Goal: Contribute content: Contribute content

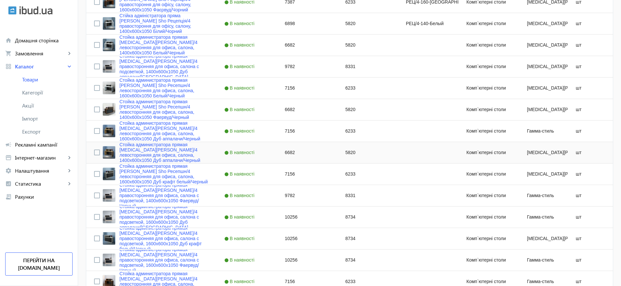
scroll to position [434, 0]
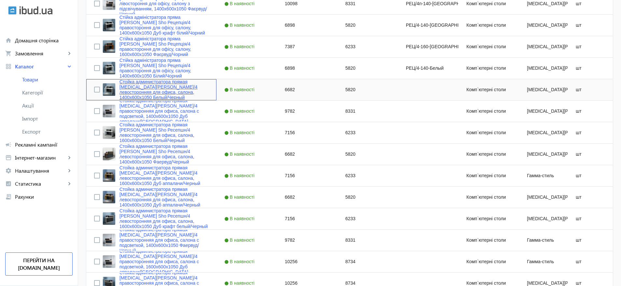
click at [182, 90] on link "Стойка администратора прямая Tobi Sho Ресепшн/4 левосторонняя для офиса, салона…" at bounding box center [163, 89] width 89 height 21
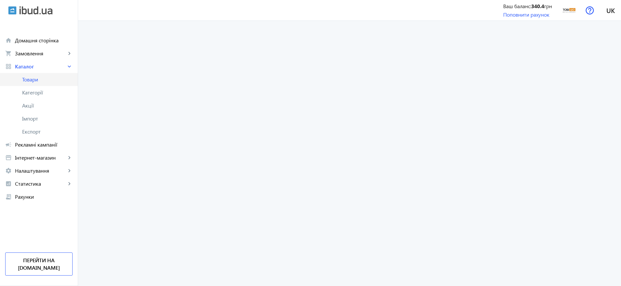
click at [29, 79] on span "Товари" at bounding box center [47, 79] width 50 height 7
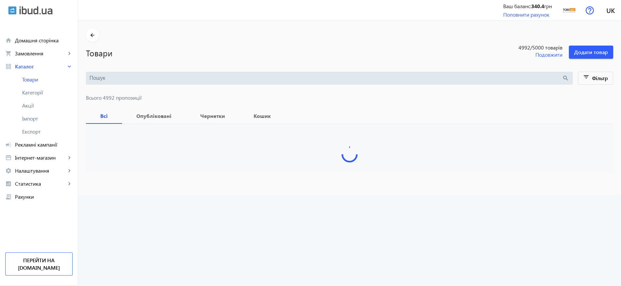
click at [159, 78] on input "search" at bounding box center [326, 78] width 473 height 7
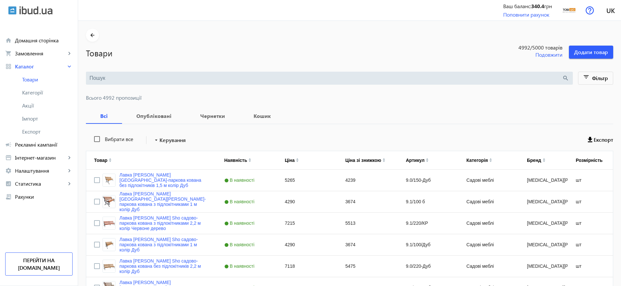
click at [138, 78] on input "search" at bounding box center [326, 78] width 473 height 7
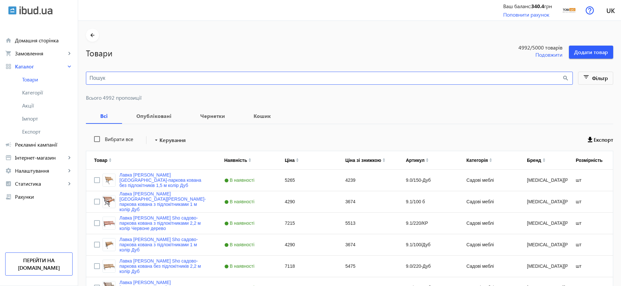
paste input "Рецепція/4"
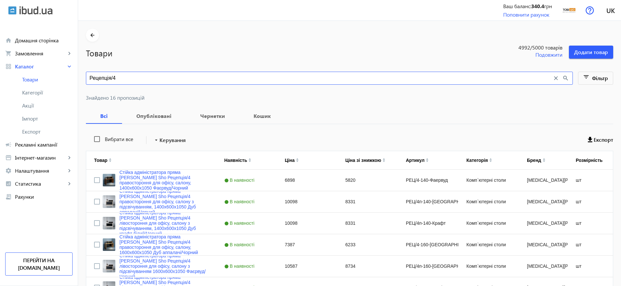
click at [134, 72] on div "Рецепція/4 close search" at bounding box center [329, 78] width 487 height 13
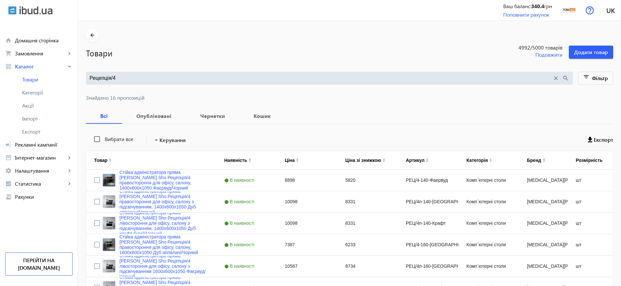
click at [132, 74] on div "Рецепція/4 close search" at bounding box center [329, 78] width 487 height 13
click at [127, 77] on input "Рецепція/4" at bounding box center [321, 78] width 463 height 7
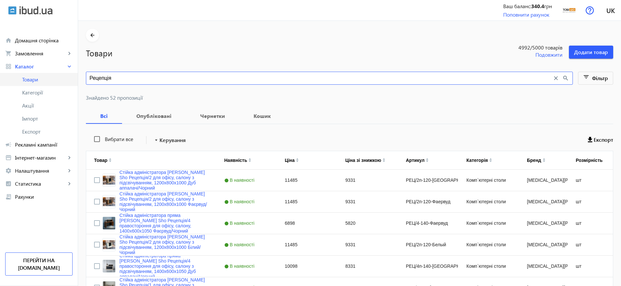
drag, startPoint x: 98, startPoint y: 80, endPoint x: 61, endPoint y: 78, distance: 37.5
type input "стойка"
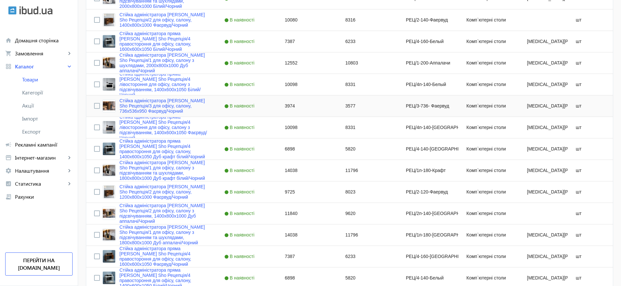
scroll to position [1231, 0]
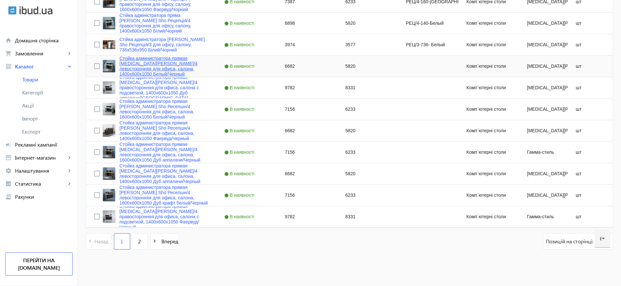
click at [177, 67] on link "Стойка администратора прямая Tobi Sho Ресепшн/4 левосторонняя для офиса, салона…" at bounding box center [163, 66] width 89 height 21
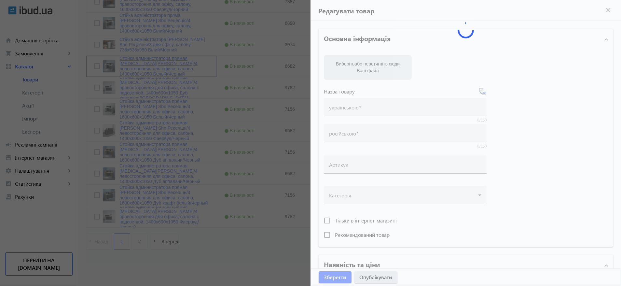
type input "Стойка администратора прямая Tobi Sho Ресепшн/4 левосторонняя для офиса, салона…"
type input "6682"
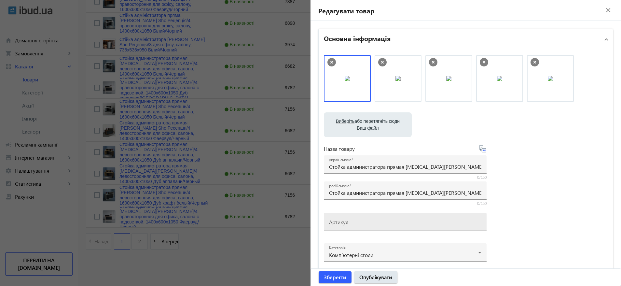
click at [353, 221] on input "Артикул" at bounding box center [405, 223] width 152 height 7
click at [575, 196] on div "Виберіть або перетягніть сюди Ваш файл 34468bf7c62e6d0f4784533469941-db8e04bfc7…" at bounding box center [466, 176] width 284 height 243
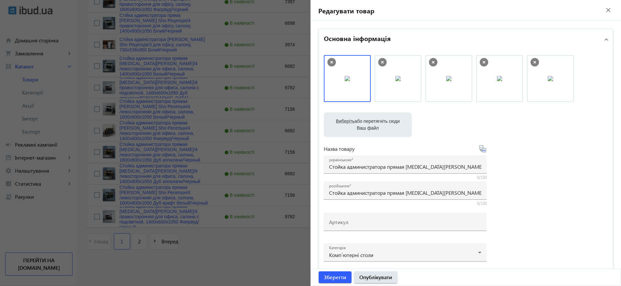
click at [208, 253] on div at bounding box center [310, 143] width 621 height 286
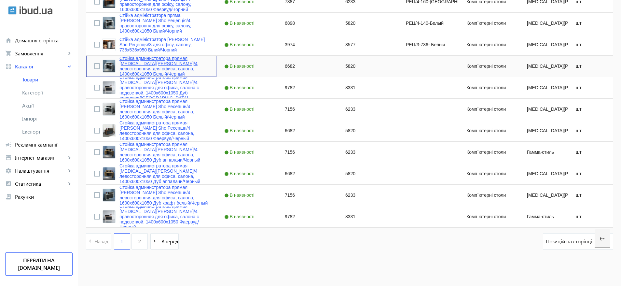
click at [197, 65] on link "Стойка администратора прямая Tobi Sho Ресепшн/4 левосторонняя для офиса, салона…" at bounding box center [163, 66] width 89 height 21
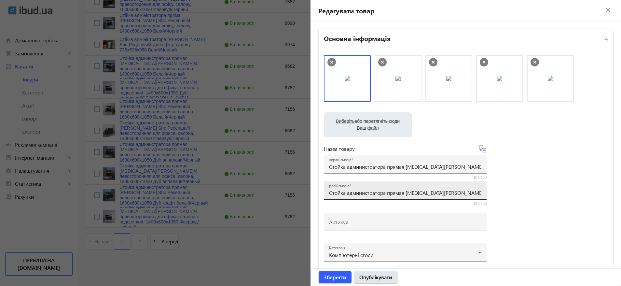
click at [403, 191] on input "Стойка администратора прямая Tobi Sho Ресепшн/4 левосторонняя для офиса, салона…" at bounding box center [405, 192] width 152 height 7
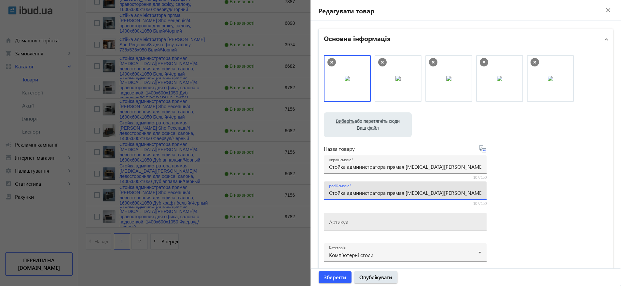
click at [349, 224] on input "Артикул" at bounding box center [405, 223] width 152 height 7
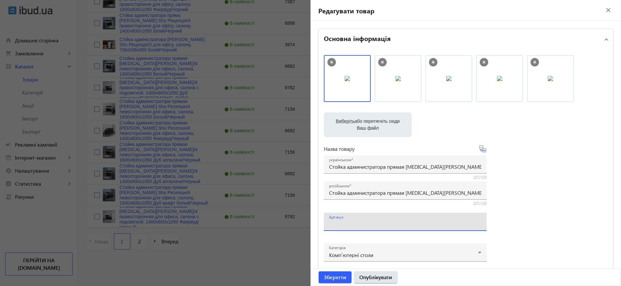
paste input "РЕЦ/4л-140-Белый"
type input "РЕЦ/4л-140-Белый"
click at [367, 164] on input "Стойка администратора прямая Tobi Sho Ресепшн/4 левосторонняя для офиса, салона…" at bounding box center [405, 166] width 152 height 7
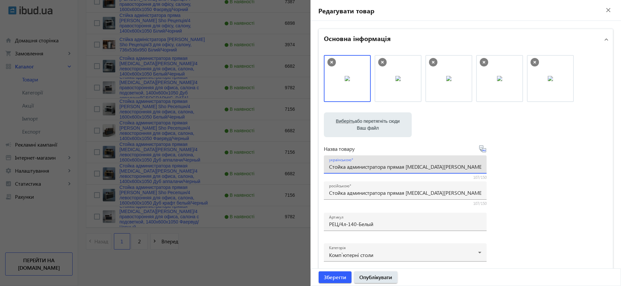
click at [367, 164] on input "Стойка администратора прямая Tobi Sho Ресепшн/4 левосторонняя для офиса, салона…" at bounding box center [405, 166] width 152 height 7
paste input "ійка адміністратора пряма Tobi Sho Ресепшн/4 лівостороння для офісу, салону, 14…"
type input "Стійка адміністратора пряма Tobi Sho Ресепшн/4 лівостороння для офісу, салону, …"
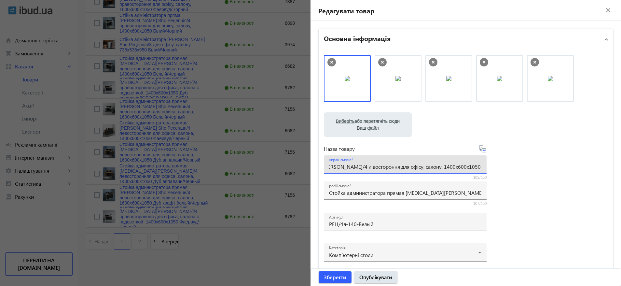
click at [527, 175] on div "Виберіть або перетягніть сюди Ваш файл 34468bf7c62d48bf3862601115364-a714c1c598…" at bounding box center [466, 176] width 284 height 243
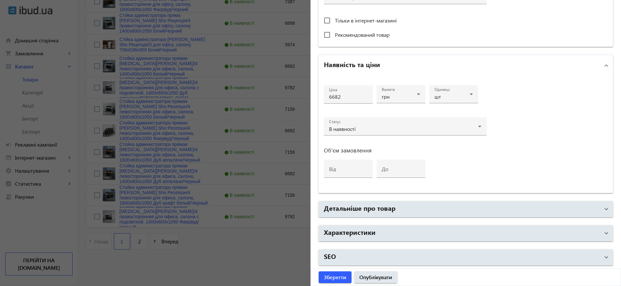
scroll to position [257, 0]
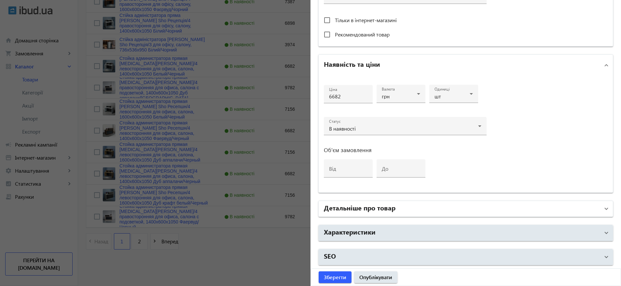
click at [406, 206] on mat-panel-title "Детальніше про товар" at bounding box center [462, 209] width 276 height 12
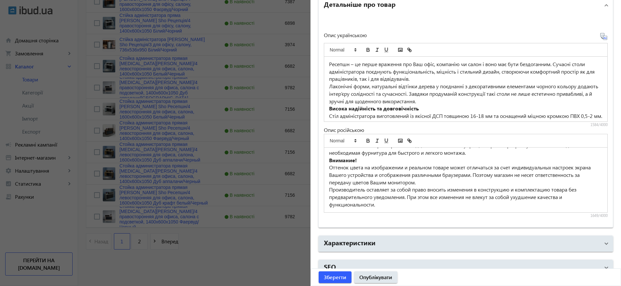
scroll to position [474, 0]
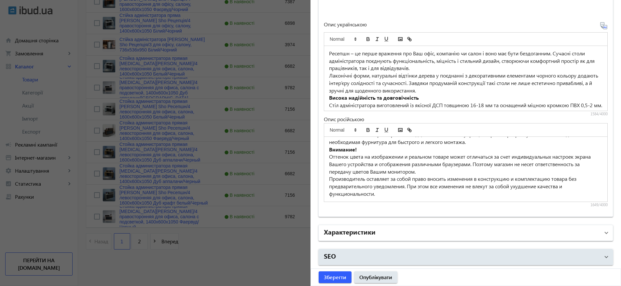
click at [418, 228] on mat-panel-title "Характеристики" at bounding box center [462, 233] width 276 height 12
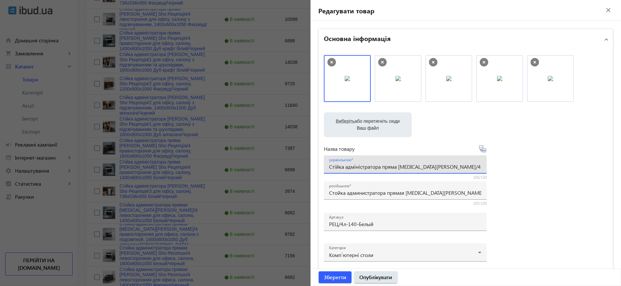
scroll to position [0, 113]
drag, startPoint x: 428, startPoint y: 167, endPoint x: 549, endPoint y: 164, distance: 120.8
click at [549, 164] on div "Виберіть або перетягніть сюди Ваш файл 34468bf7c62d48bf3862601115364-a714c1c598…" at bounding box center [466, 176] width 284 height 243
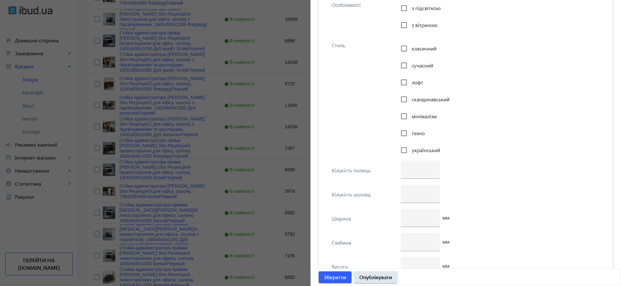
scroll to position [1172, 0]
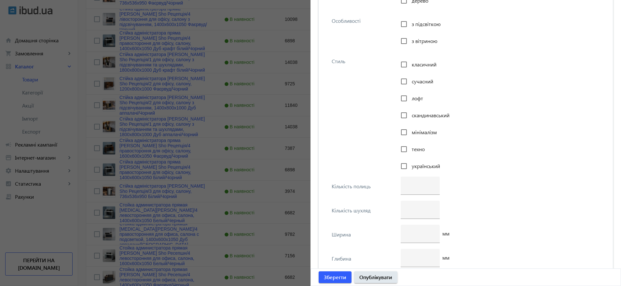
click at [416, 64] on span "класичний" at bounding box center [424, 64] width 25 height 7
click at [410, 64] on input "класичний" at bounding box center [403, 64] width 13 height 13
checkbox input "true"
click at [415, 82] on span "сучасний" at bounding box center [422, 81] width 21 height 7
click at [410, 82] on input "сучасний" at bounding box center [403, 81] width 13 height 13
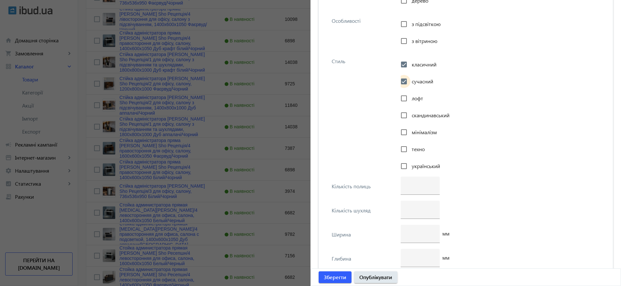
checkbox input "true"
click at [415, 96] on span "лофт" at bounding box center [417, 98] width 11 height 7
click at [410, 96] on input "лофт" at bounding box center [403, 98] width 13 height 13
checkbox input "true"
drag, startPoint x: 413, startPoint y: 111, endPoint x: 412, endPoint y: 116, distance: 4.6
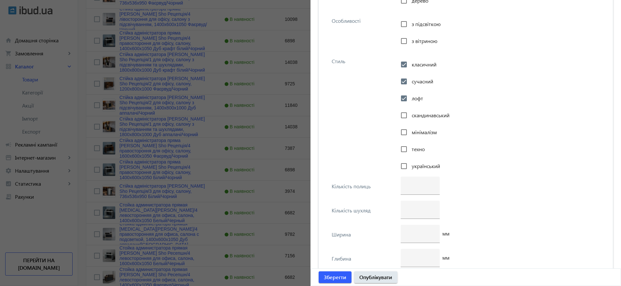
click at [412, 112] on span "скандинавський" at bounding box center [431, 115] width 38 height 7
click at [410, 112] on input "скандинавський" at bounding box center [403, 115] width 13 height 13
checkbox input "true"
click at [413, 129] on span "мінімалізм" at bounding box center [424, 132] width 25 height 7
click at [410, 129] on input "мінімалізм" at bounding box center [403, 132] width 13 height 13
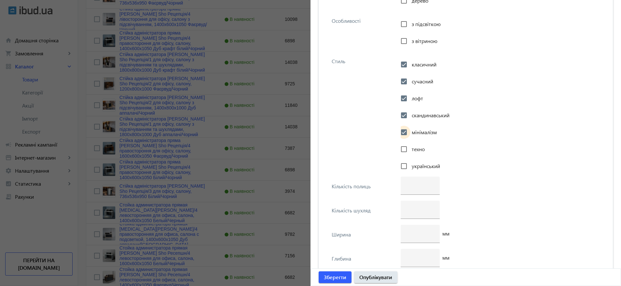
checkbox input "true"
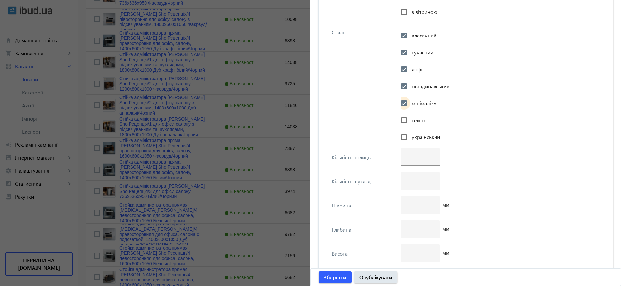
scroll to position [1221, 0]
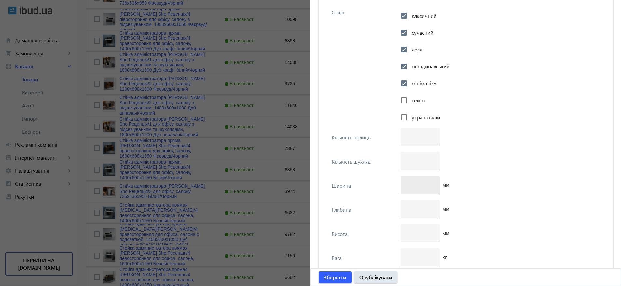
click at [416, 188] on div at bounding box center [420, 185] width 29 height 18
paste input "1400"
drag, startPoint x: 405, startPoint y: 184, endPoint x: 360, endPoint y: 177, distance: 45.4
click at [360, 177] on div "Ширина 1400 мм" at bounding box center [466, 188] width 284 height 24
type input "1400"
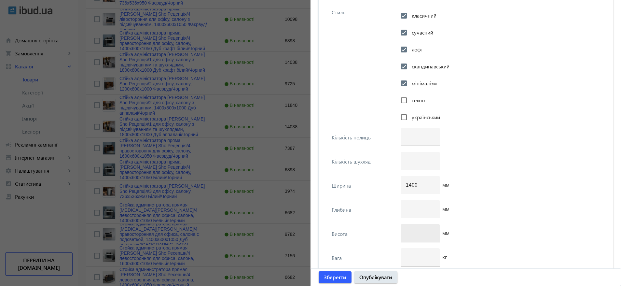
click at [416, 228] on div at bounding box center [420, 233] width 29 height 18
paste input "1050"
type input "1050"
click at [409, 210] on input "number" at bounding box center [420, 208] width 29 height 7
type input "600"
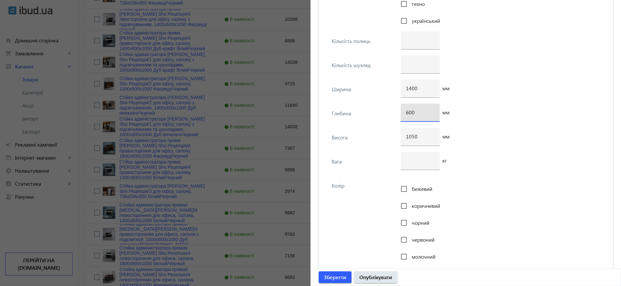
scroll to position [1367, 0]
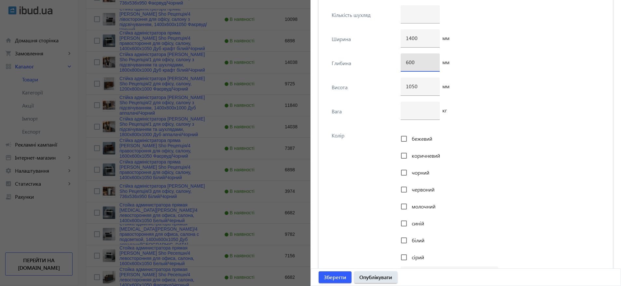
click at [427, 173] on span "чорний" at bounding box center [421, 172] width 18 height 7
click at [410, 173] on input "чорний" at bounding box center [403, 172] width 13 height 13
checkbox input "true"
click at [418, 242] on span "білий" at bounding box center [418, 240] width 13 height 7
click at [410, 242] on input "білий" at bounding box center [403, 240] width 13 height 13
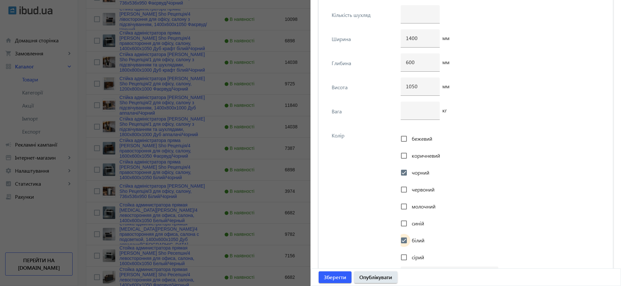
checkbox input "true"
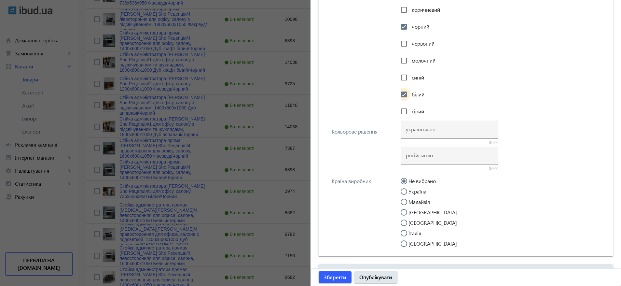
scroll to position [1514, 0]
click at [418, 192] on label "Україна" at bounding box center [416, 190] width 19 height 5
click at [414, 192] on input "Україна" at bounding box center [407, 194] width 13 height 13
radio input "true"
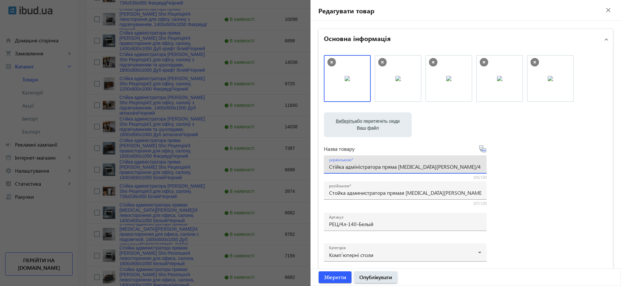
scroll to position [0, 113]
drag, startPoint x: 443, startPoint y: 163, endPoint x: 555, endPoint y: 168, distance: 111.8
click at [555, 168] on div "Виберіть або перетягніть сюди Ваш файл 34468bf7c62d48bf3862601115364-a714c1c598…" at bounding box center [466, 176] width 284 height 243
click at [455, 169] on input "Стійка адміністратора пряма Tobi Sho Ресепшн/4 лівостороння для офісу, салону, …" at bounding box center [405, 166] width 152 height 7
drag, startPoint x: 447, startPoint y: 167, endPoint x: 528, endPoint y: 161, distance: 81.6
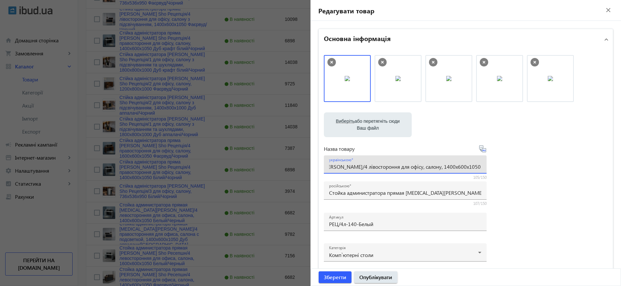
click at [528, 161] on div "Виберіть або перетягніть сюди Ваш файл 34468bf7c62d48bf3862601115364-a714c1c598…" at bounding box center [466, 176] width 284 height 243
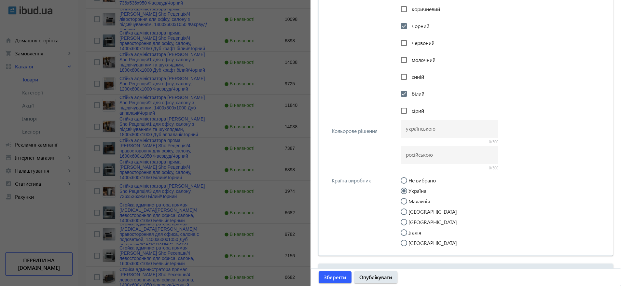
scroll to position [1528, 0]
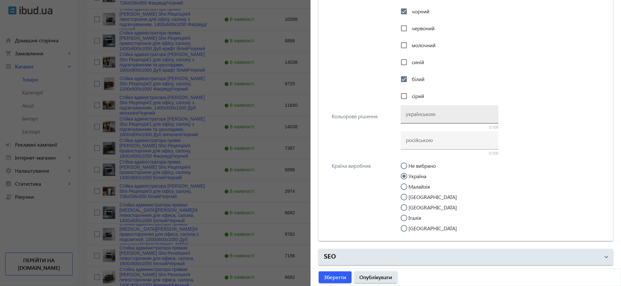
click at [424, 109] on div at bounding box center [449, 114] width 87 height 18
click at [422, 116] on input at bounding box center [449, 113] width 87 height 7
paste input "Білий/Чорний"
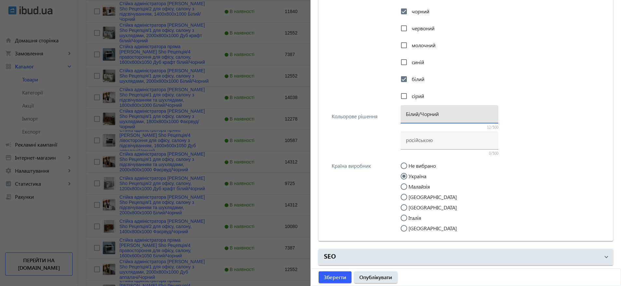
scroll to position [0, 0]
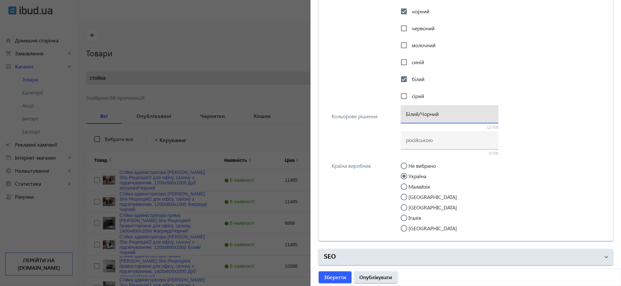
type input "Білий/Чорний"
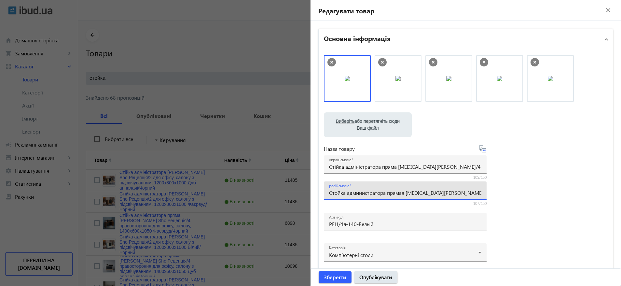
click at [539, 184] on div "Виберіть або перетягніть сюди Ваш файл 34468bf7c62d48bf3862601115364-a714c1c598…" at bounding box center [466, 176] width 284 height 243
click at [461, 198] on div "російською Стойка администратора прямая Tobi Sho Ресепшн/4 левосторонняя для оф…" at bounding box center [405, 190] width 152 height 18
click at [450, 192] on input "Стойка администратора прямая Tobi Sho Ресепшн/4 левосторонняя для офиса, салона…" at bounding box center [405, 192] width 152 height 7
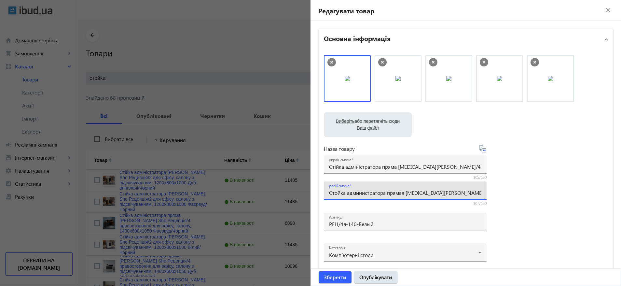
scroll to position [0, 130]
drag, startPoint x: 450, startPoint y: 192, endPoint x: 457, endPoint y: 196, distance: 8.2
click at [465, 196] on div "російською Стойка администратора прямая Tobi Sho Ресепшн/4 левосторонняя для оф…" at bounding box center [405, 190] width 152 height 18
click at [442, 196] on div "російською Стойка администратора прямая Tobi Sho Ресепшн/4 левосторонняя для оф…" at bounding box center [405, 190] width 152 height 18
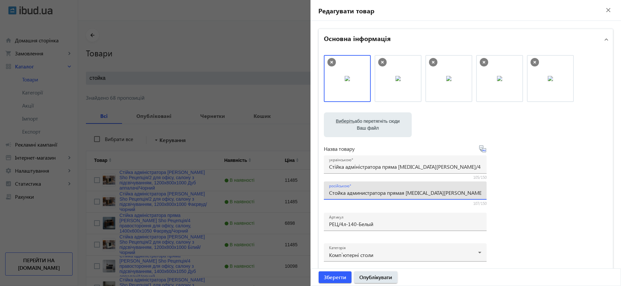
click at [452, 192] on input "Стойка администратора прямая Tobi Sho Ресепшн/4 левосторонняя для офиса, салона…" at bounding box center [405, 192] width 152 height 7
drag, startPoint x: 452, startPoint y: 193, endPoint x: 488, endPoint y: 198, distance: 35.9
click at [510, 198] on div "Виберіть або перетягніть сюди Ваш файл 34468bf7c62d48bf3862601115364-a714c1c598…" at bounding box center [466, 176] width 284 height 243
click at [467, 194] on input "Стойка администратора прямая Tobi Sho Ресепшн/4 левосторонняя для офиса, салона…" at bounding box center [405, 192] width 152 height 7
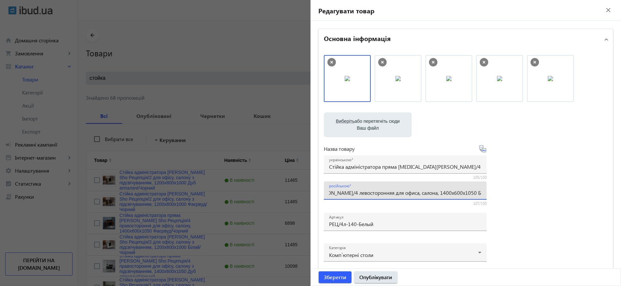
click at [446, 194] on input "Стойка администратора прямая Tobi Sho Ресепшн/4 левосторонняя для офиса, салона…" at bounding box center [405, 192] width 152 height 7
click at [443, 191] on input "Стойка администратора прямая Tobi Sho Ресепшн/4 левосторонняя для офиса, салона…" at bounding box center [405, 192] width 152 height 7
drag, startPoint x: 444, startPoint y: 191, endPoint x: 526, endPoint y: 194, distance: 82.1
click at [526, 194] on div "Виберіть або перетягніть сюди Ваш файл 34468bf7c62d48bf3862601115364-a714c1c598…" at bounding box center [466, 176] width 284 height 243
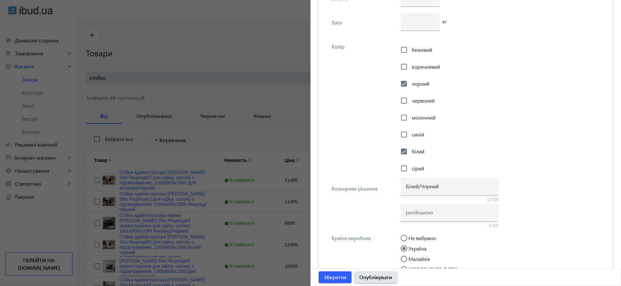
scroll to position [1528, 0]
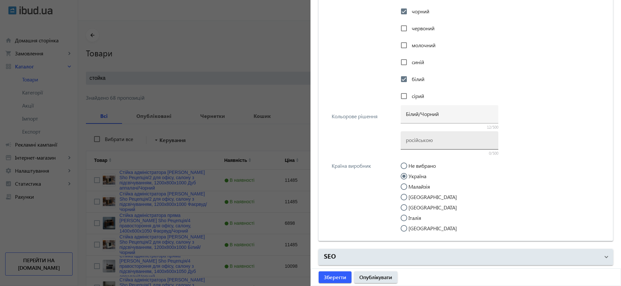
click at [418, 134] on div at bounding box center [449, 140] width 87 height 18
paste input "Белый/Черный"
type input "Белый/Черный"
click at [379, 276] on span "Опублікувати" at bounding box center [375, 276] width 33 height 7
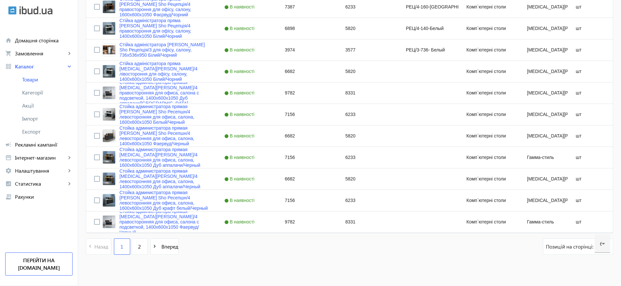
scroll to position [1231, 0]
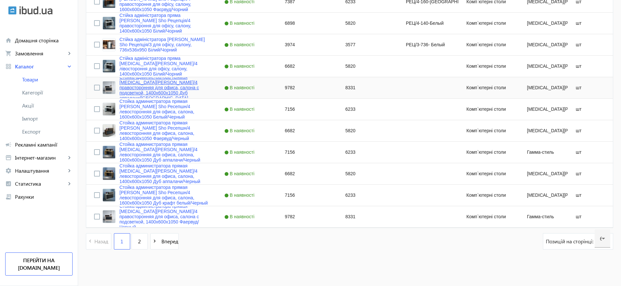
click at [162, 90] on link "Стойка администратора прямая Tobi Sho Ресепшн/4 правосторонняя для офиса, салон…" at bounding box center [163, 88] width 89 height 26
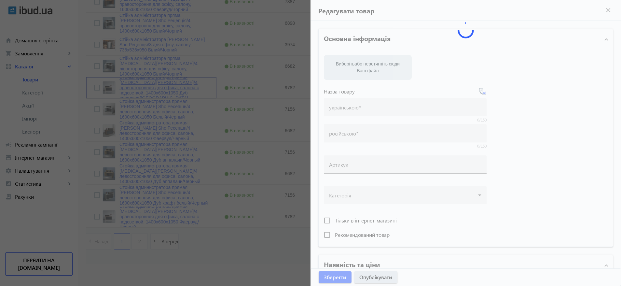
type input "Стойка администратора прямая Tobi Sho Ресепшн/4 правосторонняя для офиса, салон…"
type input "9782"
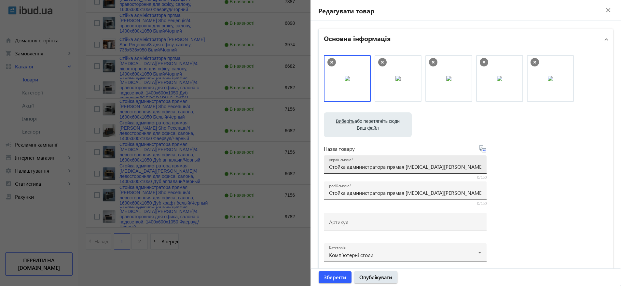
click at [407, 166] on input "Стойка администратора прямая Tobi Sho Ресепшн/4 правосторонняя для офиса, салон…" at bounding box center [405, 166] width 152 height 7
click at [409, 182] on div "російською Стойка администратора прямая Tobi Sho Ресепшн/4 правосторонняя для о…" at bounding box center [405, 190] width 152 height 18
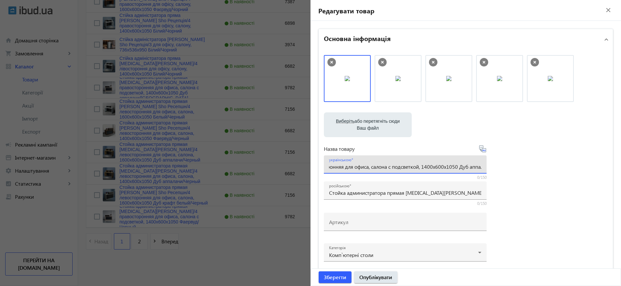
drag, startPoint x: 409, startPoint y: 166, endPoint x: 511, endPoint y: 169, distance: 102.6
click at [511, 169] on div "Виберіть або перетягніть сюди Ваш файл 3019568bf7c5f7ba4f4039045373905-42882d67…" at bounding box center [466, 176] width 284 height 243
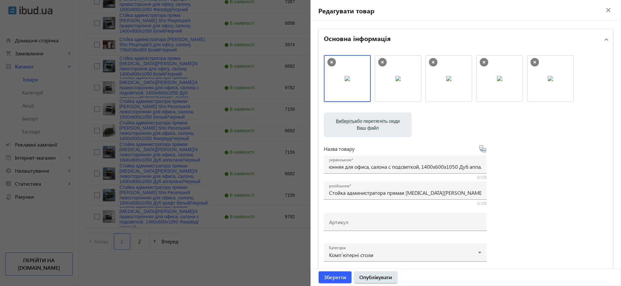
scroll to position [0, 0]
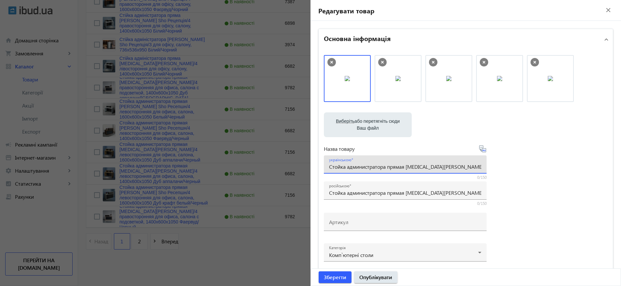
click at [409, 166] on input "Стойка администратора прямая Tobi Sho Ресепшн/4 правосторонняя для офиса, салон…" at bounding box center [405, 166] width 152 height 7
paste input "ійка адміністратора пряма Tobi Sho Ресепшн/4 правостороння для офісу, салону з …"
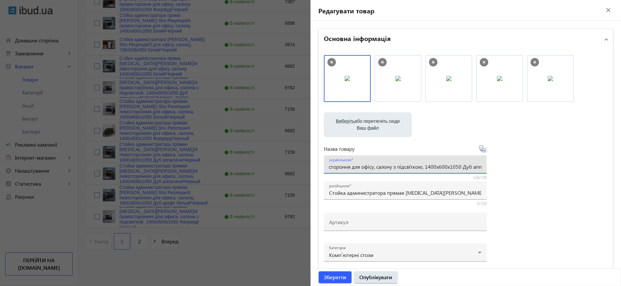
drag, startPoint x: 429, startPoint y: 164, endPoint x: 508, endPoint y: 162, distance: 79.1
click at [508, 162] on div "Виберіть або перетягніть сюди Ваш файл 3019568bf7c5f7ba4f4039045373905-42882d67…" at bounding box center [466, 176] width 284 height 243
type input "Стійка адміністратора пряма [MEDICAL_DATA][PERSON_NAME]/4 правостороння для офі…"
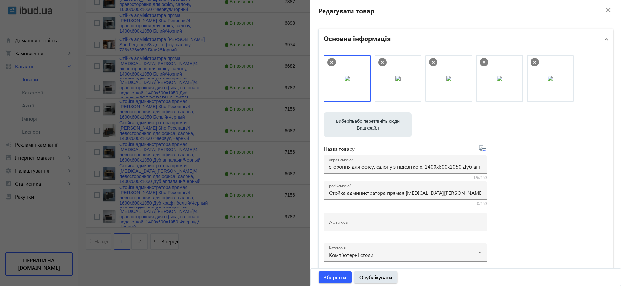
scroll to position [0, 0]
click at [544, 182] on div "Виберіть або перетягніть сюди Ваш файл 3019568bf7c5f7ba4f4039045373905-42882d67…" at bounding box center [466, 176] width 284 height 243
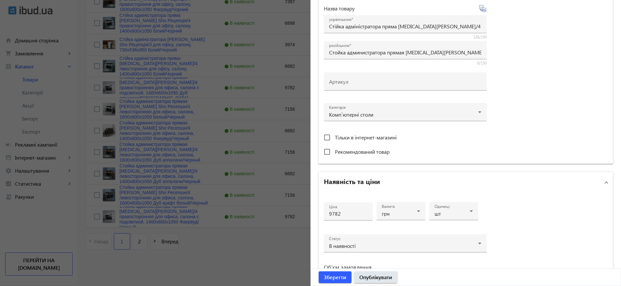
scroll to position [257, 0]
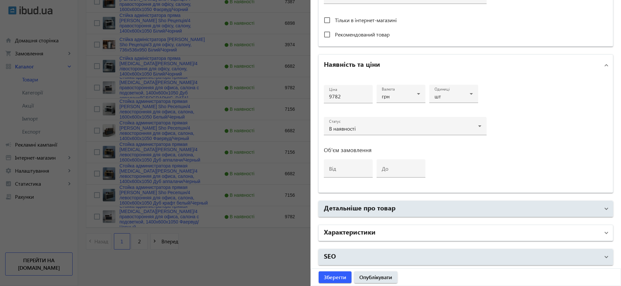
click at [376, 231] on mat-panel-title "Характеристики" at bounding box center [462, 233] width 276 height 12
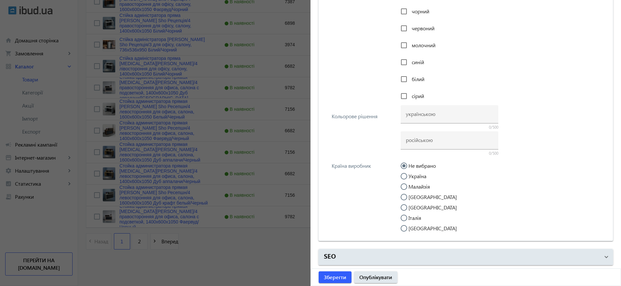
scroll to position [1214, 0]
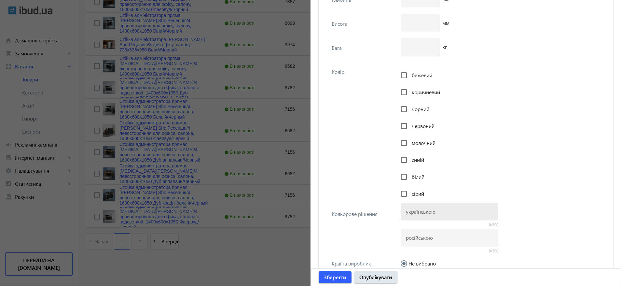
click at [417, 216] on div at bounding box center [449, 212] width 87 height 18
paste input "Дуб аппалачі/Чорний"
type input "Дуб аппалачі/Чорний"
click at [412, 233] on div at bounding box center [449, 238] width 87 height 18
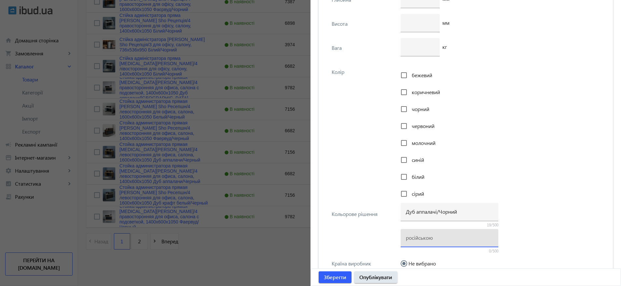
click at [419, 237] on input at bounding box center [449, 237] width 87 height 7
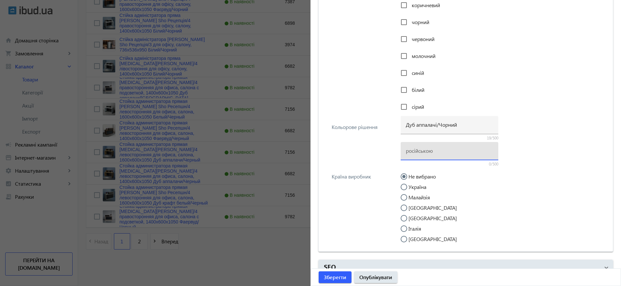
scroll to position [1312, 0]
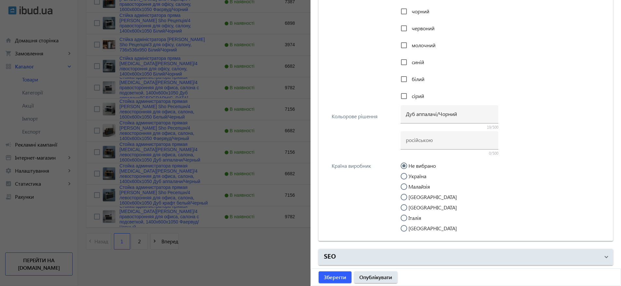
drag, startPoint x: 416, startPoint y: 173, endPoint x: 441, endPoint y: 173, distance: 25.1
click at [415, 174] on label "Україна" at bounding box center [416, 176] width 19 height 5
click at [414, 173] on input "Україна" at bounding box center [407, 179] width 13 height 13
radio input "true"
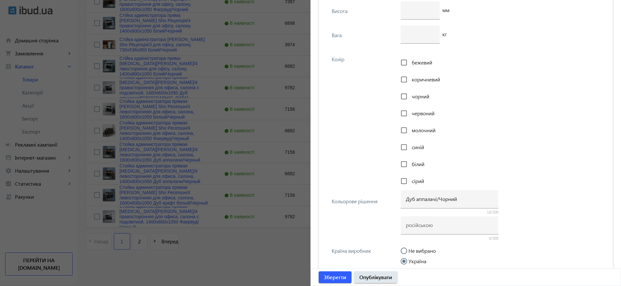
scroll to position [1214, 0]
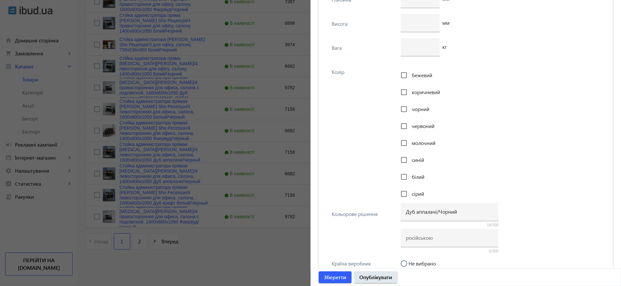
click at [423, 91] on span "коричневий" at bounding box center [426, 92] width 28 height 7
click at [410, 91] on input "коричневий" at bounding box center [403, 92] width 13 height 13
checkbox input "true"
click at [414, 109] on span "чорний" at bounding box center [421, 108] width 18 height 7
click at [410, 109] on input "чорний" at bounding box center [403, 109] width 13 height 13
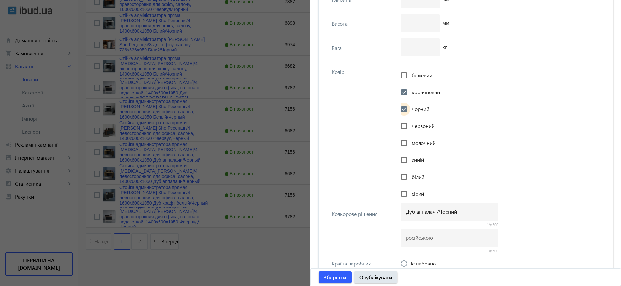
checkbox input "true"
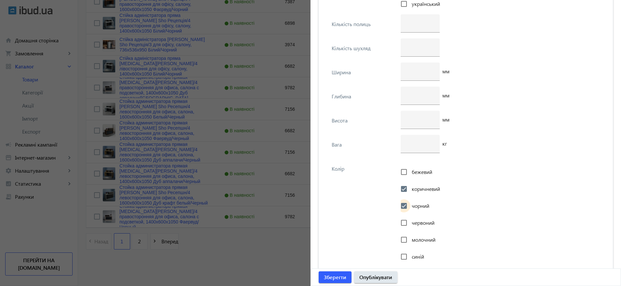
scroll to position [1116, 0]
click at [406, 94] on input "number" at bounding box center [420, 96] width 29 height 7
type input "600"
click at [411, 69] on input "number" at bounding box center [420, 72] width 29 height 7
type input "1400"
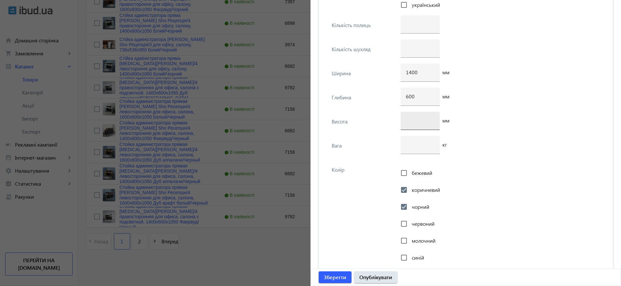
click at [413, 112] on div at bounding box center [420, 121] width 29 height 18
click at [411, 117] on input "number" at bounding box center [420, 120] width 29 height 7
type input "1050"
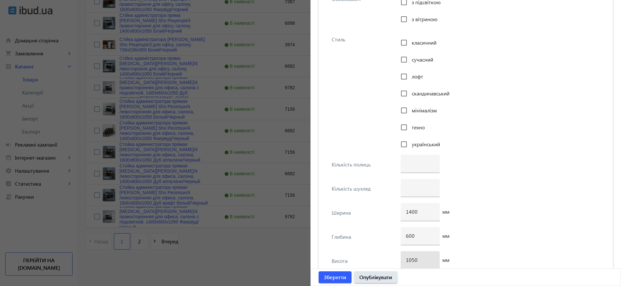
scroll to position [921, 0]
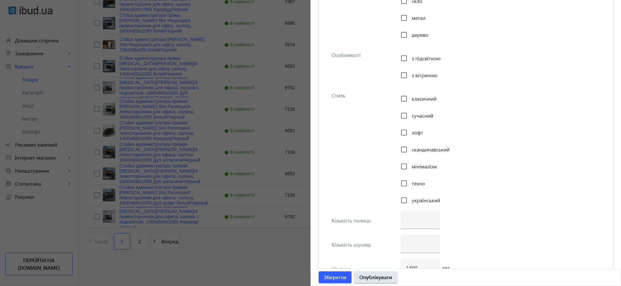
click at [412, 95] on span "класичний" at bounding box center [424, 98] width 25 height 7
click at [410, 95] on input "класичний" at bounding box center [403, 98] width 13 height 13
checkbox input "true"
click at [417, 110] on div "сучасний" at bounding box center [417, 115] width 33 height 13
click at [412, 112] on span "сучасний" at bounding box center [422, 115] width 21 height 7
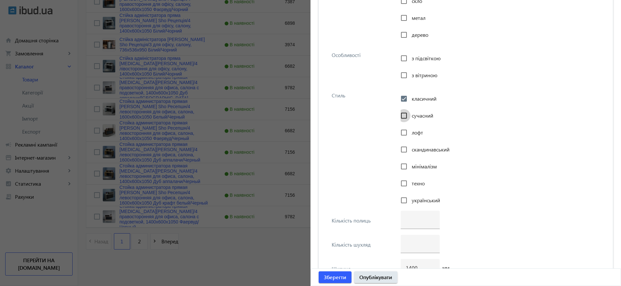
click at [410, 112] on input "сучасний" at bounding box center [403, 115] width 13 height 13
checkbox input "true"
click at [410, 128] on div "лофт" at bounding box center [412, 132] width 22 height 13
click at [412, 133] on span "лофт" at bounding box center [417, 132] width 11 height 7
click at [410, 133] on input "лофт" at bounding box center [403, 132] width 13 height 13
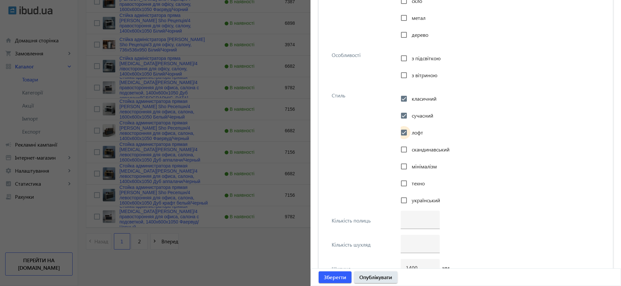
checkbox input "true"
click at [413, 149] on span "скандинавський" at bounding box center [431, 149] width 38 height 7
click at [410, 149] on input "скандинавський" at bounding box center [403, 149] width 13 height 13
checkbox input "true"
click at [412, 162] on div "мінімалізм" at bounding box center [419, 166] width 36 height 13
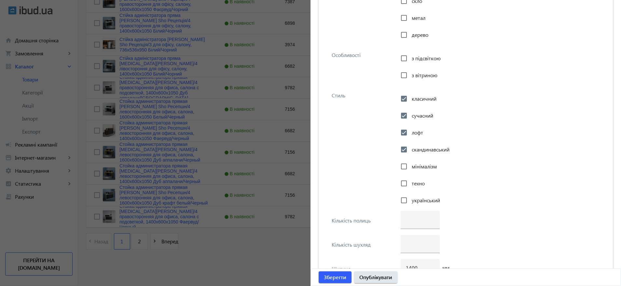
click at [428, 163] on span "мінімалізм" at bounding box center [424, 166] width 25 height 7
click at [410, 163] on input "мінімалізм" at bounding box center [403, 166] width 13 height 13
checkbox input "true"
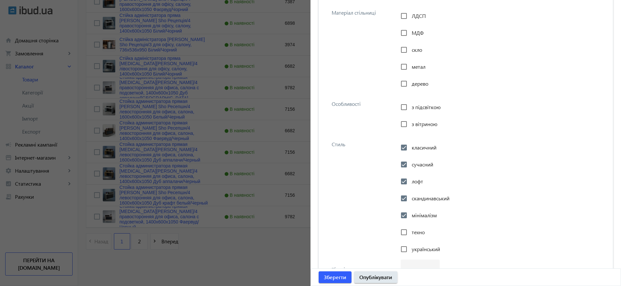
click at [426, 104] on span "з підсвіткою" at bounding box center [426, 107] width 29 height 7
click at [410, 104] on input "з підсвіткою" at bounding box center [403, 107] width 13 height 13
checkbox input "true"
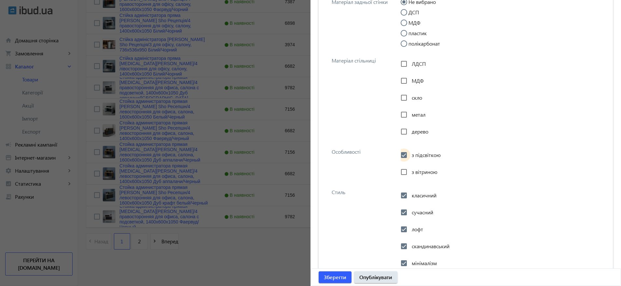
scroll to position [774, 0]
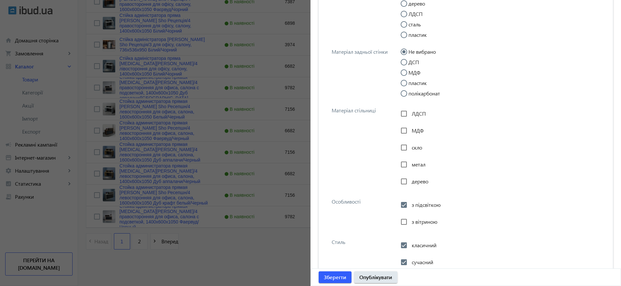
click at [421, 117] on span "ЛДСП" at bounding box center [419, 113] width 14 height 7
click at [410, 117] on input "ЛДСП" at bounding box center [403, 113] width 13 height 13
checkbox input "true"
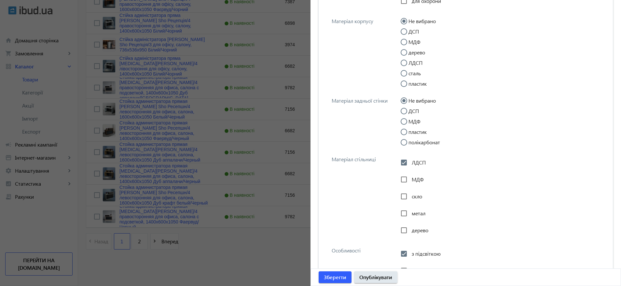
click at [415, 111] on label "ДСП" at bounding box center [413, 110] width 12 height 5
click at [414, 111] on input "ДСП" at bounding box center [407, 114] width 13 height 13
radio input "true"
click at [412, 33] on label "ДСП" at bounding box center [413, 31] width 12 height 5
click at [412, 33] on input "ДСП" at bounding box center [407, 34] width 13 height 13
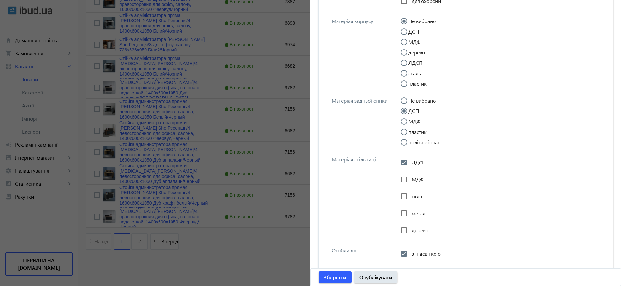
radio input "true"
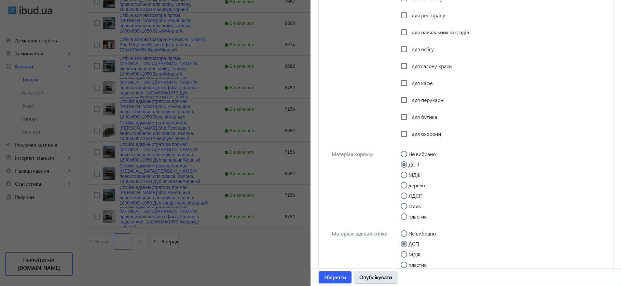
scroll to position [530, 0]
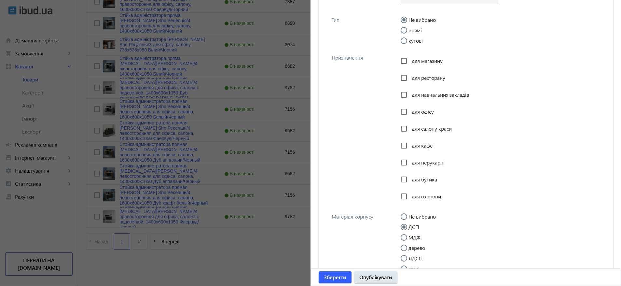
click at [415, 125] on div "для салону краси" at bounding box center [426, 128] width 51 height 13
click at [415, 110] on span "для офісу" at bounding box center [423, 111] width 22 height 7
click at [410, 110] on input "для офісу" at bounding box center [403, 111] width 13 height 13
checkbox input "true"
click at [415, 126] on span "для салону краси" at bounding box center [432, 128] width 40 height 7
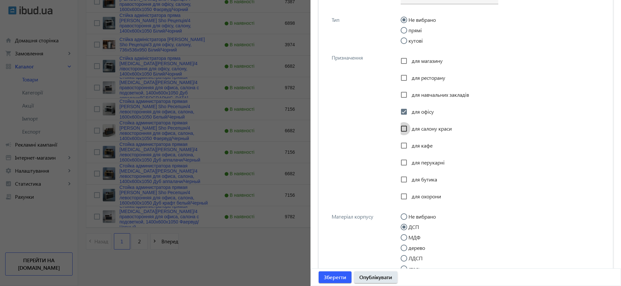
click at [410, 126] on input "для салону краси" at bounding box center [403, 128] width 13 height 13
checkbox input "true"
click at [415, 159] on span "для перукарні" at bounding box center [428, 162] width 33 height 7
click at [410, 159] on input "для перукарні" at bounding box center [403, 162] width 13 height 13
checkbox input "true"
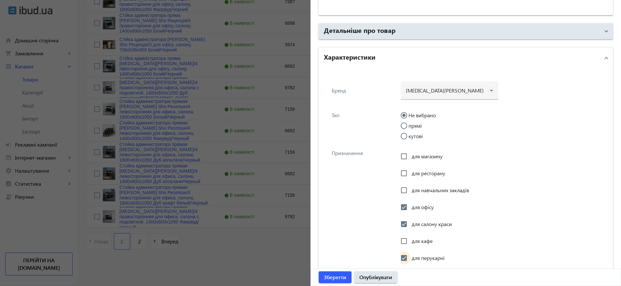
scroll to position [433, 0]
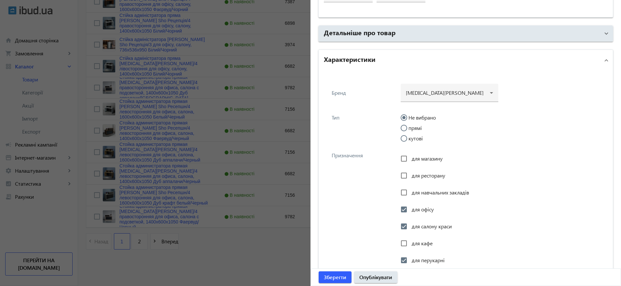
drag, startPoint x: 409, startPoint y: 129, endPoint x: 436, endPoint y: 132, distance: 27.5
click at [408, 129] on input "прямі" at bounding box center [407, 131] width 13 height 13
radio input "true"
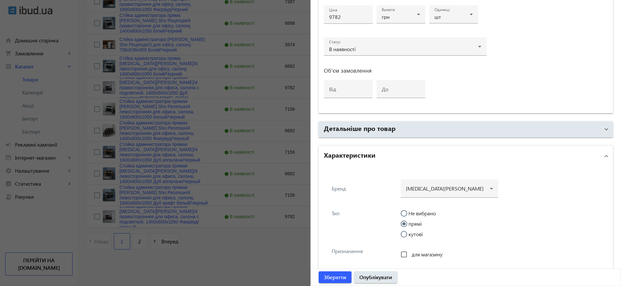
scroll to position [286, 0]
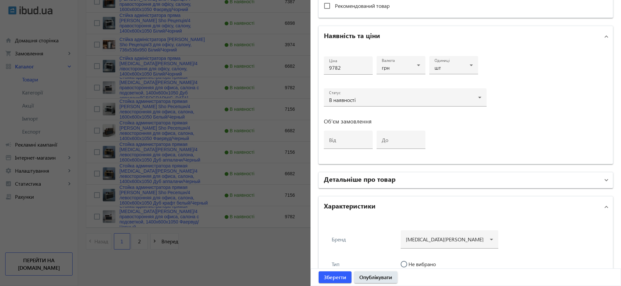
click at [394, 177] on mat-panel-title "Детальніше про товар" at bounding box center [462, 180] width 276 height 12
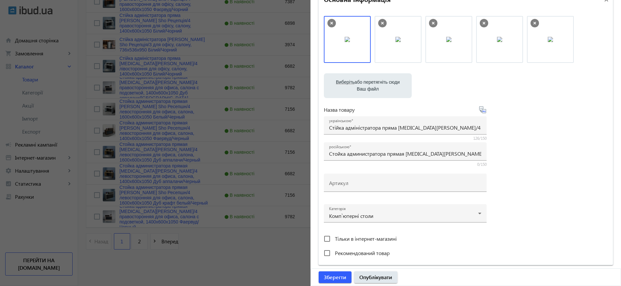
scroll to position [0, 0]
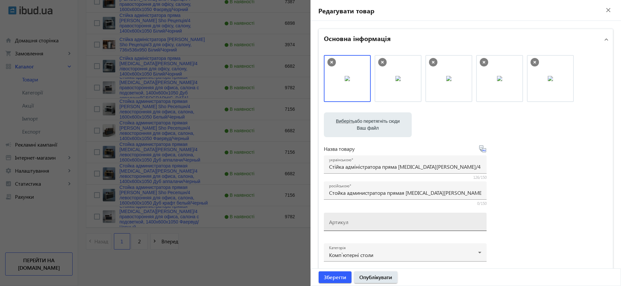
click at [359, 222] on div "Артикул" at bounding box center [405, 222] width 152 height 18
paste input "РЕЦ/4пп-140-[GEOGRAPHIC_DATA]"
type input "РЕЦ/4пп-140-[GEOGRAPHIC_DATA]"
click at [539, 209] on div "Виберіть або перетягніть сюди Ваш файл 3019568bf7c5f7ba4f4039045373905-42882d67…" at bounding box center [466, 176] width 284 height 243
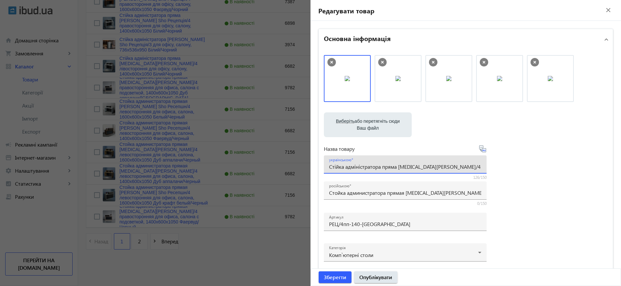
click at [433, 164] on input "Стійка адміністратора пряма [MEDICAL_DATA][PERSON_NAME]/4 правостороння для офі…" at bounding box center [405, 166] width 152 height 7
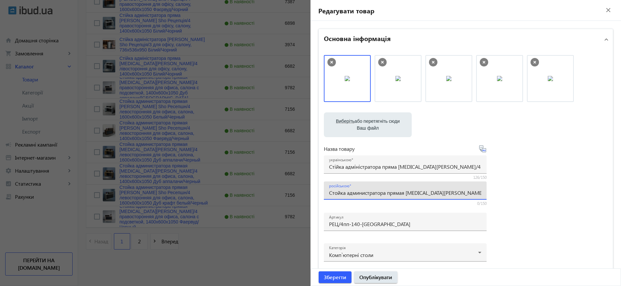
scroll to position [0, 184]
drag, startPoint x: 415, startPoint y: 191, endPoint x: 558, endPoint y: 191, distance: 143.2
click at [558, 191] on div "Виберіть або перетягніть сюди Ваш файл 3019568bf7c5f7ba4f4039045373905-42882d67…" at bounding box center [466, 176] width 284 height 243
click at [446, 194] on input "Стойка администратора прямая Tobi Sho Ресепшн/4 правосторонняя для офиса, салон…" at bounding box center [405, 192] width 152 height 7
drag, startPoint x: 425, startPoint y: 194, endPoint x: 560, endPoint y: 190, distance: 135.5
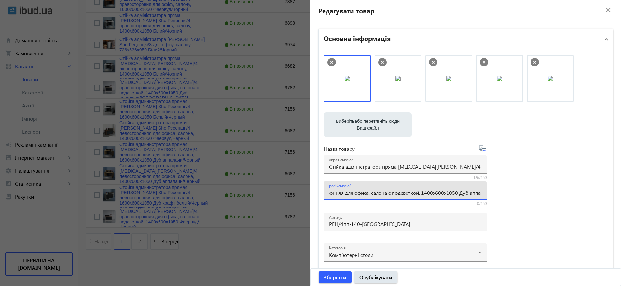
click at [560, 190] on div "Виберіть або перетягніть сюди Ваш файл 3019568bf7c5f7ba4f4039045373905-42882d67…" at bounding box center [466, 176] width 284 height 243
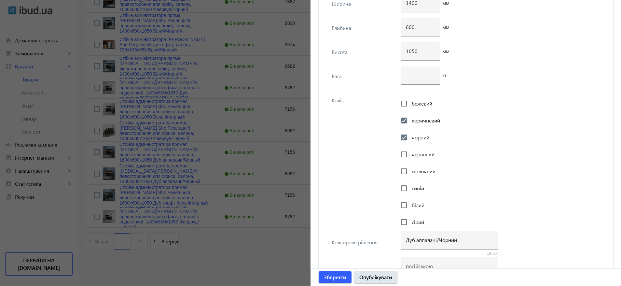
scroll to position [1528, 0]
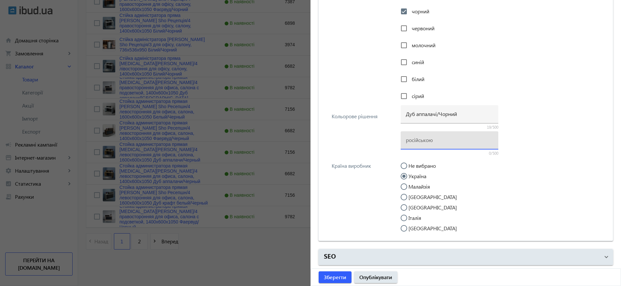
click at [438, 140] on input at bounding box center [449, 139] width 87 height 7
paste input "Дуб аппалачи/Черный"
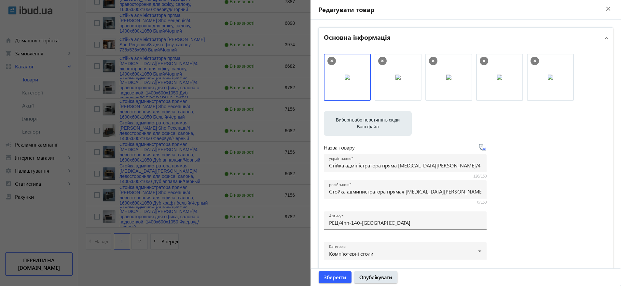
scroll to position [0, 0]
type input "Дуб аппалачи/Черный"
click at [374, 273] on span "Опублікувати" at bounding box center [375, 276] width 33 height 7
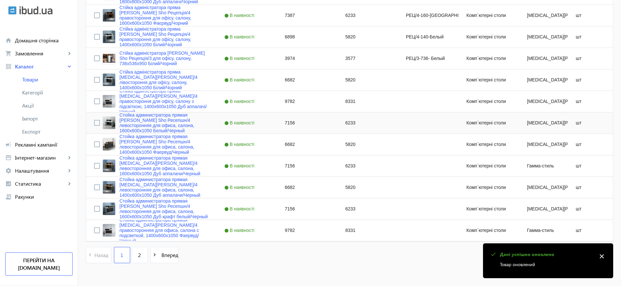
scroll to position [1231, 0]
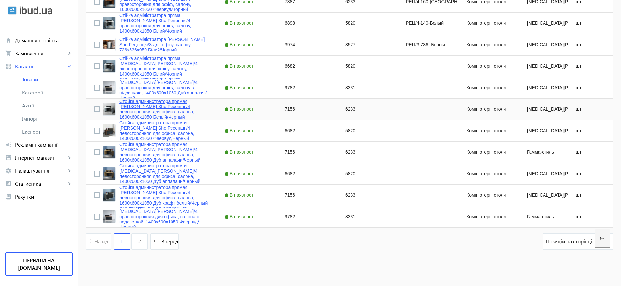
click at [187, 107] on link "Стойка администратора прямая Tobi Sho Ресепшн/4 левосторонняя для офиса, салона…" at bounding box center [163, 109] width 89 height 21
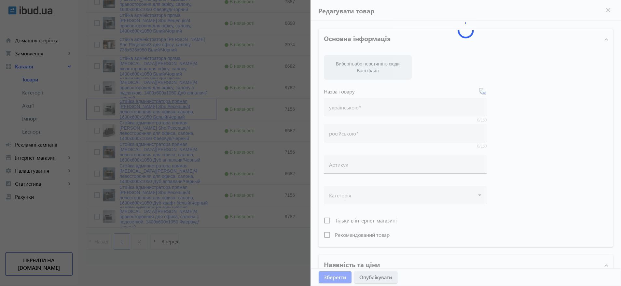
type input "Стойка администратора прямая Tobi Sho Ресепшн/4 левосторонняя для офиса, салона…"
type input "7156"
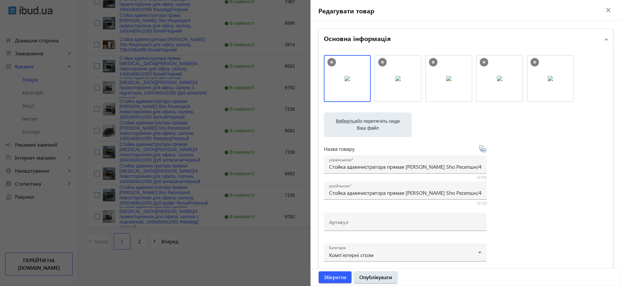
click at [124, 104] on div at bounding box center [310, 143] width 621 height 286
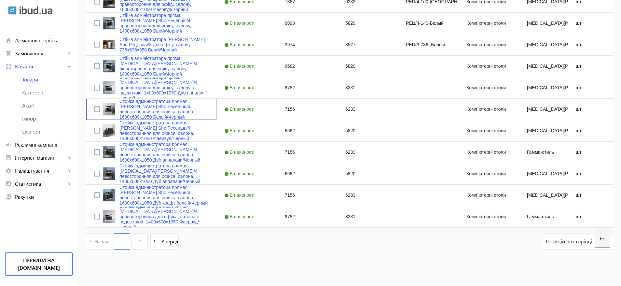
click at [131, 104] on link "Стойка администратора прямая Tobi Sho Ресепшн/4 левосторонняя для офиса, салона…" at bounding box center [163, 109] width 89 height 21
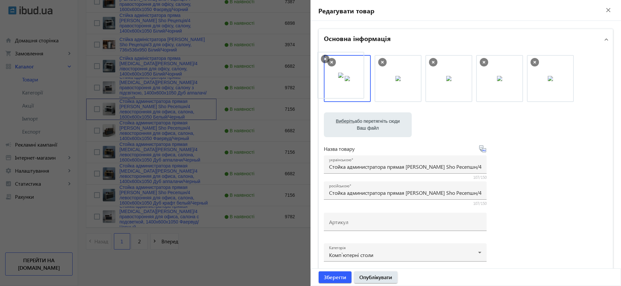
drag, startPoint x: 505, startPoint y: 66, endPoint x: 348, endPoint y: 63, distance: 157.3
drag, startPoint x: 415, startPoint y: 70, endPoint x: 354, endPoint y: 68, distance: 61.5
drag, startPoint x: 535, startPoint y: 72, endPoint x: 501, endPoint y: 76, distance: 33.4
click at [437, 192] on input "Стойка администратора прямая Tobi Sho Ресепшн/4 левосторонняя для офиса, салона…" at bounding box center [405, 192] width 152 height 7
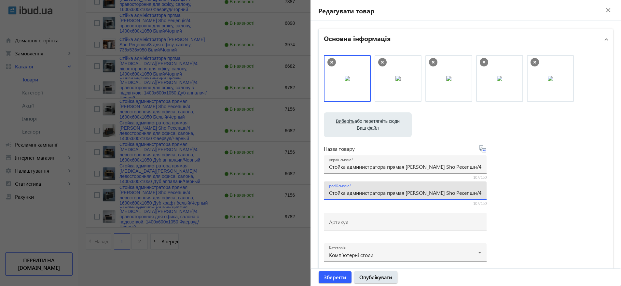
click at [437, 192] on input "Стойка администратора прямая Tobi Sho Ресепшн/4 левосторонняя для офиса, салона…" at bounding box center [405, 192] width 152 height 7
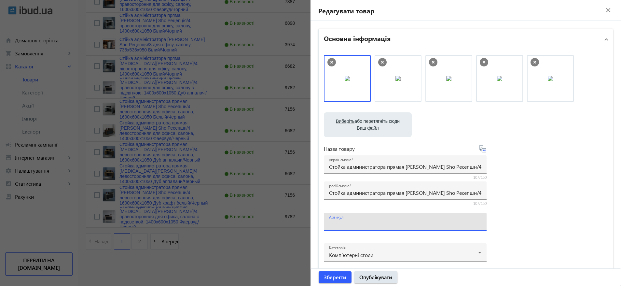
click at [360, 224] on input "Артикул" at bounding box center [405, 223] width 152 height 7
paste input "РЕЦ/4л-160-Белый"
type input "РЕЦ/4л-160-Белый"
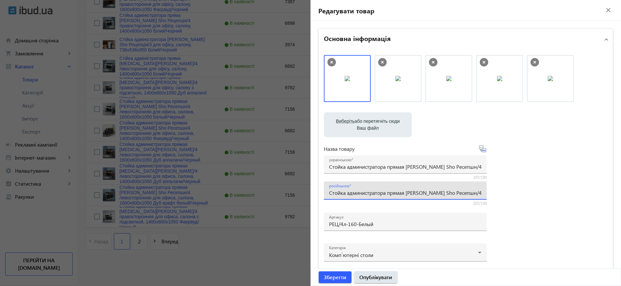
scroll to position [0, 130]
drag, startPoint x: 451, startPoint y: 190, endPoint x: 538, endPoint y: 191, distance: 87.6
click at [538, 191] on div "Виберіть або перетягніть сюди Ваш файл 3019268bf7c62eb36f1567696822552-6ac20405…" at bounding box center [466, 176] width 284 height 243
click at [539, 189] on div "Виберіть або перетягніть сюди Ваш файл 3019268bf7c62eb36f1567696822552-6ac20405…" at bounding box center [466, 176] width 284 height 243
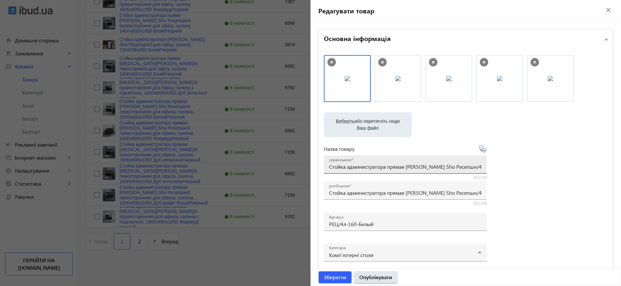
click at [361, 167] on input "Стойка администратора прямая Tobi Sho Ресепшн/4 левосторонняя для офиса, салона…" at bounding box center [405, 166] width 152 height 7
paste input "ійка адміністратора пряма Tobi Sho Ресепшн/4 лівостороння для офісу, салону, 16…"
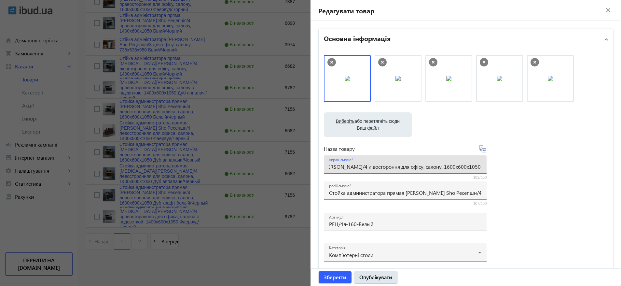
drag, startPoint x: 447, startPoint y: 164, endPoint x: 524, endPoint y: 167, distance: 77.8
click at [524, 167] on div "Виберіть або перетягніть сюди Ваш файл 3019268bf7c62eb36f1567696822552-6ac20405…" at bounding box center [466, 176] width 284 height 243
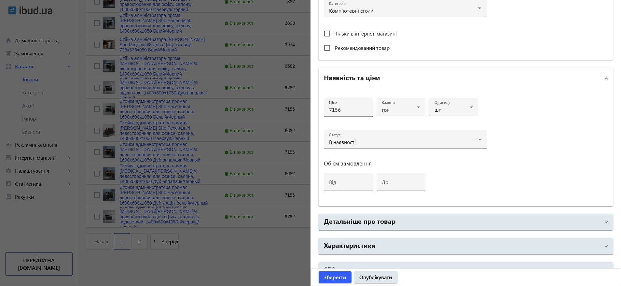
scroll to position [257, 0]
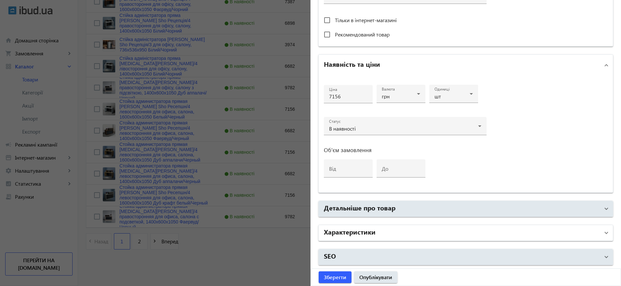
type input "Стійка адміністратора пряма Tobi Sho Ресепшн/4 лівостороння для офісу, салону, …"
click at [403, 231] on mat-panel-title "Характеристики" at bounding box center [462, 233] width 276 height 12
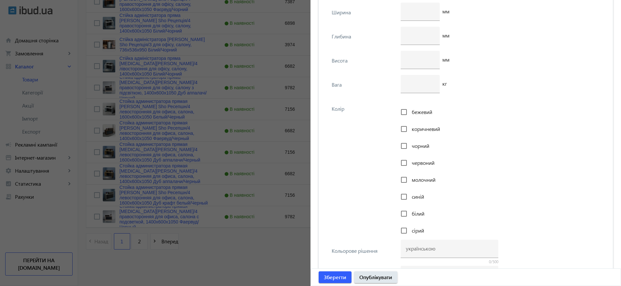
scroll to position [1312, 0]
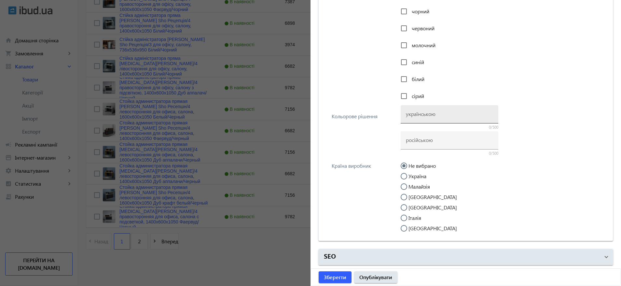
click at [426, 115] on input at bounding box center [449, 113] width 87 height 7
paste input "Білий/Чорний"
type input "Білий/Чорний"
click at [424, 143] on input at bounding box center [449, 139] width 87 height 7
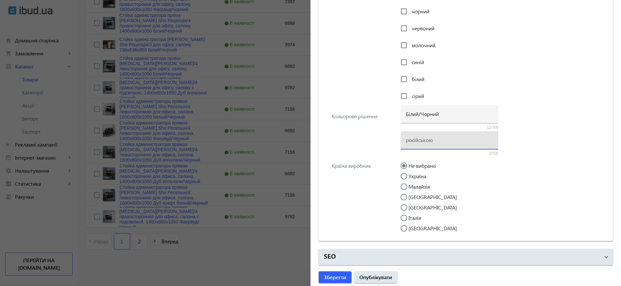
paste input "Білий/Чорний"
type input "Білий/Чорний"
click at [420, 177] on label "Україна" at bounding box center [416, 176] width 19 height 5
click at [414, 177] on input "Україна" at bounding box center [407, 179] width 13 height 13
radio input "true"
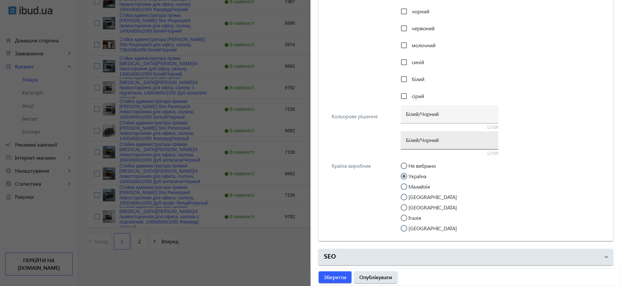
scroll to position [1263, 0]
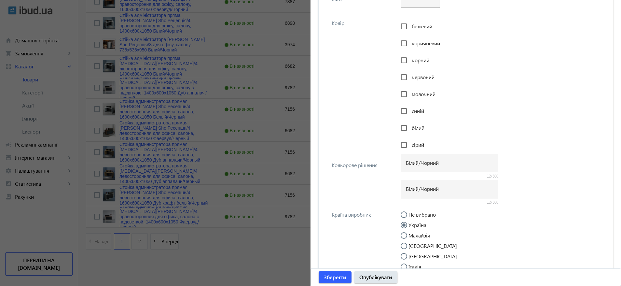
click at [415, 58] on span "чорний" at bounding box center [421, 60] width 18 height 7
click at [410, 58] on input "чорний" at bounding box center [403, 60] width 13 height 13
checkbox input "true"
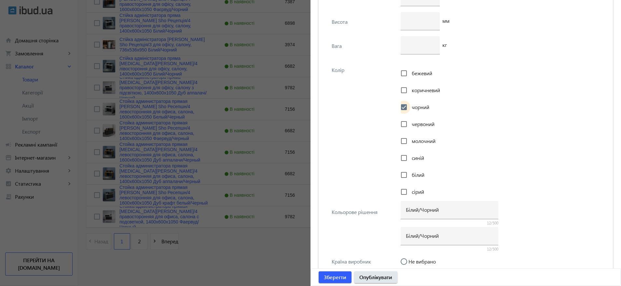
scroll to position [1214, 0]
click at [417, 178] on span "білий" at bounding box center [418, 176] width 13 height 7
click at [410, 178] on input "білий" at bounding box center [403, 176] width 13 height 13
checkbox input "true"
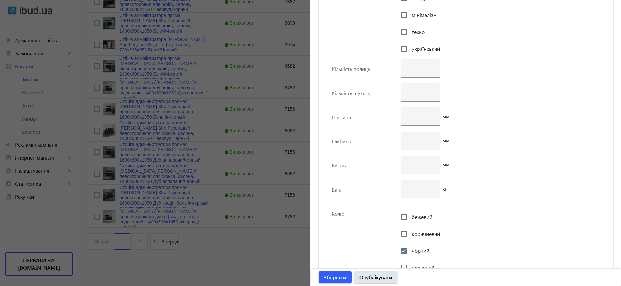
scroll to position [1067, 0]
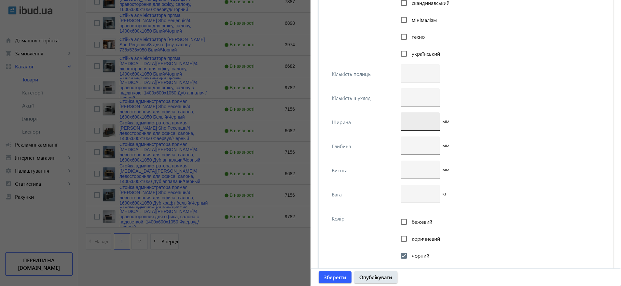
click at [408, 116] on div at bounding box center [420, 121] width 29 height 18
click at [407, 121] on input "number" at bounding box center [420, 121] width 29 height 7
type input "1600"
click at [414, 170] on input "number" at bounding box center [420, 169] width 29 height 7
type input "1050"
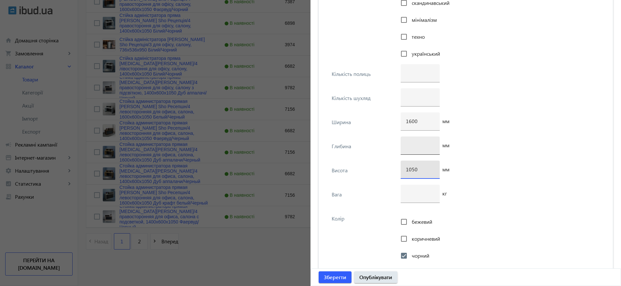
click at [410, 149] on div at bounding box center [420, 145] width 29 height 18
type input "600"
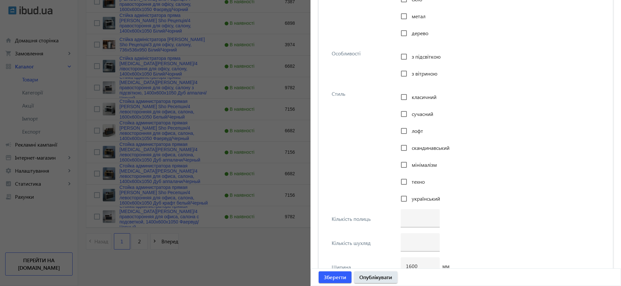
scroll to position [921, 0]
click at [417, 168] on span "мінімалізм" at bounding box center [424, 166] width 25 height 7
click at [410, 168] on input "мінімалізм" at bounding box center [403, 166] width 13 height 13
checkbox input "true"
click at [417, 148] on span "скандинавський" at bounding box center [431, 149] width 38 height 7
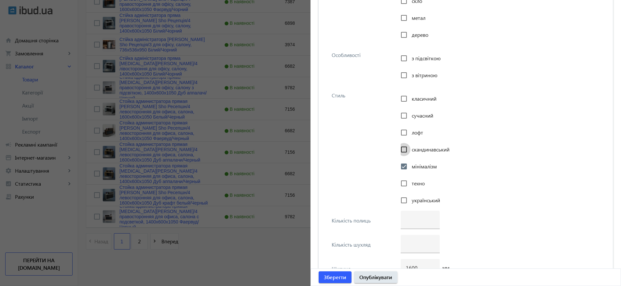
click at [410, 148] on input "скандинавський" at bounding box center [403, 149] width 13 height 13
checkbox input "true"
click at [416, 132] on span "лофт" at bounding box center [417, 132] width 11 height 7
click at [410, 132] on input "лофт" at bounding box center [403, 132] width 13 height 13
checkbox input "true"
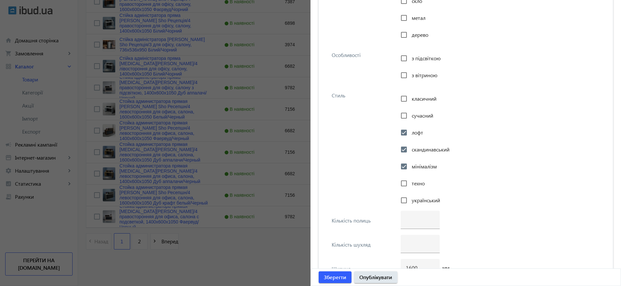
click at [416, 113] on span "сучасний" at bounding box center [422, 115] width 21 height 7
click at [410, 113] on input "сучасний" at bounding box center [403, 115] width 13 height 13
checkbox input "true"
click at [417, 99] on span "класичний" at bounding box center [424, 98] width 25 height 7
click at [410, 99] on input "класичний" at bounding box center [403, 98] width 13 height 13
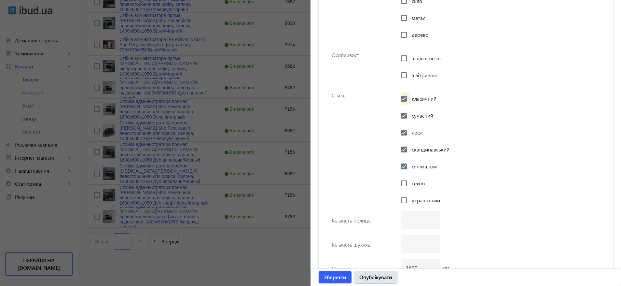
checkbox input "true"
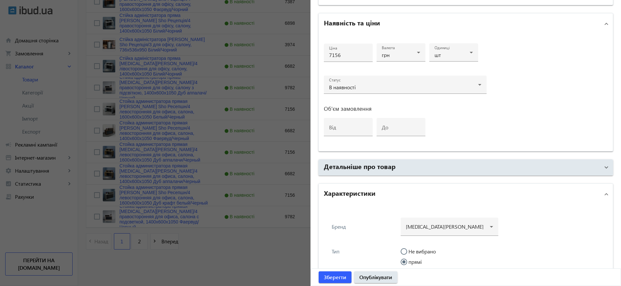
scroll to position [237, 0]
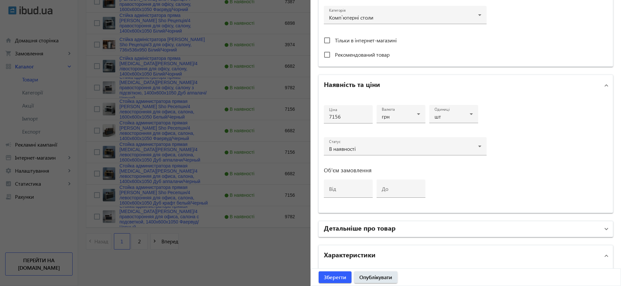
click at [414, 229] on mat-panel-title "Детальніше про товар" at bounding box center [462, 229] width 276 height 12
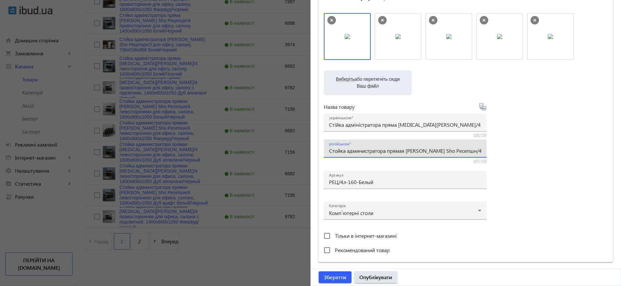
scroll to position [0, 130]
drag, startPoint x: 406, startPoint y: 152, endPoint x: 544, endPoint y: 155, distance: 138.1
click at [544, 155] on div "Виберіть або перетягніть сюди Ваш файл 3019268bf7c62eb36f1567696822552-6ac20405…" at bounding box center [466, 134] width 284 height 243
click at [466, 149] on input "Стойка администратора прямая Tobi Sho Ресепшн/4 левосторонняя для офиса, салона…" at bounding box center [405, 150] width 152 height 7
click at [442, 150] on input "Стойка администратора прямая Tobi Sho Ресепшн/4 левосторонняя для офиса, салона…" at bounding box center [405, 150] width 152 height 7
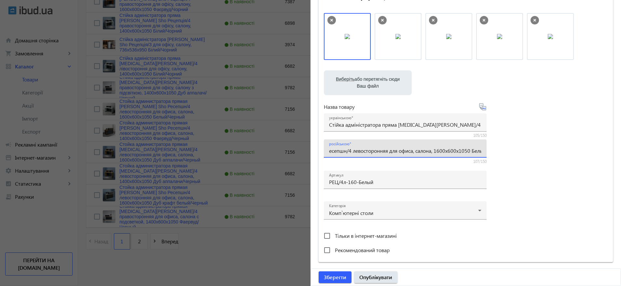
drag, startPoint x: 444, startPoint y: 150, endPoint x: 538, endPoint y: 149, distance: 93.8
click at [538, 149] on div "Виберіть або перетягніть сюди Ваш файл 3019268bf7c62eb36f1567696822552-6ac20405…" at bounding box center [466, 134] width 284 height 243
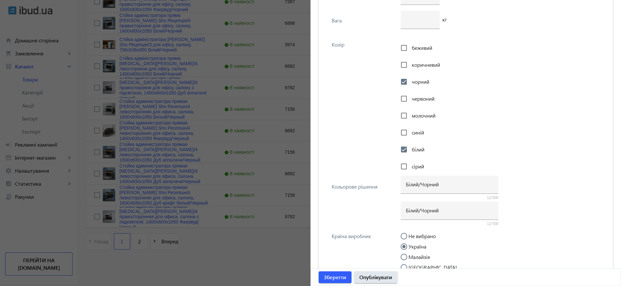
scroll to position [0, 0]
drag, startPoint x: 444, startPoint y: 208, endPoint x: 334, endPoint y: 187, distance: 111.6
click at [334, 187] on div "Кольорове рішення Білий/Чорний 12/500 Білий/Чорний 12/500" at bounding box center [466, 201] width 284 height 49
paste input "елый/Черны"
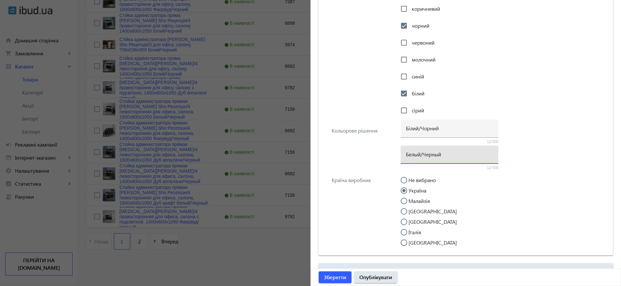
scroll to position [1528, 0]
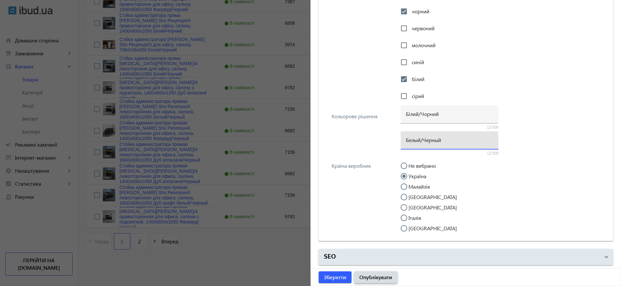
type input "Белый/Черный"
click at [367, 275] on span "Опублікувати" at bounding box center [375, 276] width 33 height 7
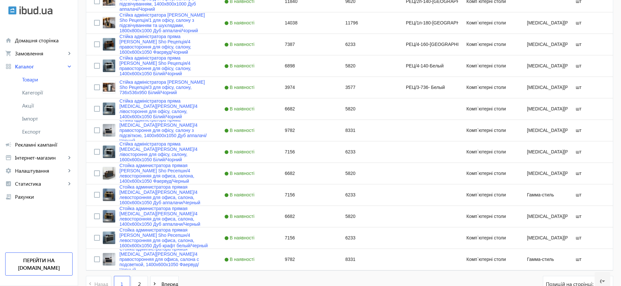
scroll to position [1231, 0]
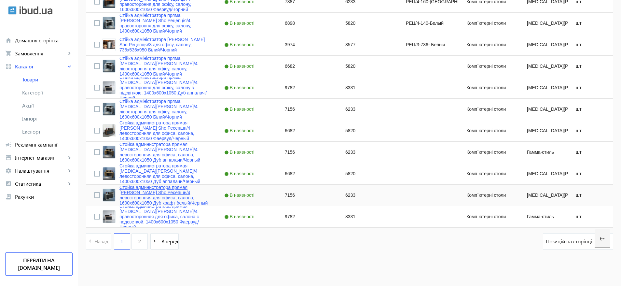
click at [156, 194] on link "Стойка администратора прямая Tobi Sho Ресепшн/4 левосторонняя для офиса, салона…" at bounding box center [163, 195] width 89 height 21
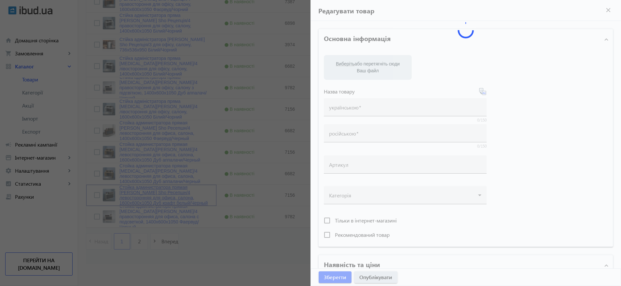
type input "Стойка администратора прямая Tobi Sho Ресепшн/4 левосторонняя для офиса, салона…"
type input "7156"
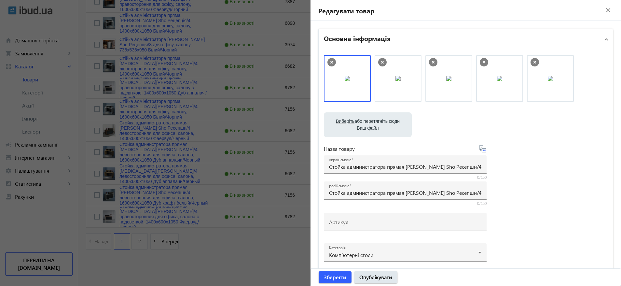
click at [160, 193] on div at bounding box center [310, 143] width 621 height 286
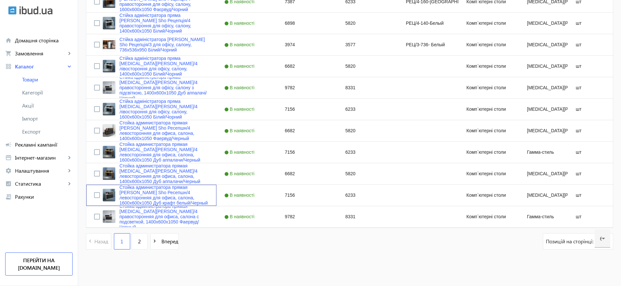
click at [159, 194] on link "Стойка администратора прямая Tobi Sho Ресепшн/4 левосторонняя для офиса, салона…" at bounding box center [163, 195] width 89 height 21
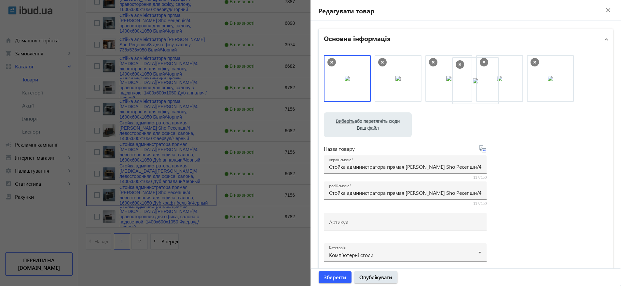
drag, startPoint x: 544, startPoint y: 79, endPoint x: 471, endPoint y: 82, distance: 73.0
click at [399, 193] on input "Стойка администратора прямая Tobi Sho Ресепшн/4 левосторонняя для офиса, салона…" at bounding box center [405, 192] width 152 height 7
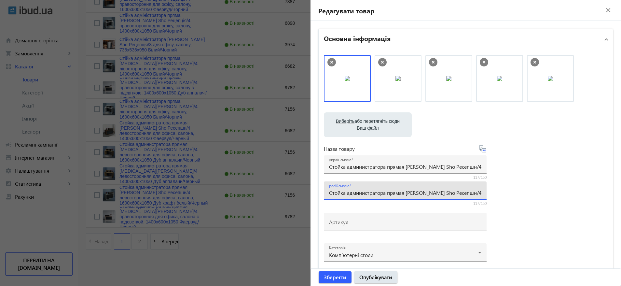
click at [399, 193] on input "Стойка администратора прямая Tobi Sho Ресепшн/4 левосторонняя для офиса, салона…" at bounding box center [405, 192] width 152 height 7
click at [398, 193] on input "Стойка администратора прямая Tobi Sho Ресепшн/4 левосторонняя для офиса, салона…" at bounding box center [405, 192] width 152 height 7
click at [406, 183] on div "російською Стойка администратора прямая Tobi Sho Ресепшн/4 левосторонняя для оф…" at bounding box center [405, 190] width 152 height 18
click at [398, 192] on input "Стойка администратора прямая Tobi Sho Ресепшн/4 левосторонняя для офиса, салона…" at bounding box center [405, 192] width 152 height 7
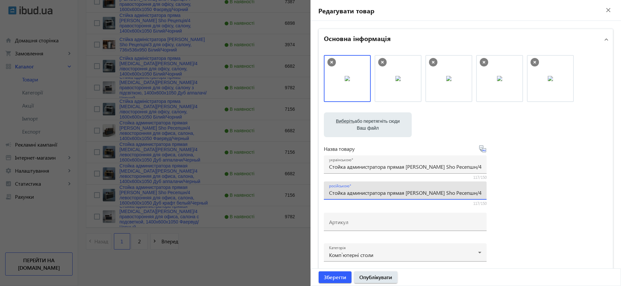
scroll to position [0, 156]
drag, startPoint x: 397, startPoint y: 192, endPoint x: 564, endPoint y: 205, distance: 167.8
click at [564, 205] on div "Виберіть або перетягніть сюди Ваш файл 3019568bf7c6636d7d6116797313154-784abdd3…" at bounding box center [466, 176] width 284 height 243
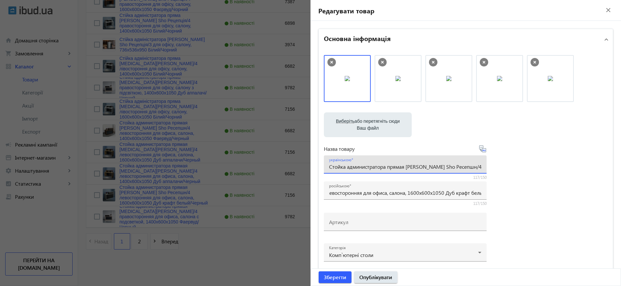
click at [425, 166] on input "Стойка администратора прямая Tobi Sho Ресепшн/4 левосторонняя для офиса, салона…" at bounding box center [405, 166] width 152 height 7
click at [424, 166] on input "Стойка администратора прямая Tobi Sho Ресепшн/4 левосторонняя для офиса, салона…" at bounding box center [405, 166] width 152 height 7
paste input "ійка адміністратора пряма Tobi Sho Ресепшн/4 лівостороння для офісу, салону, 16…"
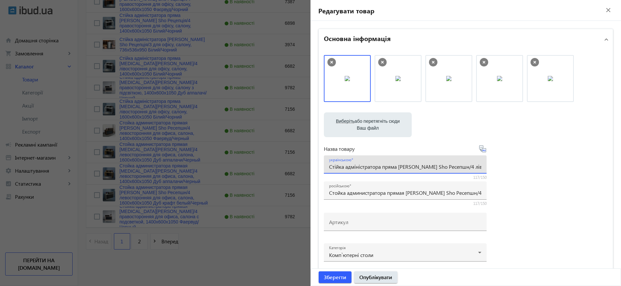
scroll to position [0, 139]
type input "Стійка адміністратора пряма Tobi Sho Ресепшн/4 лівостороння для офісу, салону, …"
click at [537, 198] on div "Виберіть або перетягніть сюди Ваш файл 3019568bf7c6636d7d6116797313154-784abdd3…" at bounding box center [466, 176] width 284 height 243
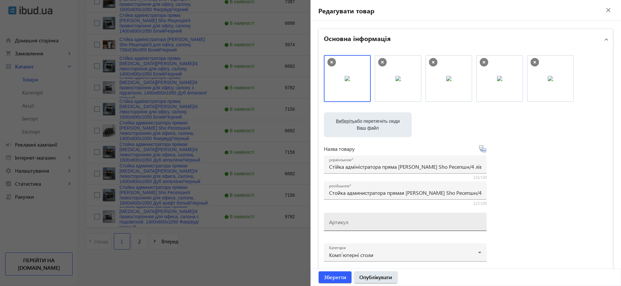
click at [358, 226] on input "Артикул" at bounding box center [405, 223] width 152 height 7
paste input "РЕЦ/4л-160-Крафт"
type input "РЕЦ/4л-160-Крафт"
click at [525, 194] on div "Виберіть або перетягніть сюди Ваш файл 3019568bf7c6636d7d6116797313154-784abdd3…" at bounding box center [466, 176] width 284 height 243
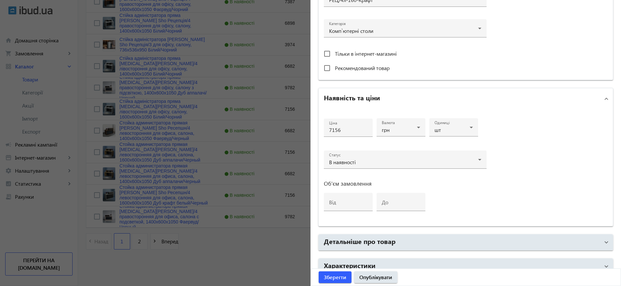
scroll to position [257, 0]
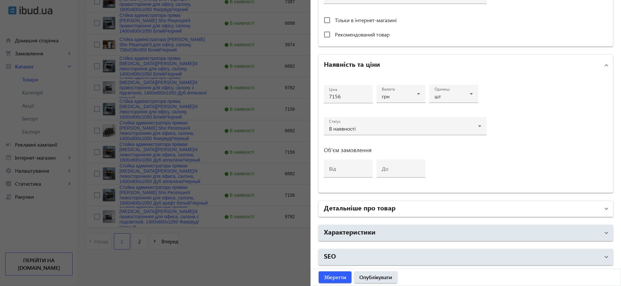
click at [410, 206] on mat-panel-title "Детальніше про товар" at bounding box center [462, 209] width 276 height 12
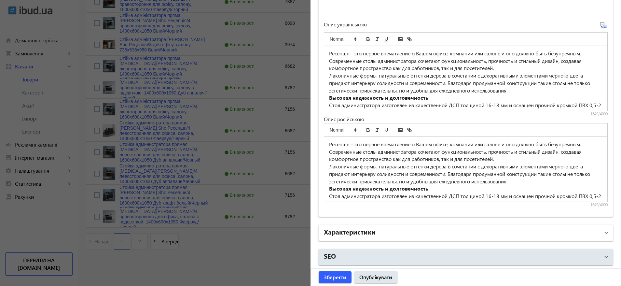
scroll to position [113, 0]
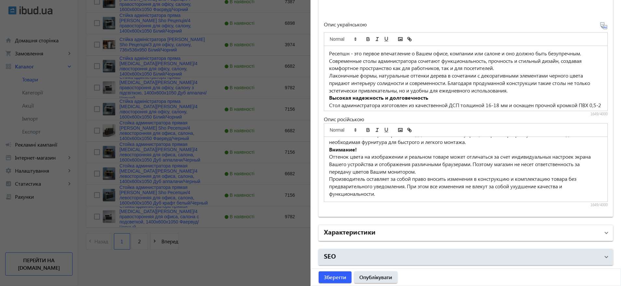
click at [415, 227] on mat-panel-title "Характеристики" at bounding box center [462, 233] width 276 height 12
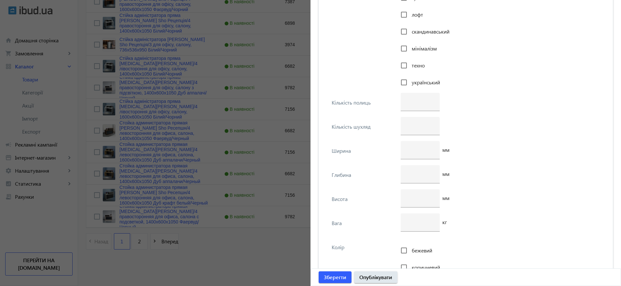
scroll to position [1500, 0]
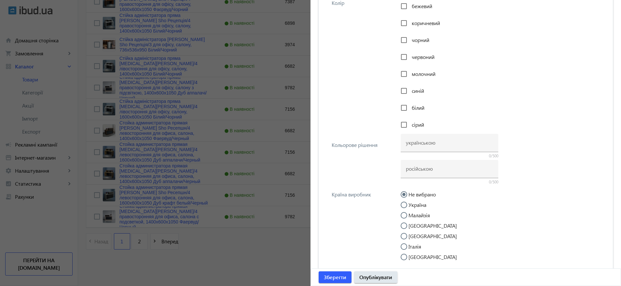
click at [418, 205] on label "Україна" at bounding box center [416, 204] width 19 height 5
click at [414, 205] on input "Україна" at bounding box center [407, 208] width 13 height 13
radio input "true"
click at [444, 171] on input at bounding box center [449, 168] width 87 height 7
paste input "Дуб крафт белый/Черный"
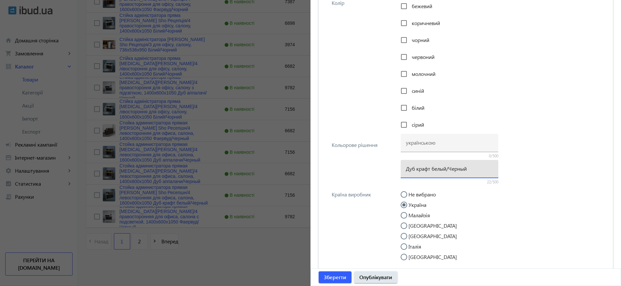
type input "Дуб крафт белый/Черный"
click at [426, 145] on input at bounding box center [449, 142] width 87 height 7
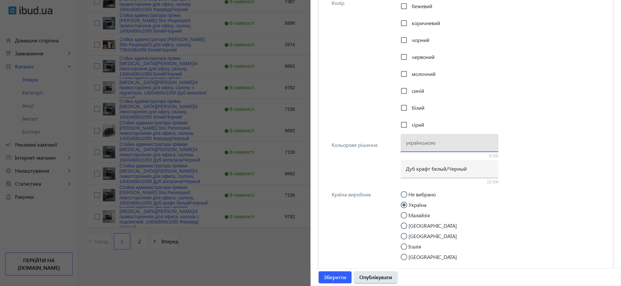
paste input "Дуб крафт Білий/Чорний"
type input "Дуб крафт Білий/Чорний"
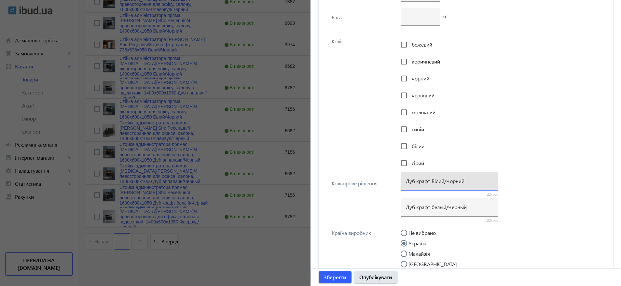
scroll to position [1402, 0]
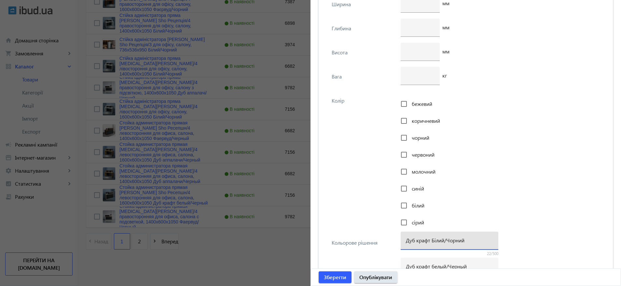
click at [416, 203] on span "білий" at bounding box center [418, 205] width 13 height 7
click at [410, 203] on input "білий" at bounding box center [403, 205] width 13 height 13
checkbox input "true"
click at [420, 137] on span "чорний" at bounding box center [421, 137] width 18 height 7
click at [410, 137] on input "чорний" at bounding box center [403, 137] width 13 height 13
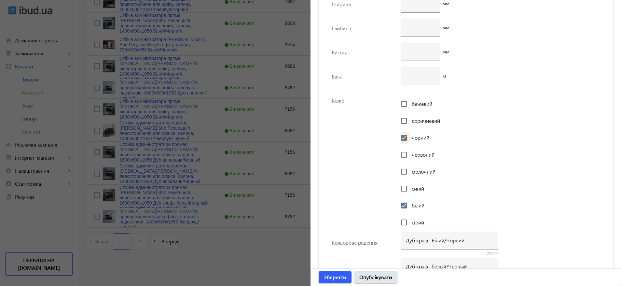
checkbox input "true"
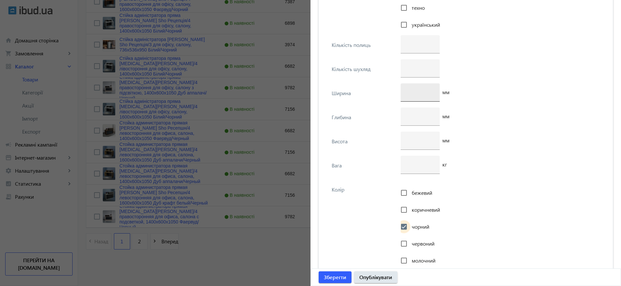
scroll to position [1304, 0]
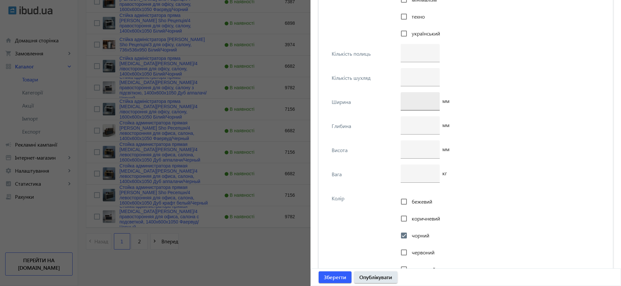
click at [417, 98] on input "number" at bounding box center [420, 100] width 29 height 7
type input "1600"
click at [412, 146] on input "number" at bounding box center [420, 149] width 29 height 7
type input "1050"
click at [414, 121] on input "number" at bounding box center [420, 124] width 29 height 7
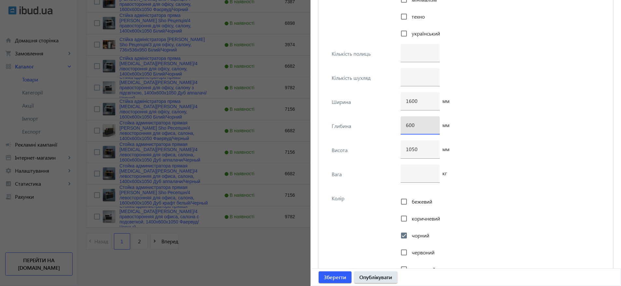
type input "600"
click at [508, 130] on div "600 мм" at bounding box center [502, 128] width 203 height 24
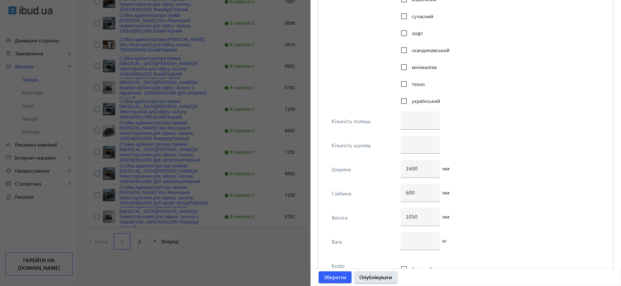
scroll to position [1158, 0]
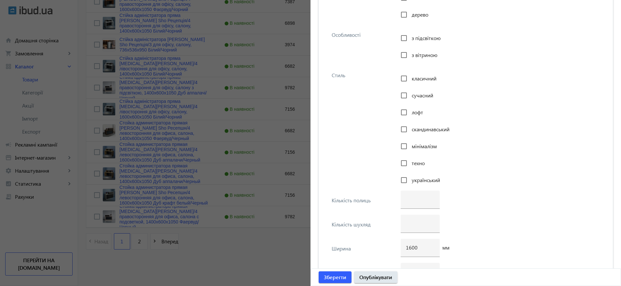
click at [414, 126] on span "скандинавський" at bounding box center [431, 129] width 38 height 7
click at [410, 126] on input "скандинавський" at bounding box center [403, 129] width 13 height 13
checkbox input "true"
click at [416, 147] on span "мінімалізм" at bounding box center [424, 146] width 25 height 7
click at [410, 147] on input "мінімалізм" at bounding box center [403, 146] width 13 height 13
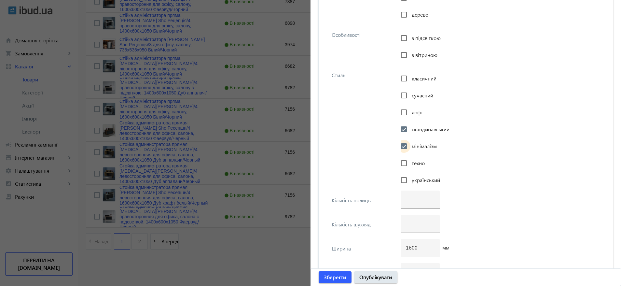
checkbox input "true"
click at [408, 109] on input "лофт" at bounding box center [403, 112] width 13 height 13
checkbox input "true"
click at [412, 97] on span "сучасний" at bounding box center [422, 95] width 21 height 7
click at [410, 97] on input "сучасний" at bounding box center [403, 95] width 13 height 13
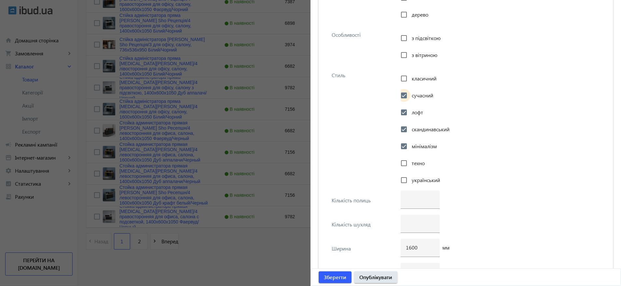
checkbox input "true"
click at [416, 80] on span "класичний" at bounding box center [424, 78] width 25 height 7
click at [412, 81] on span "класичний" at bounding box center [424, 78] width 25 height 7
click at [410, 81] on input "класичний" at bounding box center [403, 78] width 13 height 13
checkbox input "true"
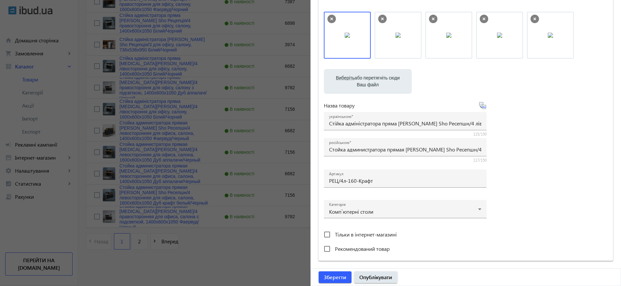
scroll to position [35, 0]
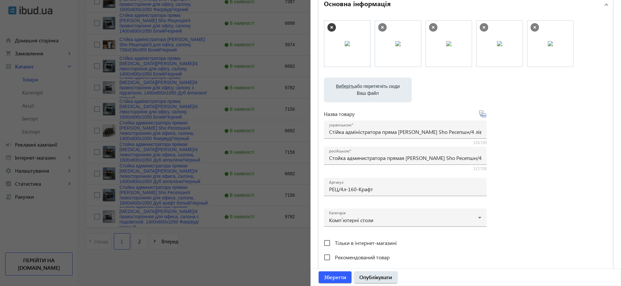
drag, startPoint x: 403, startPoint y: 36, endPoint x: 355, endPoint y: 36, distance: 48.8
click at [383, 274] on span "Опублікувати" at bounding box center [375, 276] width 33 height 7
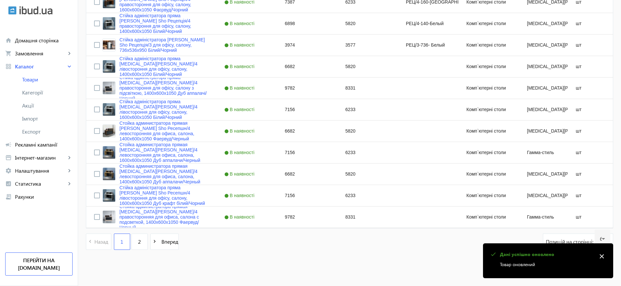
scroll to position [1231, 0]
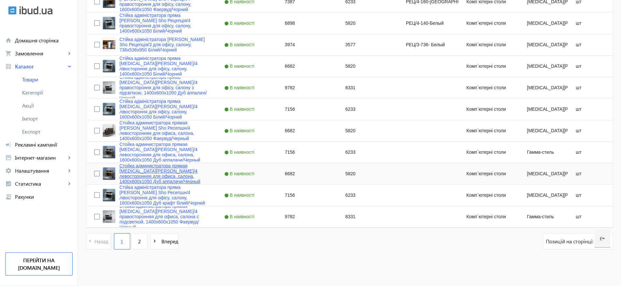
click at [172, 172] on link "Стойка администратора прямая Tobi Sho Ресепшн/4 левосторонняя для офиса, салона…" at bounding box center [163, 173] width 89 height 21
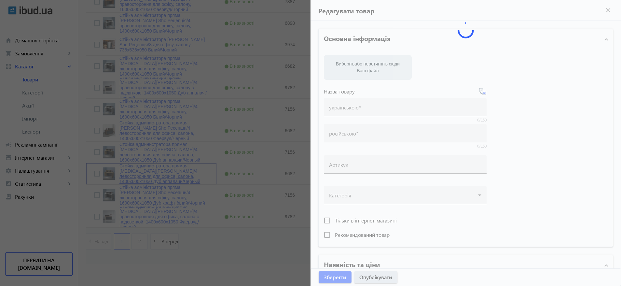
type input "Стойка администратора прямая Tobi Sho Ресепшн/4 левосторонняя для офиса, салона…"
type input "6682"
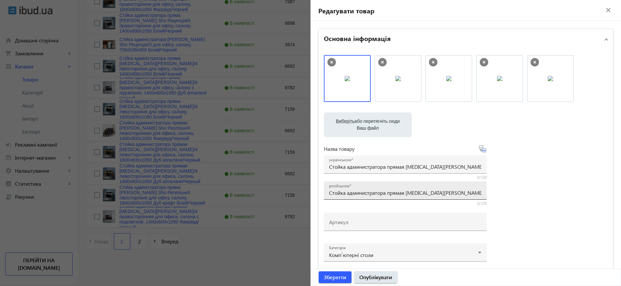
click at [398, 191] on input "Стойка администратора прямая Tobi Sho Ресепшн/4 левосторонняя для офиса, салона…" at bounding box center [405, 192] width 152 height 7
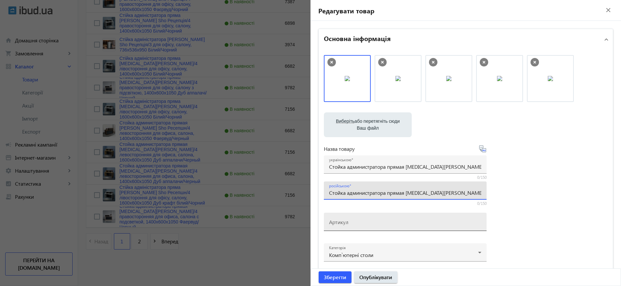
click at [376, 224] on input "Артикул" at bounding box center [405, 223] width 152 height 7
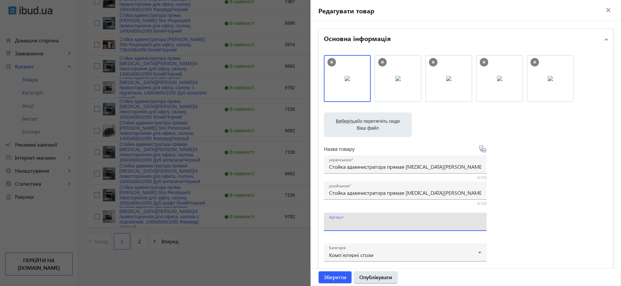
paste input "РЕЦ/4л-140-Аппалачи"
type input "РЕЦ/4л-140-Аппалачи"
click at [366, 192] on input "Стойка администратора прямая Tobi Sho Ресепшн/4 левосторонняя для офиса, салона…" at bounding box center [405, 192] width 152 height 7
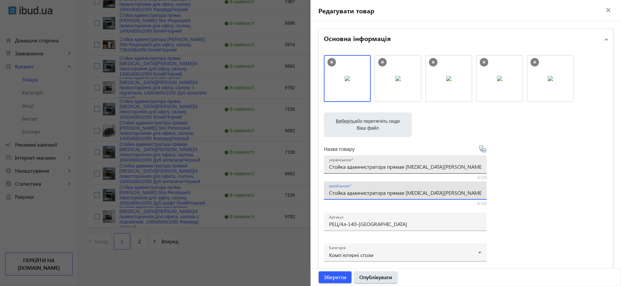
click at [363, 163] on input "Стойка администратора прямая Tobi Sho Ресепшн/4 левосторонняя для офиса, салона…" at bounding box center [405, 166] width 152 height 7
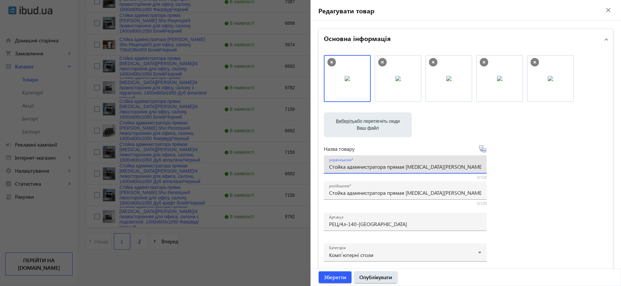
click at [363, 163] on input "Стойка администратора прямая Tobi Sho Ресепшн/4 левосторонняя для офиса, салона…" at bounding box center [405, 166] width 152 height 7
paste input "ійка адміністратора пряма Tobi Sho Ресепшн/4 лівостороння для офісу, салону, 14…"
drag, startPoint x: 411, startPoint y: 166, endPoint x: 500, endPoint y: 162, distance: 89.0
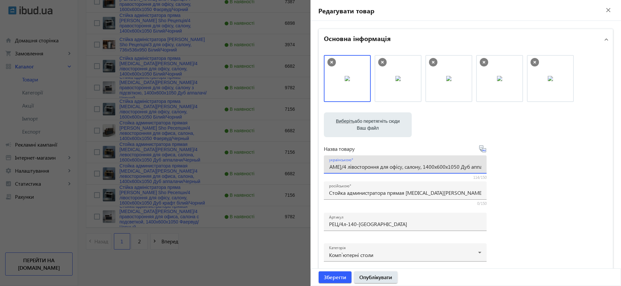
click at [500, 162] on div "Виберіть або перетягніть сюди Ваш файл 34468bf7c66261e00055475817457-f479053f39…" at bounding box center [466, 176] width 284 height 243
drag, startPoint x: 545, startPoint y: 72, endPoint x: 347, endPoint y: 73, distance: 197.3
drag, startPoint x: 400, startPoint y: 71, endPoint x: 343, endPoint y: 70, distance: 56.6
drag, startPoint x: 500, startPoint y: 73, endPoint x: 478, endPoint y: 72, distance: 21.8
drag, startPoint x: 384, startPoint y: 76, endPoint x: 331, endPoint y: 78, distance: 53.1
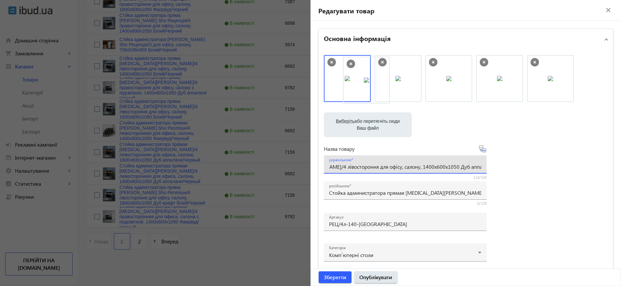
drag, startPoint x: 377, startPoint y: 75, endPoint x: 340, endPoint y: 75, distance: 36.5
type input "Стійка адміністратора пряма [MEDICAL_DATA][PERSON_NAME]/4 лівостороння для офіс…"
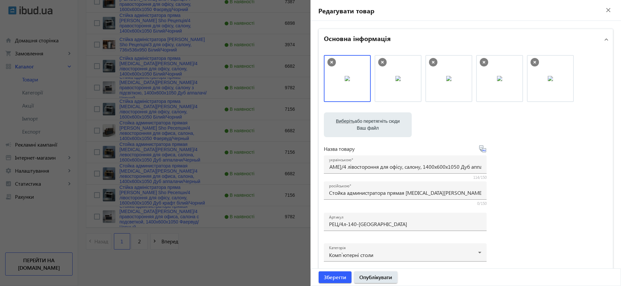
click at [555, 150] on div "Виберіть або перетягніть сюди Ваш файл 34468bf7c66261e00055475817457-f479053f39…" at bounding box center [466, 176] width 284 height 243
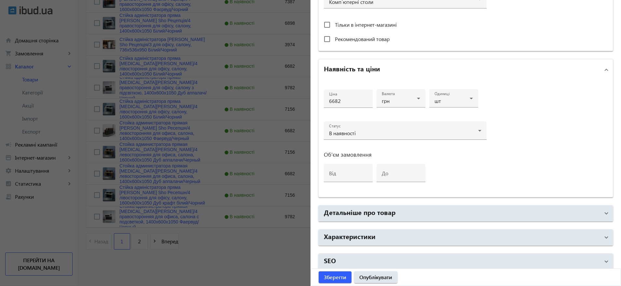
scroll to position [257, 0]
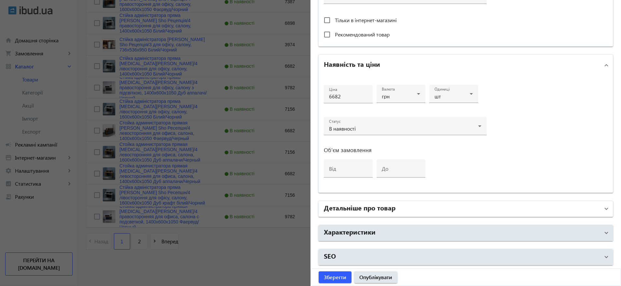
click at [385, 201] on mat-expansion-panel-header "Детальніше про товар" at bounding box center [466, 209] width 294 height 16
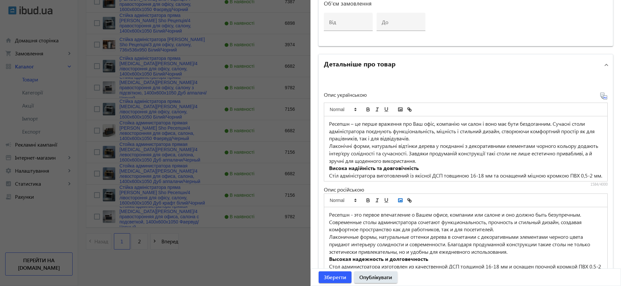
scroll to position [474, 0]
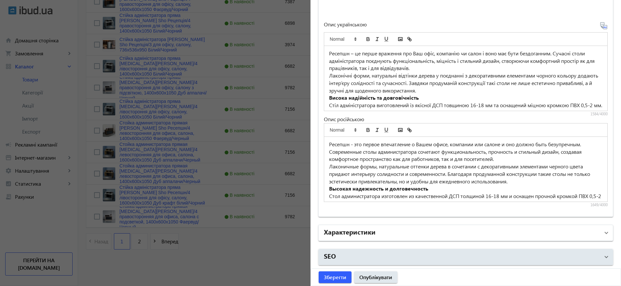
click at [363, 235] on h2 "Характеристики" at bounding box center [350, 231] width 52 height 9
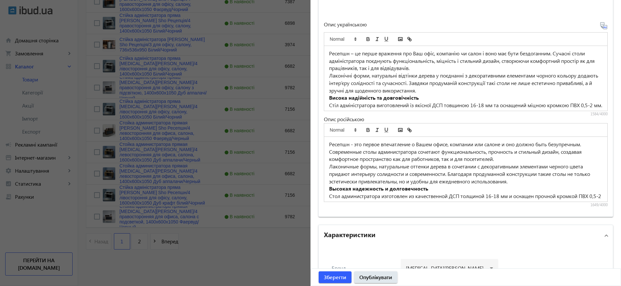
scroll to position [718, 0]
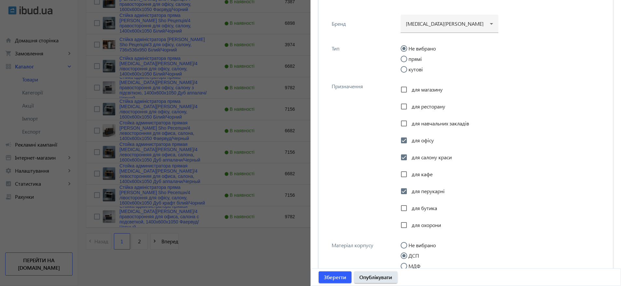
click at [412, 57] on label "прямі" at bounding box center [414, 58] width 15 height 5
click at [412, 57] on input "прямі" at bounding box center [407, 62] width 13 height 13
radio input "true"
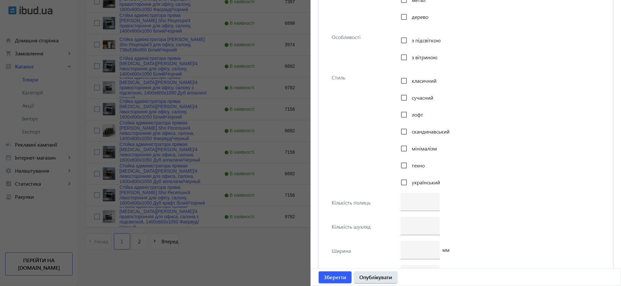
scroll to position [1158, 0]
click at [417, 78] on span "класичний" at bounding box center [424, 78] width 25 height 7
click at [410, 78] on input "класичний" at bounding box center [403, 78] width 13 height 13
checkbox input "true"
click at [416, 89] on div "сучасний" at bounding box center [417, 95] width 33 height 13
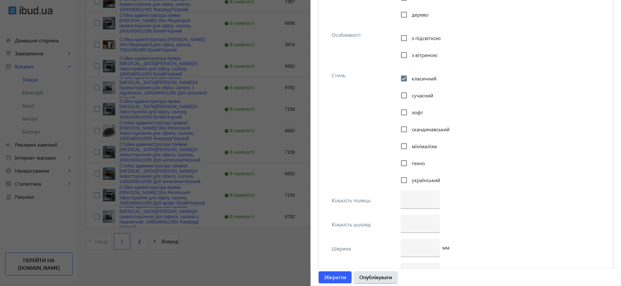
click at [416, 96] on span "сучасний" at bounding box center [422, 95] width 21 height 7
click at [410, 96] on input "сучасний" at bounding box center [403, 95] width 13 height 13
checkbox input "true"
click at [412, 113] on span "лофт" at bounding box center [417, 112] width 11 height 7
click at [410, 113] on input "лофт" at bounding box center [403, 112] width 13 height 13
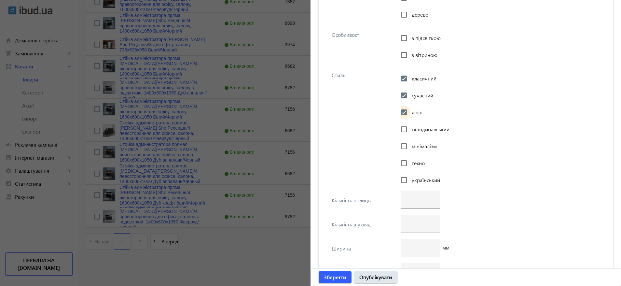
checkbox input "true"
click at [412, 128] on span "скандинавський" at bounding box center [431, 129] width 38 height 7
click at [410, 128] on input "скандинавський" at bounding box center [403, 129] width 13 height 13
checkbox input "true"
click at [426, 144] on span "мінімалізм" at bounding box center [424, 146] width 25 height 7
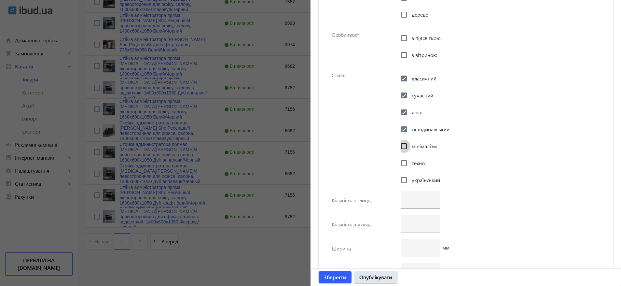
click at [410, 144] on input "мінімалізм" at bounding box center [403, 146] width 13 height 13
checkbox input "true"
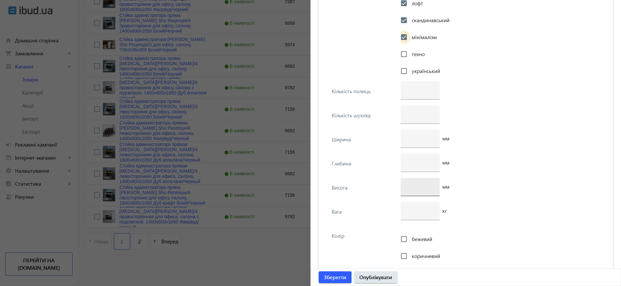
scroll to position [1304, 0]
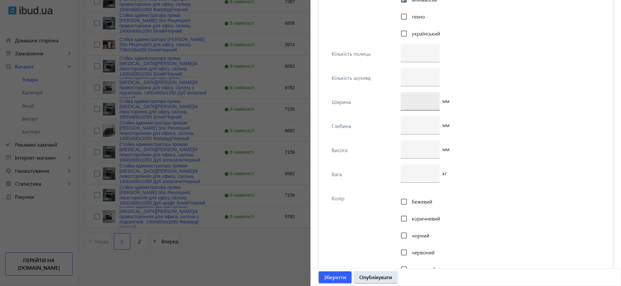
click at [411, 94] on div at bounding box center [420, 101] width 29 height 18
type input "1400"
click at [411, 151] on input "number" at bounding box center [420, 149] width 29 height 7
type input "1050"
click at [424, 126] on input "number" at bounding box center [420, 124] width 29 height 7
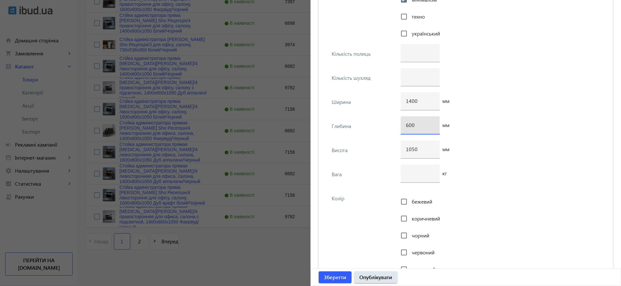
type input "600"
click at [495, 168] on div "кг" at bounding box center [502, 176] width 203 height 24
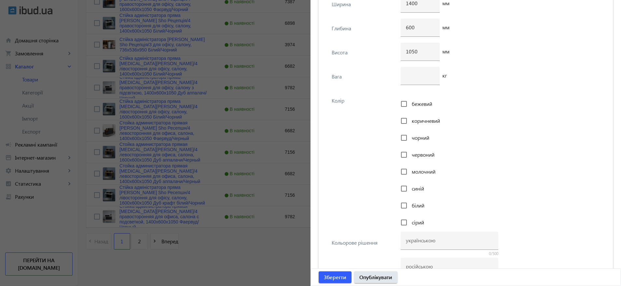
scroll to position [1500, 0]
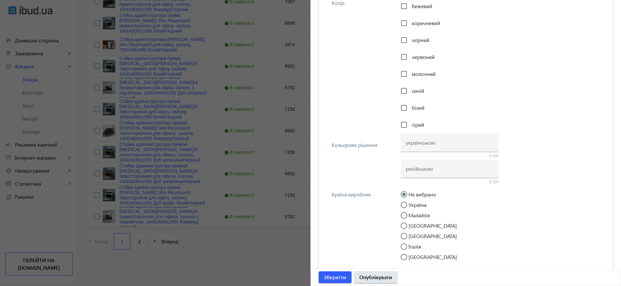
click at [421, 206] on label "Україна" at bounding box center [416, 204] width 19 height 5
click at [414, 206] on input "Україна" at bounding box center [407, 208] width 13 height 13
radio input "true"
click at [423, 145] on input at bounding box center [449, 142] width 87 height 7
paste input "Дуб аппалачі/Чорний"
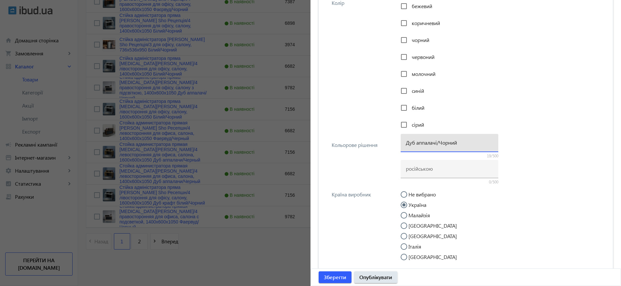
type input "Дуб аппалачі/Чорний"
click at [410, 179] on div at bounding box center [450, 181] width 98 height 6
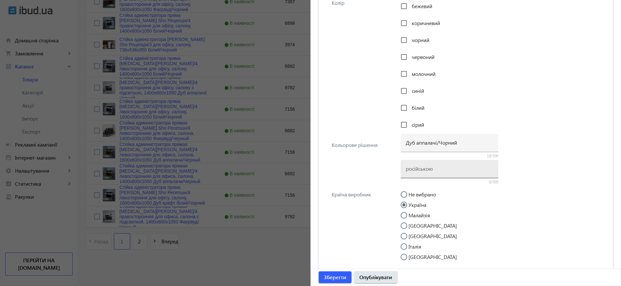
click at [416, 172] on div at bounding box center [449, 169] width 87 height 18
paste input "Дуб аппалачи/Черный"
type input "Дуб аппалачи/Черный"
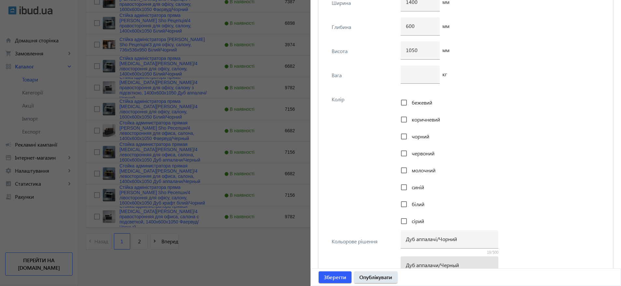
scroll to position [1353, 0]
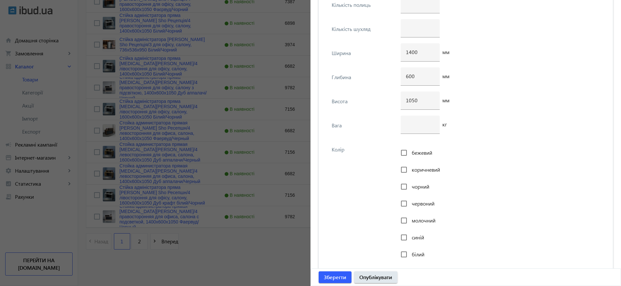
click at [414, 187] on span "чорний" at bounding box center [421, 186] width 18 height 7
click at [410, 187] on input "чорний" at bounding box center [403, 186] width 13 height 13
checkbox input "true"
click at [420, 173] on div "коричневий" at bounding box center [420, 169] width 39 height 13
click at [425, 170] on span "коричневий" at bounding box center [426, 169] width 28 height 7
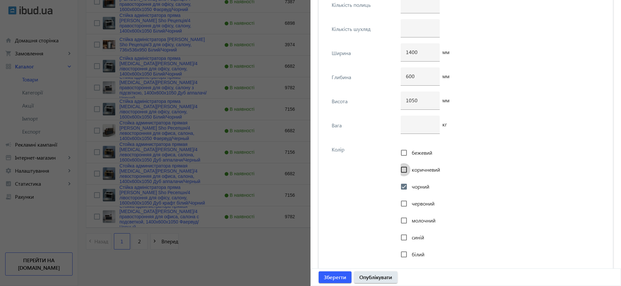
click at [410, 170] on input "коричневий" at bounding box center [403, 169] width 13 height 13
checkbox input "true"
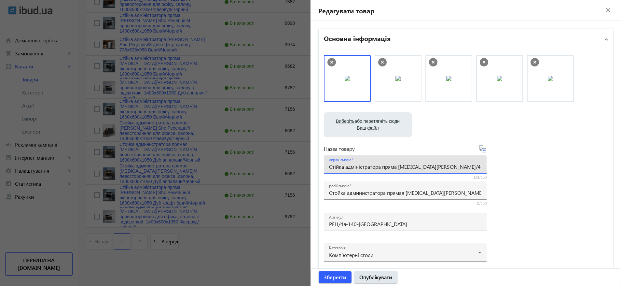
scroll to position [0, 134]
drag, startPoint x: 421, startPoint y: 166, endPoint x: 505, endPoint y: 169, distance: 84.0
click at [505, 169] on div "Виберіть або перетягніть сюди Ваш файл 34468bf7c66261e00055475817457-f479053f39…" at bounding box center [466, 176] width 284 height 243
click at [377, 277] on span "Опублікувати" at bounding box center [375, 276] width 33 height 7
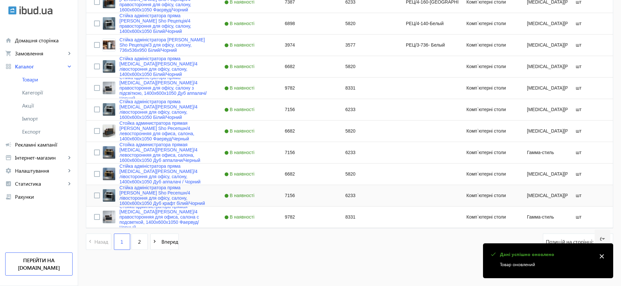
scroll to position [1231, 0]
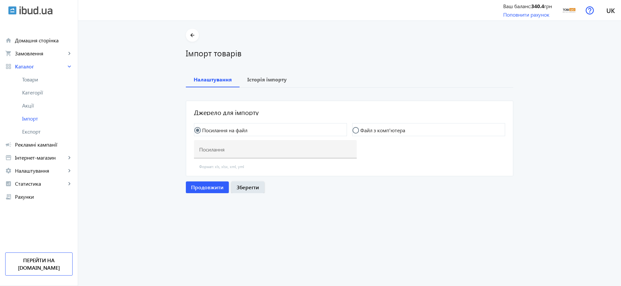
type input "https://my.foks.biz/s/pb/f?key=c5fc8778-65a8-453d-8a3b-a999d7afe051&type=yml_ca…"
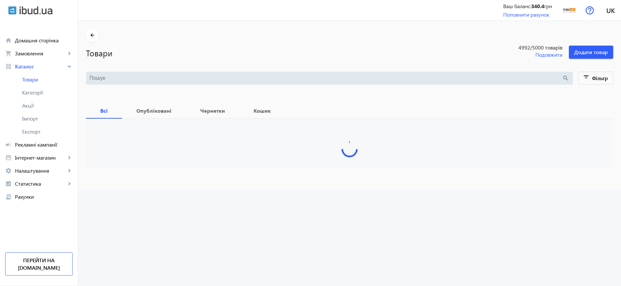
type input "Рецепція/4"
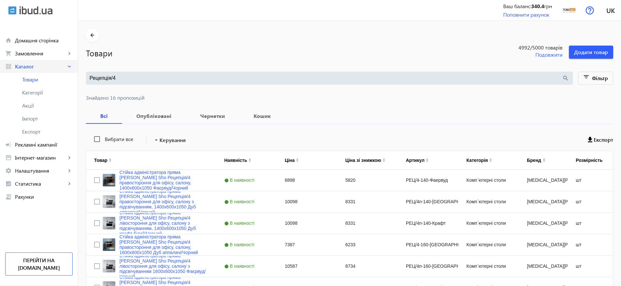
drag, startPoint x: 124, startPoint y: 77, endPoint x: 39, endPoint y: 66, distance: 85.0
click at [39, 66] on div "arrow_back home Домашня сторінка shopping_cart Замовлення keyboard_arrow_right …" at bounding box center [310, 272] width 621 height 544
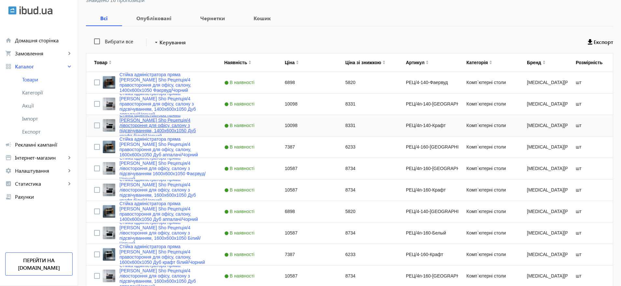
click at [165, 123] on link "Стійка адміністратора пряма [PERSON_NAME] Sho Рецепція/4 лівостороння для офісу…" at bounding box center [163, 125] width 89 height 26
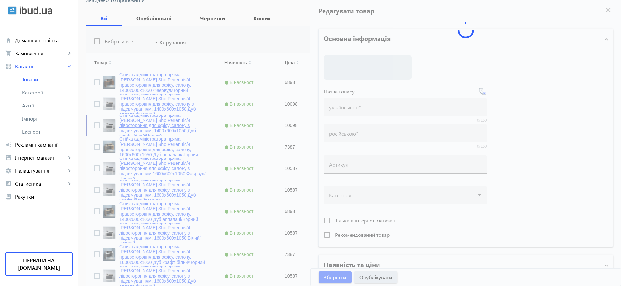
type input "Стійка адміністратора пряма [PERSON_NAME] Sho Рецепція/4 лівостороння для офісу…"
type input "Стойка администратора прямая Tobi Sho Ресепшн/4 левосторонняя для офиса, салона…"
type input "РЕЦ/4п-140-Крафт"
type input "10098"
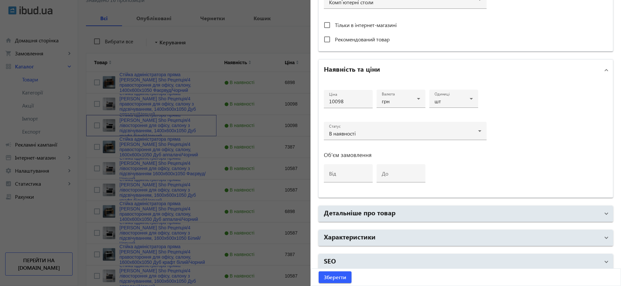
scroll to position [257, 0]
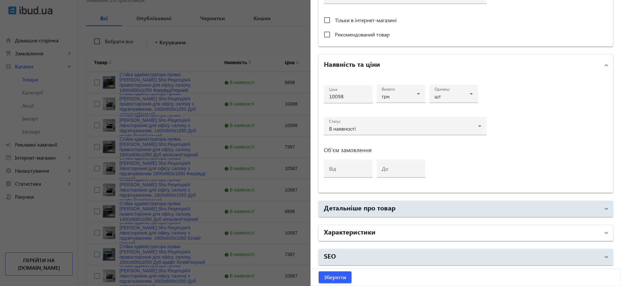
click at [365, 229] on h2 "Характеристики" at bounding box center [350, 231] width 52 height 9
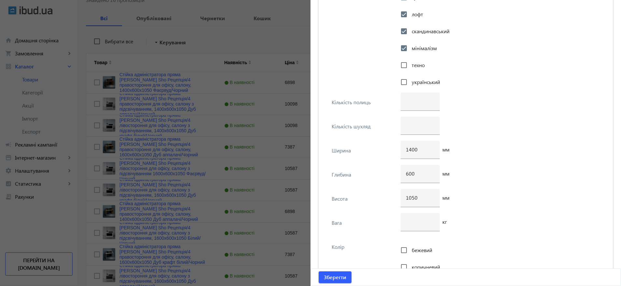
scroll to position [1088, 0]
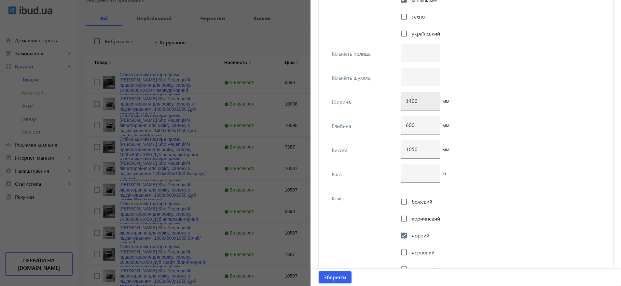
drag, startPoint x: 425, startPoint y: 95, endPoint x: 415, endPoint y: 95, distance: 10.4
click at [411, 95] on div "1400" at bounding box center [420, 101] width 29 height 18
drag, startPoint x: 427, startPoint y: 101, endPoint x: 381, endPoint y: 97, distance: 46.0
click at [381, 97] on div "Ширина 1400 мм" at bounding box center [466, 104] width 284 height 24
drag, startPoint x: 421, startPoint y: 151, endPoint x: 395, endPoint y: 144, distance: 27.7
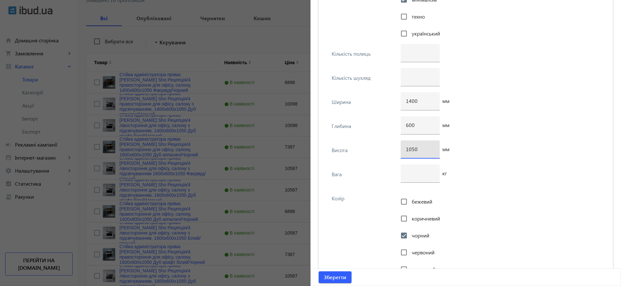
click at [395, 144] on div "Висота 1050 мм" at bounding box center [466, 152] width 284 height 24
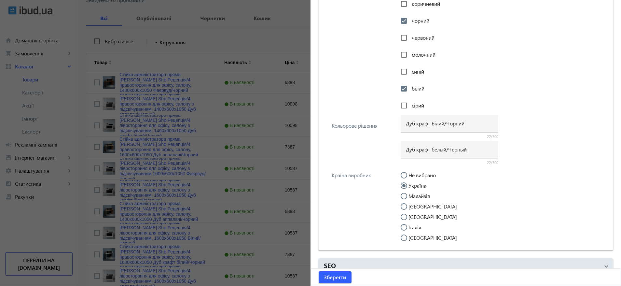
scroll to position [1312, 0]
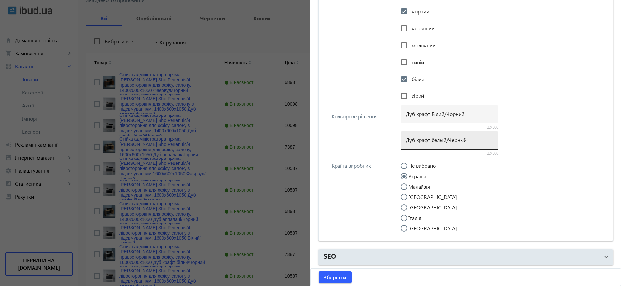
click at [446, 142] on input "Дуб крафт белый/Черный" at bounding box center [449, 139] width 87 height 7
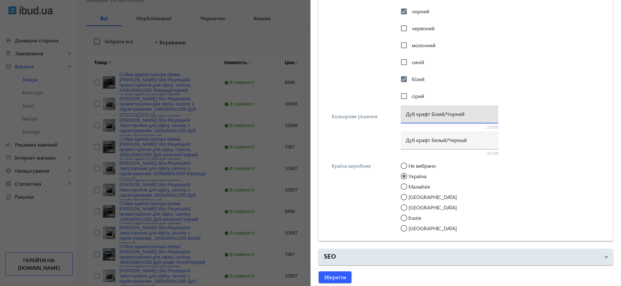
click at [438, 110] on input "Дуб крафт Білий/Чорний" at bounding box center [449, 113] width 87 height 7
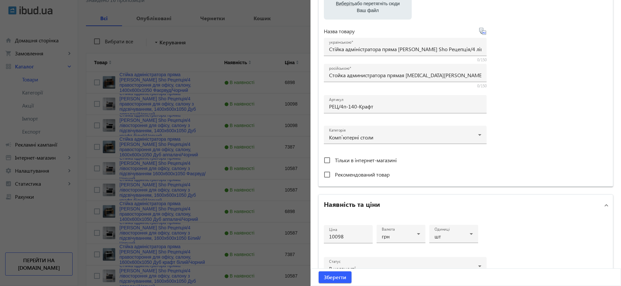
scroll to position [0, 0]
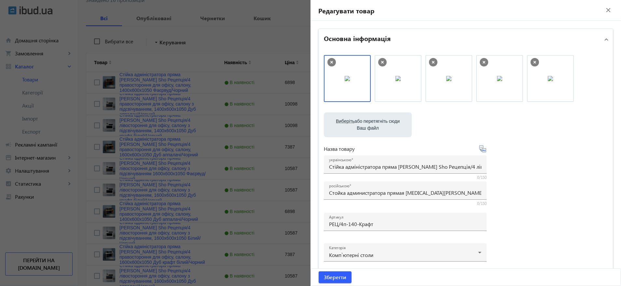
click at [605, 8] on mat-icon "close" at bounding box center [609, 10] width 10 height 10
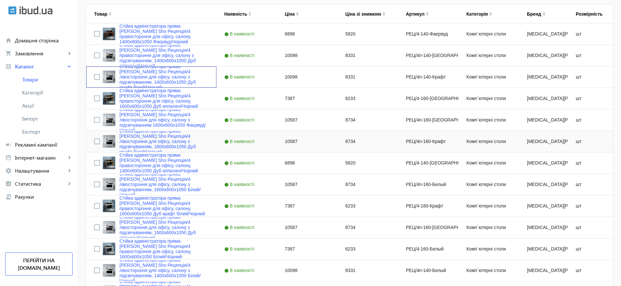
scroll to position [146, 0]
click at [176, 99] on link "Стійка адміністратора пряма Tobi Sho Рецепція/4 правостороння для офісу, салону…" at bounding box center [163, 98] width 89 height 21
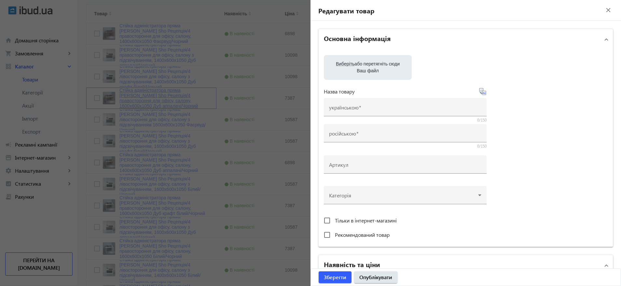
type input "Стійка адміністратора пряма Tobi Sho Рецепція/4 правостороння для офісу, салону…"
type input "Стойка администратора прямая Tobi Sho Ресепшн/4 правосторонняя для офиса, салон…"
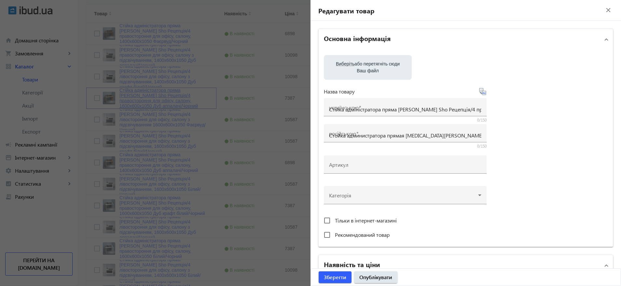
type input "РЕЦ/4-160-Аппалачи"
type input "7387"
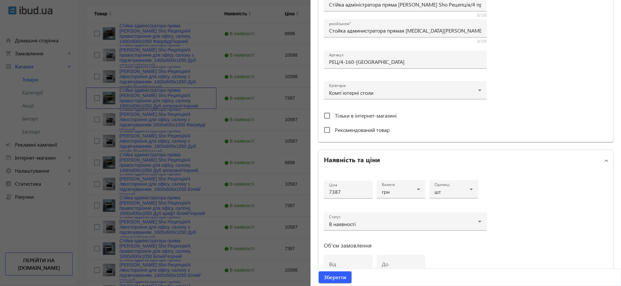
scroll to position [257, 0]
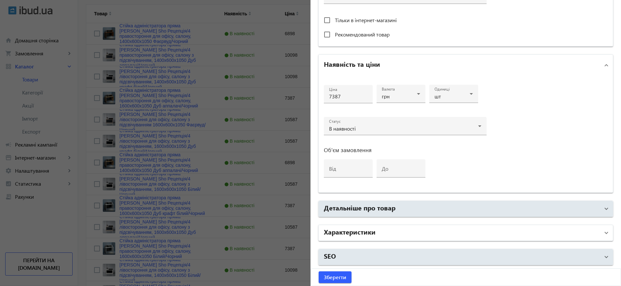
click at [419, 228] on mat-panel-title "Характеристики" at bounding box center [462, 233] width 276 height 12
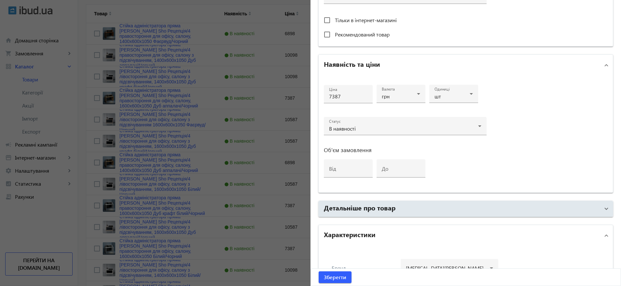
scroll to position [1283, 0]
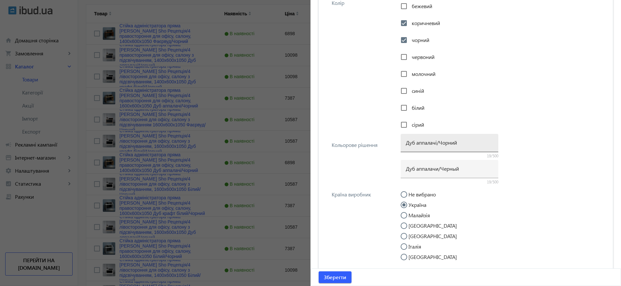
click at [428, 141] on input "Дуб аппалачі/Чорний" at bounding box center [449, 142] width 87 height 7
click at [419, 172] on div "Дуб аппалачи/Черный" at bounding box center [449, 169] width 87 height 18
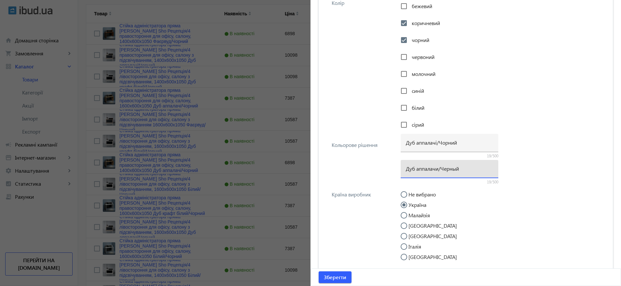
click at [419, 172] on div "Дуб аппалачи/Черный" at bounding box center [449, 169] width 87 height 18
click at [420, 172] on input "Дуб аппалачи/Черный" at bounding box center [449, 168] width 87 height 7
click at [420, 171] on input "Дуб аппалачи/Черный" at bounding box center [449, 168] width 87 height 7
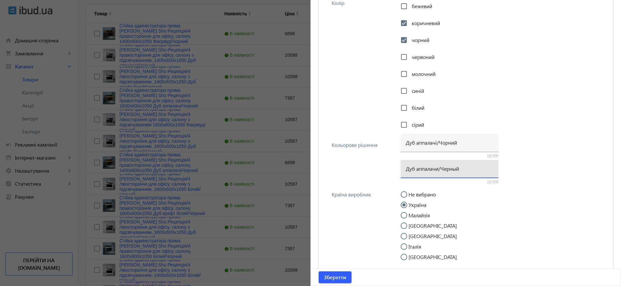
click at [420, 171] on input "Дуб аппалачи/Черный" at bounding box center [449, 168] width 87 height 7
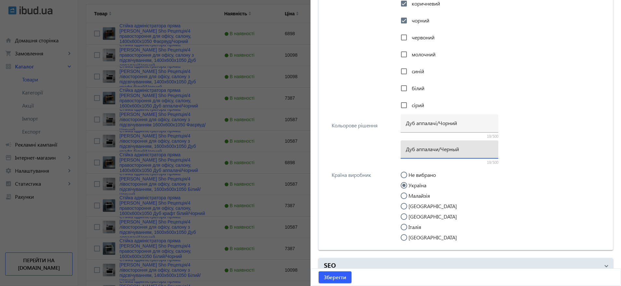
scroll to position [1312, 0]
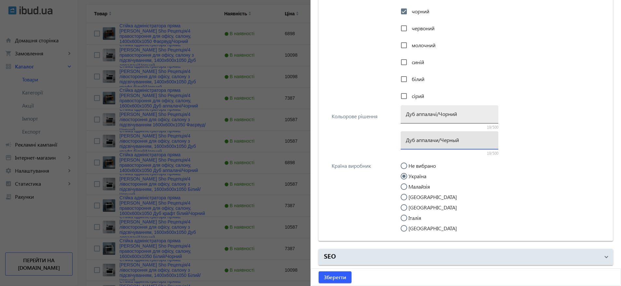
click at [435, 113] on input "Дуб аппалачі/Чорний" at bounding box center [449, 113] width 87 height 7
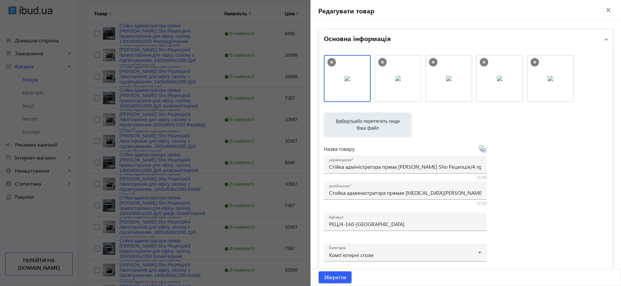
scroll to position [0, 0]
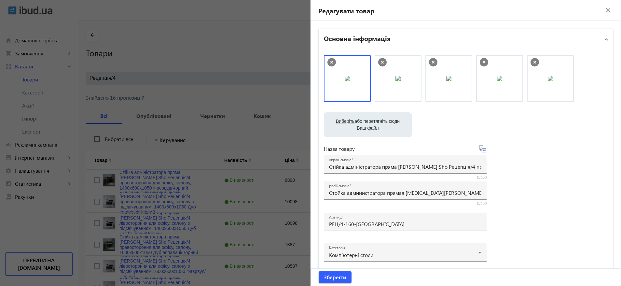
click at [232, 213] on div at bounding box center [310, 143] width 621 height 286
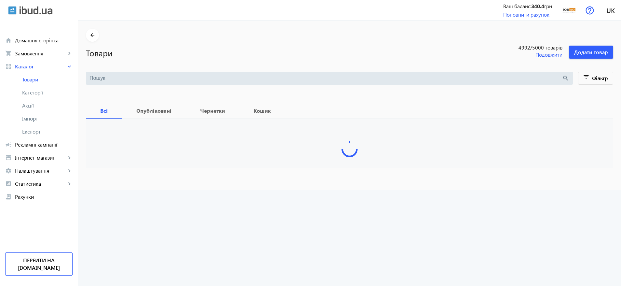
type input "стойка"
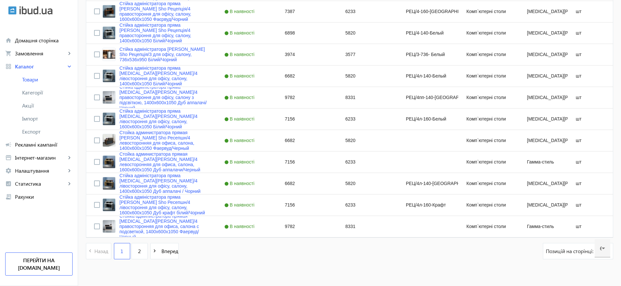
scroll to position [1231, 0]
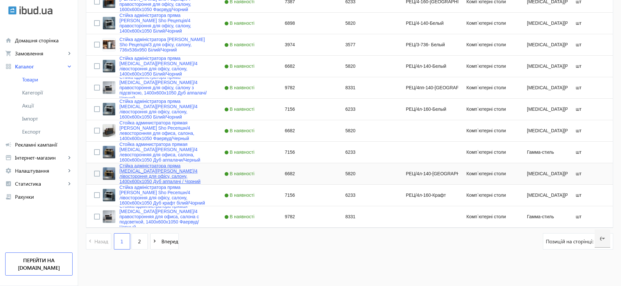
click at [141, 174] on link "Стійка адміністратора пряма Tobi Sho Ресепшн/4 лівостороння для офісу, салону, …" at bounding box center [163, 173] width 89 height 21
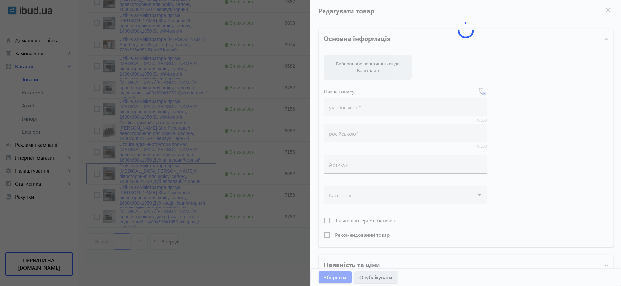
type input "Стійка адміністратора пряма Tobi Sho Ресепшн/4 лівостороння для офісу, салону, …"
type input "Стойка администратора прямая Tobi Sho Ресепшн/4 левосторонняя для офиса, салона…"
type input "РЕЦ/4л-140-Аппалачи"
type input "6682"
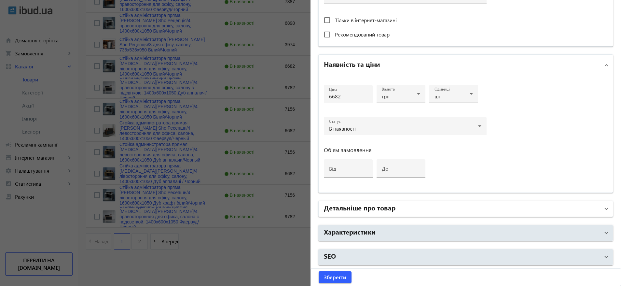
click at [415, 212] on mat-panel-title "Детальніше про товар" at bounding box center [462, 209] width 276 height 12
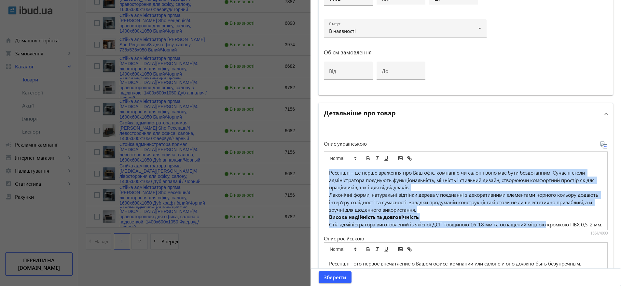
scroll to position [106, 0]
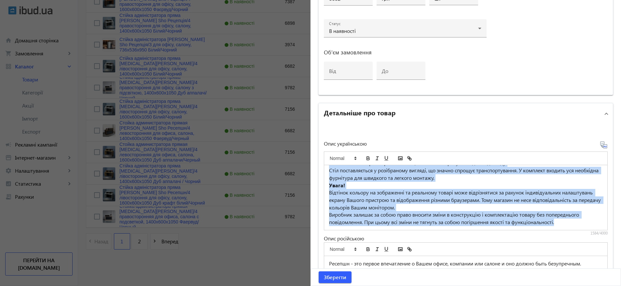
drag, startPoint x: 323, startPoint y: 170, endPoint x: 612, endPoint y: 263, distance: 303.6
click at [612, 263] on div "Основна інформація Виберіть або перетягніть сюди Ваш файл 34468bf7c66410f277441…" at bounding box center [466, 35] width 311 height 739
copy div "Ресепшн – це перше враження про Ваш офіс, компанію чи салон і воно має бути без…"
click at [248, 258] on div at bounding box center [310, 143] width 621 height 286
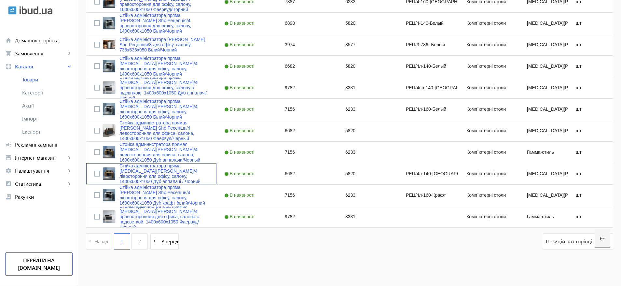
scroll to position [0, 0]
click at [160, 156] on link "Стойка администратора прямая Tobi Sho Ресепшн/4 левосторонняя для офиса, салона…" at bounding box center [163, 152] width 89 height 21
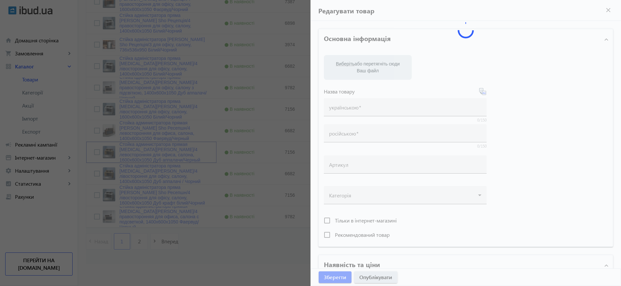
type input "Стойка администратора прямая Tobi Sho Ресепшн/4 левосторонняя для офиса, салона…"
type input "7156"
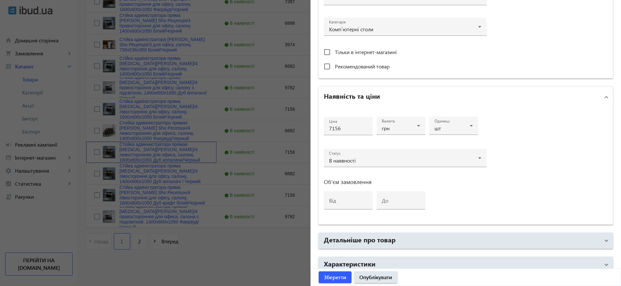
scroll to position [244, 0]
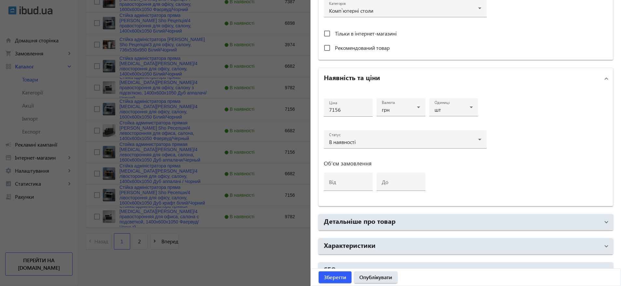
click at [399, 214] on mat-expansion-panel "Детальніше про товар Опис українською Ресепшн – це перше враження про Ваш офіс,…" at bounding box center [465, 222] width 295 height 16
click at [400, 213] on mat-accordion "Основна інформація Виберіть або перетягніть сюди Ваш файл 3019368bf7c640e669014…" at bounding box center [465, 31] width 295 height 494
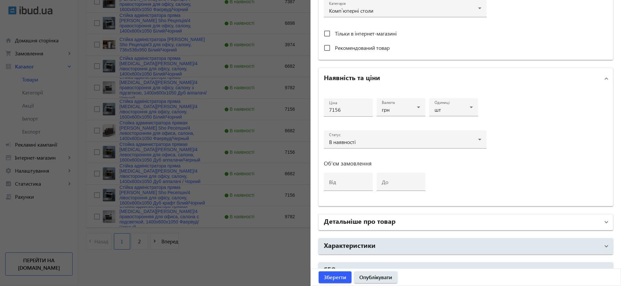
click at [397, 221] on mat-panel-title "Детальніше про товар" at bounding box center [462, 222] width 276 height 12
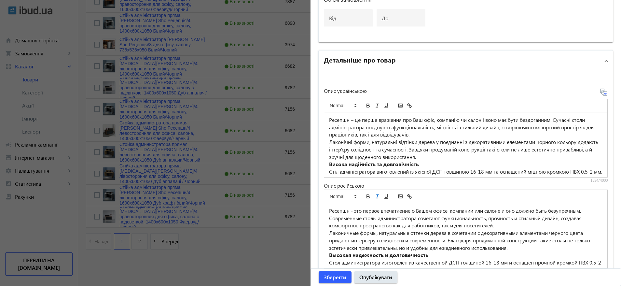
scroll to position [439, 0]
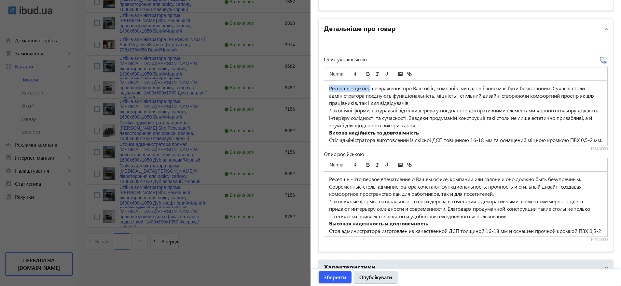
drag, startPoint x: 327, startPoint y: 88, endPoint x: 369, endPoint y: 91, distance: 42.8
click at [369, 91] on div "Ресепшн – це перше враження про Ваш офіс, компанію чи салон і воно має бути без…" at bounding box center [465, 113] width 283 height 65
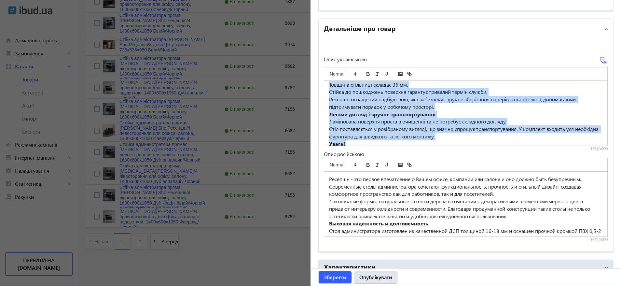
scroll to position [106, 0]
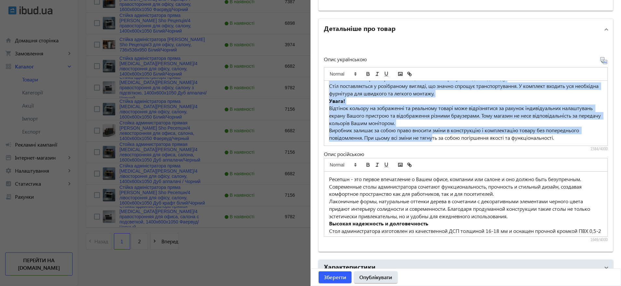
drag, startPoint x: 407, startPoint y: 119, endPoint x: 432, endPoint y: 154, distance: 42.6
click at [432, 154] on div "Опис українською Ресепшн – це перше враження про Ваш офіс, компанію чи салон і …" at bounding box center [466, 150] width 284 height 186
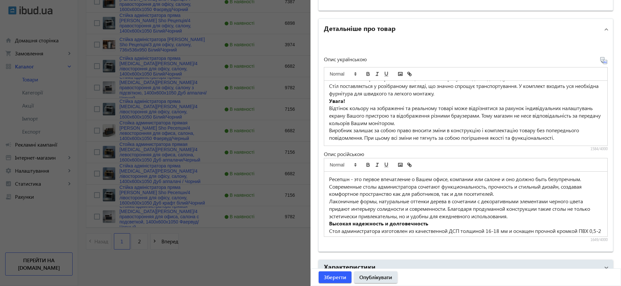
click at [450, 137] on p "Виробник залишає за собою право вносити зміни в конструкцію і комплектацію това…" at bounding box center [465, 134] width 273 height 15
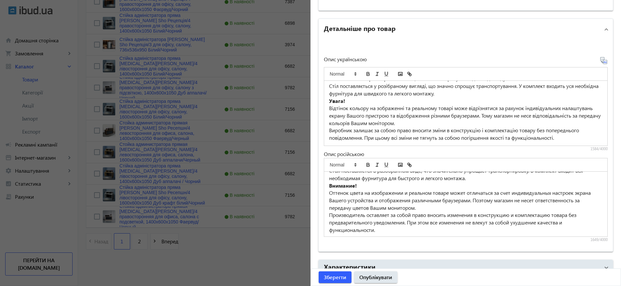
scroll to position [113, 0]
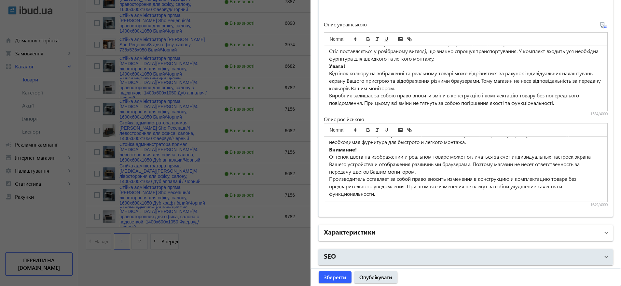
click at [423, 227] on mat-panel-title "Характеристики" at bounding box center [462, 233] width 276 height 12
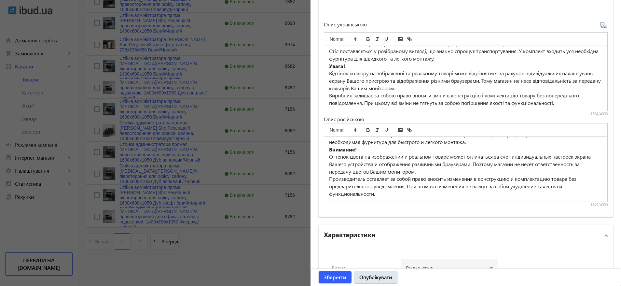
scroll to position [621, 0]
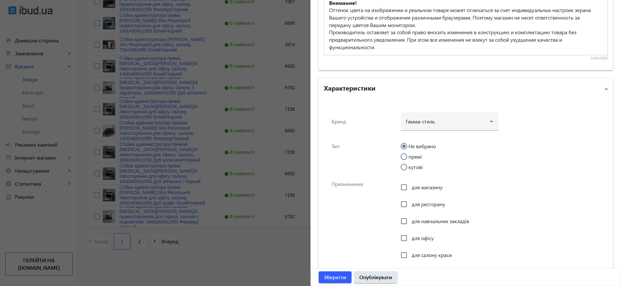
click at [433, 119] on div at bounding box center [449, 118] width 87 height 23
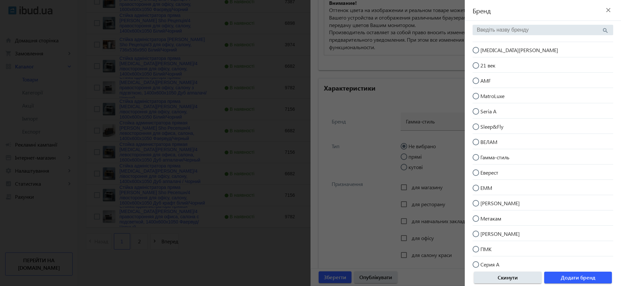
click at [505, 52] on mat-radio-button "[MEDICAL_DATA][PERSON_NAME]" at bounding box center [543, 49] width 141 height 12
radio input "true"
click at [580, 279] on span "Додати бренд" at bounding box center [578, 277] width 35 height 7
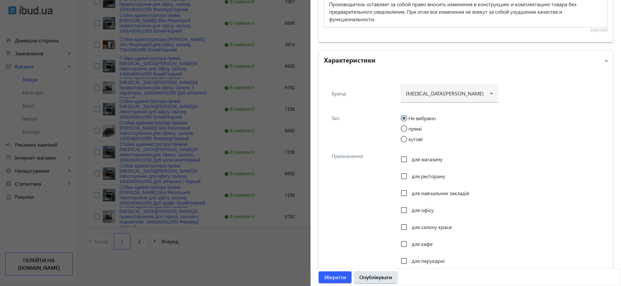
scroll to position [670, 0]
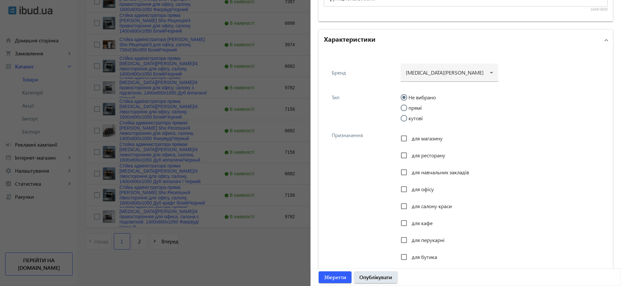
drag, startPoint x: 412, startPoint y: 104, endPoint x: 415, endPoint y: 105, distance: 3.4
click at [412, 104] on mat-radio-group "Не вибрано прямі кутові" at bounding box center [502, 109] width 203 height 31
click at [416, 105] on label "прямі" at bounding box center [414, 107] width 15 height 5
click at [414, 105] on input "прямі" at bounding box center [407, 110] width 13 height 13
radio input "true"
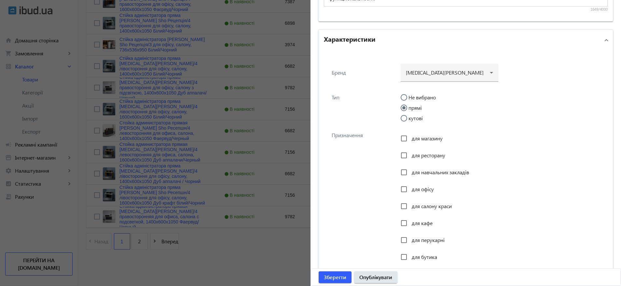
click at [417, 109] on label "прямі" at bounding box center [414, 107] width 15 height 5
click at [414, 109] on input "прямі" at bounding box center [407, 110] width 13 height 13
click at [424, 189] on span "для офісу" at bounding box center [423, 189] width 22 height 7
click at [410, 189] on input "для офісу" at bounding box center [403, 189] width 13 height 13
checkbox input "true"
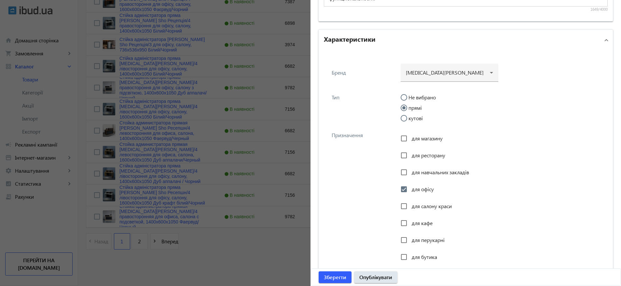
click at [419, 202] on div "для салону краси" at bounding box center [426, 206] width 51 height 13
click at [415, 197] on div "для магазину для ресторану для навчальних закладів для офісу для салону краси д…" at bounding box center [502, 208] width 203 height 152
click at [414, 202] on span "для салону краси" at bounding box center [432, 205] width 40 height 7
click at [410, 202] on input "для салону краси" at bounding box center [403, 206] width 13 height 13
checkbox input "true"
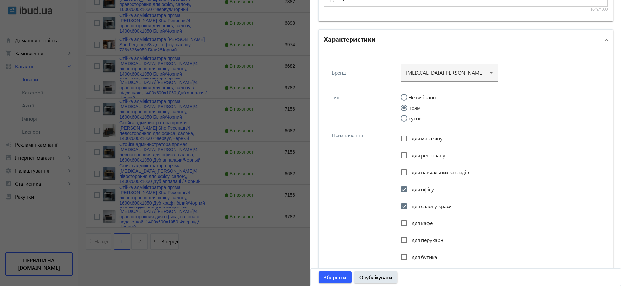
click at [422, 237] on span "для перукарні" at bounding box center [428, 239] width 33 height 7
click at [410, 237] on input "для перукарні" at bounding box center [403, 239] width 13 height 13
checkbox input "true"
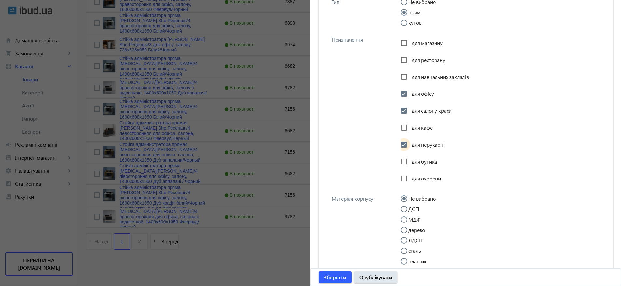
scroll to position [816, 0]
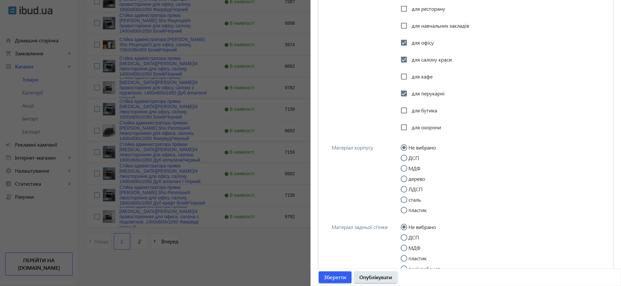
click at [411, 156] on input "ДСП" at bounding box center [407, 161] width 13 height 13
radio input "true"
drag, startPoint x: 408, startPoint y: 234, endPoint x: 410, endPoint y: 237, distance: 4.1
click at [408, 234] on input "ДСП" at bounding box center [407, 240] width 13 height 13
radio input "true"
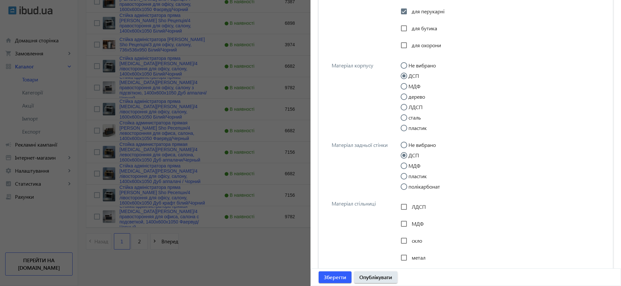
scroll to position [914, 0]
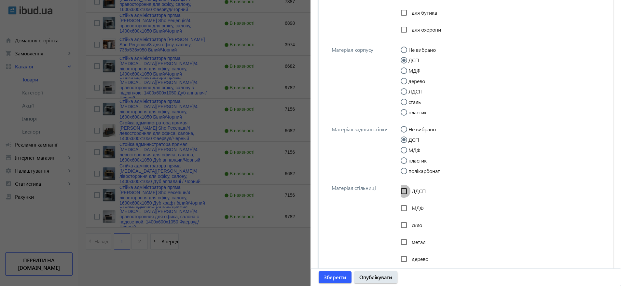
click at [408, 192] on input "ЛДСП" at bounding box center [403, 191] width 13 height 13
checkbox input "true"
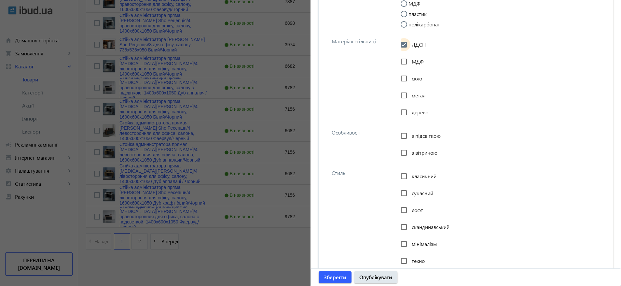
scroll to position [1109, 0]
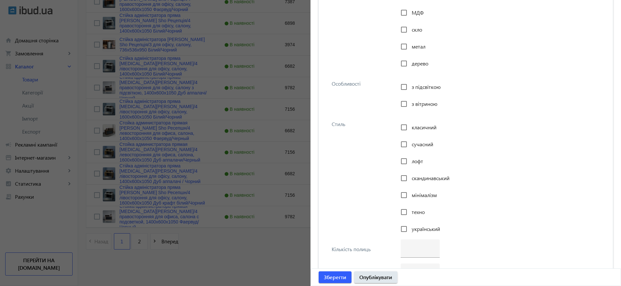
click at [419, 127] on span "класичний" at bounding box center [424, 127] width 25 height 7
click at [410, 127] on input "класичний" at bounding box center [403, 127] width 13 height 13
checkbox input "true"
click at [422, 144] on span "сучасний" at bounding box center [422, 144] width 21 height 7
click at [410, 144] on input "сучасний" at bounding box center [403, 144] width 13 height 13
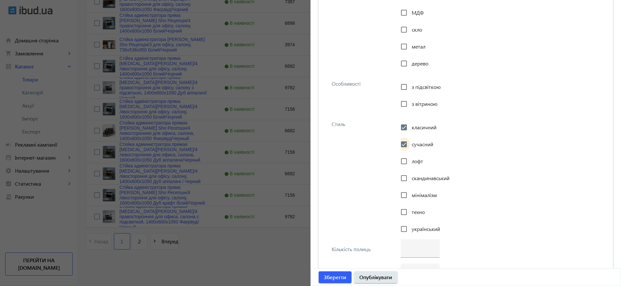
checkbox input "true"
click at [417, 161] on span "лофт" at bounding box center [417, 161] width 11 height 7
click at [410, 161] on input "лофт" at bounding box center [403, 161] width 13 height 13
checkbox input "true"
click at [416, 178] on span "скандинавський" at bounding box center [431, 177] width 38 height 7
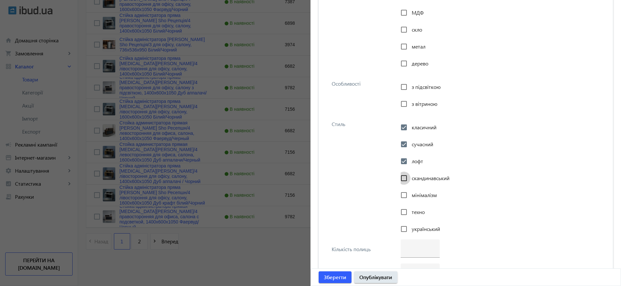
click at [410, 178] on input "скандинавський" at bounding box center [403, 178] width 13 height 13
checkbox input "true"
click at [416, 190] on div "мінімалізм" at bounding box center [419, 194] width 36 height 13
click at [418, 193] on span "мінімалізм" at bounding box center [424, 194] width 25 height 7
click at [410, 193] on input "мінімалізм" at bounding box center [403, 194] width 13 height 13
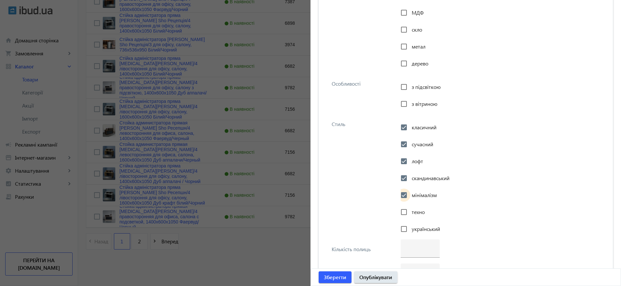
checkbox input "true"
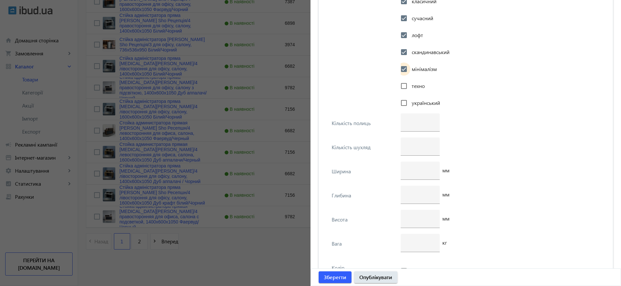
scroll to position [1256, 0]
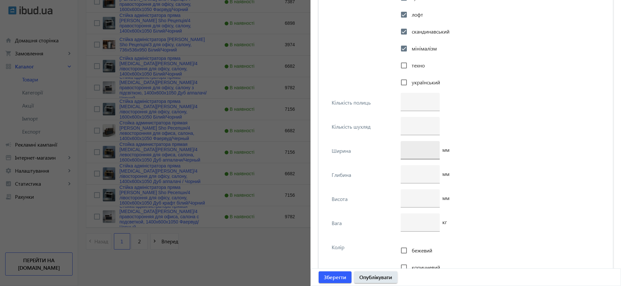
click at [417, 149] on input "number" at bounding box center [420, 149] width 29 height 7
type input "2"
type input "1600"
click at [425, 198] on input "number" at bounding box center [420, 197] width 29 height 7
type input "1050"
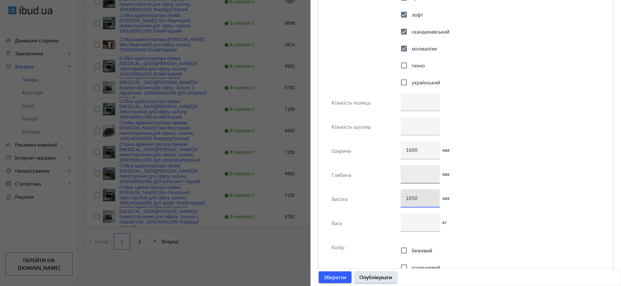
click at [417, 176] on input "number" at bounding box center [420, 173] width 29 height 7
type input "600"
click at [477, 182] on div "600 мм" at bounding box center [502, 177] width 203 height 24
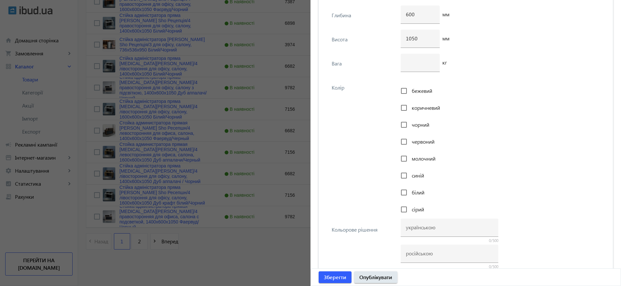
scroll to position [1451, 0]
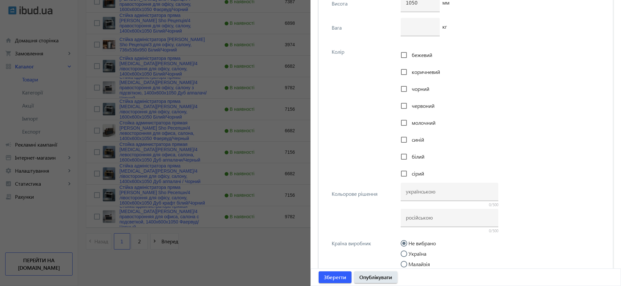
click at [423, 87] on span "чорний" at bounding box center [421, 88] width 18 height 7
click at [410, 87] on input "чорний" at bounding box center [403, 88] width 13 height 13
checkbox input "true"
click at [425, 71] on span "коричневий" at bounding box center [426, 71] width 28 height 7
click at [410, 71] on input "коричневий" at bounding box center [403, 71] width 13 height 13
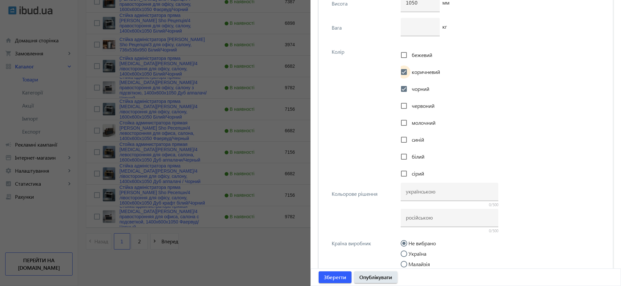
checkbox input "true"
click at [453, 221] on div at bounding box center [449, 218] width 87 height 18
paste input "Дуб аппалачи/Черный"
type input "Дуб аппалачи/Черный"
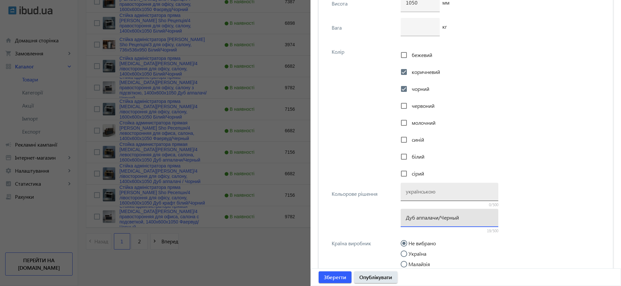
click at [444, 189] on input at bounding box center [449, 191] width 87 height 7
paste input "Дуб аппалачі/Чорний"
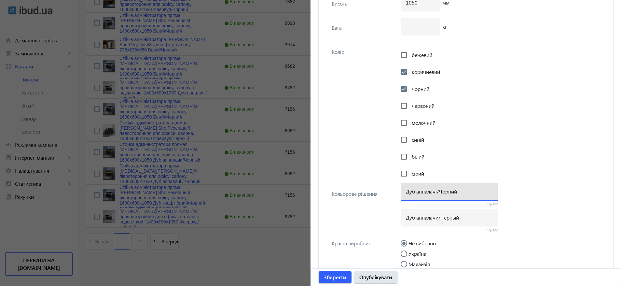
type input "Дуб аппалачі/Чорний"
click at [408, 256] on div at bounding box center [404, 264] width 16 height 16
radio input "false"
radio input "true"
click at [416, 255] on label "Україна" at bounding box center [416, 253] width 19 height 5
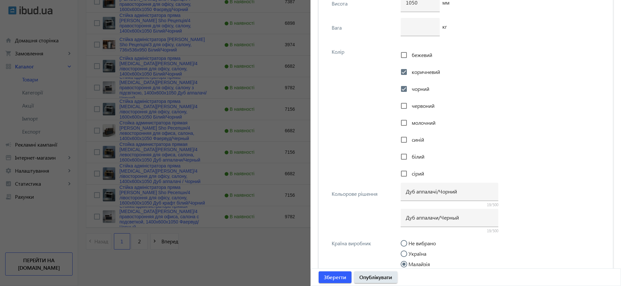
click at [414, 255] on input "Україна" at bounding box center [407, 256] width 13 height 13
radio input "true"
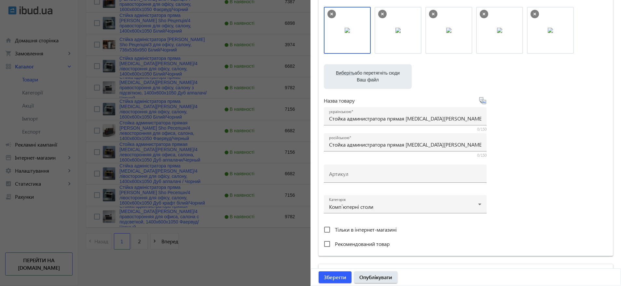
scroll to position [15, 0]
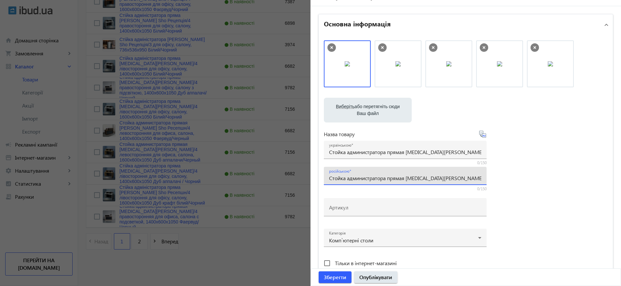
click at [383, 177] on input "Стойка администратора прямая Tobi Sho Ресепшн/4 левосторонняя для офиса, салона…" at bounding box center [405, 177] width 152 height 7
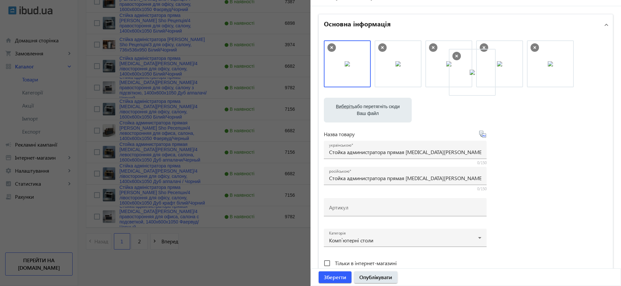
drag, startPoint x: 533, startPoint y: 50, endPoint x: 457, endPoint y: 59, distance: 76.6
drag, startPoint x: 441, startPoint y: 54, endPoint x: 352, endPoint y: 56, distance: 89.2
drag, startPoint x: 402, startPoint y: 58, endPoint x: 347, endPoint y: 62, distance: 55.2
click at [383, 207] on input "Артикул" at bounding box center [405, 209] width 152 height 7
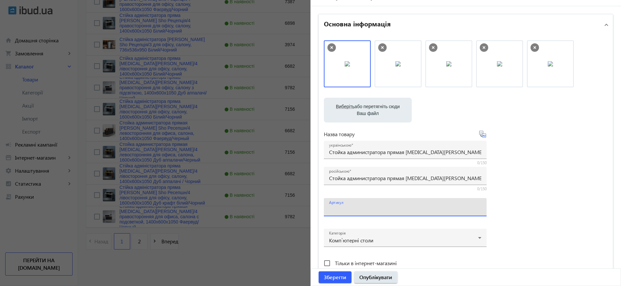
paste input "РЕЦ/4л-160-Аппалачи"
type input "РЕЦ/4л-160-Аппалачи"
click at [404, 156] on div "українською Стойка администратора прямая Tobi Sho Ресепшн/4 левосторонняя для о…" at bounding box center [405, 150] width 152 height 18
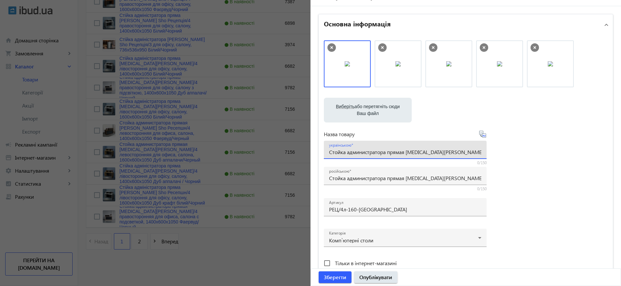
scroll to position [0, 148]
click at [404, 152] on input "Стойка администратора прямая Tobi Sho Ресепшн/4 левосторонняя для офиса, салона…" at bounding box center [405, 151] width 152 height 7
paste input "ійка адміністратора пряма Tobi Sho Ресепшн/4 лівостороння для офісу, салону, 16…"
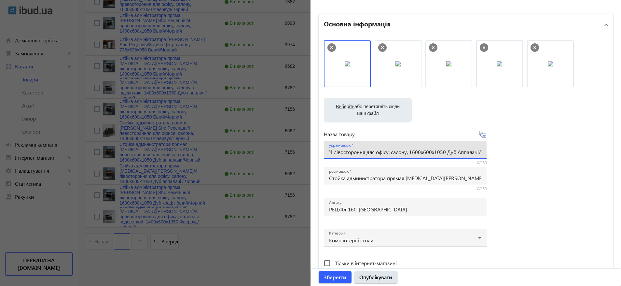
scroll to position [0, 132]
type input "Стійка адміністратора пряма Tobi Sho Ресепшн/4 лівостороння для офісу, салону, …"
click at [572, 171] on div "Виберіть або перетягніть сюди Ваш файл 3019368bf7c640e6690146174348583-e6ff16b3…" at bounding box center [466, 161] width 284 height 243
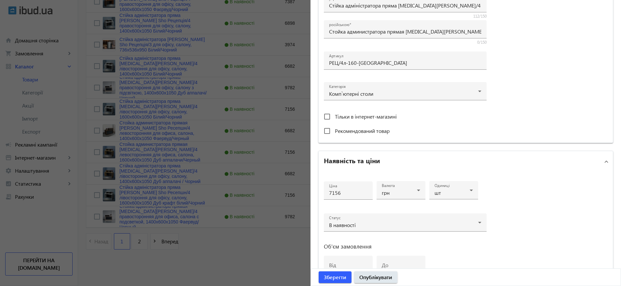
scroll to position [356, 0]
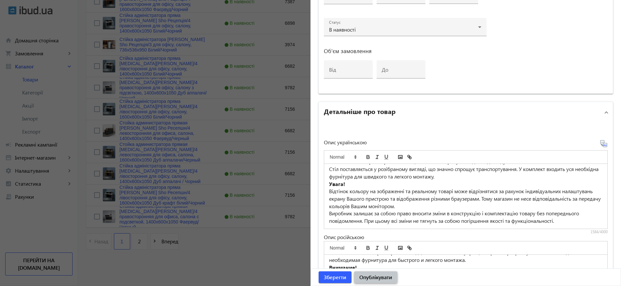
click at [380, 282] on span "submit" at bounding box center [375, 277] width 43 height 16
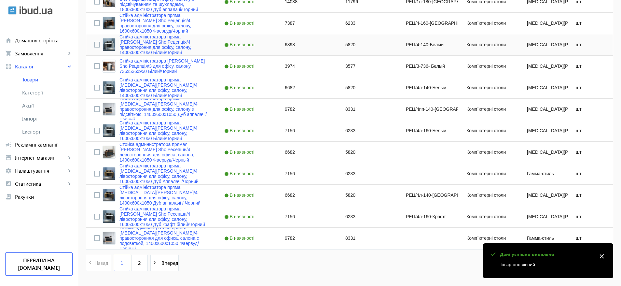
scroll to position [1231, 0]
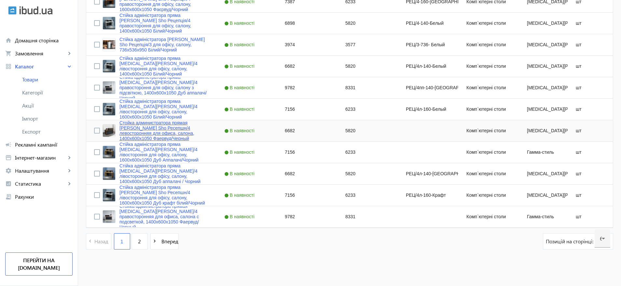
click at [177, 130] on link "Стойка администратора прямая Tobi Sho Ресепшн/4 левосторонняя для офиса, салона…" at bounding box center [163, 130] width 89 height 21
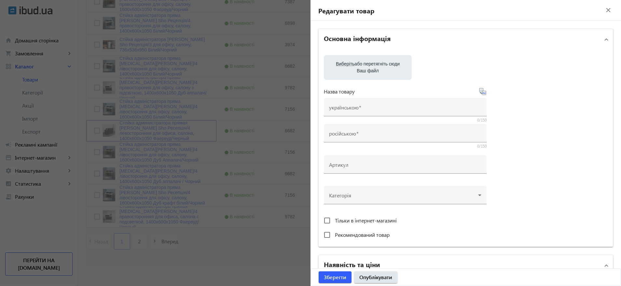
type input "Стойка администратора прямая Tobi Sho Ресепшн/4 левосторонняя для офиса, салона…"
type input "6682"
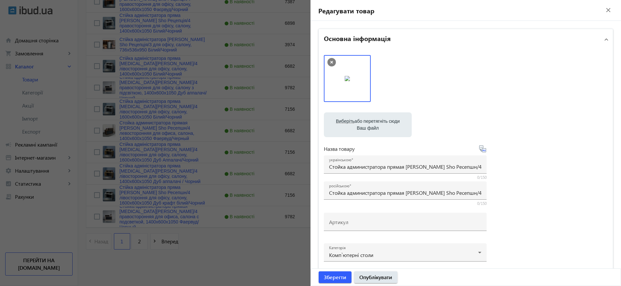
click at [605, 8] on mat-icon "close" at bounding box center [609, 10] width 10 height 10
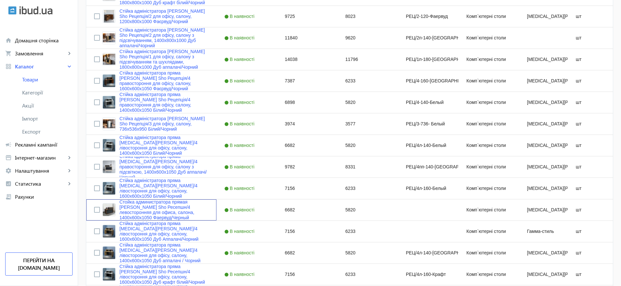
scroll to position [1085, 0]
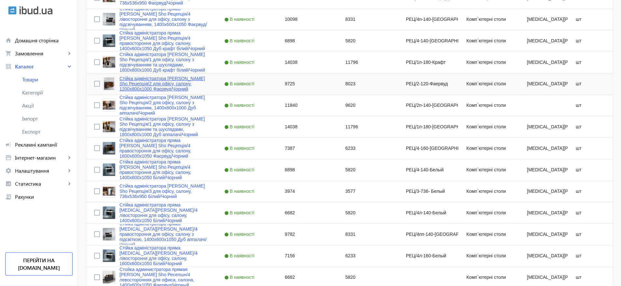
click at [169, 88] on link "Стійка адміністратора Tobi Sho Рецепція/2 для офісу, салону, 1200х800х1000 Фаєр…" at bounding box center [163, 84] width 89 height 16
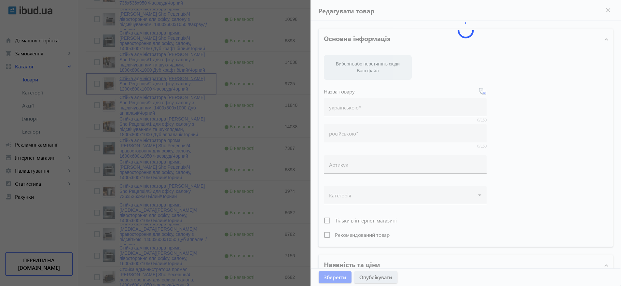
type input "Стійка адміністратора Tobi Sho Рецепція/2 для офісу, салону, 1200х800х1000 Фаєр…"
type input "Стойка администратора Tobi Sho Ресепшн/2 для офиса, салона, 1200х800х1000 Фаерв…"
type input "РЕЦ/2-120-Фаервуд"
type input "9725"
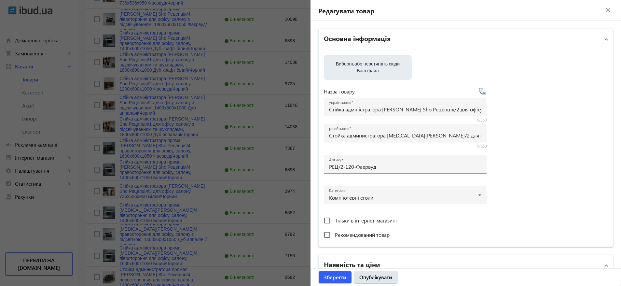
click at [604, 9] on mat-icon "close" at bounding box center [609, 10] width 10 height 10
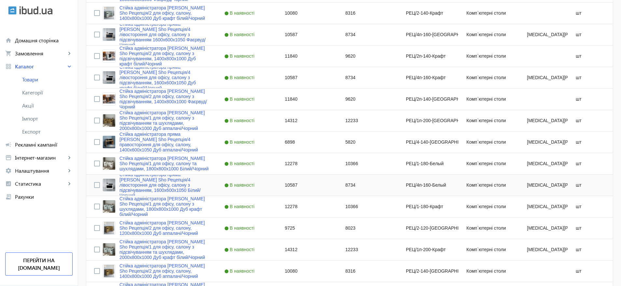
scroll to position [450, 0]
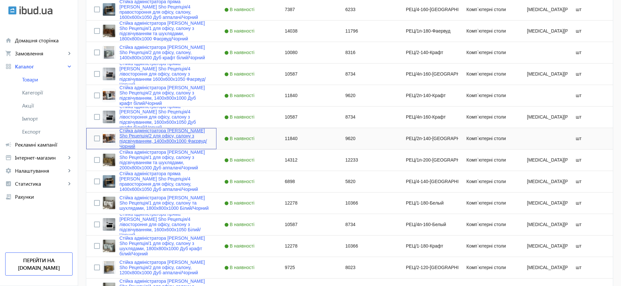
click at [162, 136] on link "Стійка адміністратора Tobi Sho Рецепція/2 для офісу, салону з підсвічуванням, 1…" at bounding box center [163, 138] width 89 height 21
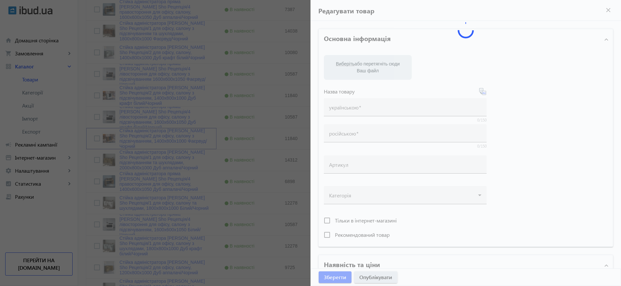
type input "Стійка адміністратора Tobi Sho Рецепція/2 для офісу, салону з підсвічуванням, 1…"
type input "Стойка администратора Tobi Sho Ресепшн/2 для офиса, салона с подсветкой, 1400х8…"
type input "РЕЦ/2п-140-[GEOGRAPHIC_DATA]"
type input "11840"
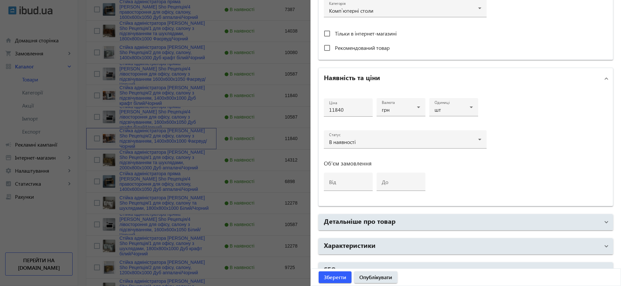
scroll to position [257, 0]
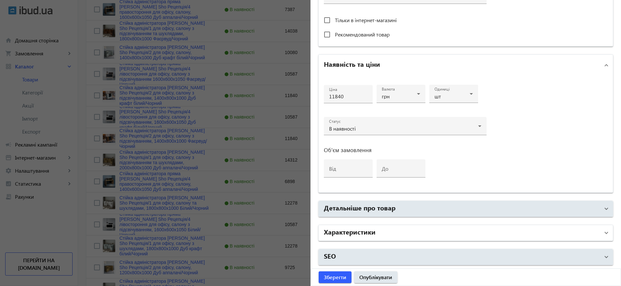
click at [396, 230] on mat-panel-title "Характеристики" at bounding box center [462, 233] width 276 height 12
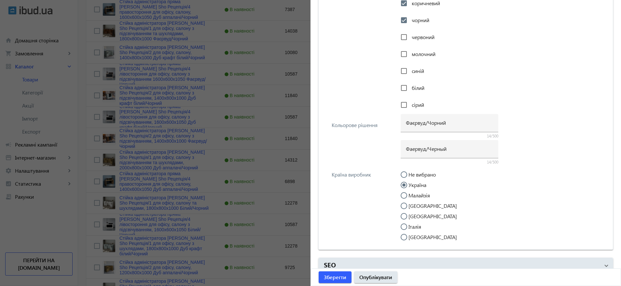
scroll to position [1312, 0]
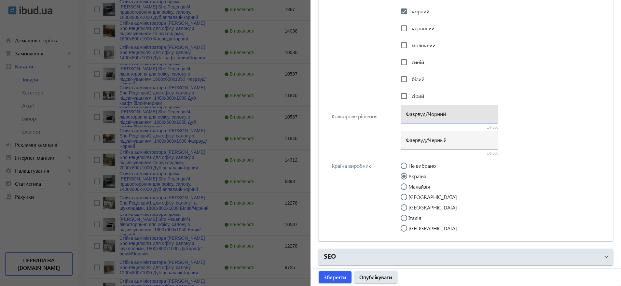
drag, startPoint x: 446, startPoint y: 112, endPoint x: 377, endPoint y: 107, distance: 69.9
click at [377, 107] on div "Кольорове рішення Фаєрвуд/Чорний 14/500 Фаервуд/Черный 14/500" at bounding box center [466, 130] width 284 height 49
click at [198, 195] on div at bounding box center [310, 143] width 621 height 286
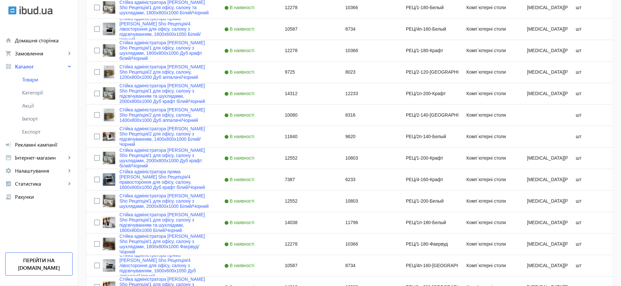
scroll to position [1231, 0]
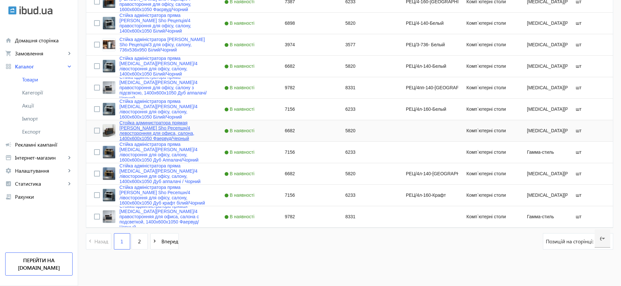
click at [171, 132] on link "Стойка администратора прямая Tobi Sho Ресепшн/4 левосторонняя для офиса, салона…" at bounding box center [163, 130] width 89 height 21
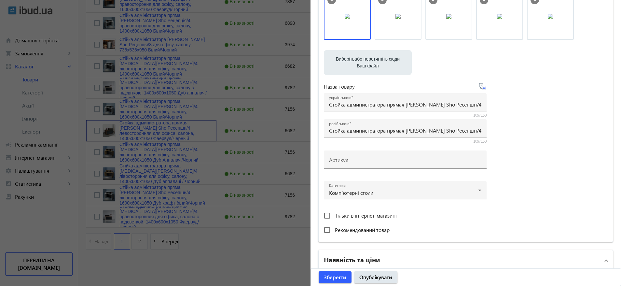
scroll to position [0, 0]
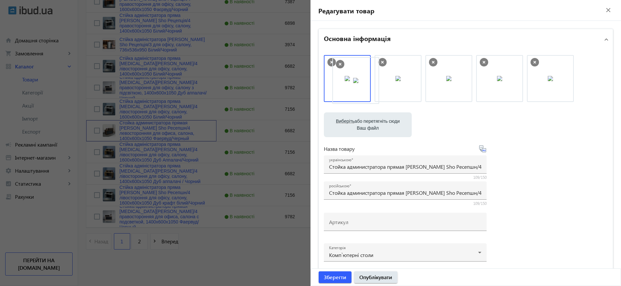
drag, startPoint x: 415, startPoint y: 75, endPoint x: 350, endPoint y: 73, distance: 65.8
drag, startPoint x: 559, startPoint y: 72, endPoint x: 478, endPoint y: 76, distance: 81.5
drag, startPoint x: 389, startPoint y: 70, endPoint x: 342, endPoint y: 75, distance: 46.8
drag, startPoint x: 405, startPoint y: 72, endPoint x: 349, endPoint y: 68, distance: 56.8
drag, startPoint x: 416, startPoint y: 71, endPoint x: 341, endPoint y: 67, distance: 75.3
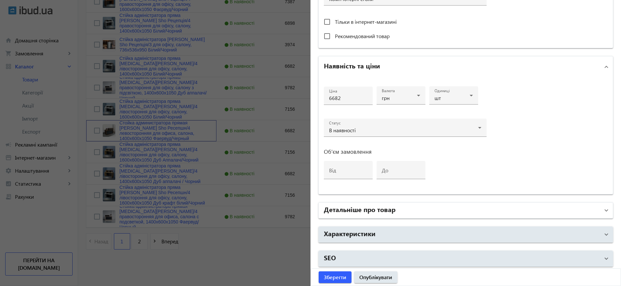
scroll to position [257, 0]
click at [442, 214] on mat-panel-title "Детальніше про товар" at bounding box center [462, 209] width 276 height 12
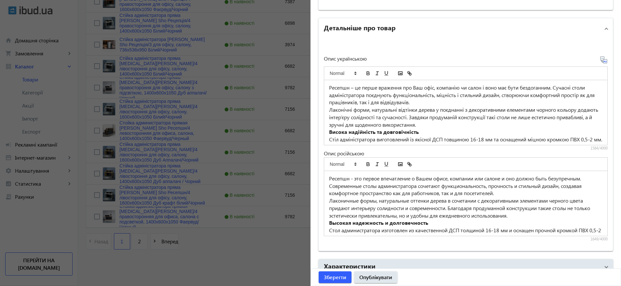
scroll to position [474, 0]
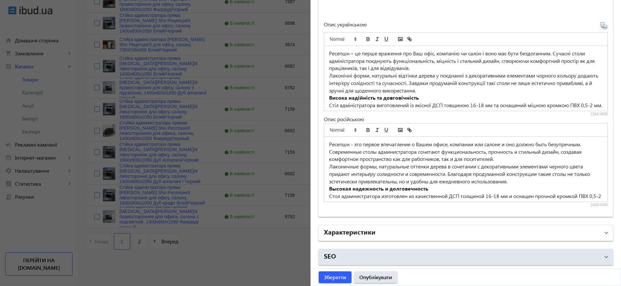
click at [411, 232] on mat-panel-title "Характеристики" at bounding box center [462, 233] width 276 height 12
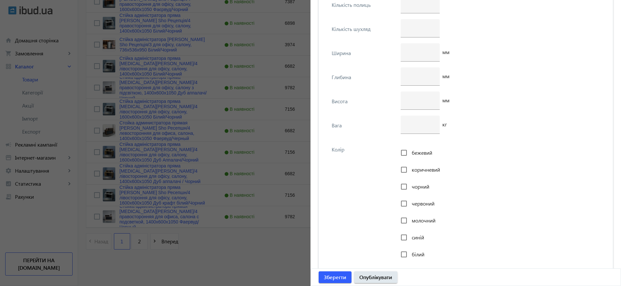
scroll to position [1528, 0]
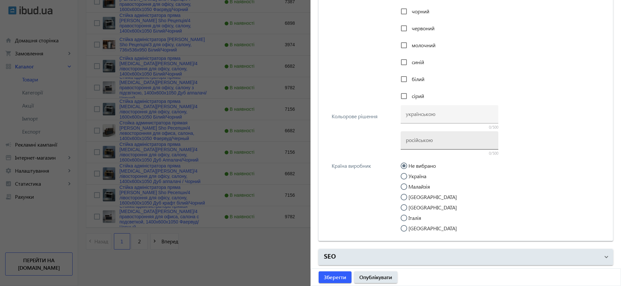
click at [433, 143] on div at bounding box center [449, 140] width 87 height 18
paste input "Фаєрвуд/Чорний"
type input "Фаєрвуд/Чорний"
click at [430, 112] on input at bounding box center [449, 113] width 87 height 7
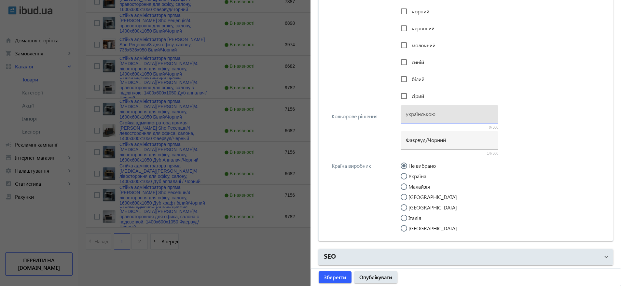
paste input "Фаєрвуд/Чорний"
type input "Фаєрвуд/Чорний"
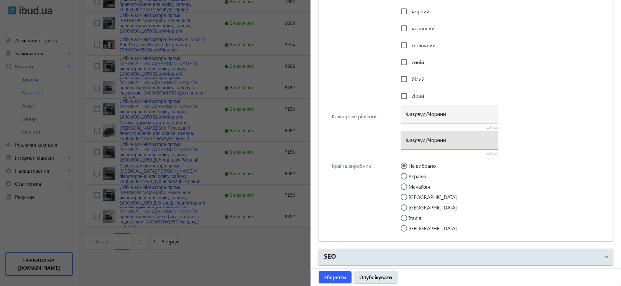
click at [427, 137] on input "Фаєрвуд/Чорний" at bounding box center [449, 139] width 87 height 7
click at [426, 137] on input "Фаєрвуд/Чорний" at bounding box center [449, 139] width 87 height 7
paste input "ервуд/Черны"
type input "Фаервуд/Черный"
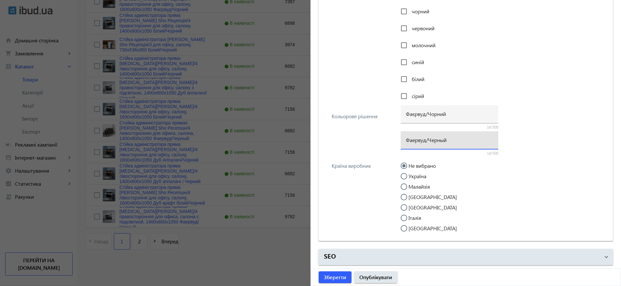
click at [412, 177] on label "Україна" at bounding box center [416, 176] width 19 height 5
click at [412, 177] on input "Україна" at bounding box center [407, 179] width 13 height 13
radio input "true"
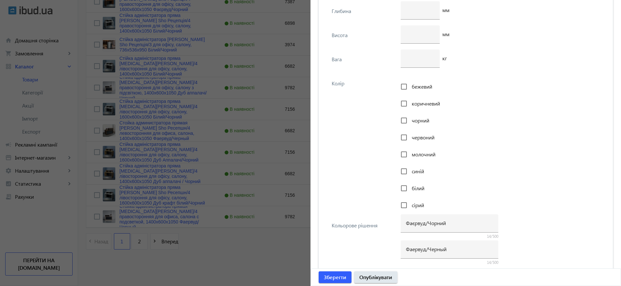
scroll to position [1431, 0]
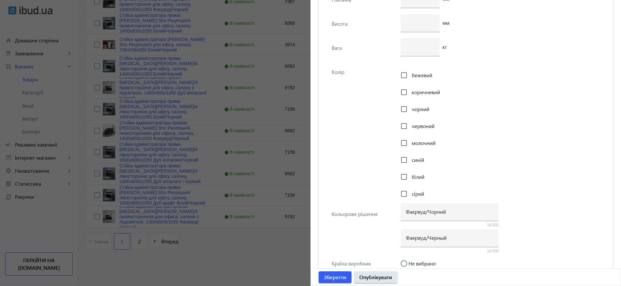
click at [418, 108] on span "чорний" at bounding box center [421, 108] width 18 height 7
click at [410, 108] on input "чорний" at bounding box center [403, 109] width 13 height 13
checkbox input "true"
click at [413, 90] on span "коричневий" at bounding box center [426, 92] width 28 height 7
click at [410, 90] on input "коричневий" at bounding box center [403, 92] width 13 height 13
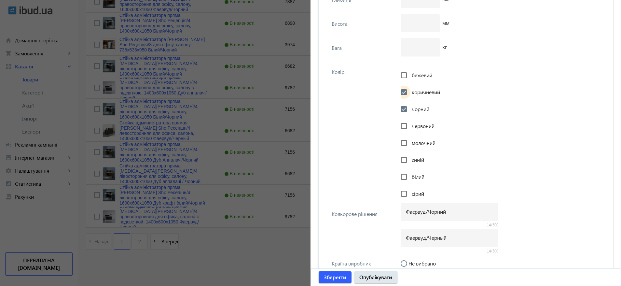
checkbox input "true"
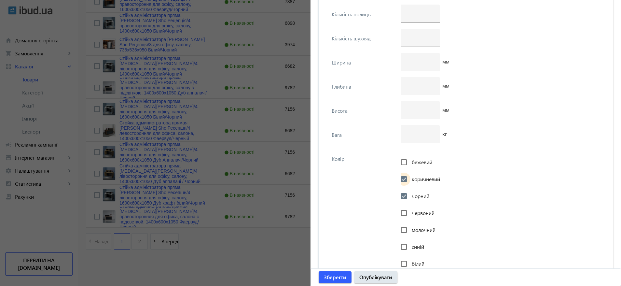
scroll to position [1333, 0]
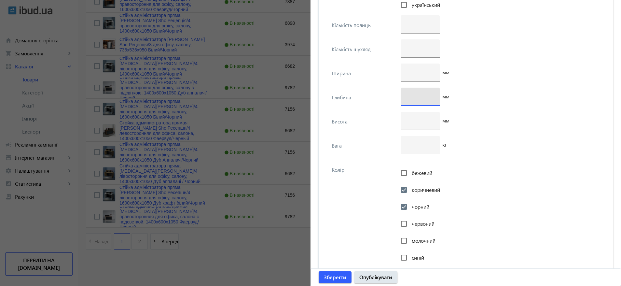
click at [413, 96] on input "number" at bounding box center [420, 96] width 29 height 7
type input "600"
click at [401, 64] on div at bounding box center [420, 72] width 39 height 18
click at [407, 73] on input "number" at bounding box center [420, 72] width 29 height 7
type input "1400"
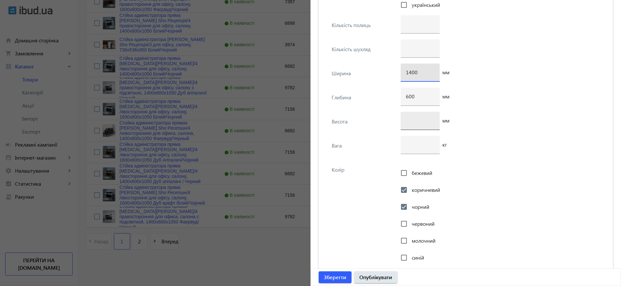
click at [402, 119] on div at bounding box center [420, 121] width 39 height 18
click at [402, 120] on div at bounding box center [420, 121] width 39 height 18
type input "1050"
click at [493, 117] on div "1050 мм" at bounding box center [502, 124] width 203 height 24
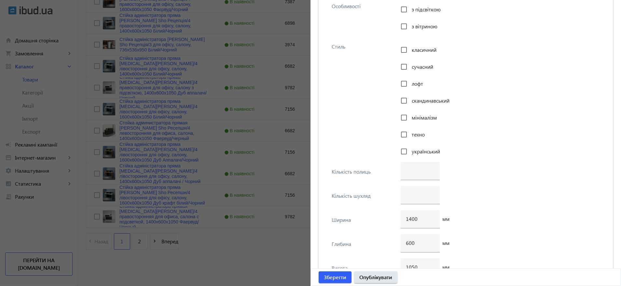
click at [420, 116] on span "мінімалізм" at bounding box center [424, 117] width 25 height 7
click at [410, 116] on input "мінімалізм" at bounding box center [403, 117] width 13 height 13
checkbox input "true"
click at [415, 99] on span "скандинавський" at bounding box center [431, 100] width 38 height 7
click at [410, 99] on input "скандинавський" at bounding box center [403, 100] width 13 height 13
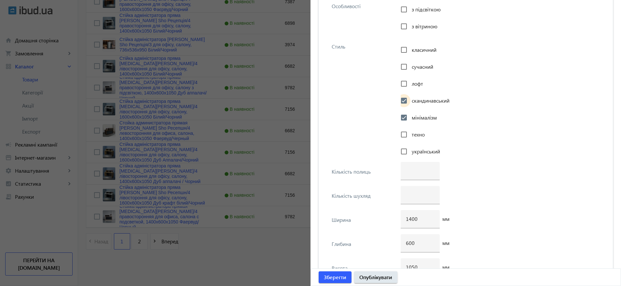
checkbox input "true"
click at [408, 80] on input "лофт" at bounding box center [403, 83] width 13 height 13
checkbox input "true"
click at [412, 69] on span "сучасний" at bounding box center [422, 66] width 21 height 7
click at [410, 69] on input "сучасний" at bounding box center [403, 66] width 13 height 13
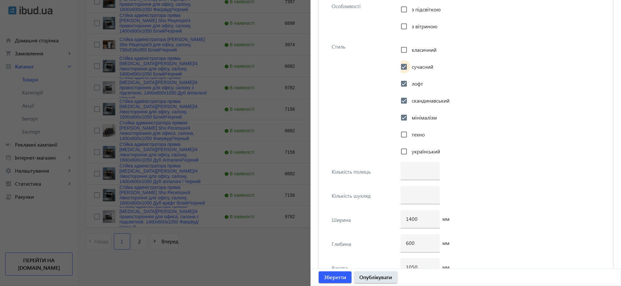
checkbox input "true"
click at [415, 52] on span "класичний" at bounding box center [424, 49] width 25 height 7
click at [410, 52] on input "класичний" at bounding box center [403, 49] width 13 height 13
checkbox input "true"
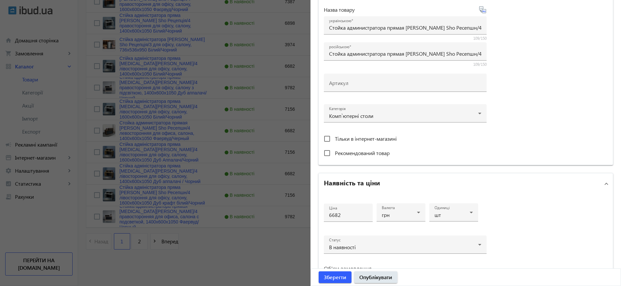
scroll to position [63, 0]
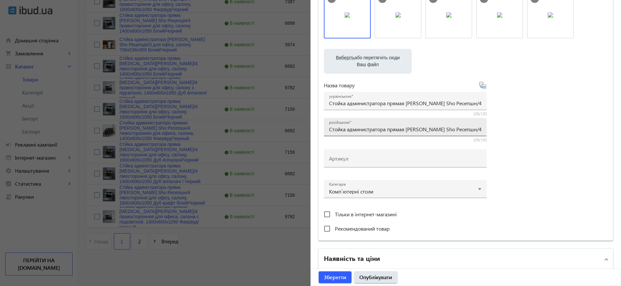
click at [417, 131] on input "Стойка администратора прямая Tobi Sho Ресепшн/4 левосторонняя для офиса, салона…" at bounding box center [405, 129] width 152 height 7
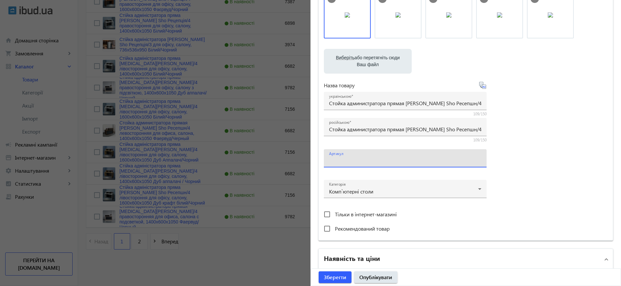
click at [380, 157] on input "Артикул" at bounding box center [405, 160] width 152 height 7
paste input "РЕЦ/4л-140-[GEOGRAPHIC_DATA]"
type input "РЕЦ/4л-140-[GEOGRAPHIC_DATA]"
click at [389, 100] on input "Стойка администратора прямая Tobi Sho Ресепшн/4 левосторонняя для офиса, салона…" at bounding box center [405, 103] width 152 height 7
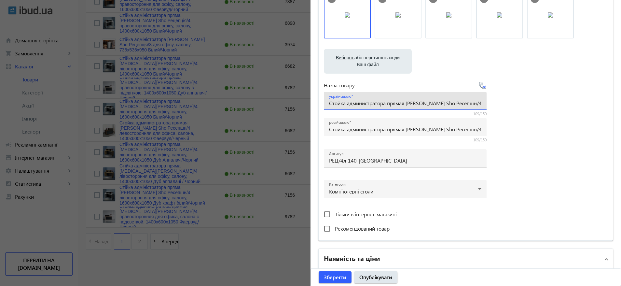
click at [389, 100] on input "Стойка администратора прямая Tobi Sho Ресепшн/4 левосторонняя для офиса, салона…" at bounding box center [405, 103] width 152 height 7
click at [387, 101] on input "Стойка администратора прямая Tobi Sho Ресепшн/4 левосторонняя для офиса, салона…" at bounding box center [405, 103] width 152 height 7
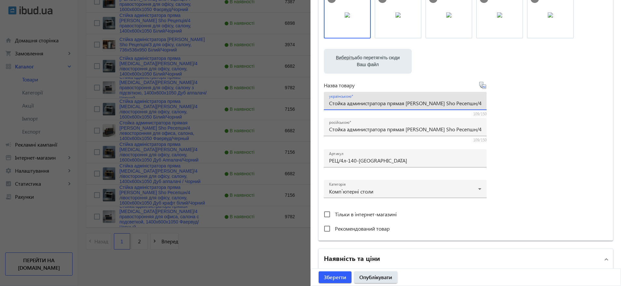
paste input "ійка адміністратора пряма Tobi Sho Ресепшн/4 лівостороння для офісу, салону, 14…"
type input "Стійка адміністратора пряма [MEDICAL_DATA][PERSON_NAME]/4 лівостороння для офіс…"
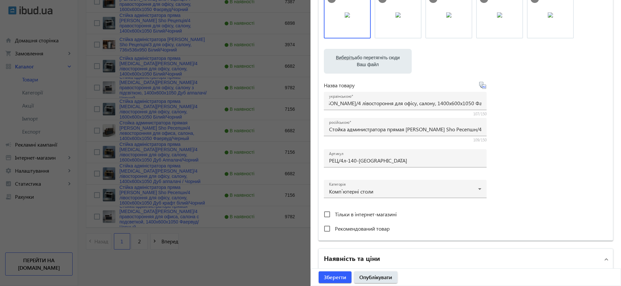
click at [528, 118] on div "Виберіть або перетягніть сюди Ваш файл 1179268bf7c6331e254322897303245-f4282672…" at bounding box center [466, 113] width 284 height 243
click at [370, 277] on span "Опублікувати" at bounding box center [375, 276] width 33 height 7
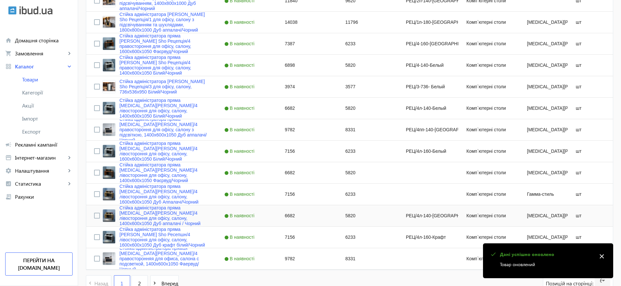
scroll to position [1231, 0]
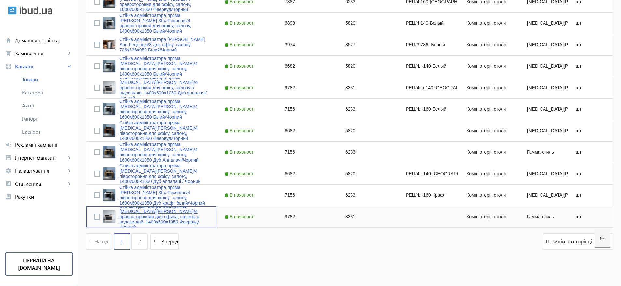
click at [142, 223] on link "Стойка администратора прямая Tobi Sho Ресепшн/4 правосторонняя для офиса, салон…" at bounding box center [163, 216] width 89 height 26
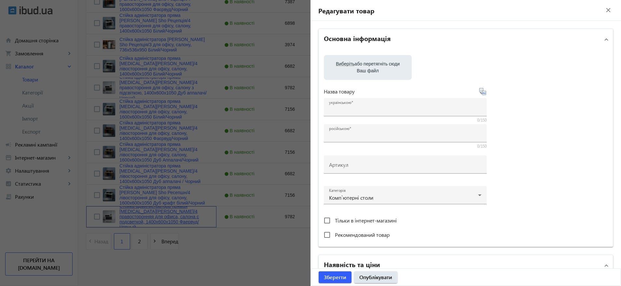
type input "Стойка администратора прямая Tobi Sho Ресепшн/4 правосторонняя для офиса, салон…"
type input "9782"
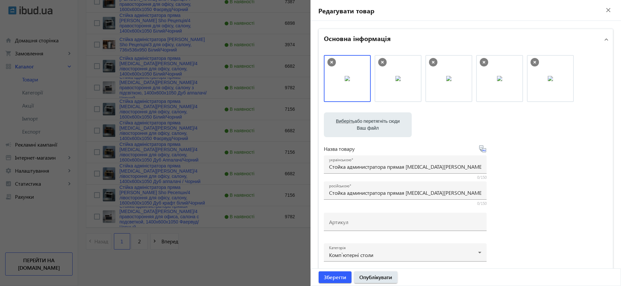
click at [142, 213] on div at bounding box center [310, 143] width 621 height 286
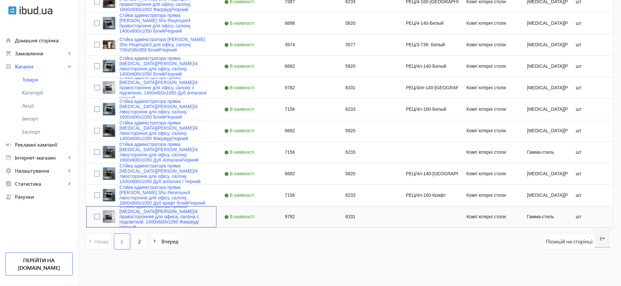
click at [144, 211] on link "Стойка администратора прямая Tobi Sho Ресепшн/4 правосторонняя для офиса, салон…" at bounding box center [163, 216] width 89 height 26
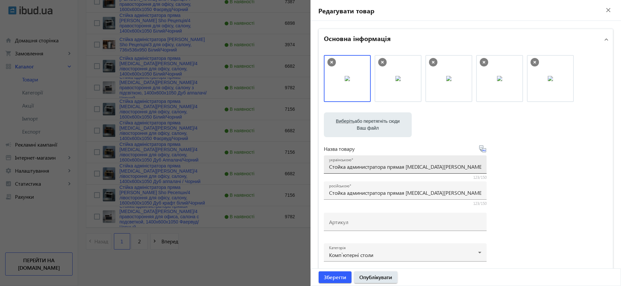
click at [376, 166] on input "Стойка администратора прямая Tobi Sho Ресепшн/4 правосторонняя для офиса, салон…" at bounding box center [405, 166] width 152 height 7
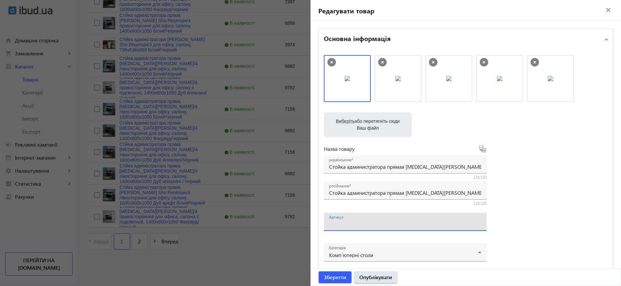
click at [349, 221] on input "Артикул" at bounding box center [405, 223] width 152 height 7
paste input "РЕЦ/4пп-140-Фаервуд"
type input "РЕЦ/4пп-140-Фаервуд"
click at [363, 166] on input "Стойка администратора прямая Tobi Sho Ресепшн/4 правосторонняя для офиса, салон…" at bounding box center [405, 166] width 152 height 7
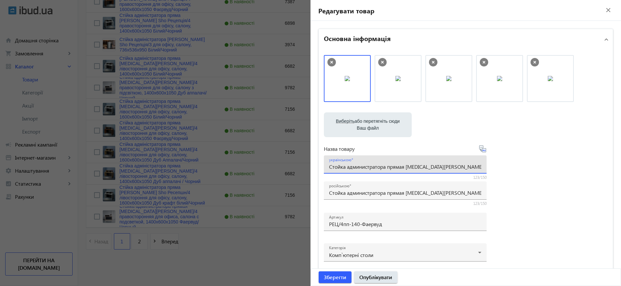
click at [363, 166] on input "Стойка администратора прямая Tobi Sho Ресепшн/4 правосторонняя для офиса, салон…" at bounding box center [405, 166] width 152 height 7
paste input "ійка адміністратора пряма Tobi Sho Ресепшн/4 правостороння для офісу, салону з …"
type input "Стійка адміністратора пряма [MEDICAL_DATA][PERSON_NAME]/4 правостороння для офі…"
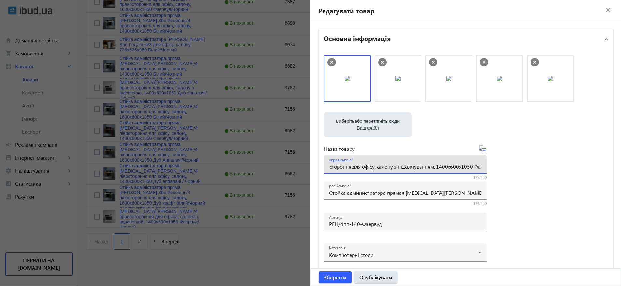
click at [518, 168] on div "Виберіть або перетягніть сюди Ваш файл 1179268bf7c63cd0897247737421699-aeeea35e…" at bounding box center [466, 176] width 284 height 243
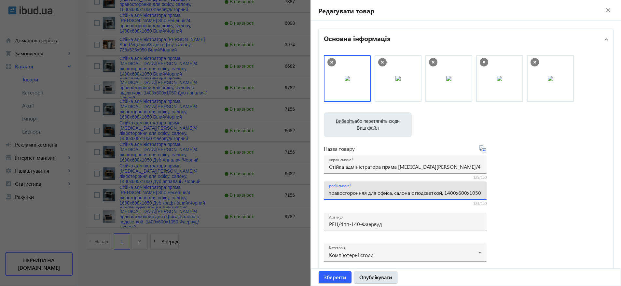
scroll to position [0, 171]
drag, startPoint x: 441, startPoint y: 195, endPoint x: 531, endPoint y: 192, distance: 89.9
click at [531, 192] on div "Виберіть або перетягніть сюди Ваш файл 1179268bf7c63cd0897247737421699-aeeea35e…" at bounding box center [466, 176] width 284 height 243
click at [442, 192] on input "Стойка администратора прямая Tobi Sho Ресепшн/4 правосторонняя для офиса, салон…" at bounding box center [405, 192] width 152 height 7
drag, startPoint x: 440, startPoint y: 191, endPoint x: 524, endPoint y: 190, distance: 84.3
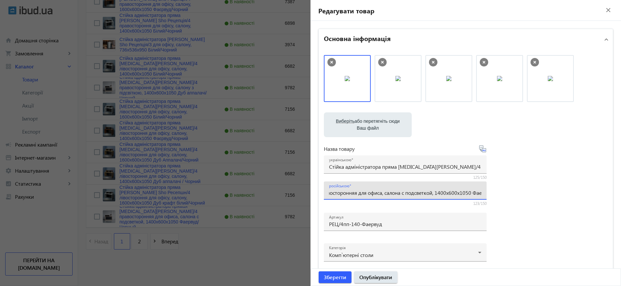
click at [524, 190] on div "Виберіть або перетягніть сюди Ваш файл 1179268bf7c63cd0897247737421699-aeeea35e…" at bounding box center [466, 176] width 284 height 243
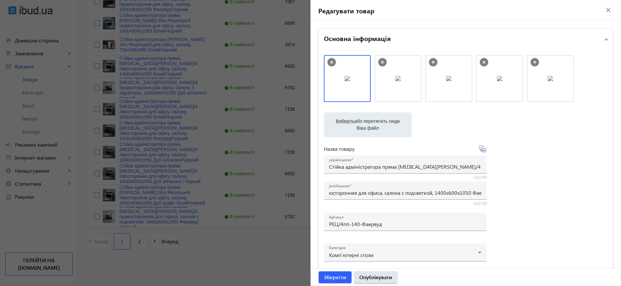
click at [546, 184] on div "Виберіть або перетягніть сюди Ваш файл 1179268bf7c63cd0897247737421699-aeeea35e…" at bounding box center [466, 176] width 284 height 243
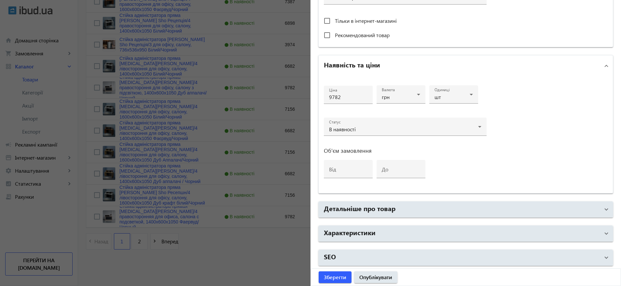
scroll to position [257, 0]
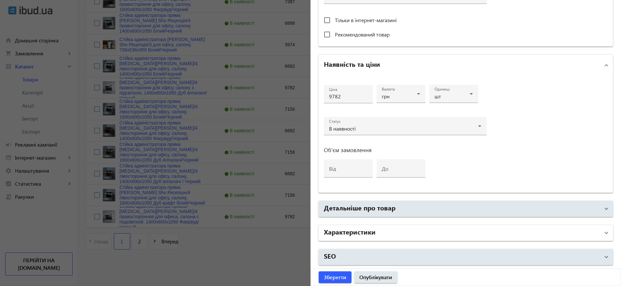
click at [475, 233] on mat-panel-title "Характеристики" at bounding box center [462, 233] width 276 height 12
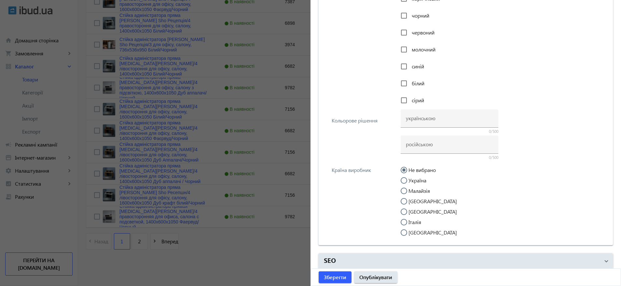
scroll to position [1312, 0]
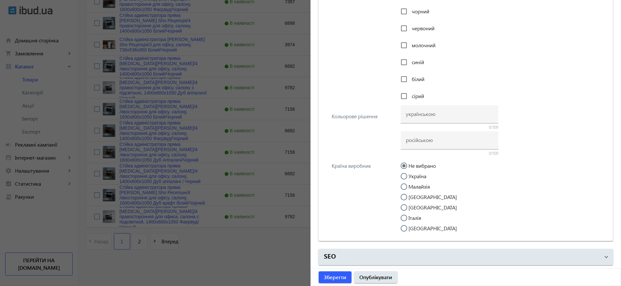
click at [418, 175] on label "Україна" at bounding box center [416, 176] width 19 height 5
click at [414, 175] on input "Україна" at bounding box center [407, 179] width 13 height 13
radio input "true"
click at [432, 112] on input at bounding box center [449, 113] width 87 height 7
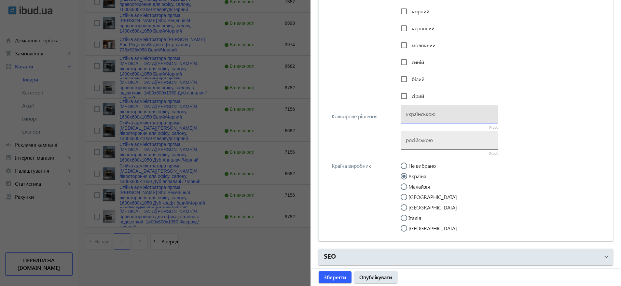
paste input "Фаервуд/Черный"
type input "Фаервуд/Черный"
click at [424, 136] on input at bounding box center [449, 139] width 87 height 7
paste input "Фаервуд/Черный"
type input "Фаервуд/Черный"
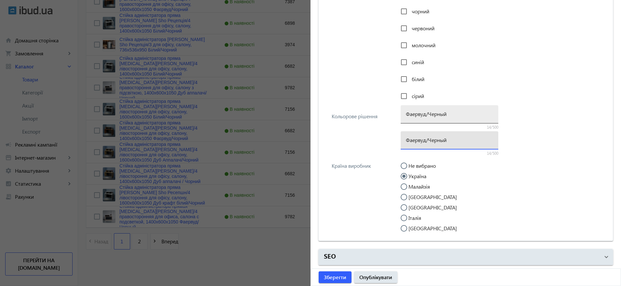
click at [425, 117] on input "Фаервуд/Черный" at bounding box center [449, 113] width 87 height 7
paste input "єрвуд/Чорни"
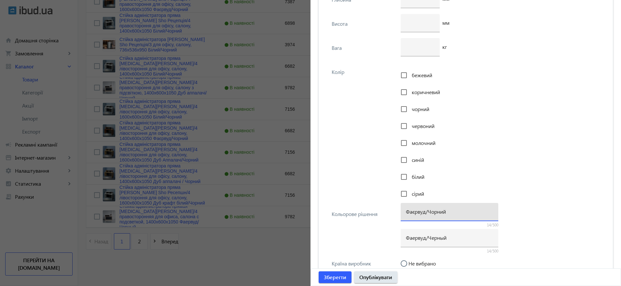
type input "Фаєрвуд/Чорний"
click at [418, 108] on span "чорний" at bounding box center [421, 108] width 18 height 7
click at [410, 108] on input "чорний" at bounding box center [403, 109] width 13 height 13
checkbox input "true"
click at [418, 93] on span "коричневий" at bounding box center [426, 92] width 28 height 7
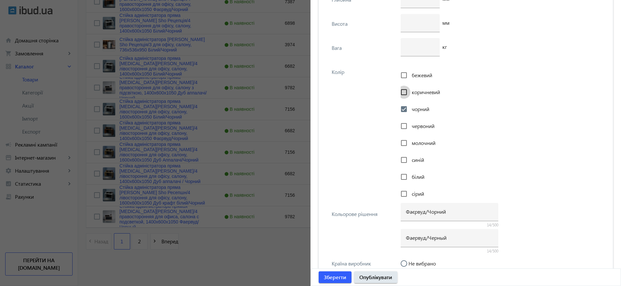
click at [410, 93] on input "коричневий" at bounding box center [403, 92] width 13 height 13
checkbox input "true"
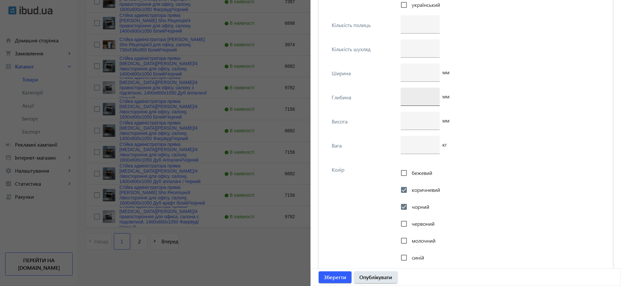
click at [421, 99] on input "number" at bounding box center [420, 96] width 29 height 7
type input "600"
click at [423, 126] on div at bounding box center [420, 121] width 29 height 18
type input "1050"
click at [418, 80] on div at bounding box center [420, 72] width 29 height 18
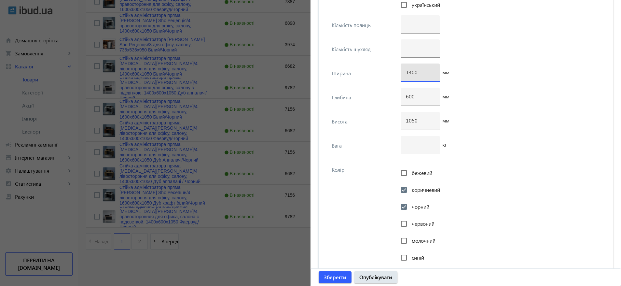
type input "1400"
click at [516, 108] on div "600 мм" at bounding box center [502, 100] width 203 height 24
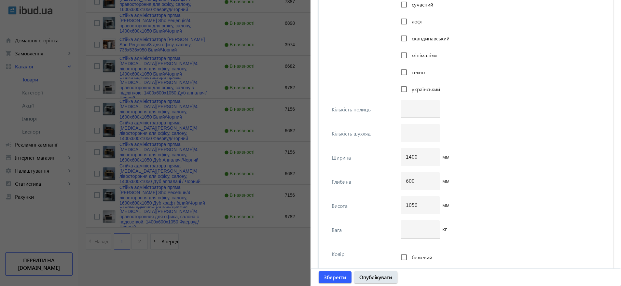
scroll to position [970, 0]
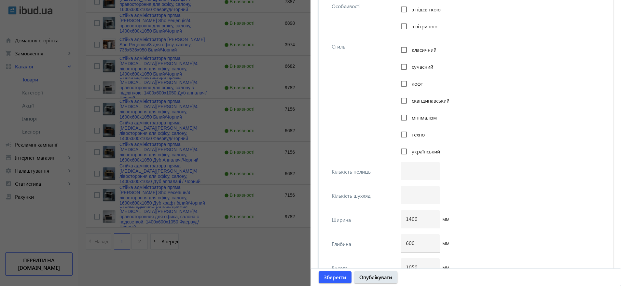
click at [428, 98] on span "скандинавський" at bounding box center [431, 100] width 38 height 7
click at [410, 98] on input "скандинавський" at bounding box center [403, 100] width 13 height 13
checkbox input "true"
click at [413, 117] on span "мінімалізм" at bounding box center [424, 117] width 25 height 7
click at [410, 117] on input "мінімалізм" at bounding box center [403, 117] width 13 height 13
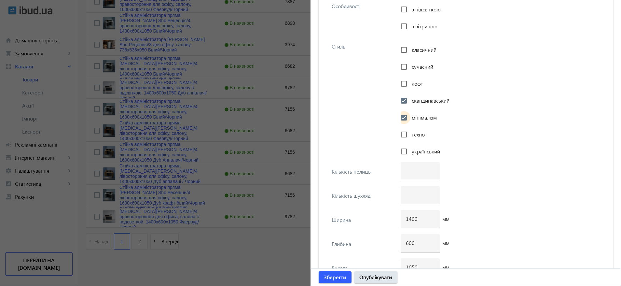
checkbox input "true"
click at [412, 85] on span "лофт" at bounding box center [417, 83] width 11 height 7
click at [410, 85] on input "лофт" at bounding box center [403, 83] width 13 height 13
checkbox input "true"
click at [412, 68] on span "сучасний" at bounding box center [422, 66] width 21 height 7
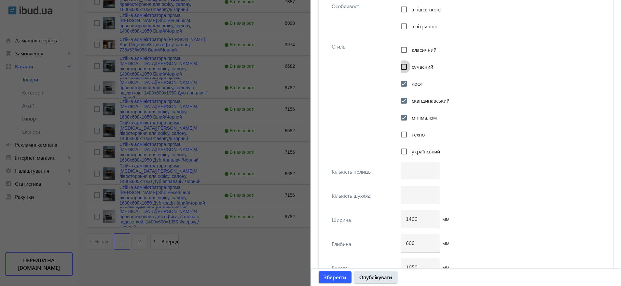
click at [410, 68] on input "сучасний" at bounding box center [403, 66] width 13 height 13
checkbox input "true"
click at [412, 53] on div "класичний" at bounding box center [419, 49] width 36 height 13
click at [413, 50] on span "класичний" at bounding box center [424, 49] width 25 height 7
click at [410, 50] on input "класичний" at bounding box center [403, 49] width 13 height 13
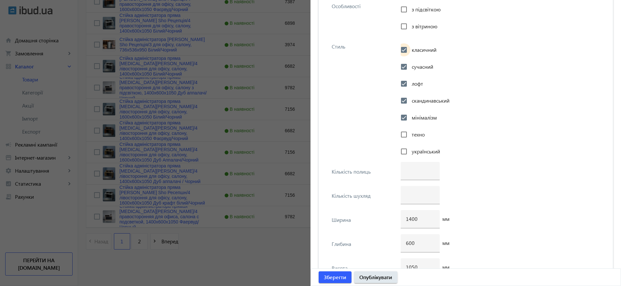
checkbox input "true"
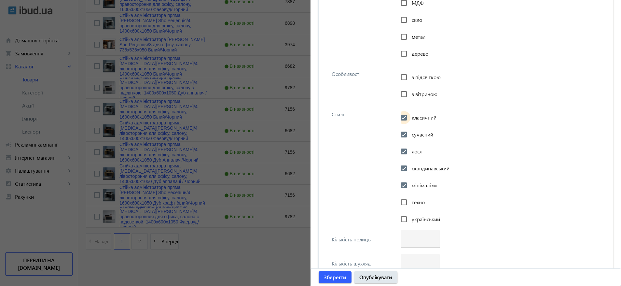
scroll to position [872, 0]
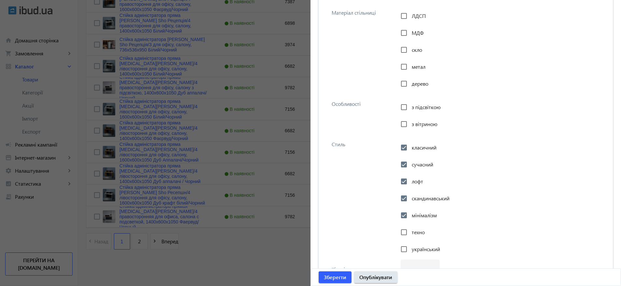
click at [427, 108] on span "з підсвіткою" at bounding box center [426, 107] width 29 height 7
click at [410, 108] on input "з підсвіткою" at bounding box center [403, 107] width 13 height 13
checkbox input "true"
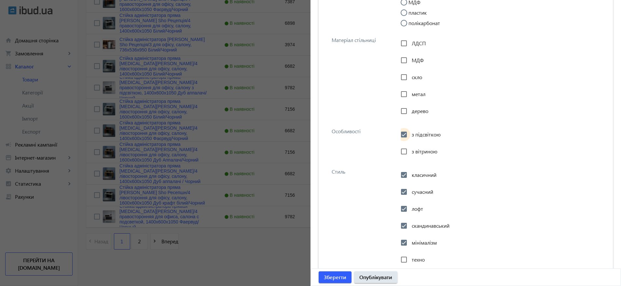
scroll to position [774, 0]
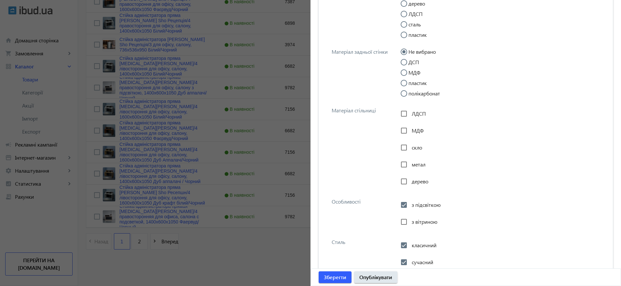
click at [421, 118] on div "ЛДСП" at bounding box center [413, 113] width 25 height 13
click at [422, 114] on span "ЛДСП" at bounding box center [419, 113] width 14 height 7
click at [410, 114] on input "ЛДСП" at bounding box center [403, 113] width 13 height 13
checkbox input "true"
click at [412, 61] on label "ДСП" at bounding box center [413, 62] width 12 height 5
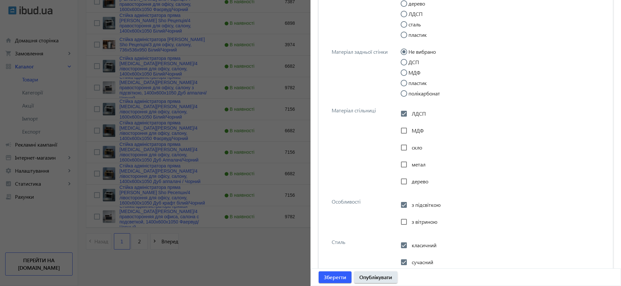
click at [412, 61] on input "ДСП" at bounding box center [407, 65] width 13 height 13
radio input "true"
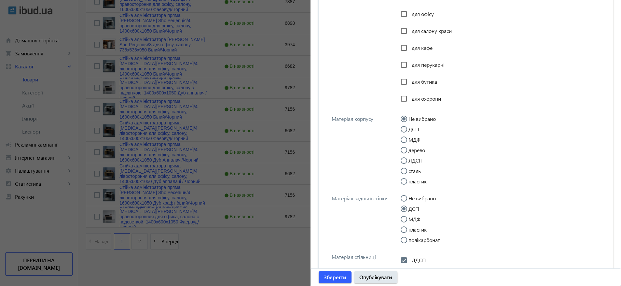
click at [411, 132] on input "ДСП" at bounding box center [407, 132] width 13 height 13
radio input "true"
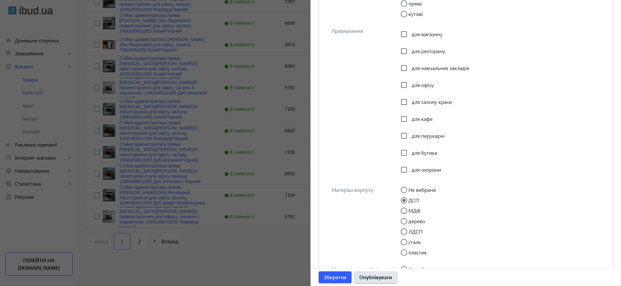
scroll to position [530, 0]
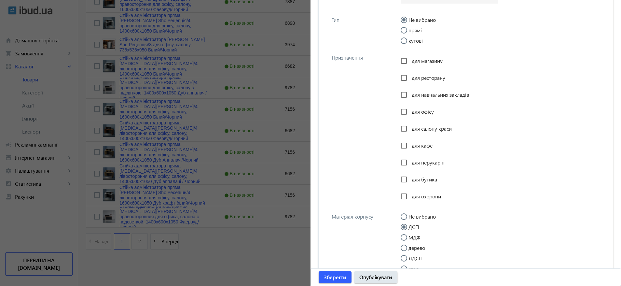
click at [422, 161] on span "для перукарні" at bounding box center [428, 162] width 33 height 7
click at [410, 161] on input "для перукарні" at bounding box center [403, 162] width 13 height 13
checkbox input "true"
click at [420, 125] on span "для салону краси" at bounding box center [432, 128] width 40 height 7
click at [410, 125] on input "для салону краси" at bounding box center [403, 128] width 13 height 13
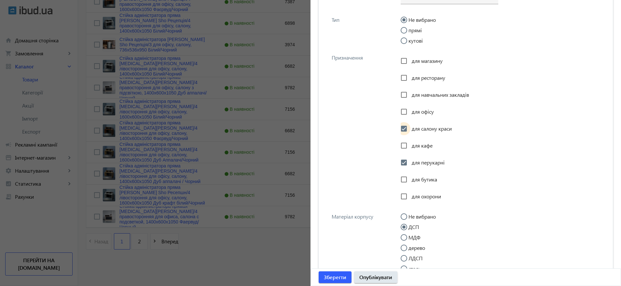
checkbox input "true"
click at [417, 108] on span "для офісу" at bounding box center [423, 111] width 22 height 7
click at [410, 108] on input "для офісу" at bounding box center [403, 111] width 13 height 13
checkbox input "true"
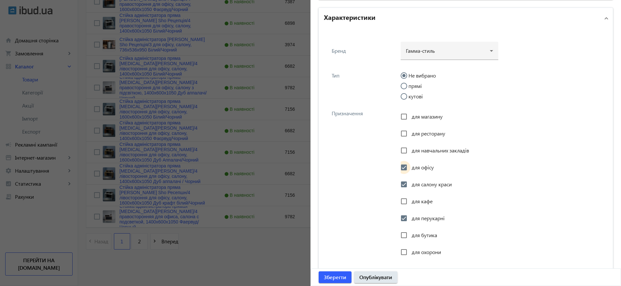
scroll to position [433, 0]
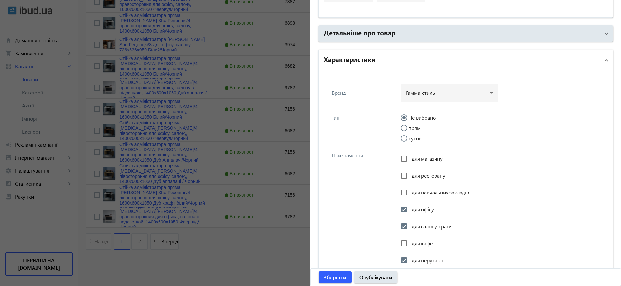
click at [418, 128] on label "прямі" at bounding box center [414, 127] width 15 height 5
click at [414, 128] on input "прямі" at bounding box center [407, 131] width 13 height 13
radio input "true"
click at [424, 86] on div at bounding box center [449, 89] width 87 height 23
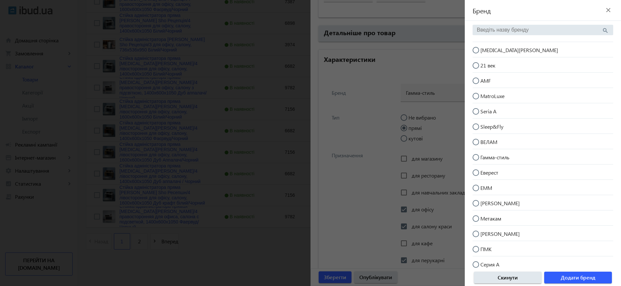
click at [511, 53] on mat-radio-button "[MEDICAL_DATA][PERSON_NAME]" at bounding box center [543, 49] width 141 height 12
radio input "true"
click at [586, 277] on span "Додати бренд" at bounding box center [578, 277] width 35 height 7
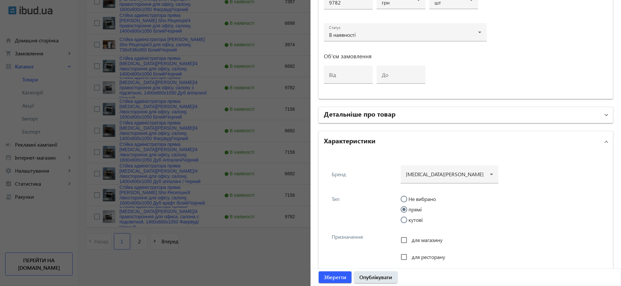
scroll to position [335, 0]
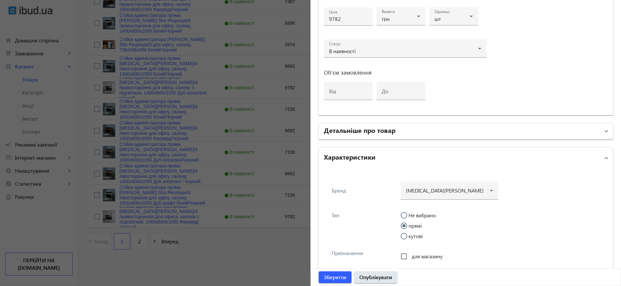
click at [451, 131] on mat-panel-title "Детальніше про товар" at bounding box center [462, 131] width 276 height 12
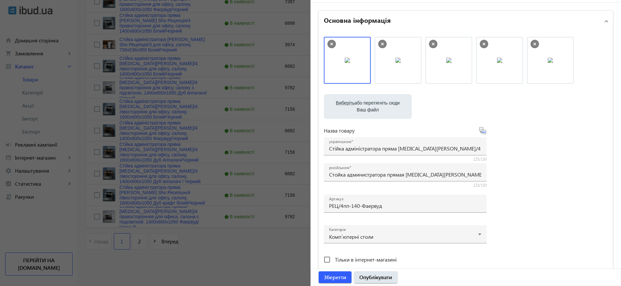
scroll to position [0, 0]
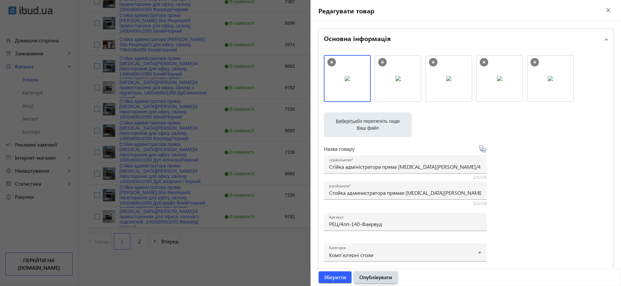
click at [382, 278] on span "Опублікувати" at bounding box center [375, 276] width 33 height 7
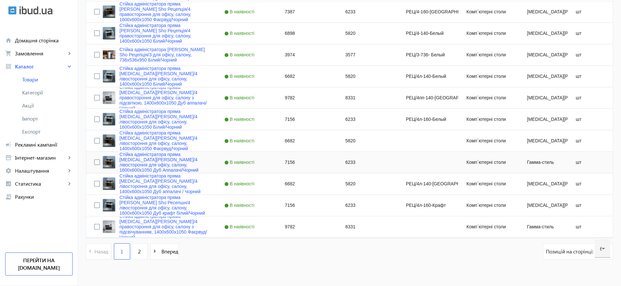
scroll to position [1231, 0]
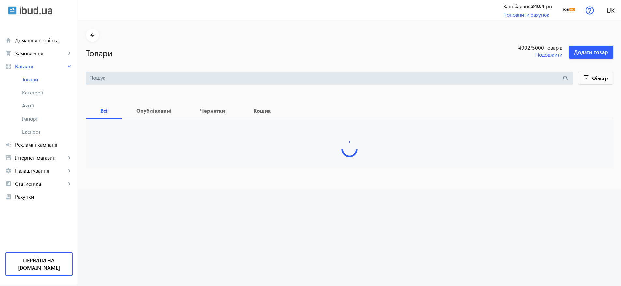
type input "Рецепція/4"
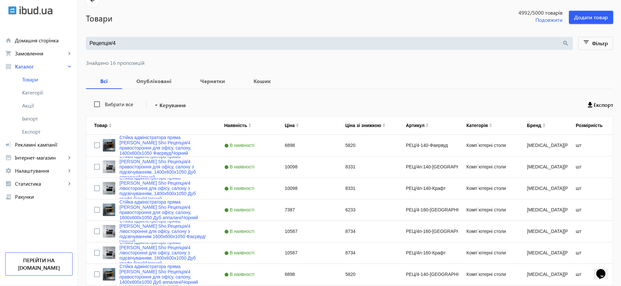
scroll to position [258, 0]
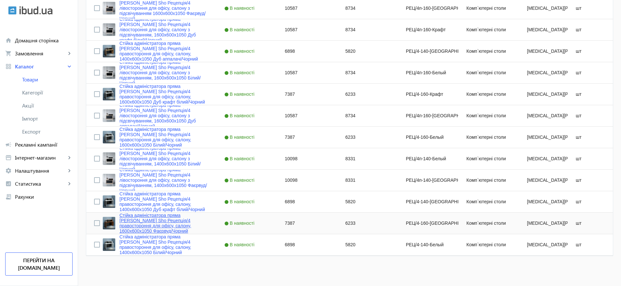
click at [156, 225] on link "Стійка адміністратора пряма [PERSON_NAME] Sho Рецепція/4 правостороння для офіс…" at bounding box center [163, 223] width 89 height 21
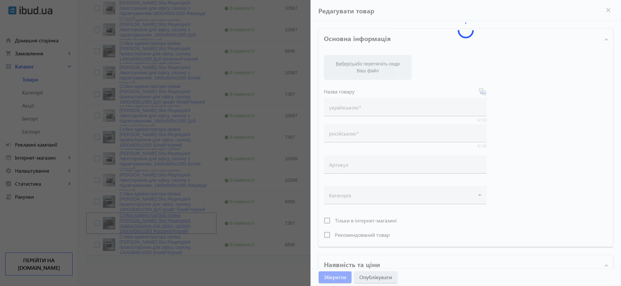
type input "Стійка адміністратора пряма [PERSON_NAME] Sho Рецепція/4 правостороння для офіс…"
type input "Стойка администратора прямая [MEDICAL_DATA][PERSON_NAME]/4 правосторонняя для о…"
type input "РЕЦ/4-160-[GEOGRAPHIC_DATA]"
type input "7387"
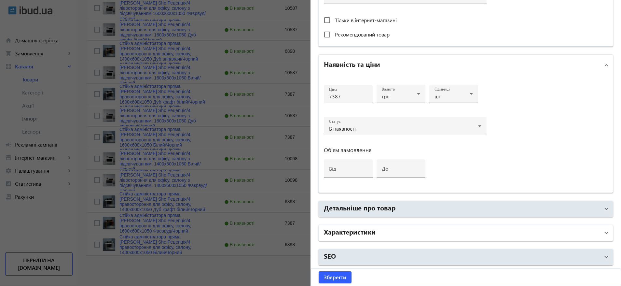
click at [408, 233] on mat-panel-title "Характеристики" at bounding box center [462, 233] width 276 height 12
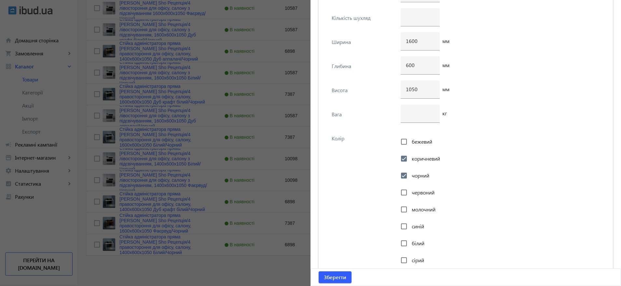
scroll to position [1312, 0]
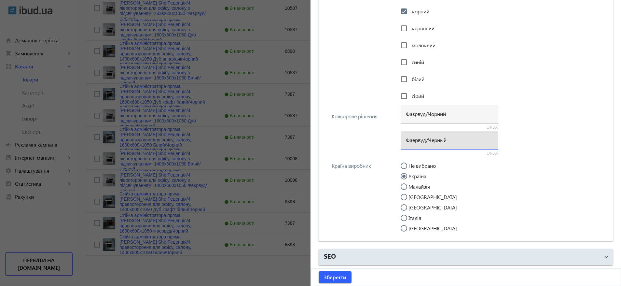
drag, startPoint x: 449, startPoint y: 139, endPoint x: 396, endPoint y: 138, distance: 53.7
click at [396, 138] on div "Кольорове рішення Фаєрвуд/Чорний 14/500 Фаервуд/Черный 14/500" at bounding box center [466, 130] width 284 height 49
click at [420, 108] on div "Фаєрвуд/Чорний" at bounding box center [449, 114] width 87 height 18
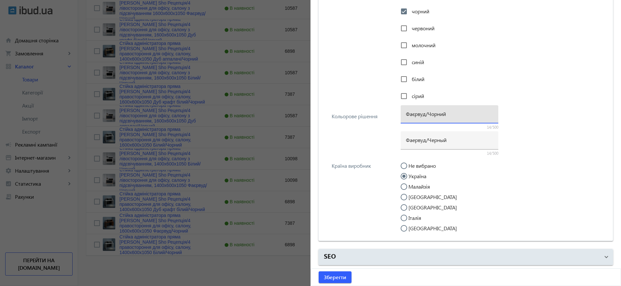
click at [417, 114] on input "Фаєрвуд/Чорний" at bounding box center [449, 113] width 87 height 7
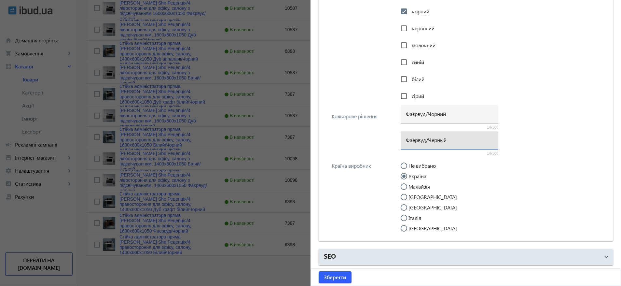
click at [425, 137] on input "Фаервуд/Черный" at bounding box center [449, 139] width 87 height 7
click at [425, 138] on input "Фаервуд/Черный" at bounding box center [449, 139] width 87 height 7
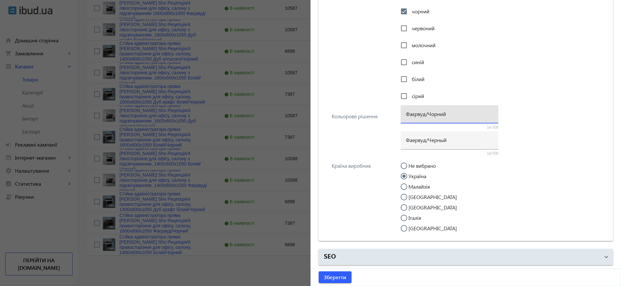
drag, startPoint x: 451, startPoint y: 112, endPoint x: 387, endPoint y: 111, distance: 64.1
click at [387, 111] on div "Кольорове рішення Фаєрвуд/Чорний 14/500 Фаервуд/Черный 14/500" at bounding box center [466, 130] width 284 height 49
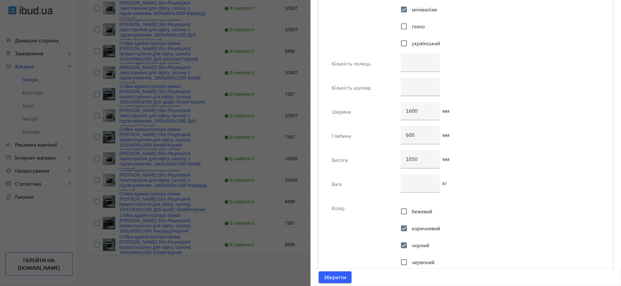
scroll to position [970, 0]
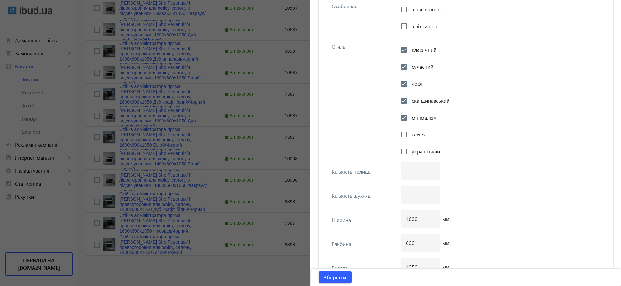
click at [203, 265] on div at bounding box center [310, 143] width 621 height 286
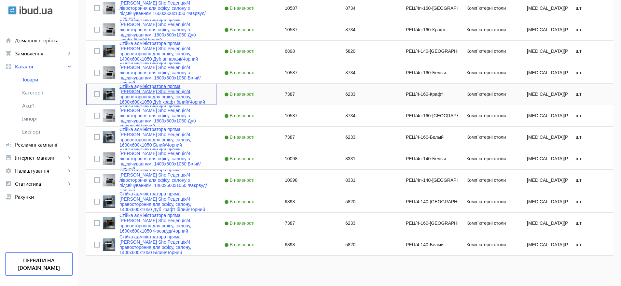
click at [174, 96] on link "Стійка адміністратора пряма [PERSON_NAME] Sho Рецепція/4 правостороння для офіс…" at bounding box center [163, 94] width 89 height 21
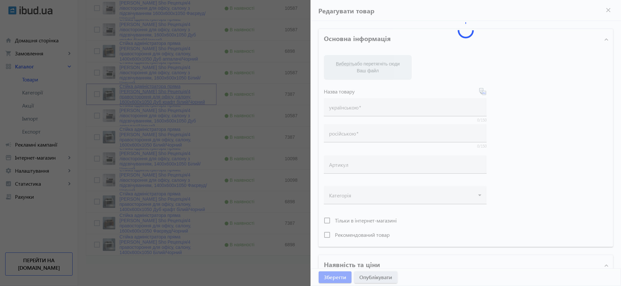
type input "Стійка адміністратора пряма [PERSON_NAME] Sho Рецепція/4 правостороння для офіс…"
type input "Стойка администратора прямая [MEDICAL_DATA][PERSON_NAME]/4 правосторонняя для о…"
type input "РЕЦ/4-160-Крафт"
type input "7387"
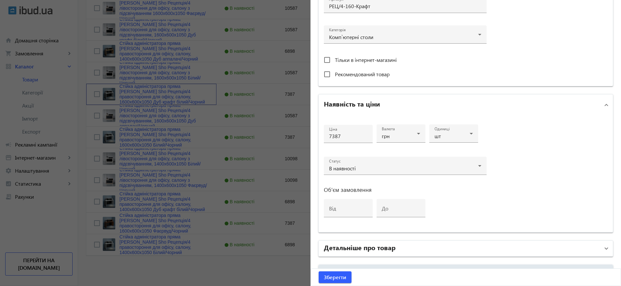
scroll to position [257, 0]
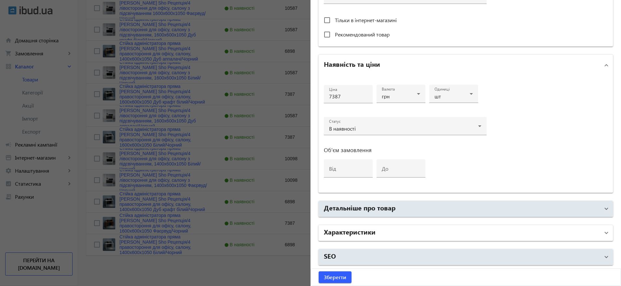
click at [403, 230] on mat-panel-title "Характеристики" at bounding box center [462, 233] width 276 height 12
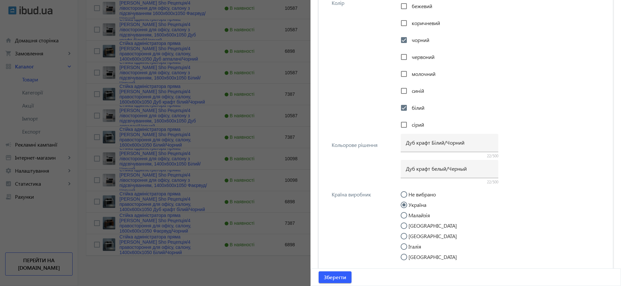
scroll to position [1312, 0]
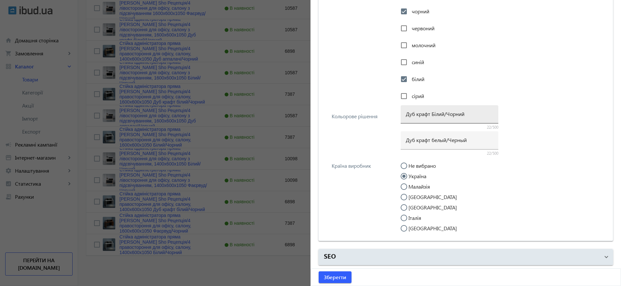
click at [437, 107] on div "Дуб крафт Білий/Чорний" at bounding box center [449, 114] width 87 height 18
click at [430, 114] on input "Дуб крафт Білий/Чорний" at bounding box center [449, 113] width 87 height 7
click at [420, 144] on div "Дуб крафт белый/Черный" at bounding box center [449, 140] width 87 height 18
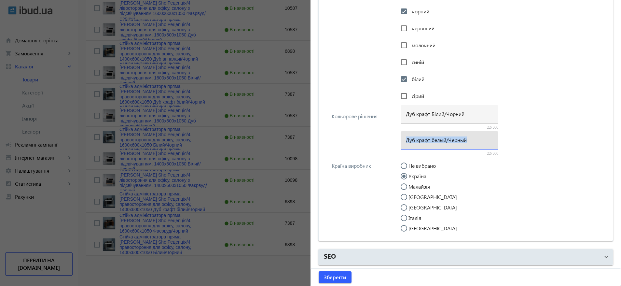
click at [420, 144] on div "Дуб крафт белый/Черный" at bounding box center [449, 140] width 87 height 18
click at [420, 140] on input "Дуб крафт белый/Черный" at bounding box center [449, 139] width 87 height 7
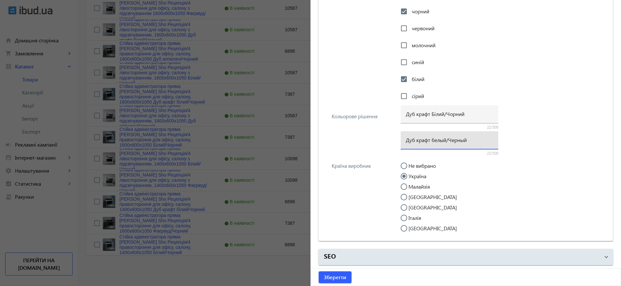
click at [420, 140] on input "Дуб крафт белый/Черный" at bounding box center [449, 139] width 87 height 7
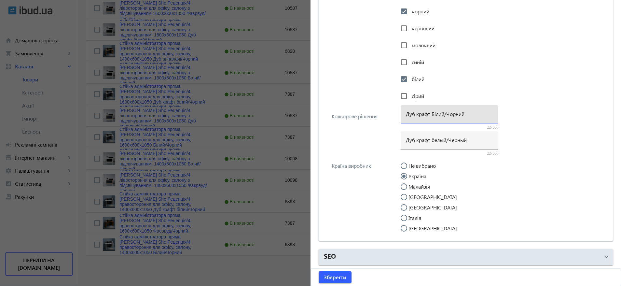
click at [445, 111] on input "Дуб крафт Білий/Чорний" at bounding box center [449, 113] width 87 height 7
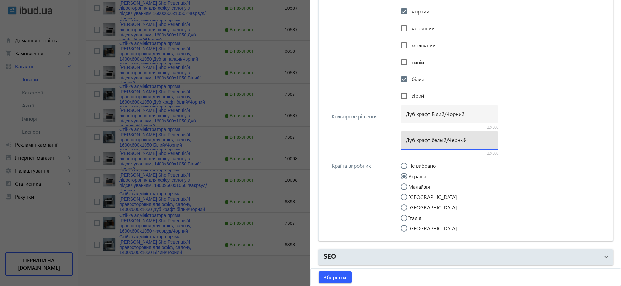
click at [435, 139] on input "Дуб крафт белый/Черный" at bounding box center [449, 139] width 87 height 7
drag, startPoint x: 229, startPoint y: 244, endPoint x: 226, endPoint y: 241, distance: 4.6
click at [229, 243] on div at bounding box center [310, 143] width 621 height 286
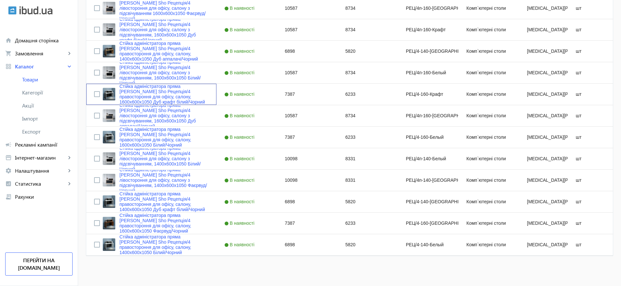
scroll to position [0, 0]
click at [168, 159] on link "Стійка адміністратора пряма [PERSON_NAME] Sho Рецепція/4 лівостороння для офісу…" at bounding box center [163, 159] width 89 height 26
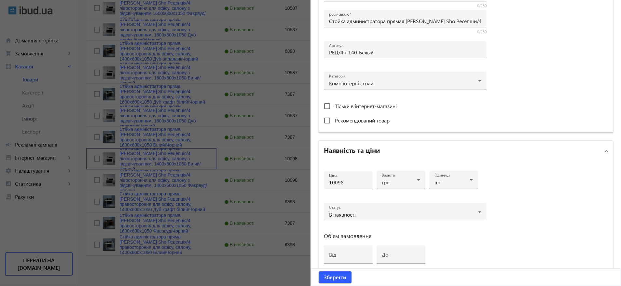
scroll to position [257, 0]
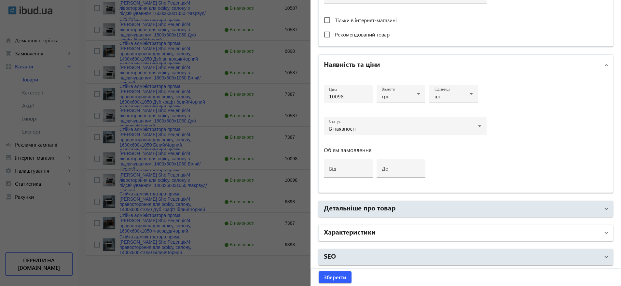
click at [462, 233] on mat-panel-title "Характеристики" at bounding box center [462, 233] width 276 height 12
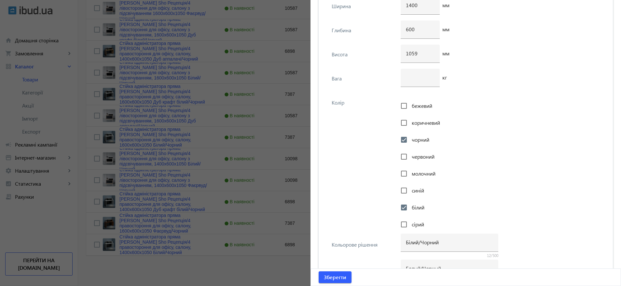
scroll to position [1283, 0]
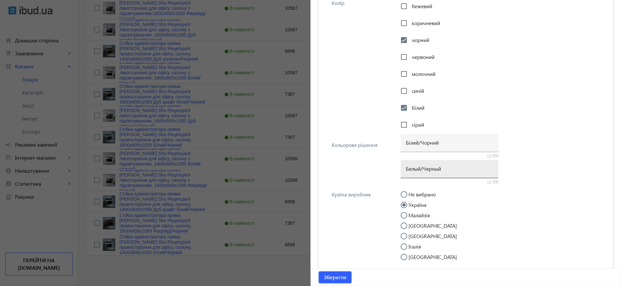
click at [423, 165] on input "Белый/Черный" at bounding box center [449, 168] width 87 height 7
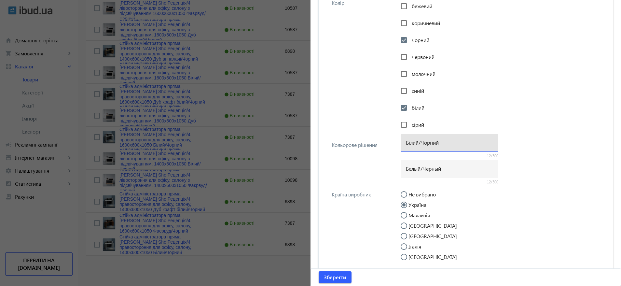
click at [444, 140] on input "Білий/Чорний" at bounding box center [449, 142] width 87 height 7
drag, startPoint x: 445, startPoint y: 140, endPoint x: 360, endPoint y: 136, distance: 84.4
click at [360, 136] on div "Кольорове рішення Білий/Чорний 12/500 Белый/Черный 12/500" at bounding box center [466, 159] width 284 height 49
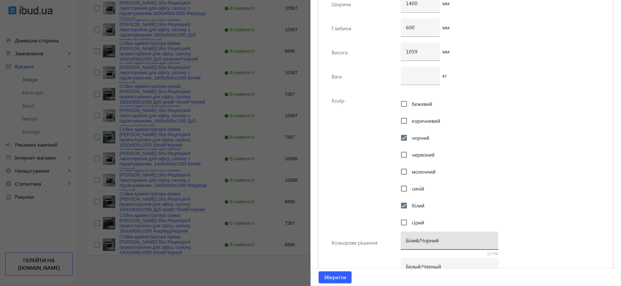
click at [169, 182] on div at bounding box center [310, 143] width 621 height 286
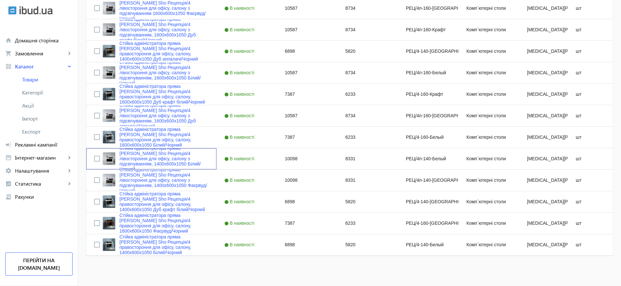
scroll to position [0, 0]
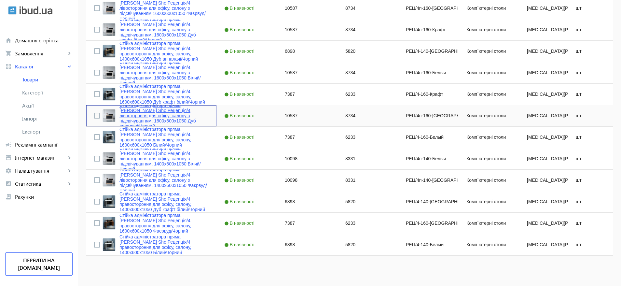
click at [169, 120] on link "Стійка адміністратора пряма [PERSON_NAME] Sho Рецепція/4 лівостороння для офісу…" at bounding box center [163, 116] width 89 height 26
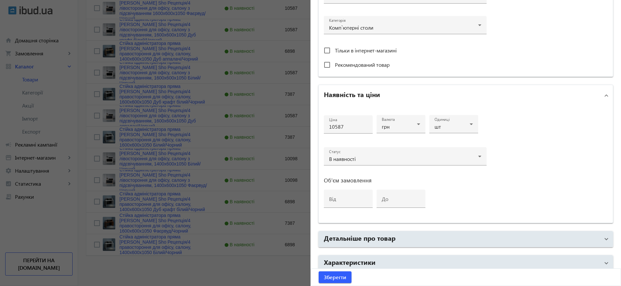
scroll to position [257, 0]
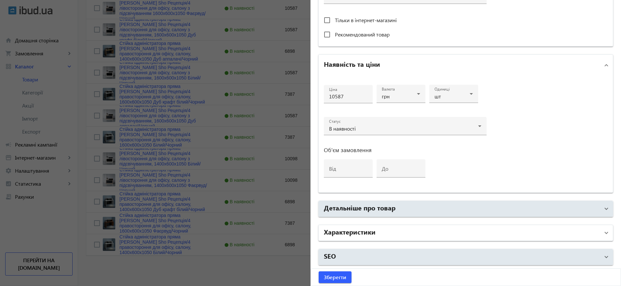
click at [394, 232] on mat-panel-title "Характеристики" at bounding box center [462, 233] width 276 height 12
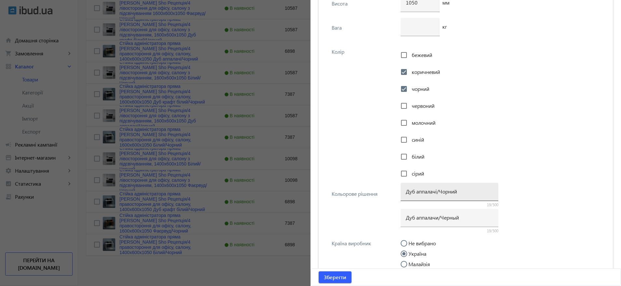
scroll to position [1312, 0]
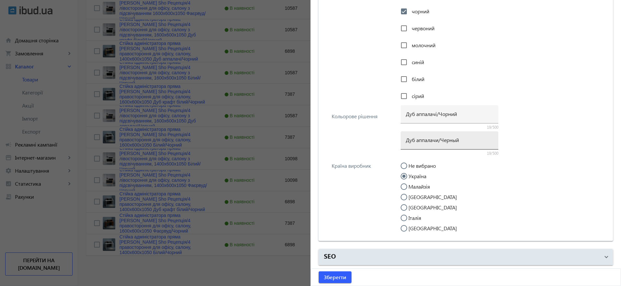
click at [433, 138] on input "Дуб аппалачи/Черный" at bounding box center [449, 139] width 87 height 7
click at [429, 109] on div "Дуб аппалачі/Чорний" at bounding box center [449, 114] width 87 height 18
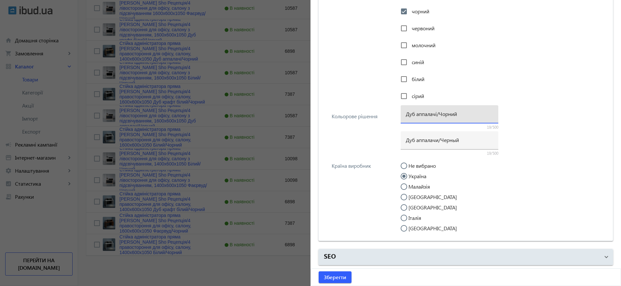
click at [429, 115] on input "Дуб аппалачі/Чорний" at bounding box center [449, 113] width 87 height 7
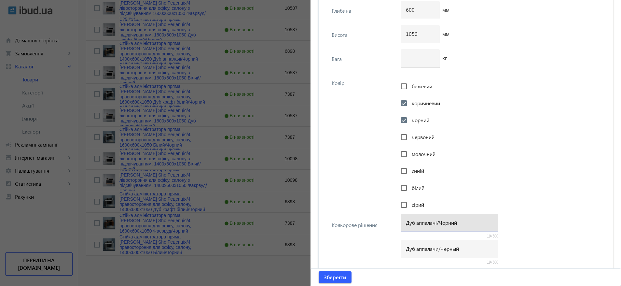
scroll to position [1116, 0]
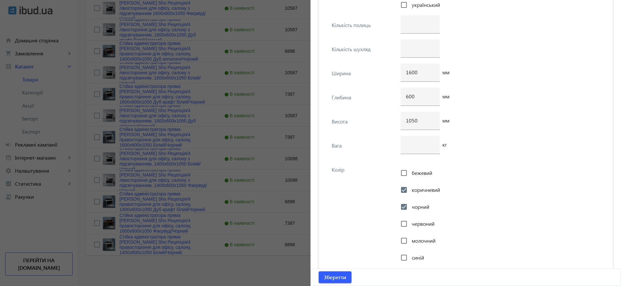
click at [258, 267] on div at bounding box center [310, 143] width 621 height 286
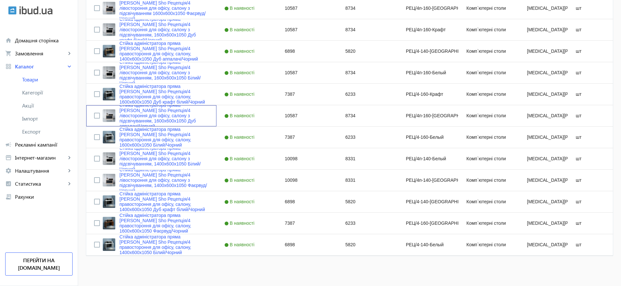
scroll to position [0, 0]
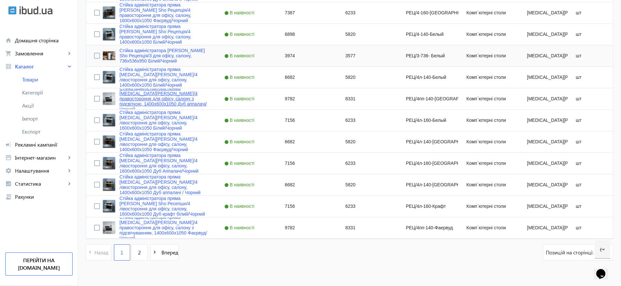
scroll to position [1231, 0]
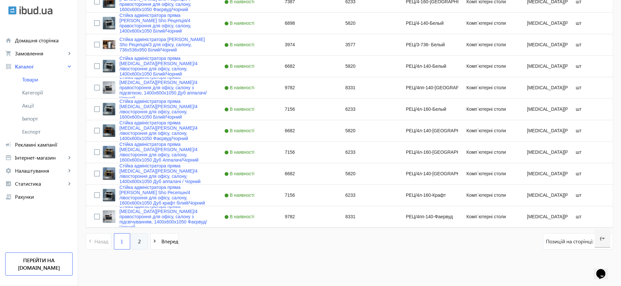
click at [138, 242] on span "2" at bounding box center [139, 241] width 3 height 7
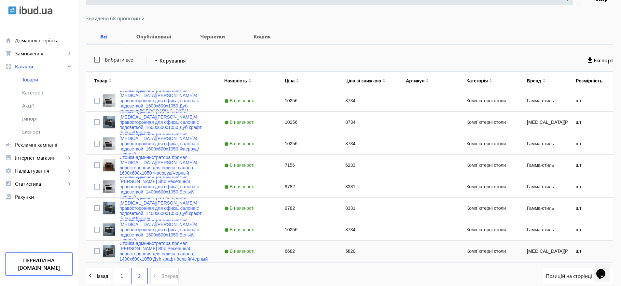
scroll to position [65, 0]
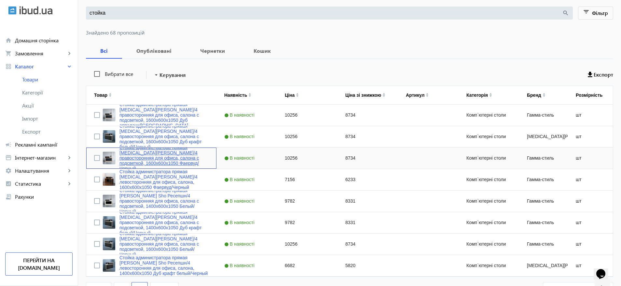
click at [163, 161] on link "Стойка администратора прямая [MEDICAL_DATA][PERSON_NAME]/4 правосторонняя для о…" at bounding box center [163, 158] width 89 height 26
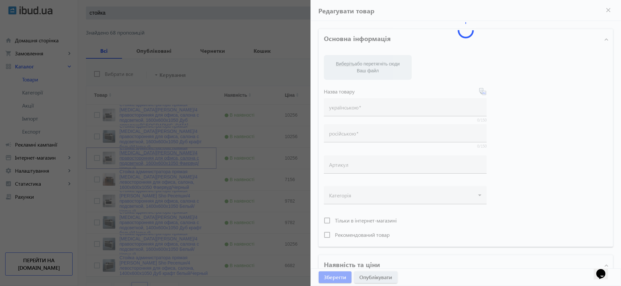
type input "Стойка администратора прямая [MEDICAL_DATA][PERSON_NAME]/4 правосторонняя для о…"
type input "10256"
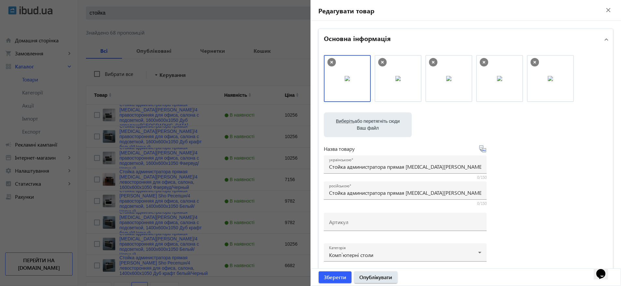
click at [160, 165] on div at bounding box center [310, 143] width 621 height 286
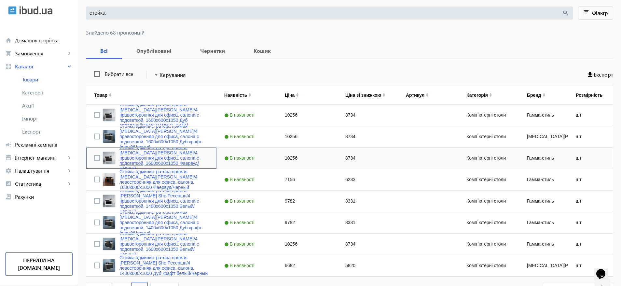
click at [160, 163] on link "Стойка администратора прямая [MEDICAL_DATA][PERSON_NAME]/4 правосторонняя для о…" at bounding box center [163, 158] width 89 height 26
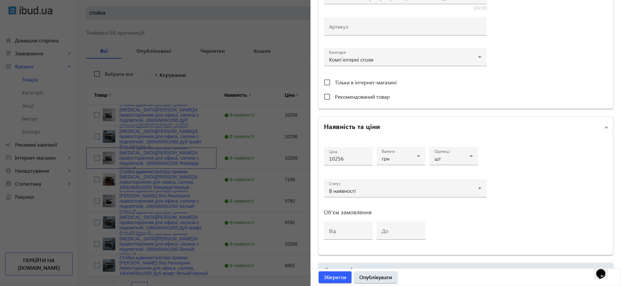
scroll to position [257, 0]
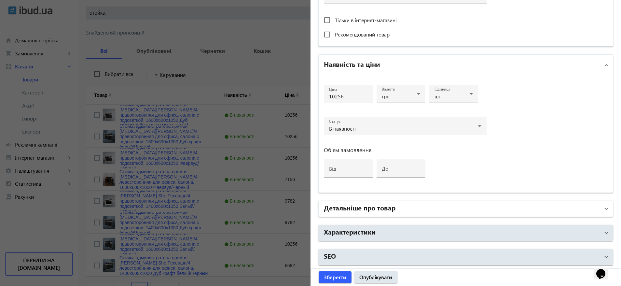
click at [428, 212] on mat-panel-title "Детальніше про товар" at bounding box center [462, 209] width 276 height 12
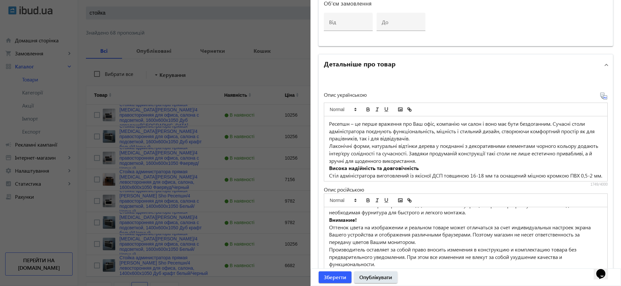
scroll to position [474, 0]
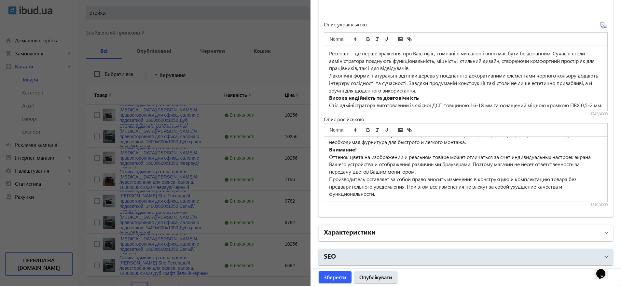
click at [440, 237] on mat-panel-title "Характеристики" at bounding box center [462, 233] width 276 height 12
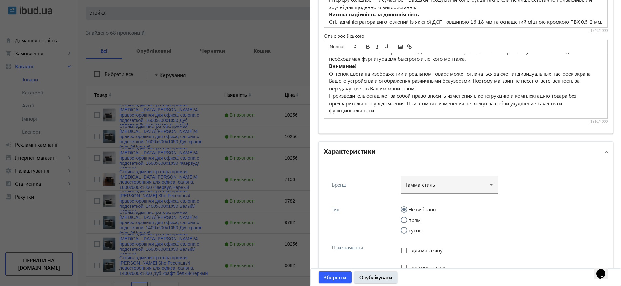
scroll to position [621, 0]
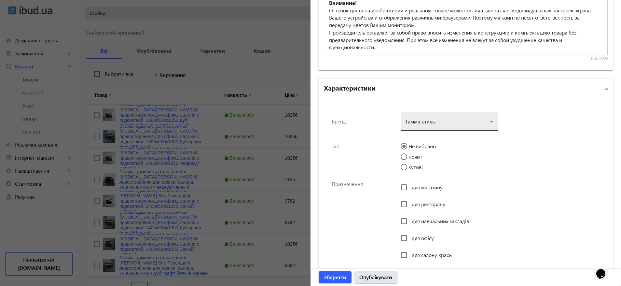
click at [439, 122] on div at bounding box center [449, 118] width 87 height 23
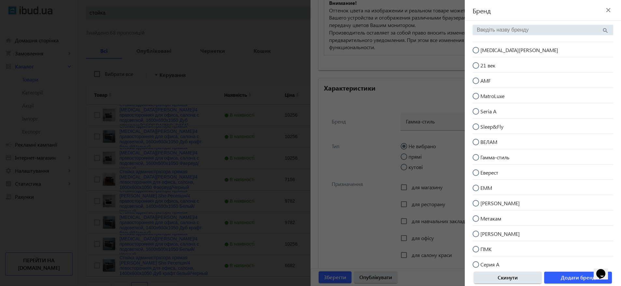
click at [501, 49] on mat-radio-button "[MEDICAL_DATA][PERSON_NAME]" at bounding box center [543, 49] width 141 height 12
radio input "true"
click at [583, 279] on span "Додати бренд" at bounding box center [578, 277] width 35 height 7
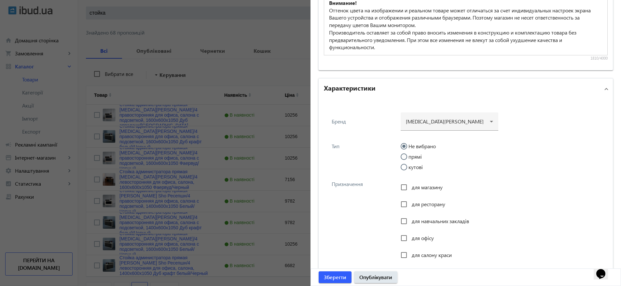
click at [415, 158] on label "прямі" at bounding box center [414, 156] width 15 height 5
click at [414, 158] on input "прямі" at bounding box center [407, 159] width 13 height 13
radio input "true"
click at [427, 235] on span "для офісу" at bounding box center [423, 237] width 22 height 7
click at [410, 235] on input "для офісу" at bounding box center [403, 237] width 13 height 13
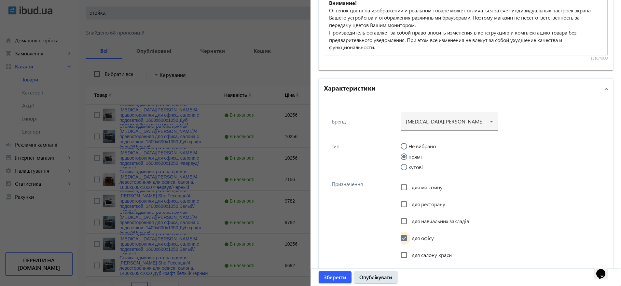
checkbox input "true"
click at [423, 254] on span "для салону краси" at bounding box center [432, 254] width 40 height 7
click at [410, 254] on input "для салону краси" at bounding box center [403, 254] width 13 height 13
checkbox input "true"
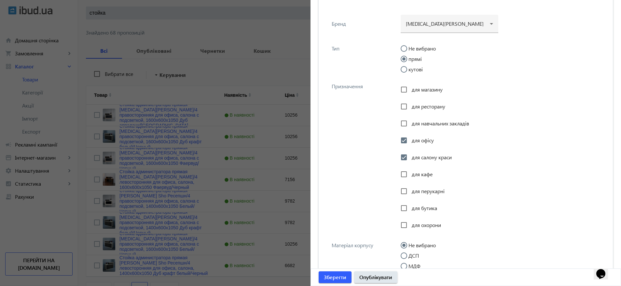
click at [429, 188] on span "для перукарні" at bounding box center [428, 191] width 33 height 7
click at [410, 187] on input "для перукарні" at bounding box center [403, 191] width 13 height 13
checkbox input "true"
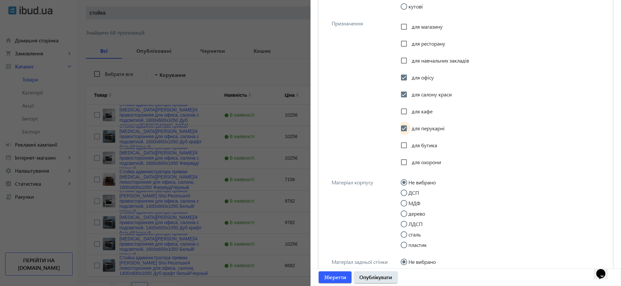
scroll to position [816, 0]
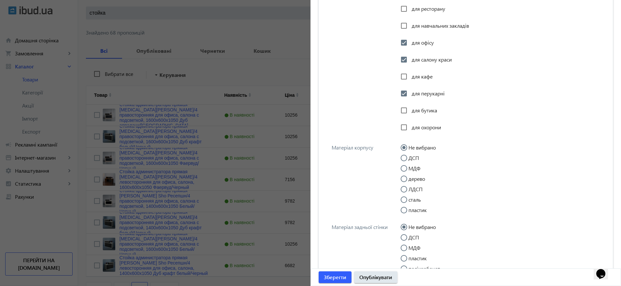
click at [409, 158] on input "ДСП" at bounding box center [407, 161] width 13 height 13
radio input "true"
click at [416, 235] on label "ДСП" at bounding box center [413, 237] width 12 height 5
click at [414, 235] on input "ДСП" at bounding box center [407, 240] width 13 height 13
radio input "true"
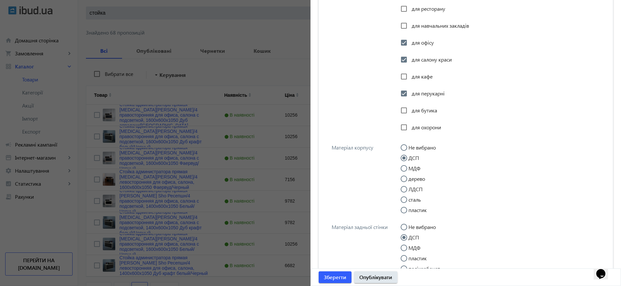
scroll to position [914, 0]
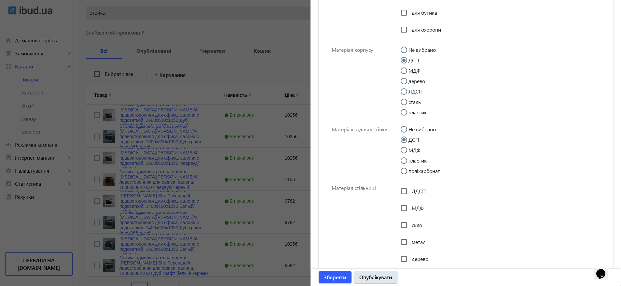
click at [417, 191] on span "ЛДСП" at bounding box center [419, 191] width 14 height 7
click at [410, 191] on input "ЛДСП" at bounding box center [403, 191] width 13 height 13
checkbox input "true"
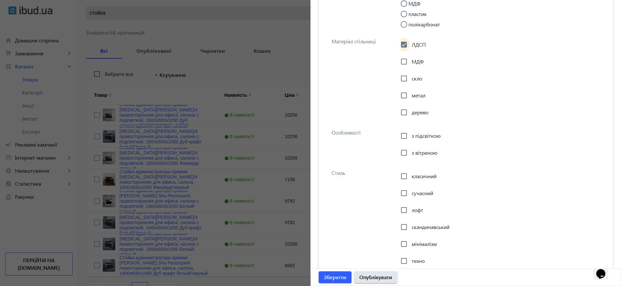
scroll to position [1109, 0]
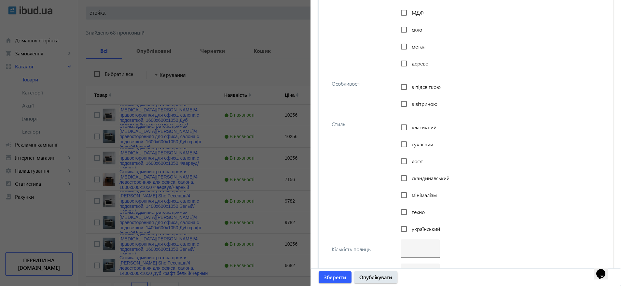
click at [426, 90] on span "з підсвіткою" at bounding box center [426, 86] width 29 height 7
click at [410, 90] on input "з підсвіткою" at bounding box center [403, 86] width 13 height 13
checkbox input "true"
click at [420, 128] on span "класичний" at bounding box center [424, 127] width 25 height 7
click at [410, 128] on input "класичний" at bounding box center [403, 127] width 13 height 13
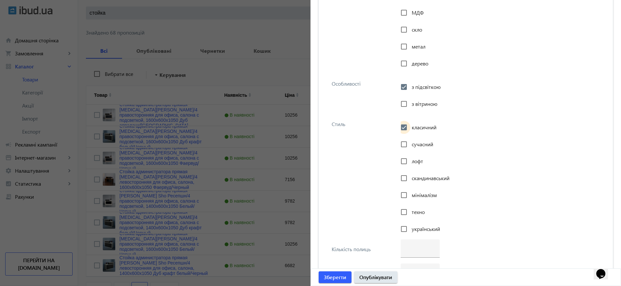
checkbox input "true"
click at [419, 142] on span "сучасний" at bounding box center [422, 144] width 21 height 7
click at [410, 142] on input "сучасний" at bounding box center [403, 144] width 13 height 13
checkbox input "true"
click at [415, 158] on span "лофт" at bounding box center [417, 161] width 11 height 7
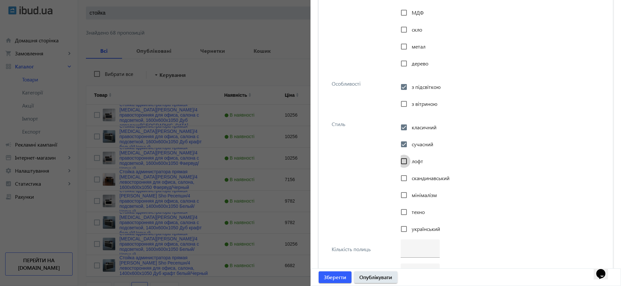
click at [410, 158] on input "лофт" at bounding box center [403, 161] width 13 height 13
checkbox input "true"
click at [414, 173] on div "скандинавський" at bounding box center [425, 178] width 49 height 13
click at [417, 177] on span "скандинавський" at bounding box center [431, 177] width 38 height 7
click at [410, 177] on input "скандинавський" at bounding box center [403, 178] width 13 height 13
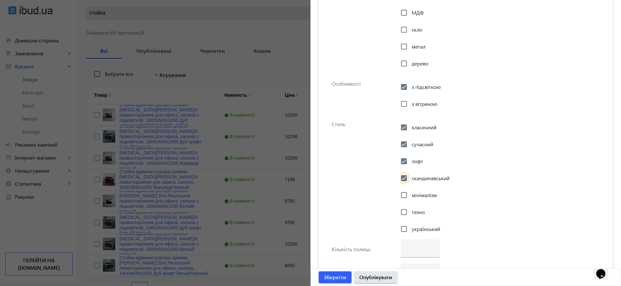
checkbox input "true"
click at [415, 194] on span "мінімалізм" at bounding box center [424, 194] width 25 height 7
click at [410, 194] on input "мінімалізм" at bounding box center [403, 194] width 13 height 13
checkbox input "true"
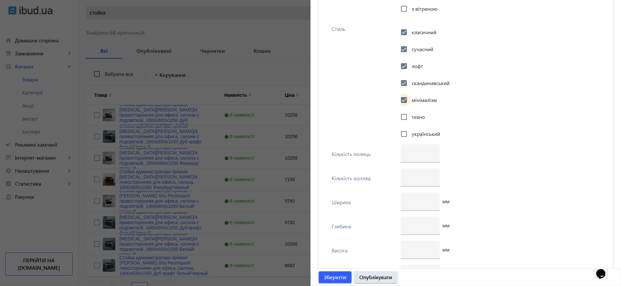
scroll to position [1207, 0]
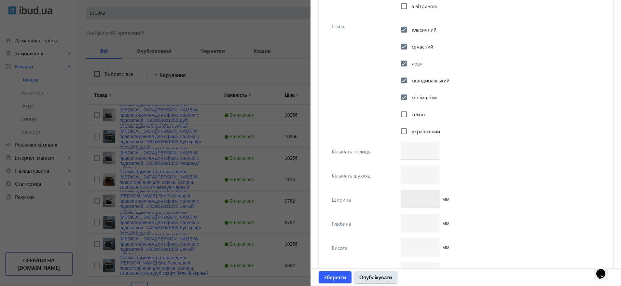
click at [421, 197] on input "number" at bounding box center [420, 198] width 29 height 7
type input "1600"
click at [415, 244] on input "number" at bounding box center [420, 246] width 29 height 7
type input "1050"
click at [429, 222] on input "-1" at bounding box center [420, 222] width 29 height 7
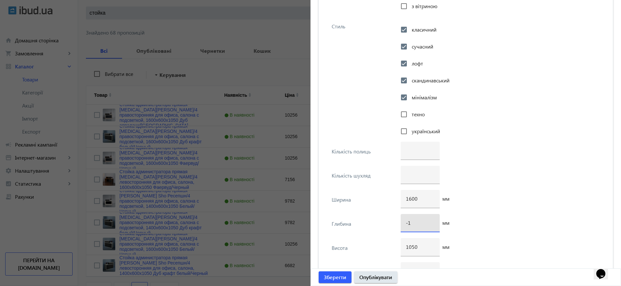
drag, startPoint x: 415, startPoint y: 222, endPoint x: 382, endPoint y: 221, distance: 32.9
click at [382, 221] on div "Глибина -1 мм" at bounding box center [466, 226] width 284 height 24
type input "600"
click at [471, 207] on div "1600 мм" at bounding box center [502, 202] width 203 height 24
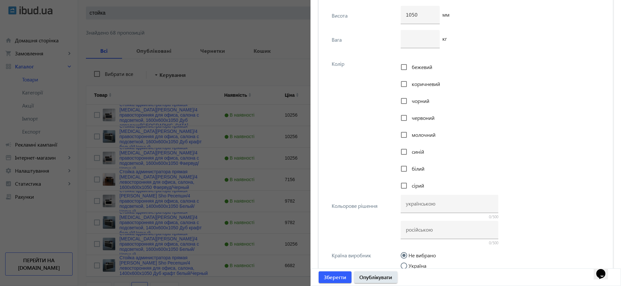
scroll to position [1451, 0]
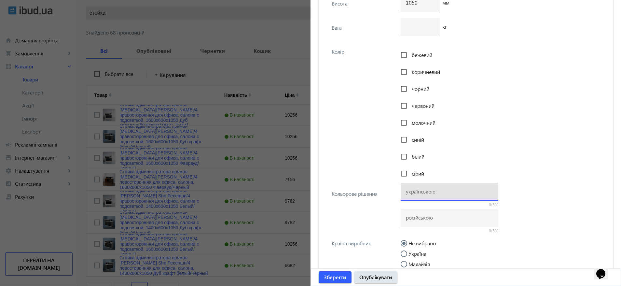
click at [434, 192] on input at bounding box center [449, 191] width 87 height 7
paste input "Фаєрвуд/Чорний"
type input "Фаєрвуд/Чорний"
click at [425, 217] on input at bounding box center [449, 217] width 87 height 7
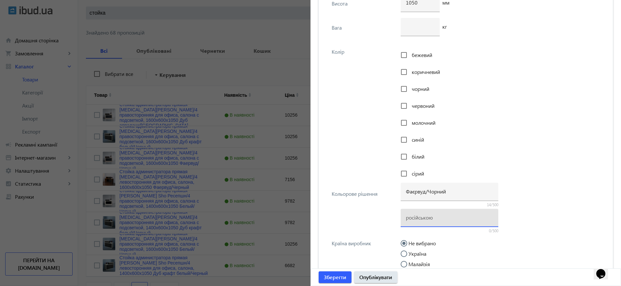
paste input "Фаервуд/Черный"
type input "Фаервуд/Черный"
click at [417, 254] on label "Україна" at bounding box center [416, 253] width 19 height 5
click at [414, 254] on input "Україна" at bounding box center [407, 256] width 13 height 13
radio input "true"
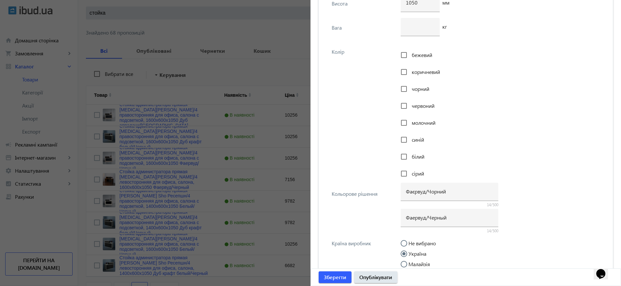
click at [429, 71] on span "коричневий" at bounding box center [426, 71] width 28 height 7
click at [410, 71] on input "коричневий" at bounding box center [403, 71] width 13 height 13
checkbox input "true"
click at [421, 90] on span "чорний" at bounding box center [421, 88] width 18 height 7
click at [410, 90] on input "чорний" at bounding box center [403, 88] width 13 height 13
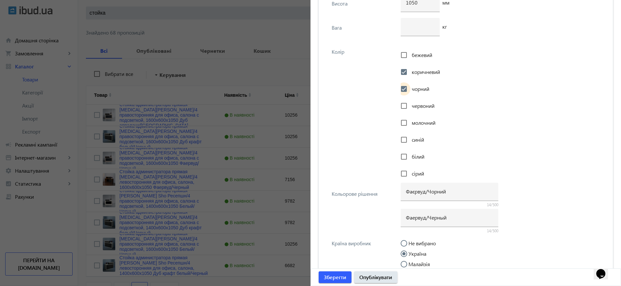
checkbox input "true"
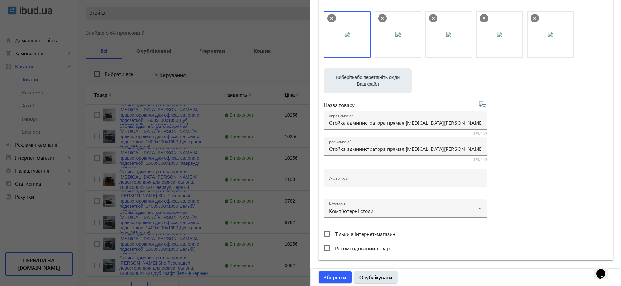
scroll to position [0, 0]
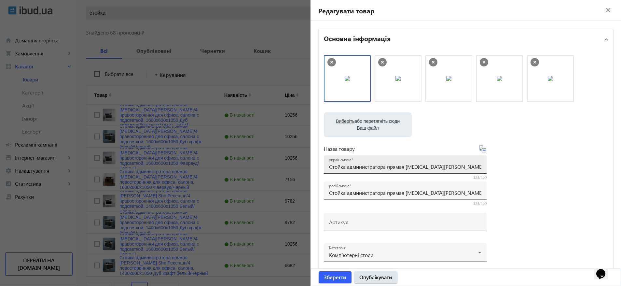
click at [433, 164] on input "Стойка администратора прямая Tobi Sho Ресепшн/4 правосторонняя для офиса, салон…" at bounding box center [405, 166] width 152 height 7
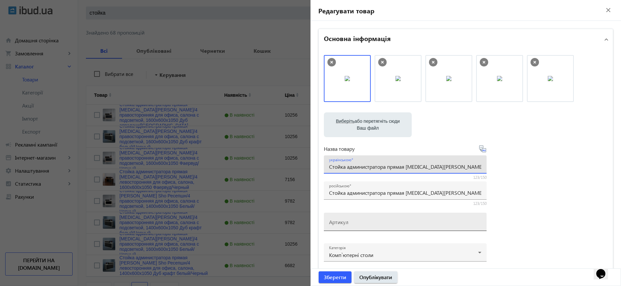
click at [380, 225] on input "Артикул" at bounding box center [405, 223] width 152 height 7
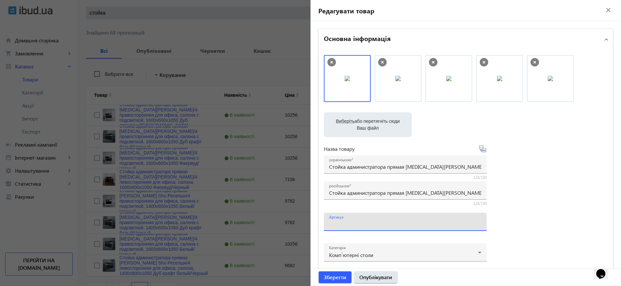
paste input "РЕЦ/4пп-160-[GEOGRAPHIC_DATA]"
type input "РЕЦ/4пп-160-[GEOGRAPHIC_DATA]"
click at [357, 169] on input "Стойка администратора прямая Tobi Sho Ресепшн/4 правосторонняя для офиса, салон…" at bounding box center [405, 166] width 152 height 7
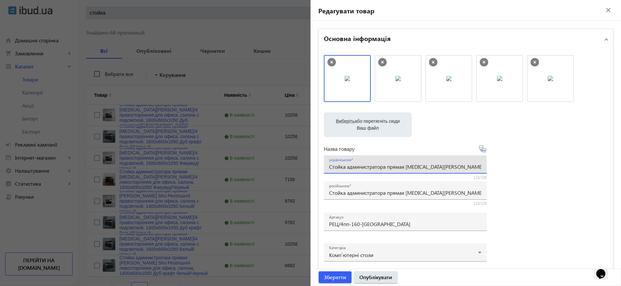
click at [357, 169] on input "Стойка администратора прямая Tobi Sho Ресепшн/4 правосторонняя для офиса, салон…" at bounding box center [405, 166] width 152 height 7
paste input "ійка адміністратора пряма Tobi Sho Ресепшн/4 правостороння для офісу, салону з …"
type input "Стійка адміністратора пряма [MEDICAL_DATA][PERSON_NAME]/4 правостороння для офі…"
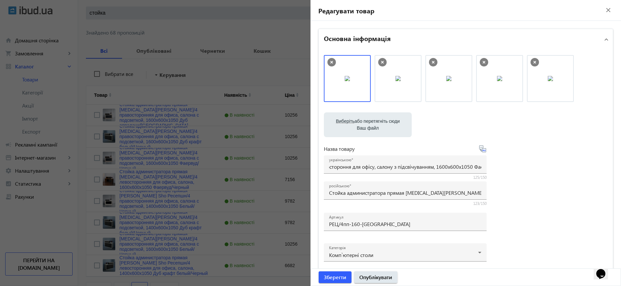
scroll to position [0, 0]
click at [560, 176] on div "Виберіть або перетягніть сюди Ваш файл 3019268bf7c654abe59314186887592-3b75decc…" at bounding box center [466, 176] width 284 height 243
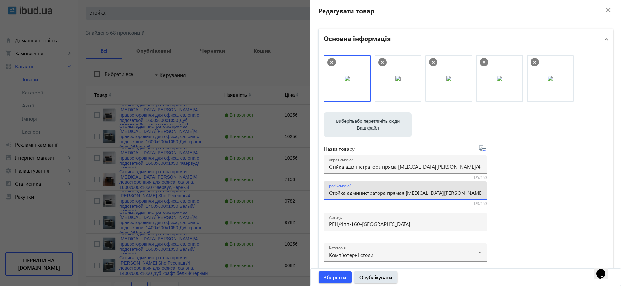
scroll to position [0, 171]
drag, startPoint x: 438, startPoint y: 191, endPoint x: 543, endPoint y: 184, distance: 105.0
click at [543, 184] on div "Виберіть або перетягніть сюди Ваш файл 3019268bf7c654abe59314186887592-3b75decc…" at bounding box center [466, 176] width 284 height 243
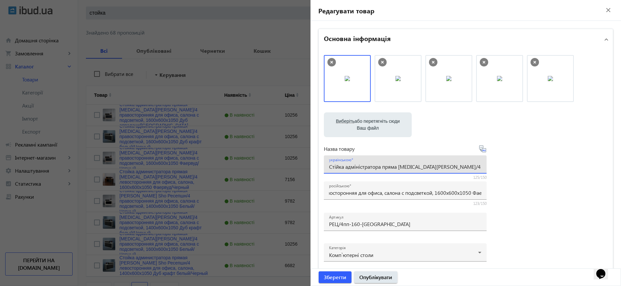
scroll to position [0, 0]
click at [454, 165] on input "Стійка адміністратора пряма [MEDICAL_DATA][PERSON_NAME]/4 правостороння для офі…" at bounding box center [405, 166] width 152 height 7
drag, startPoint x: 454, startPoint y: 165, endPoint x: 501, endPoint y: 164, distance: 46.6
click at [501, 164] on div "Виберіть або перетягніть сюди Ваш файл 3019268bf7c654abe59314186887592-3b75decc…" at bounding box center [466, 176] width 284 height 243
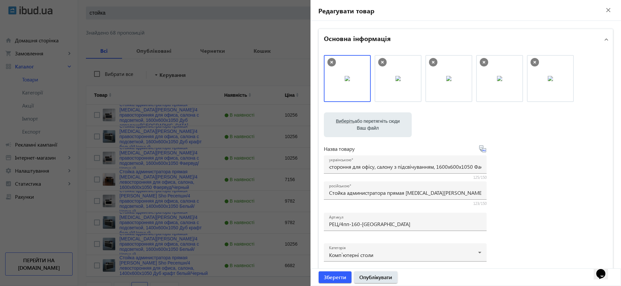
click at [533, 160] on div "Виберіть або перетягніть сюди Ваш файл 3019268bf7c654abe59314186887592-3b75decc…" at bounding box center [466, 176] width 284 height 243
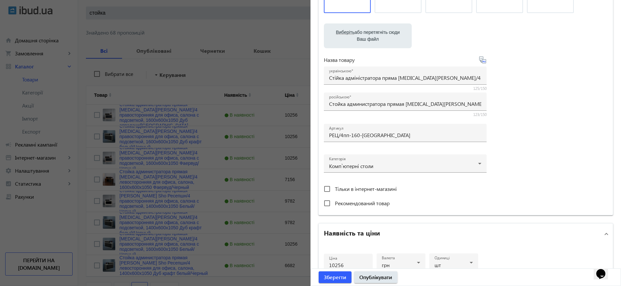
scroll to position [98, 0]
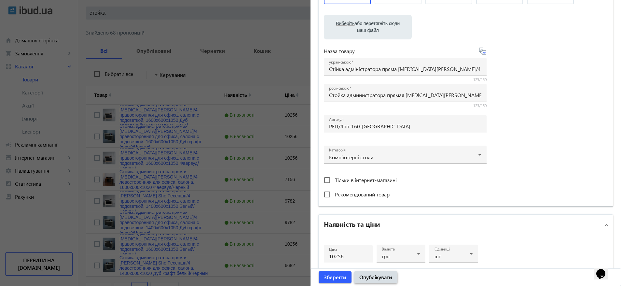
click at [383, 279] on span "Опублікувати" at bounding box center [375, 276] width 33 height 7
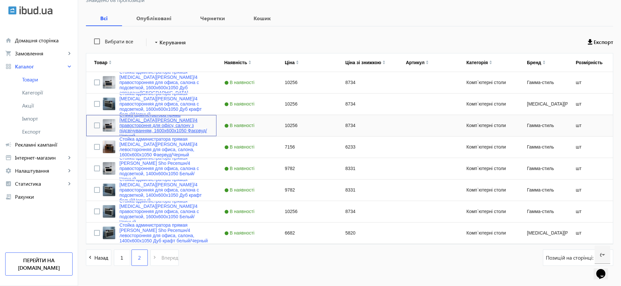
click at [156, 128] on link "Стійка адміністратора пряма [MEDICAL_DATA][PERSON_NAME]/4 правостороння для офі…" at bounding box center [163, 125] width 89 height 26
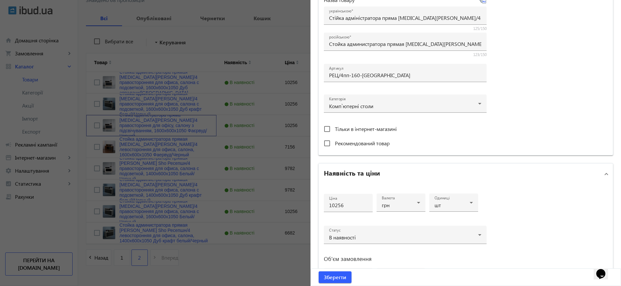
scroll to position [244, 0]
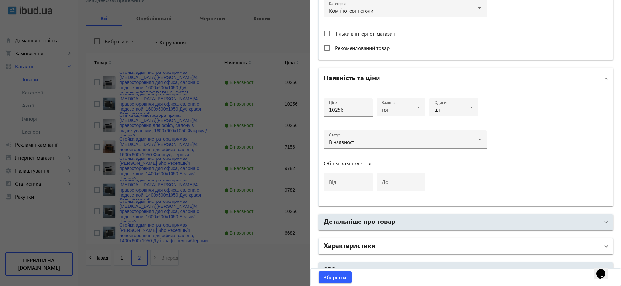
click at [387, 239] on mat-expansion-panel-header "Характеристики" at bounding box center [466, 246] width 294 height 16
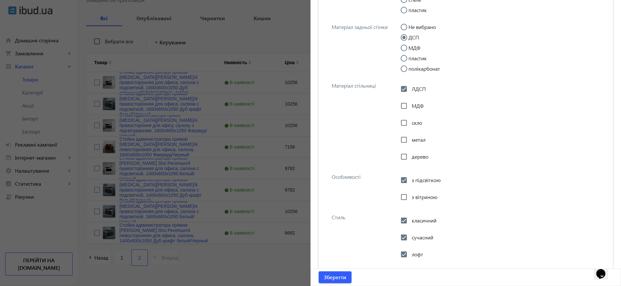
scroll to position [830, 0]
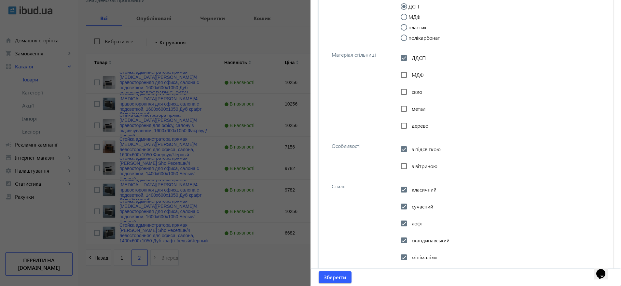
click at [210, 262] on div at bounding box center [310, 143] width 621 height 286
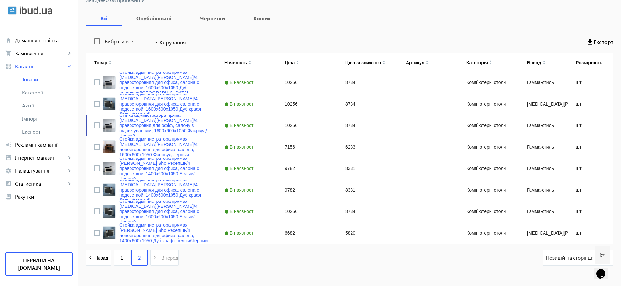
scroll to position [0, 0]
click at [146, 147] on link "Стойка администратора прямая Tobi Sho Ресепшн/4 левосторонняя для офиса, салона…" at bounding box center [163, 146] width 89 height 21
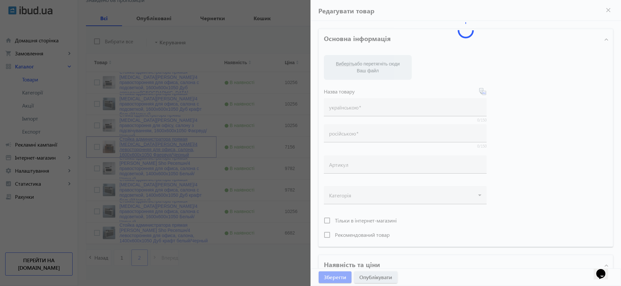
type input "Стойка администратора прямая Tobi Sho Ресепшн/4 левосторонняя для офиса, салона…"
type input "7156"
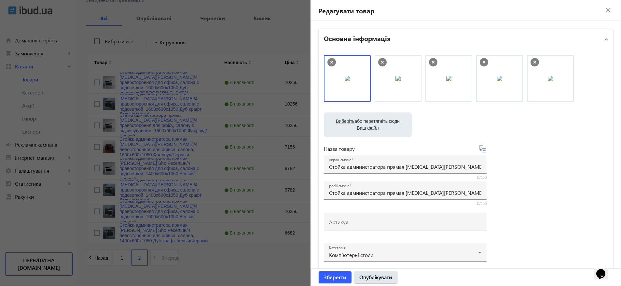
click at [172, 146] on div at bounding box center [310, 143] width 621 height 286
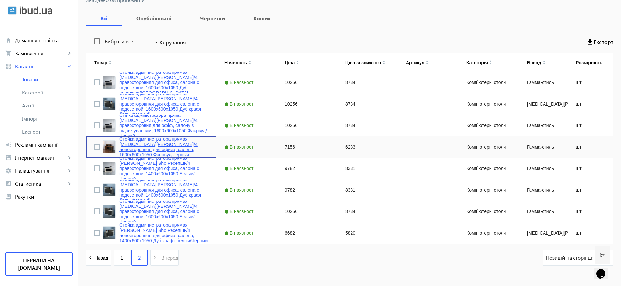
click at [172, 146] on link "Стойка администратора прямая Tobi Sho Ресепшн/4 левосторонняя для офиса, салона…" at bounding box center [163, 146] width 89 height 21
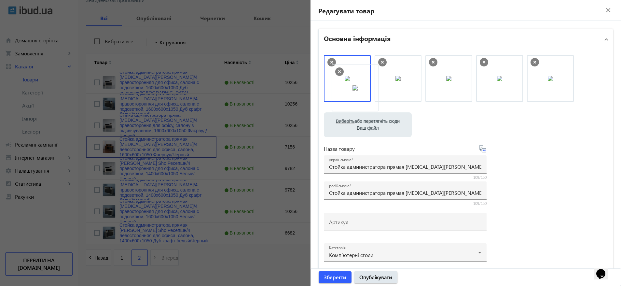
drag, startPoint x: 560, startPoint y: 74, endPoint x: 355, endPoint y: 79, distance: 204.8
drag, startPoint x: 410, startPoint y: 75, endPoint x: 350, endPoint y: 69, distance: 60.5
drag, startPoint x: 435, startPoint y: 73, endPoint x: 335, endPoint y: 73, distance: 99.9
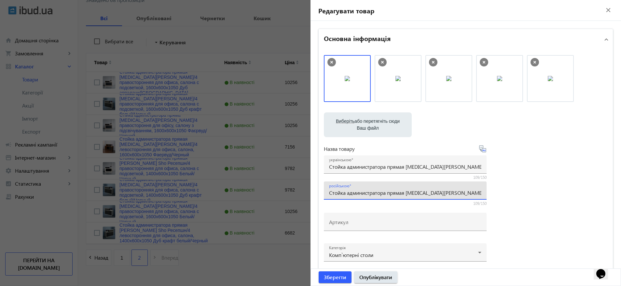
click at [398, 190] on input "Стойка администратора прямая Tobi Sho Ресепшн/4 левосторонняя для офиса, салона…" at bounding box center [405, 192] width 152 height 7
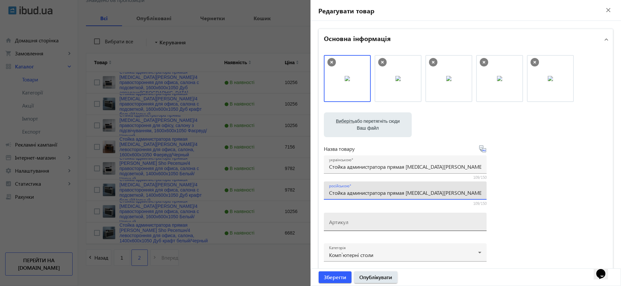
click at [358, 224] on input "Артикул" at bounding box center [405, 223] width 152 height 7
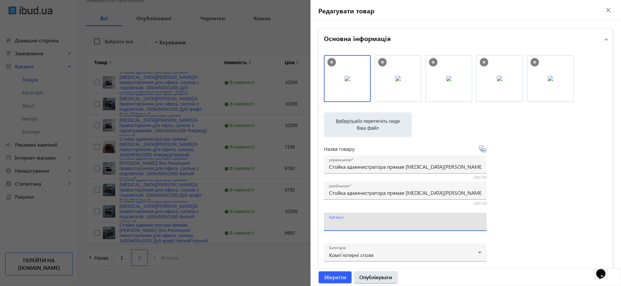
paste input "РЕЦ/4л-160-[GEOGRAPHIC_DATA]"
type input "РЕЦ/4л-160-[GEOGRAPHIC_DATA]"
click at [382, 167] on input "Стойка администратора прямая Tobi Sho Ресепшн/4 левосторонняя для офиса, салона…" at bounding box center [405, 166] width 152 height 7
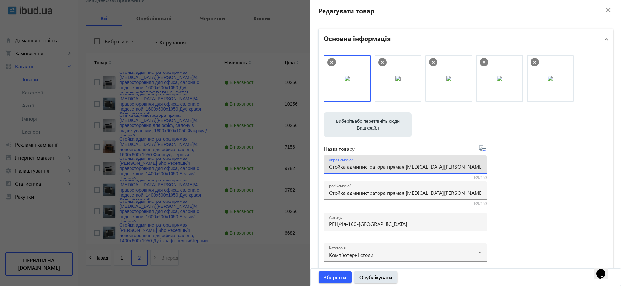
click at [382, 167] on input "Стойка администратора прямая Tobi Sho Ресепшн/4 левосторонняя для офиса, салона…" at bounding box center [405, 166] width 152 height 7
paste input "ійка адміністратора пряма Tobi Sho Ресепшн/4 лівостороння для офісу, салону, 16…"
type input "Стійка адміністратора пряма [MEDICAL_DATA][PERSON_NAME]/4 лівостороння для офіс…"
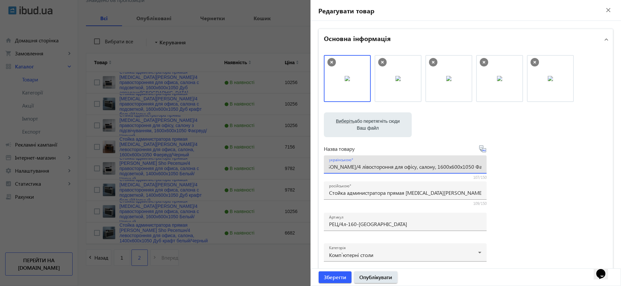
click at [557, 158] on div "Виберіть або перетягніть сюди Ваш файл 3019268bf7c6899e7d0713820985472-aa1144b7…" at bounding box center [466, 176] width 284 height 243
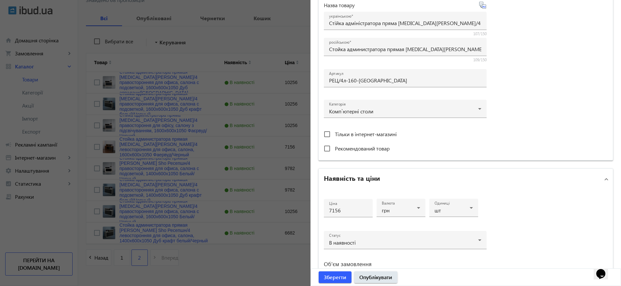
scroll to position [146, 0]
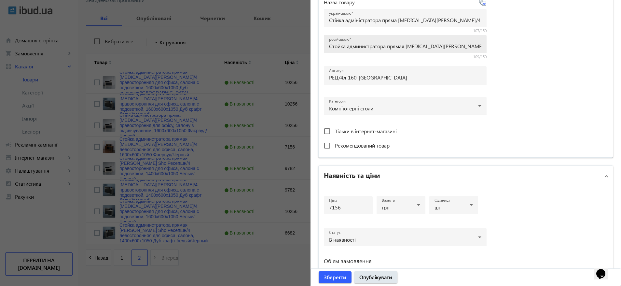
click at [436, 42] on div "російською Стойка администратора прямая Tobi Sho Ресепшн/4 левосторонняя для оф…" at bounding box center [405, 44] width 152 height 18
click at [430, 45] on input "Стойка администратора прямая Tobi Sho Ресепшн/4 левосторонняя для офиса, салона…" at bounding box center [405, 46] width 152 height 7
drag, startPoint x: 430, startPoint y: 45, endPoint x: 459, endPoint y: 51, distance: 29.9
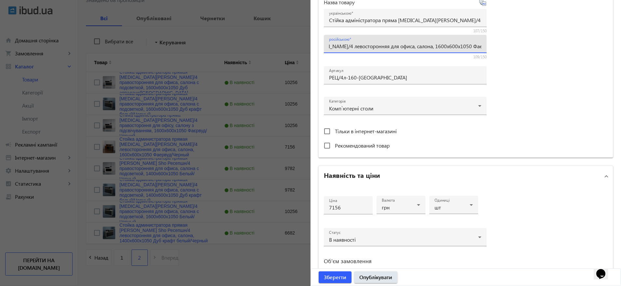
click at [535, 49] on div "Виберіть або перетягніть сюди Ваш файл 3019268bf7c6899e7d0713820985472-aa1144b7…" at bounding box center [466, 30] width 284 height 243
click at [446, 48] on input "Стойка администратора прямая Tobi Sho Ресепшн/4 левосторонняя для офиса, салона…" at bounding box center [405, 46] width 152 height 7
drag, startPoint x: 439, startPoint y: 46, endPoint x: 574, endPoint y: 48, distance: 135.1
click at [574, 48] on div "Виберіть або перетягніть сюди Ваш файл 3019268bf7c6899e7d0713820985472-aa1144b7…" at bounding box center [466, 30] width 284 height 243
click at [551, 114] on div "Виберіть або перетягніть сюди Ваш файл 3019268bf7c6899e7d0713820985472-aa1144b7…" at bounding box center [466, 30] width 284 height 243
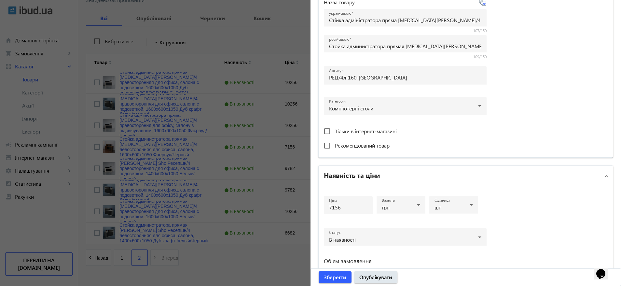
scroll to position [257, 0]
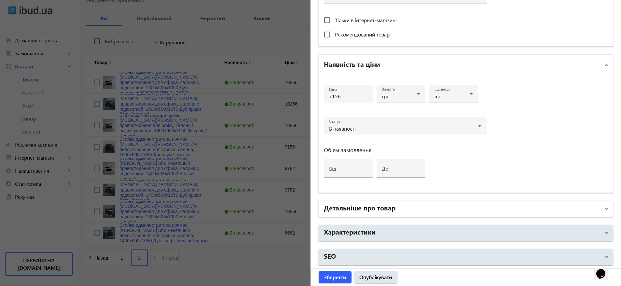
click at [382, 206] on h2 "Детальніше про товар" at bounding box center [360, 207] width 72 height 9
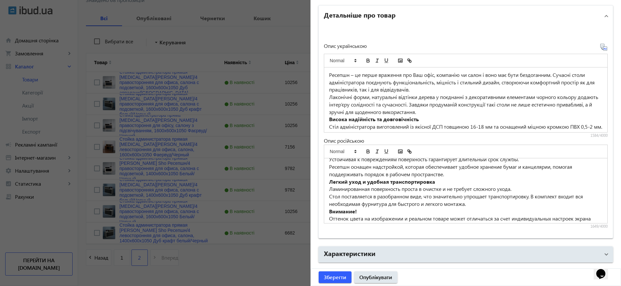
scroll to position [113, 0]
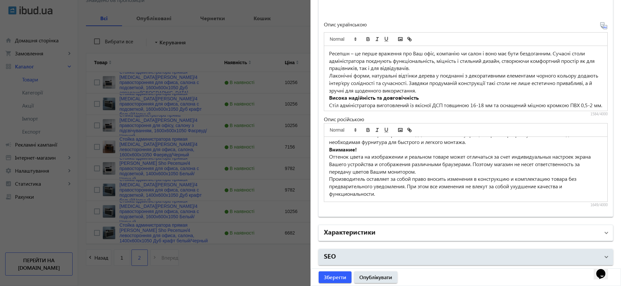
click at [386, 231] on mat-panel-title "Характеристики" at bounding box center [462, 233] width 276 height 12
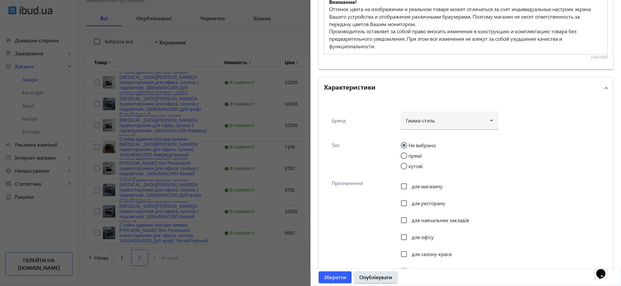
scroll to position [670, 0]
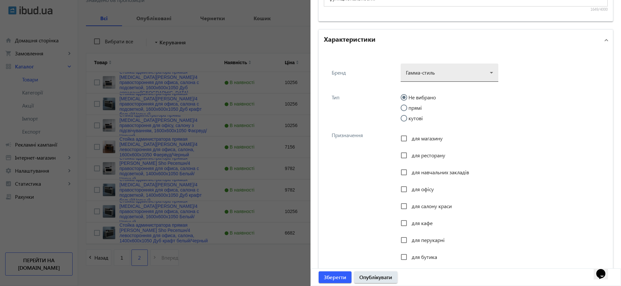
click at [442, 72] on div at bounding box center [449, 69] width 87 height 23
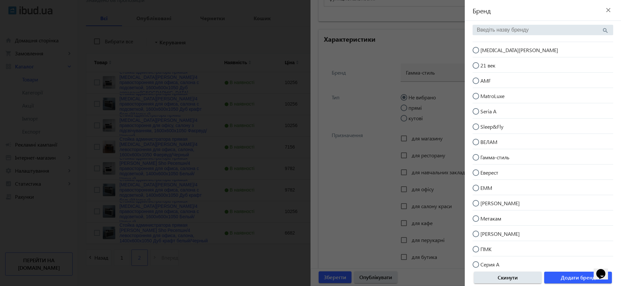
click at [496, 50] on span "[MEDICAL_DATA][PERSON_NAME]" at bounding box center [519, 50] width 78 height 7
click at [486, 50] on input "[MEDICAL_DATA][PERSON_NAME]" at bounding box center [479, 53] width 13 height 13
radio input "true"
click at [579, 278] on span "Додати бренд" at bounding box center [578, 277] width 35 height 7
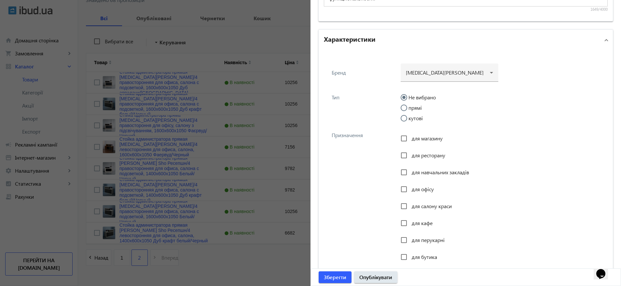
drag, startPoint x: 409, startPoint y: 107, endPoint x: 415, endPoint y: 113, distance: 8.8
click at [409, 107] on input "прямі" at bounding box center [407, 110] width 13 height 13
radio input "true"
click at [418, 190] on span "для офісу" at bounding box center [423, 189] width 22 height 7
click at [410, 190] on input "для офісу" at bounding box center [403, 189] width 13 height 13
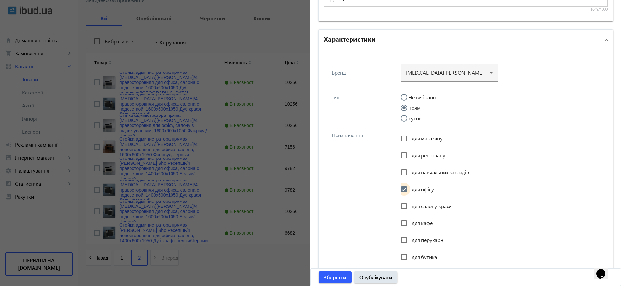
checkbox input "true"
click at [421, 209] on span "для салону краси" at bounding box center [432, 205] width 40 height 7
click at [410, 209] on input "для салону краси" at bounding box center [403, 206] width 13 height 13
checkbox input "true"
click at [422, 240] on span "для перукарні" at bounding box center [428, 239] width 33 height 7
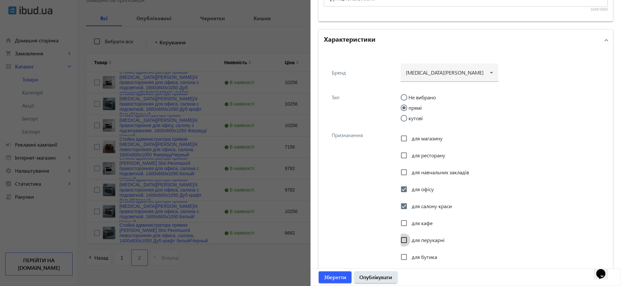
click at [410, 240] on input "для перукарні" at bounding box center [403, 239] width 13 height 13
checkbox input "true"
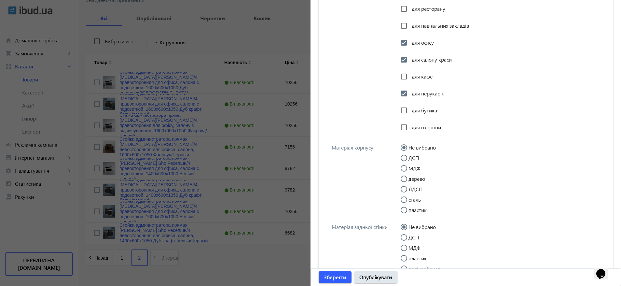
click at [412, 157] on label "ДСП" at bounding box center [413, 157] width 12 height 5
click at [412, 157] on input "ДСП" at bounding box center [407, 161] width 13 height 13
radio input "true"
click at [417, 237] on label "ДСП" at bounding box center [413, 237] width 12 height 5
click at [414, 237] on input "ДСП" at bounding box center [407, 240] width 13 height 13
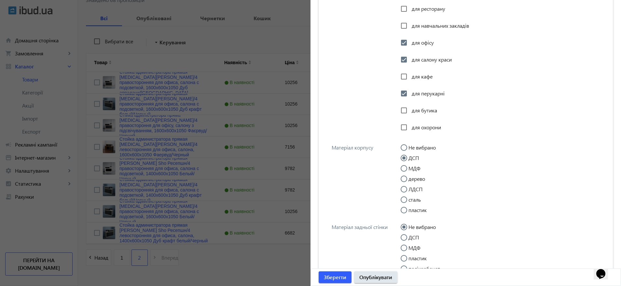
radio input "true"
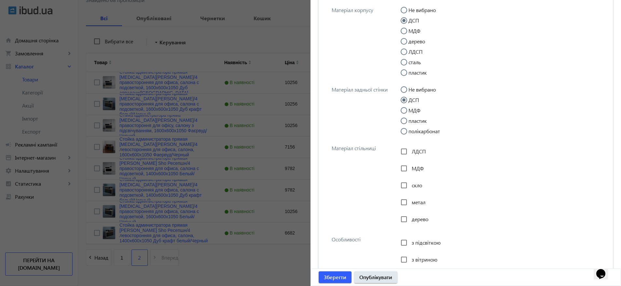
scroll to position [963, 0]
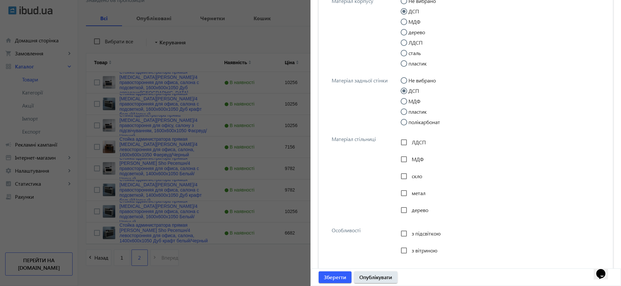
click at [413, 144] on span "ЛДСП" at bounding box center [419, 142] width 14 height 7
click at [410, 144] on input "ЛДСП" at bounding box center [403, 142] width 13 height 13
checkbox input "true"
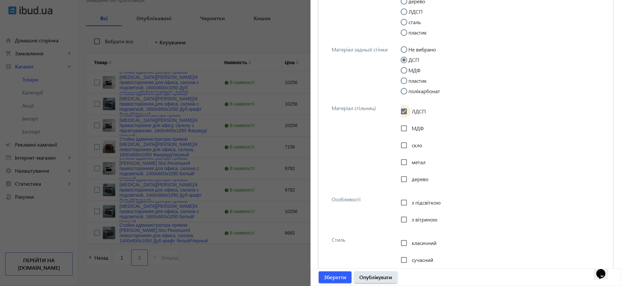
scroll to position [1060, 0]
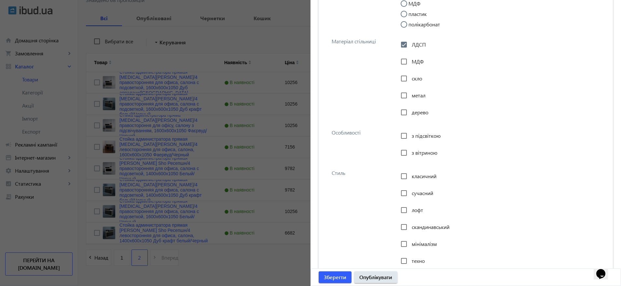
click at [422, 177] on span "класичний" at bounding box center [424, 176] width 25 height 7
click at [410, 177] on input "класичний" at bounding box center [403, 176] width 13 height 13
checkbox input "true"
click at [417, 194] on span "сучасний" at bounding box center [422, 192] width 21 height 7
click at [410, 194] on input "сучасний" at bounding box center [403, 193] width 13 height 13
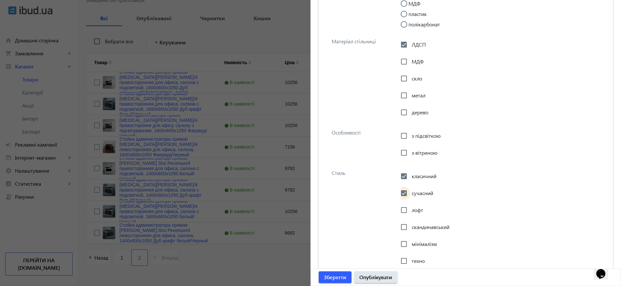
checkbox input "true"
click at [414, 210] on span "лофт" at bounding box center [417, 209] width 11 height 7
click at [410, 210] on input "лофт" at bounding box center [403, 209] width 13 height 13
checkbox input "true"
click at [417, 224] on span "скандинавський" at bounding box center [431, 226] width 38 height 7
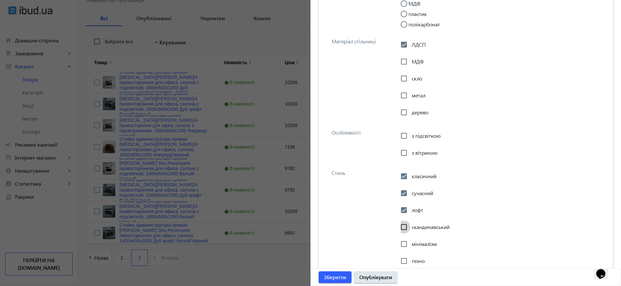
click at [410, 224] on input "скандинавський" at bounding box center [403, 226] width 13 height 13
checkbox input "true"
click at [414, 243] on span "мінімалізм" at bounding box center [424, 243] width 25 height 7
click at [410, 243] on input "мінімалізм" at bounding box center [403, 243] width 13 height 13
checkbox input "true"
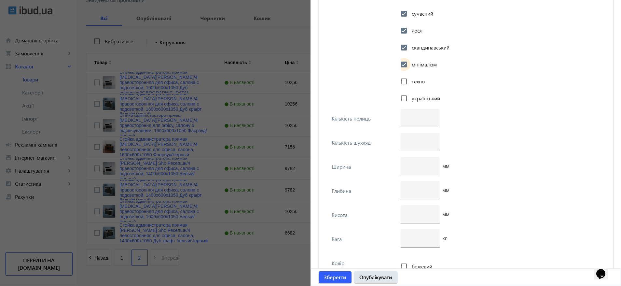
scroll to position [1256, 0]
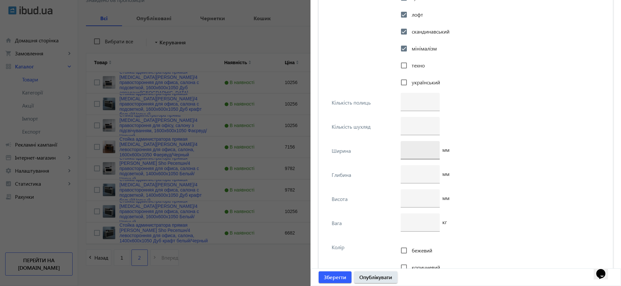
click at [420, 150] on input "number" at bounding box center [420, 149] width 29 height 7
type input "1600"
click at [412, 176] on input "number" at bounding box center [420, 173] width 29 height 7
type input "600"
click at [410, 200] on input "number" at bounding box center [420, 197] width 29 height 7
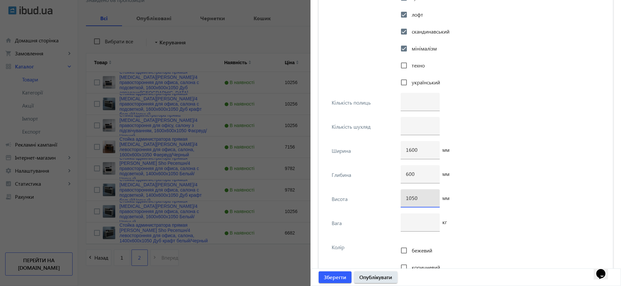
type input "1050"
click at [480, 175] on div "600 мм" at bounding box center [502, 177] width 203 height 24
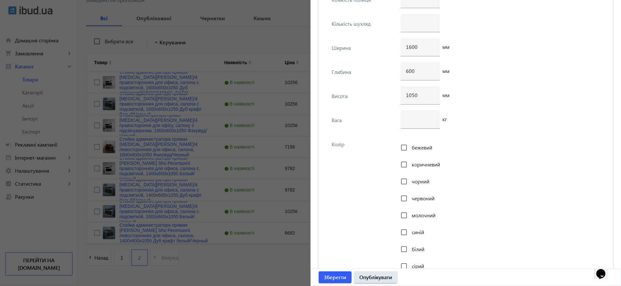
scroll to position [1402, 0]
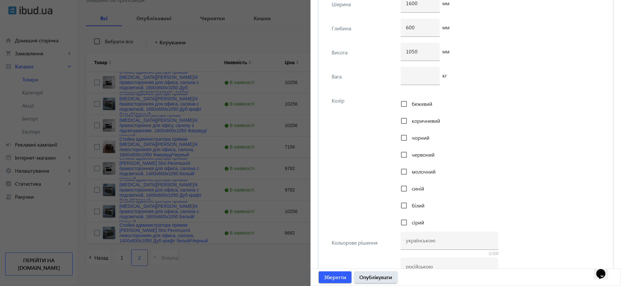
click at [421, 118] on span "коричневий" at bounding box center [426, 120] width 28 height 7
click at [410, 118] on input "коричневий" at bounding box center [403, 120] width 13 height 13
checkbox input "true"
click at [418, 134] on span "чорний" at bounding box center [421, 137] width 18 height 7
click at [410, 134] on input "чорний" at bounding box center [403, 137] width 13 height 13
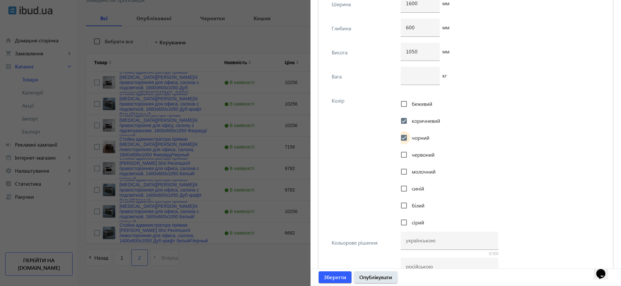
checkbox input "true"
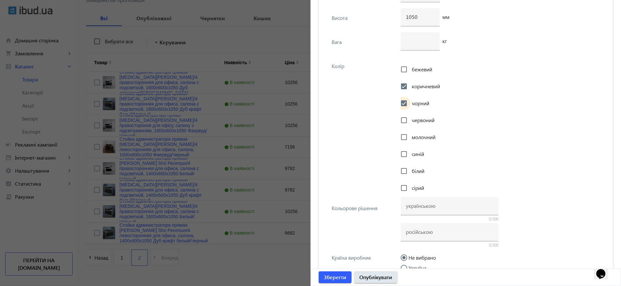
scroll to position [1451, 0]
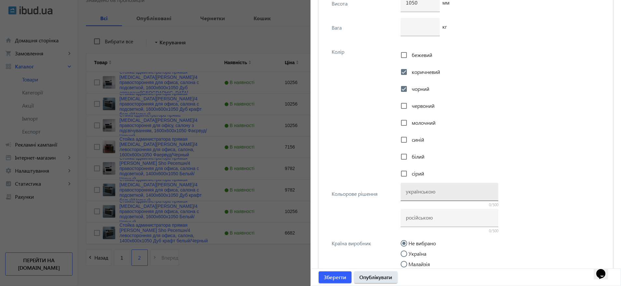
click at [449, 190] on input at bounding box center [449, 191] width 87 height 7
paste input "Фаервуд/Черный"
type input "Фаервуд/Черный"
click at [440, 214] on input at bounding box center [449, 217] width 87 height 7
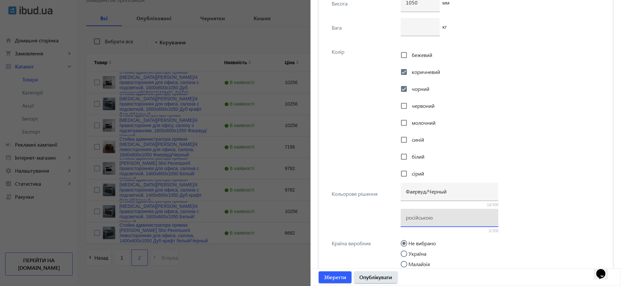
paste input "Фаервуд/Черный"
type input "Фаервуд/Черный"
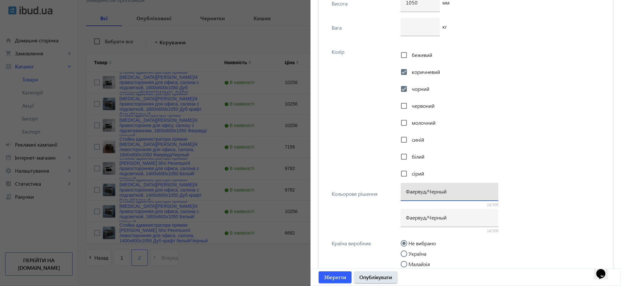
click at [439, 190] on input "Фаервуд/Черный" at bounding box center [449, 191] width 87 height 7
paste input "єрвуд/Чорни"
type input "Фаєрвуд/Чорний"
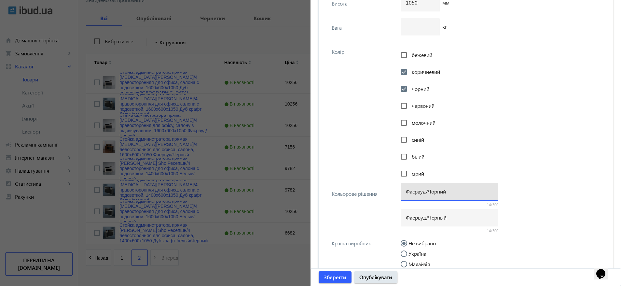
click at [418, 253] on label "Україна" at bounding box center [416, 253] width 19 height 5
click at [414, 253] on input "Україна" at bounding box center [407, 256] width 13 height 13
radio input "true"
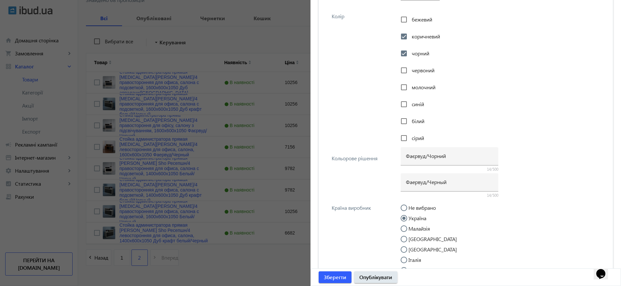
scroll to position [1528, 0]
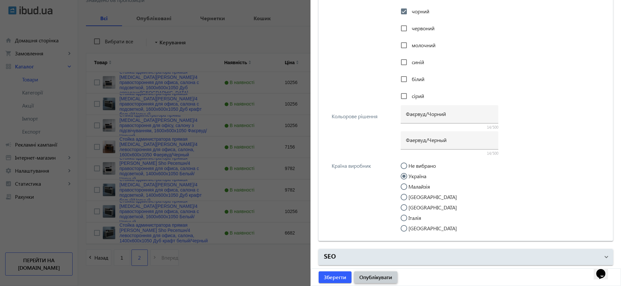
drag, startPoint x: 379, startPoint y: 275, endPoint x: 394, endPoint y: 265, distance: 18.3
click at [379, 275] on span "Опублікувати" at bounding box center [375, 276] width 33 height 7
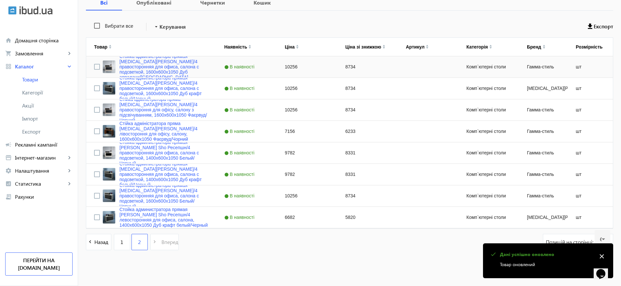
scroll to position [114, 0]
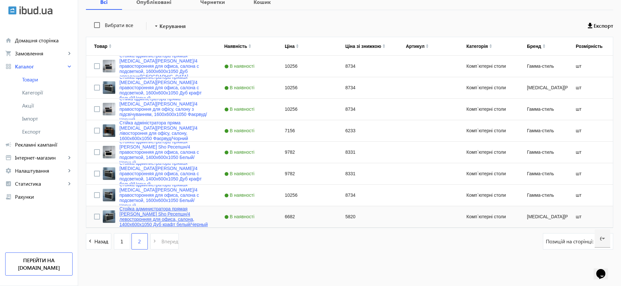
click at [151, 217] on link "Стойка администратора прямая Tobi Sho Ресепшн/4 левосторонняя для офиса, салона…" at bounding box center [163, 216] width 89 height 21
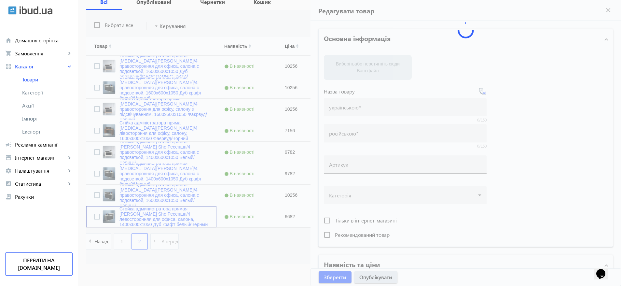
type input "Стойка администратора прямая Tobi Sho Ресепшн/4 левосторонняя для офиса, салона…"
type input "6682"
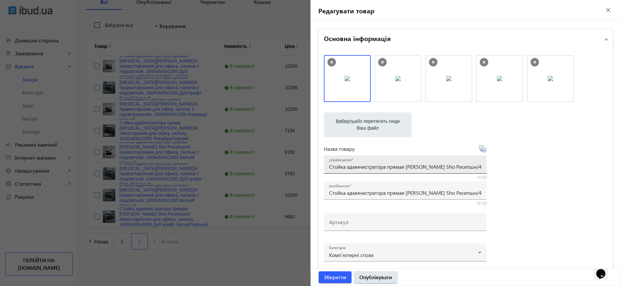
click at [402, 162] on div "українською Стойка администратора прямая Tobi Sho Ресепшн/4 левосторонняя для о…" at bounding box center [405, 164] width 152 height 18
click at [141, 207] on div at bounding box center [310, 143] width 621 height 286
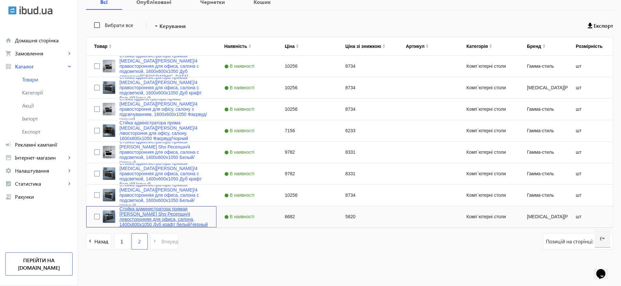
click at [140, 214] on link "Стойка администратора прямая Tobi Sho Ресепшн/4 левосторонняя для офиса, салона…" at bounding box center [163, 216] width 89 height 21
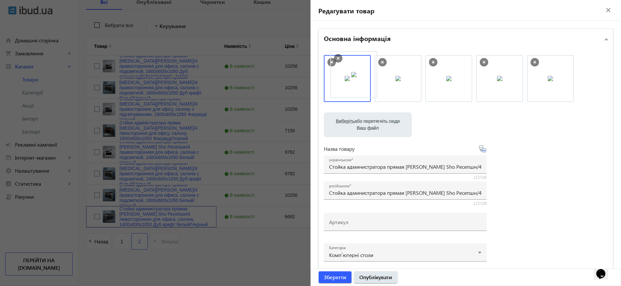
drag, startPoint x: 558, startPoint y: 73, endPoint x: 363, endPoint y: 69, distance: 194.7
click at [384, 169] on input "Стойка администратора прямая Tobi Sho Ресепшн/4 левосторонняя для офиса, салона…" at bounding box center [405, 166] width 152 height 7
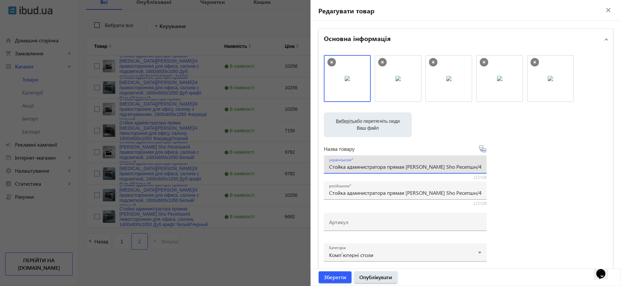
click at [384, 169] on input "Стойка администратора прямая Tobi Sho Ресепшн/4 левосторонняя для офиса, салона…" at bounding box center [405, 166] width 152 height 7
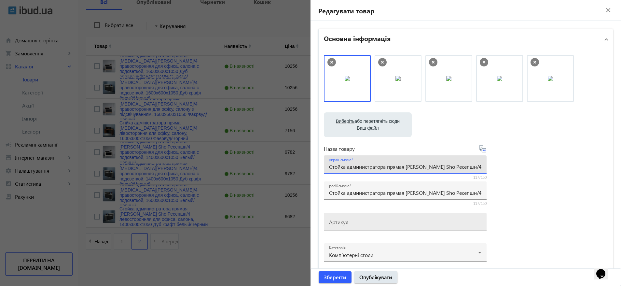
click at [357, 226] on input "Артикул" at bounding box center [405, 223] width 152 height 7
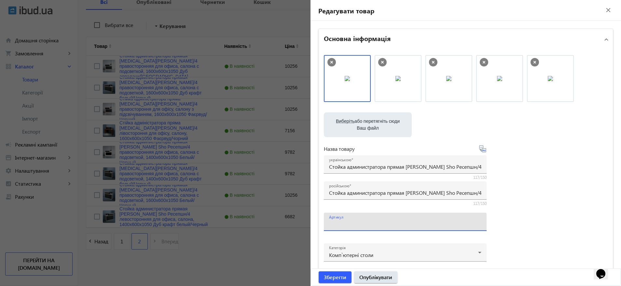
paste input "РЕЦ/4л-140-Крафт"
type input "РЕЦ/4л-140-Крафт"
click at [387, 170] on input "Стойка администратора прямая Tobi Sho Ресепшн/4 левосторонняя для офиса, салона…" at bounding box center [405, 166] width 152 height 7
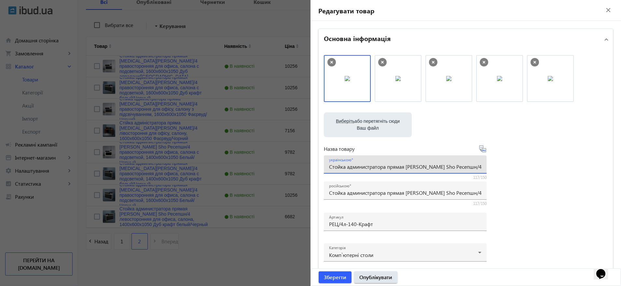
click at [387, 170] on input "Стойка администратора прямая Tobi Sho Ресепшн/4 левосторонняя для офиса, салона…" at bounding box center [405, 166] width 152 height 7
paste input "ійка адміністратора пряма Tobi Sho Ресепшн/4 лівостороння для офісу, салону, 14…"
type input "Стійка адміністратора пряма [MEDICAL_DATA][PERSON_NAME]/4 лівостороння для офіс…"
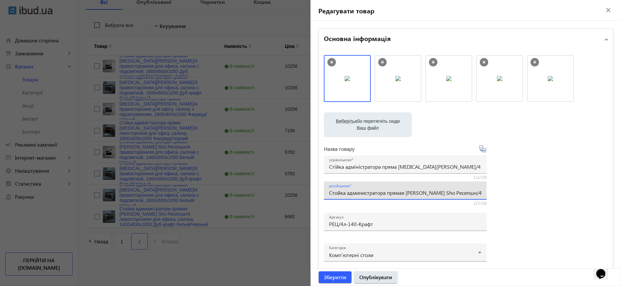
scroll to position [0, 156]
drag, startPoint x: 373, startPoint y: 193, endPoint x: 543, endPoint y: 190, distance: 169.3
click at [543, 190] on div "Виберіть або перетягніть сюди Ваш файл 1179268bf7c6d1442e1194182256264-d10a426c…" at bounding box center [466, 176] width 284 height 243
click at [418, 190] on input "Стойка администратора прямая Tobi Sho Ресепшн/4 левосторонняя для офиса, салона…" at bounding box center [405, 192] width 152 height 7
drag, startPoint x: 418, startPoint y: 191, endPoint x: 523, endPoint y: 192, distance: 105.2
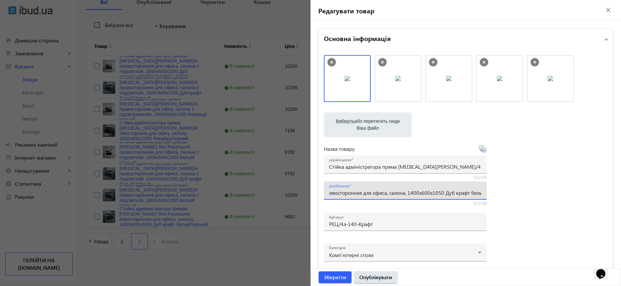
click at [523, 192] on div "Виберіть або перетягніть сюди Ваш файл 1179268bf7c6d1442e1194182256264-d10a426c…" at bounding box center [466, 176] width 284 height 243
click at [539, 174] on div "Виберіть або перетягніть сюди Ваш файл 1179268bf7c6d1442e1194182256264-d10a426c…" at bounding box center [466, 176] width 284 height 243
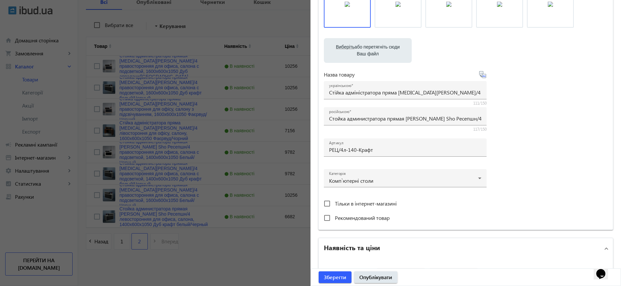
scroll to position [0, 0]
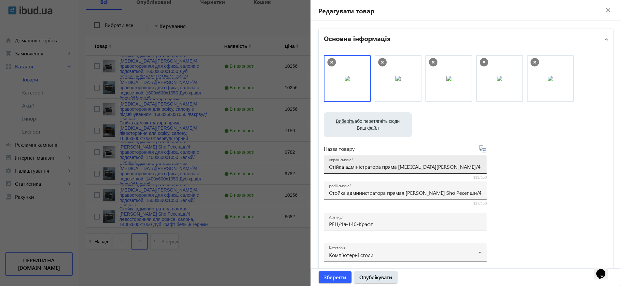
drag, startPoint x: 353, startPoint y: 170, endPoint x: 386, endPoint y: 165, distance: 33.3
click at [386, 165] on div "українською Стійка адміністратора пряма Tobi Sho Ресепшн/4 лівостороння для офі…" at bounding box center [405, 164] width 152 height 18
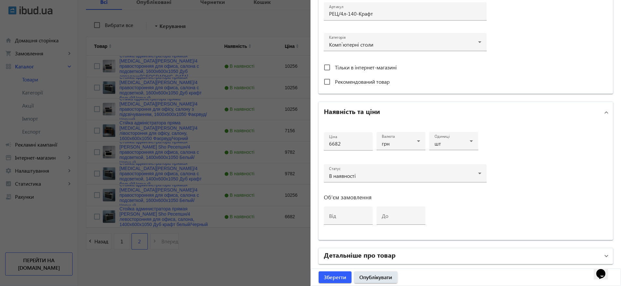
scroll to position [257, 0]
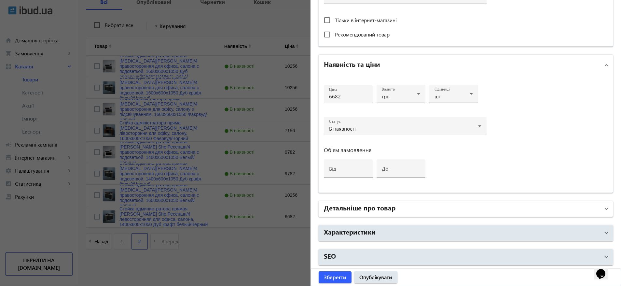
click at [393, 208] on h2 "Детальніше про товар" at bounding box center [360, 207] width 72 height 9
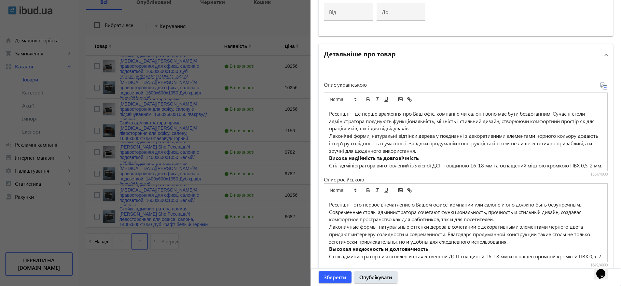
scroll to position [474, 0]
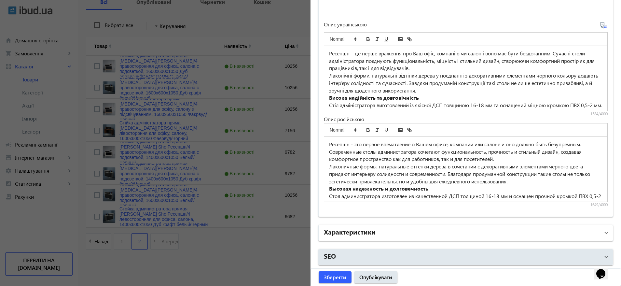
click at [384, 231] on mat-panel-title "Характеристики" at bounding box center [462, 233] width 276 height 12
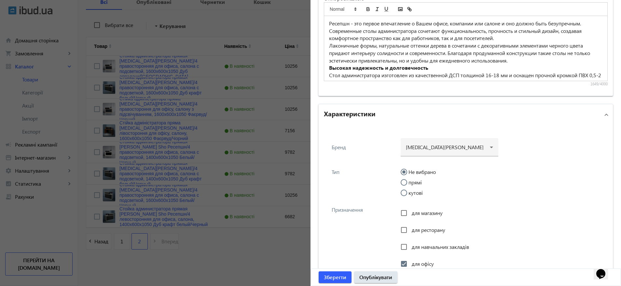
scroll to position [718, 0]
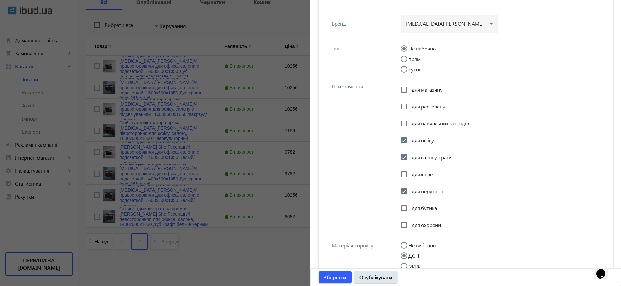
click at [416, 58] on label "прямі" at bounding box center [414, 58] width 15 height 5
click at [414, 58] on input "прямі" at bounding box center [407, 62] width 13 height 13
radio input "true"
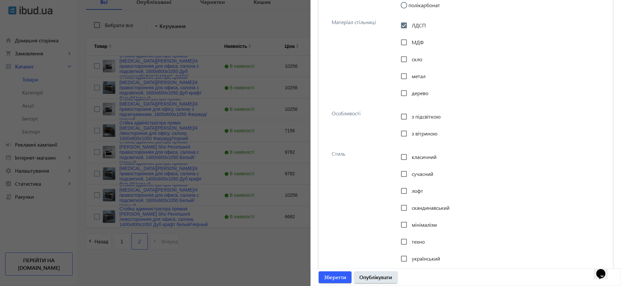
scroll to position [1109, 0]
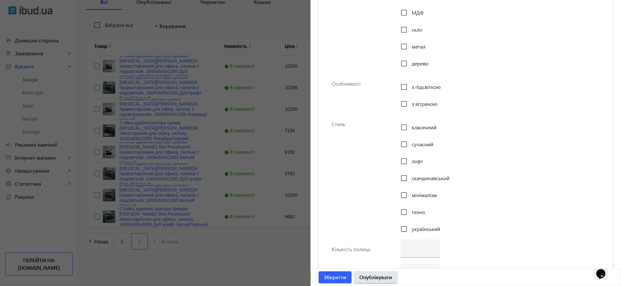
drag, startPoint x: 420, startPoint y: 126, endPoint x: 415, endPoint y: 139, distance: 14.4
click at [421, 125] on span "класичний" at bounding box center [424, 127] width 25 height 7
click at [410, 125] on input "класичний" at bounding box center [403, 127] width 13 height 13
checkbox input "true"
click at [413, 143] on span "сучасний" at bounding box center [422, 144] width 21 height 7
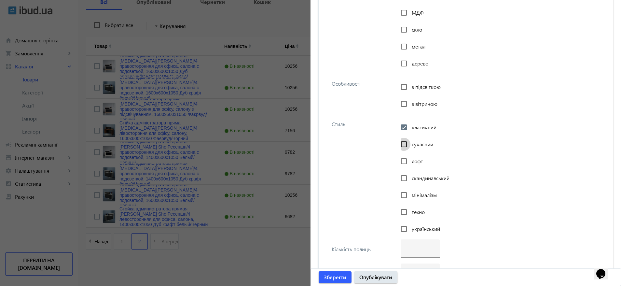
click at [410, 143] on input "сучасний" at bounding box center [403, 144] width 13 height 13
checkbox input "true"
click at [412, 160] on span "лофт" at bounding box center [417, 161] width 11 height 7
click at [410, 160] on input "лофт" at bounding box center [403, 161] width 13 height 13
checkbox input "true"
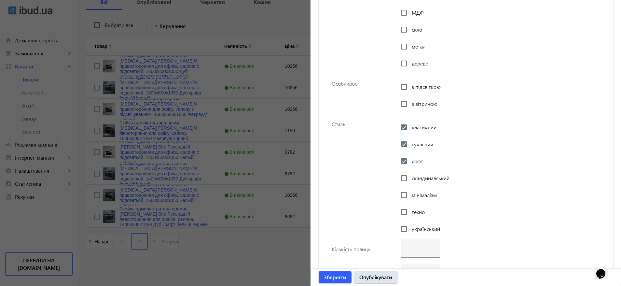
click at [412, 181] on div "скандинавський" at bounding box center [425, 178] width 49 height 13
click at [412, 195] on span "мінімалізм" at bounding box center [424, 194] width 25 height 7
click at [410, 195] on input "мінімалізм" at bounding box center [403, 194] width 13 height 13
checkbox input "true"
click at [416, 178] on span "скандинавський" at bounding box center [431, 177] width 38 height 7
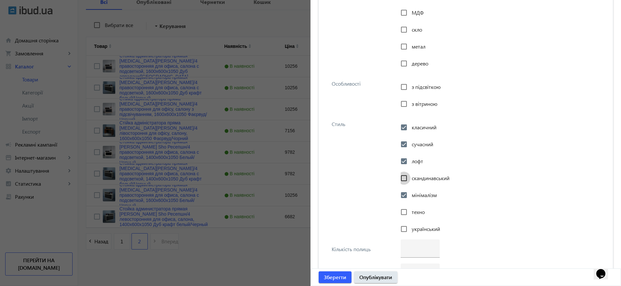
click at [410, 178] on input "скандинавський" at bounding box center [403, 178] width 13 height 13
checkbox input "true"
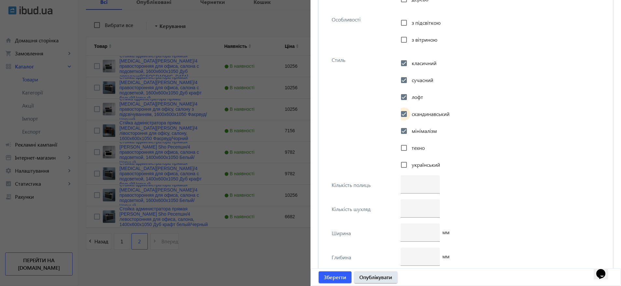
scroll to position [1256, 0]
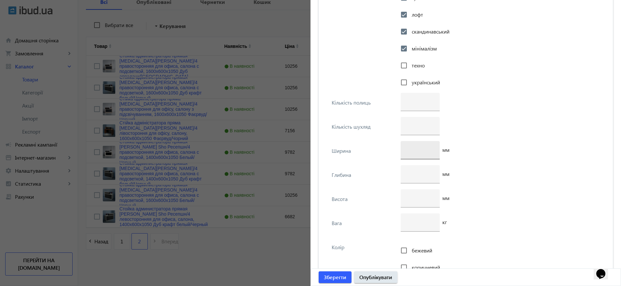
click at [418, 148] on input "number" at bounding box center [420, 149] width 29 height 7
type input "1400"
click at [412, 170] on input "number" at bounding box center [420, 173] width 29 height 7
type input "600"
click at [406, 198] on input "number" at bounding box center [420, 197] width 29 height 7
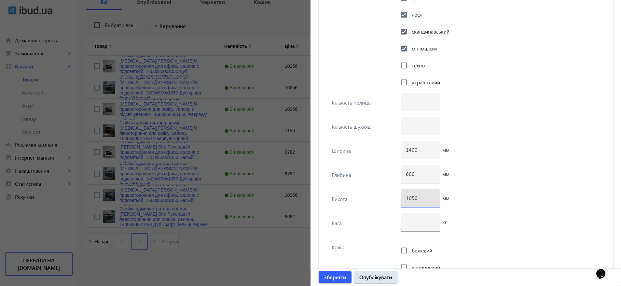
type input "1050"
click at [472, 194] on div "1050 мм" at bounding box center [502, 201] width 203 height 24
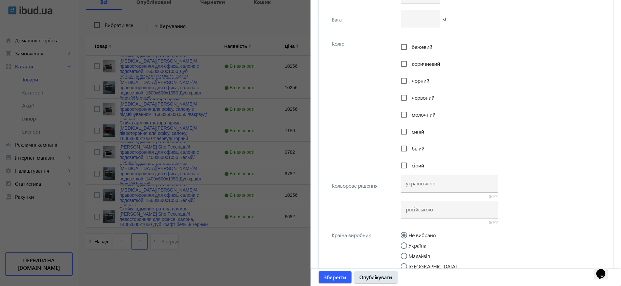
scroll to position [1500, 0]
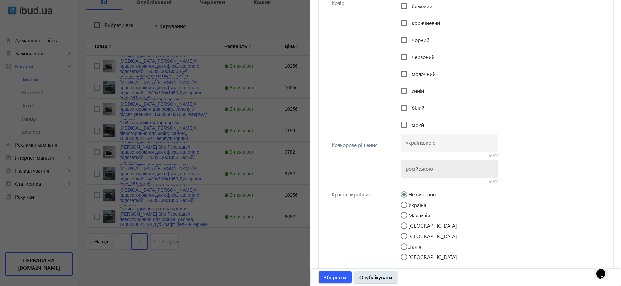
click at [438, 168] on input at bounding box center [449, 168] width 87 height 7
paste input "Дуб крафт белый/Черный"
type input "Дуб крафт белый/Черный"
click at [407, 105] on input "білий" at bounding box center [403, 107] width 13 height 13
checkbox input "true"
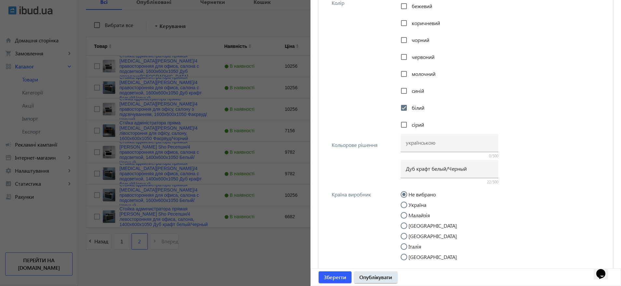
click at [418, 40] on span "чорний" at bounding box center [421, 39] width 18 height 7
click at [410, 40] on input "чорний" at bounding box center [403, 40] width 13 height 13
checkbox input "true"
click at [423, 143] on input at bounding box center [449, 142] width 87 height 7
paste input "Дуб крафт Білий/Чорний"
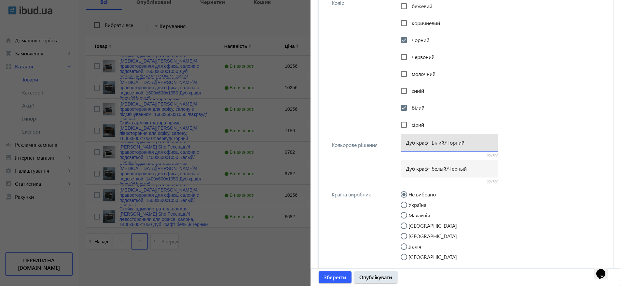
type input "Дуб крафт Білий/Чорний"
click at [418, 208] on mat-radio-group "Не вибрано Україна Малайзія Туреччина Польща Італія Франція" at bounding box center [502, 227] width 203 height 73
click at [412, 205] on label "Україна" at bounding box center [416, 204] width 19 height 5
click at [412, 205] on input "Україна" at bounding box center [407, 208] width 13 height 13
radio input "true"
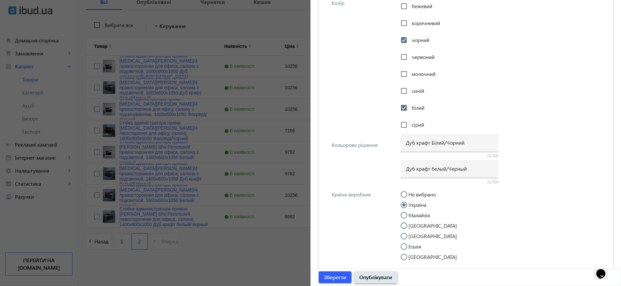
click at [380, 277] on span "Опублікувати" at bounding box center [375, 276] width 33 height 7
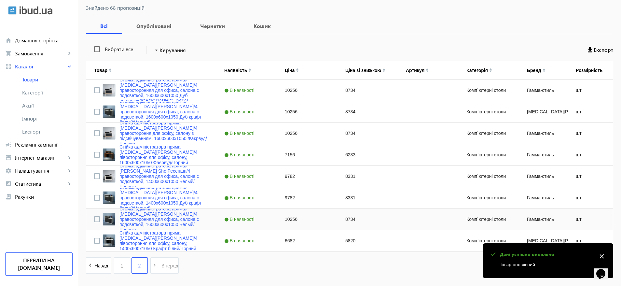
scroll to position [114, 0]
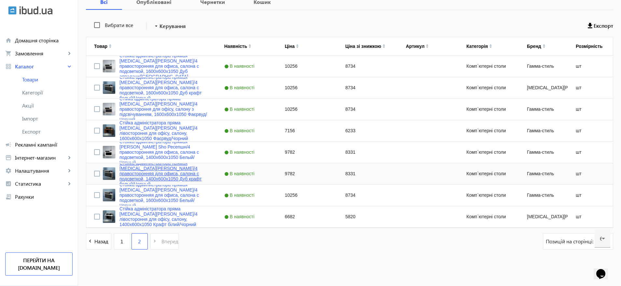
click at [162, 172] on link "Стойка администратора прямая Tobi Sho Ресепшн/4 правосторонняя для офиса, салон…" at bounding box center [163, 173] width 89 height 26
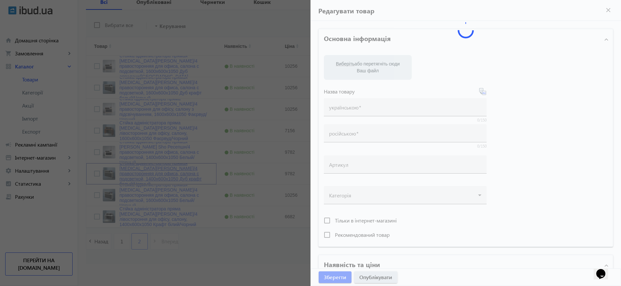
type input "Стойка администратора прямая Tobi Sho Ресепшн/4 правосторонняя для офиса, салон…"
type input "9782"
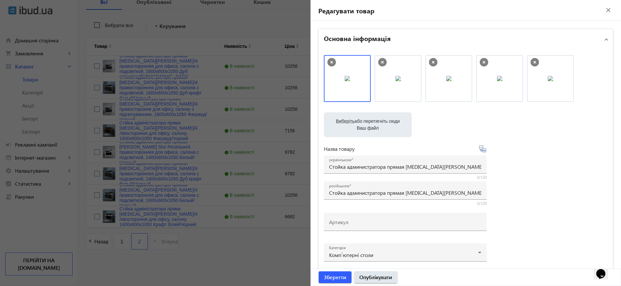
click at [163, 174] on div at bounding box center [310, 143] width 621 height 286
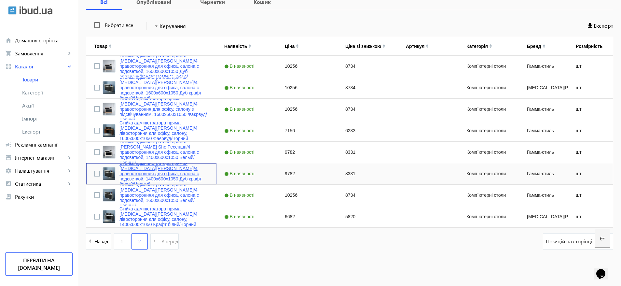
click at [162, 174] on link "Стойка администратора прямая Tobi Sho Ресепшн/4 правосторонняя для офиса, салон…" at bounding box center [163, 173] width 89 height 26
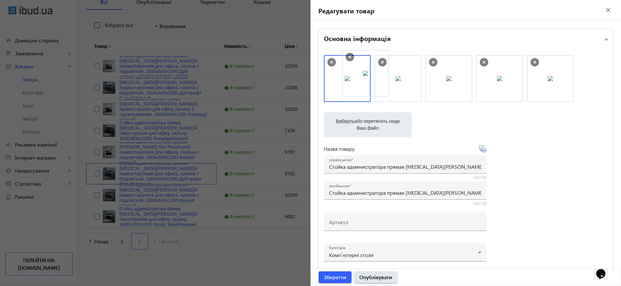
drag, startPoint x: 500, startPoint y: 81, endPoint x: 352, endPoint y: 75, distance: 147.9
drag, startPoint x: 552, startPoint y: 79, endPoint x: 445, endPoint y: 78, distance: 107.4
drag, startPoint x: 492, startPoint y: 77, endPoint x: 344, endPoint y: 77, distance: 148.1
drag, startPoint x: 450, startPoint y: 67, endPoint x: 340, endPoint y: 72, distance: 110.2
click at [414, 167] on input "Стойка администратора прямая Tobi Sho Ресепшн/4 правосторонняя для офиса, салон…" at bounding box center [405, 166] width 152 height 7
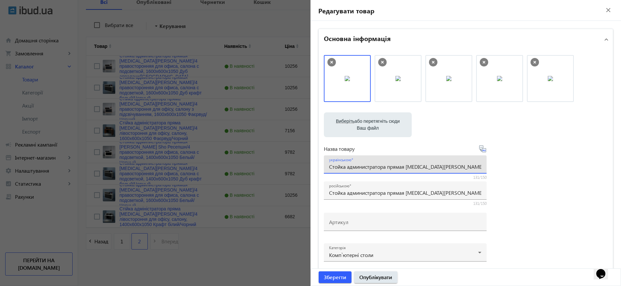
click at [414, 167] on input "Стойка администратора прямая Tobi Sho Ресепшн/4 правосторонняя для офиса, салон…" at bounding box center [405, 166] width 152 height 7
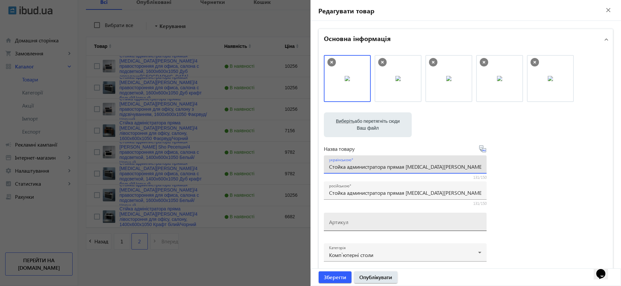
click at [353, 223] on input "Артикул" at bounding box center [405, 223] width 152 height 7
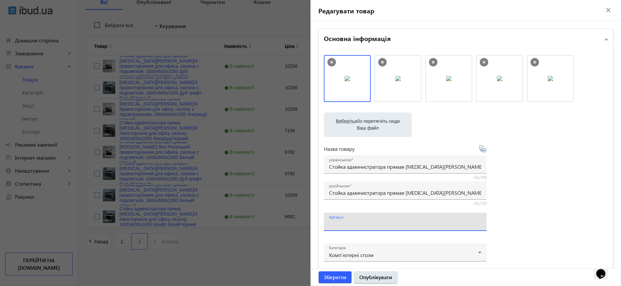
paste input "РЕЦ/4пп-140-Крафт"
type input "РЕЦ/4пп-140-Крафт"
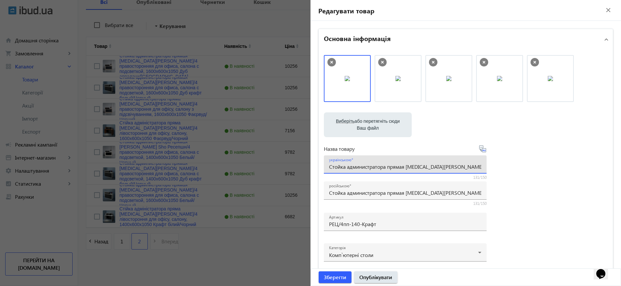
scroll to position [0, 192]
drag, startPoint x: 412, startPoint y: 163, endPoint x: 555, endPoint y: 157, distance: 142.4
click at [555, 157] on div "Виберіть або перетягніть сюди Ваш файл 34468bf7c6d185326690690409374-81b147b88a…" at bounding box center [466, 176] width 284 height 243
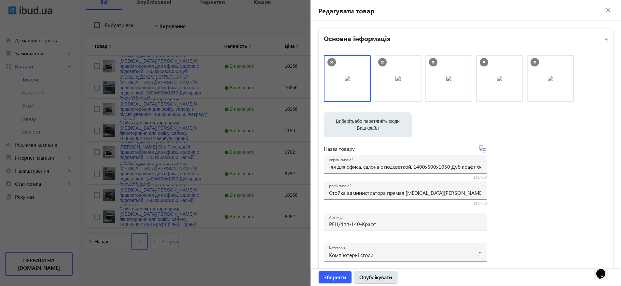
scroll to position [0, 0]
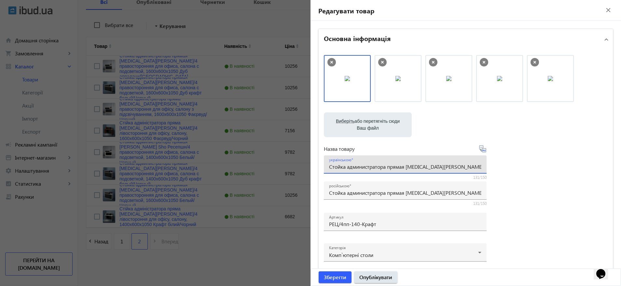
click at [370, 166] on input "Стойка администратора прямая Tobi Sho Ресепшн/4 правосторонняя для офиса, салон…" at bounding box center [405, 166] width 152 height 7
paste input "ійка адміністратора пряма Tobi Sho Ресепшн/4 правостороння для офісу, салону з …"
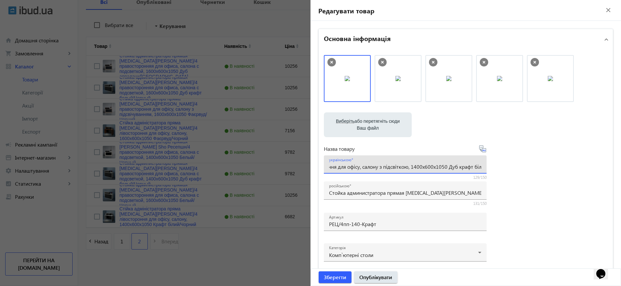
type input "Стійка адміністратора пряма [PERSON_NAME] Sho Ресепшн/4 правостороння для офісу…"
click at [553, 174] on div "Виберіть або перетягніть сюди Ваш файл 34468bf7c6d185326690690409374-81b147b88a…" at bounding box center [466, 176] width 284 height 243
click at [442, 167] on input "Стійка адміністратора пряма [PERSON_NAME] Sho Ресепшн/4 правостороння для офісу…" at bounding box center [405, 166] width 152 height 7
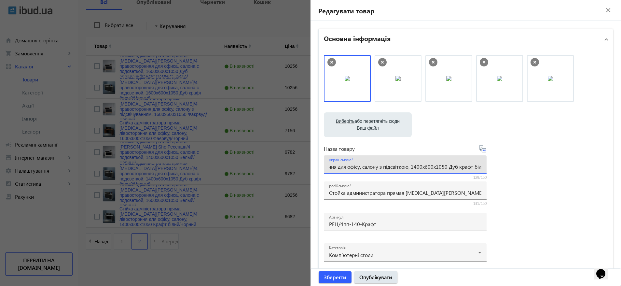
drag, startPoint x: 442, startPoint y: 166, endPoint x: 527, endPoint y: 165, distance: 85.0
click at [527, 165] on div "Виберіть або перетягніть сюди Ваш файл 34468bf7c6d185326690690409374-81b147b88a…" at bounding box center [466, 176] width 284 height 243
click at [433, 165] on input "Стійка адміністратора пряма [PERSON_NAME] Sho Ресепшн/4 правостороння для офісу…" at bounding box center [405, 166] width 152 height 7
drag, startPoint x: 419, startPoint y: 167, endPoint x: 533, endPoint y: 159, distance: 114.2
click at [533, 159] on div "Виберіть або перетягніть сюди Ваш файл 34468bf7c6d185326690690409374-81b147b88a…" at bounding box center [466, 176] width 284 height 243
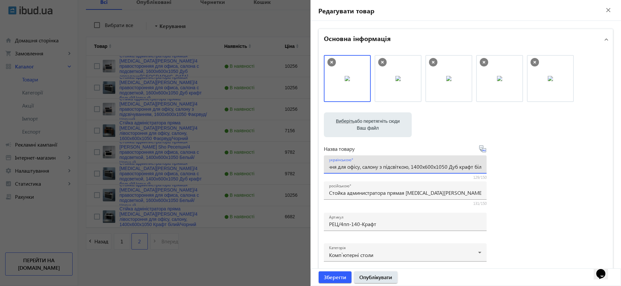
click at [526, 156] on div "Виберіть або перетягніть сюди Ваш файл 34468bf7c6d185326690690409374-81b147b88a…" at bounding box center [466, 176] width 284 height 243
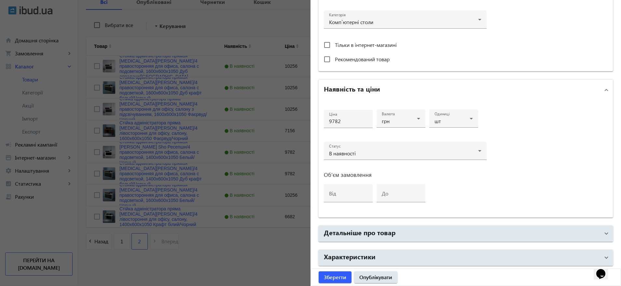
scroll to position [257, 0]
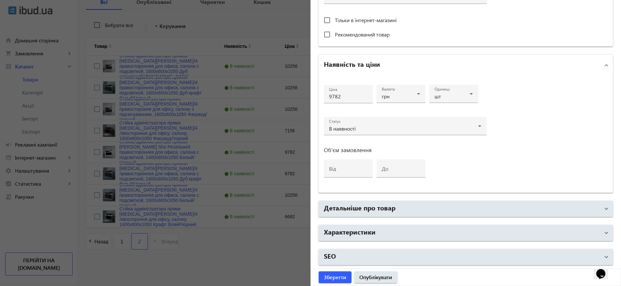
click at [378, 200] on mat-accordion "Основна інформація Виберіть або перетягніть сюди Ваш файл 34468bf7c6d1853266906…" at bounding box center [465, 18] width 295 height 494
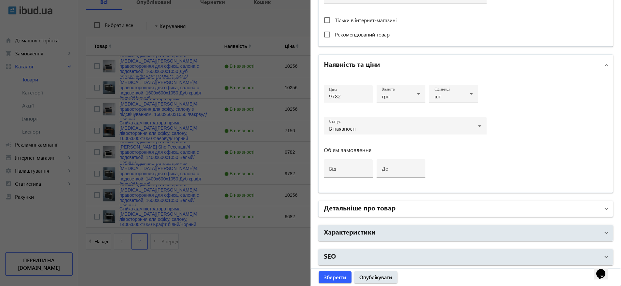
click at [374, 207] on h2 "Детальніше про товар" at bounding box center [360, 207] width 72 height 9
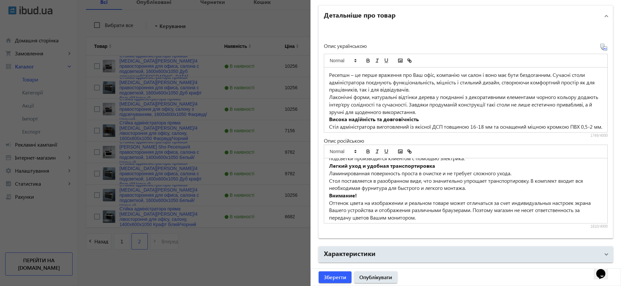
scroll to position [128, 0]
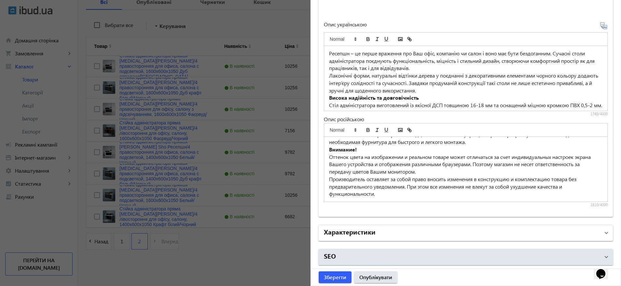
click at [405, 227] on mat-panel-title "Характеристики" at bounding box center [462, 233] width 276 height 12
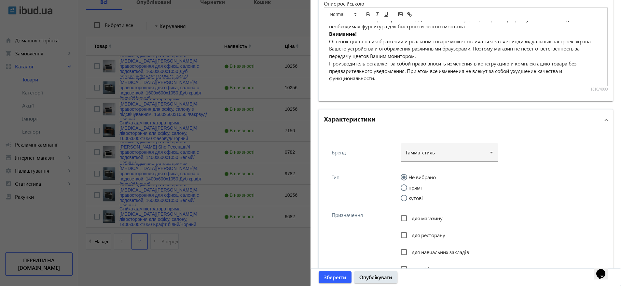
scroll to position [670, 0]
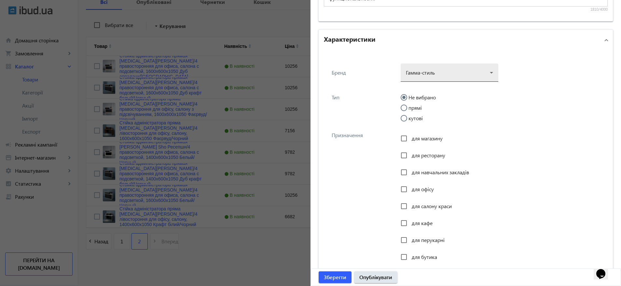
click at [431, 74] on div at bounding box center [449, 69] width 87 height 23
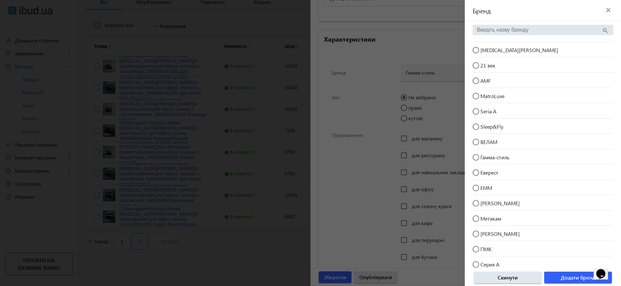
click at [505, 54] on mat-radio-button "[MEDICAL_DATA][PERSON_NAME]" at bounding box center [543, 49] width 141 height 12
radio input "true"
click at [581, 274] on span "Додати бренд" at bounding box center [578, 277] width 35 height 7
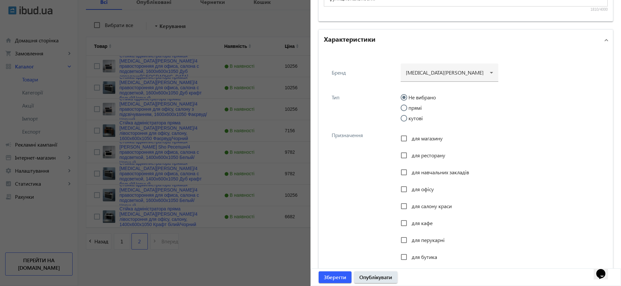
click at [414, 109] on label "прямі" at bounding box center [414, 107] width 15 height 5
click at [414, 109] on input "прямі" at bounding box center [407, 110] width 13 height 13
radio input "true"
click at [418, 190] on span "для офісу" at bounding box center [423, 189] width 22 height 7
click at [410, 190] on input "для офісу" at bounding box center [403, 189] width 13 height 13
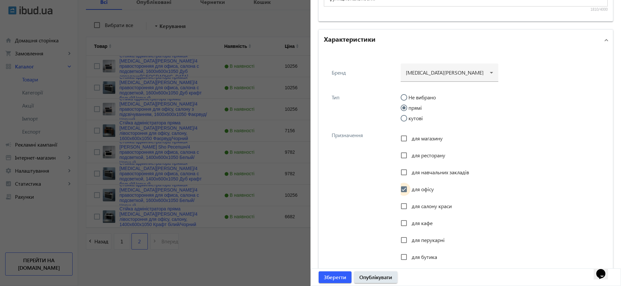
checkbox input "true"
click at [417, 202] on div "для салону краси" at bounding box center [426, 206] width 51 height 13
click at [421, 206] on span "для салону краси" at bounding box center [432, 205] width 40 height 7
click at [417, 239] on span "для перукарні" at bounding box center [428, 239] width 33 height 7
click at [410, 239] on input "для перукарні" at bounding box center [403, 239] width 13 height 13
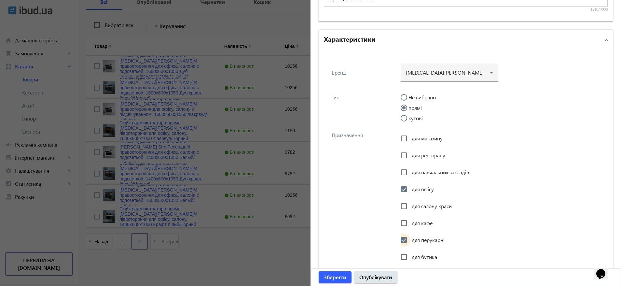
checkbox input "true"
click at [416, 205] on span "для салону краси" at bounding box center [432, 205] width 40 height 7
click at [410, 205] on input "для салону краси" at bounding box center [403, 206] width 13 height 13
checkbox input "true"
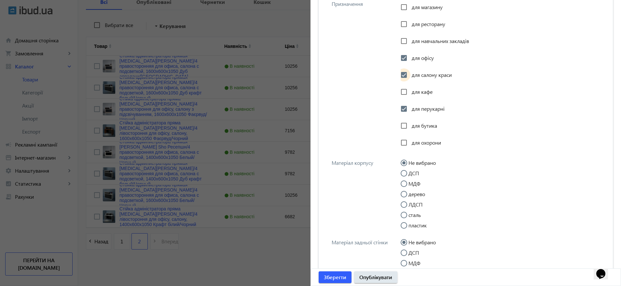
scroll to position [865, 0]
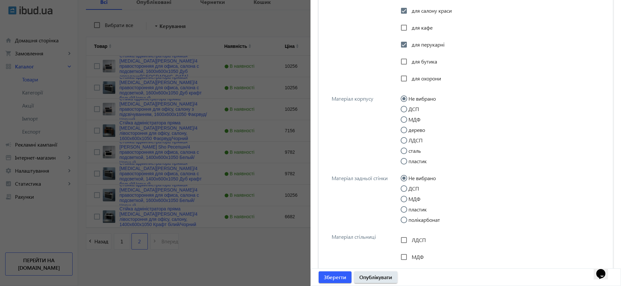
click at [414, 110] on label "ДСП" at bounding box center [413, 108] width 12 height 5
click at [414, 110] on input "ДСП" at bounding box center [407, 112] width 13 height 13
radio input "true"
click at [408, 191] on div at bounding box center [404, 199] width 16 height 16
radio input "false"
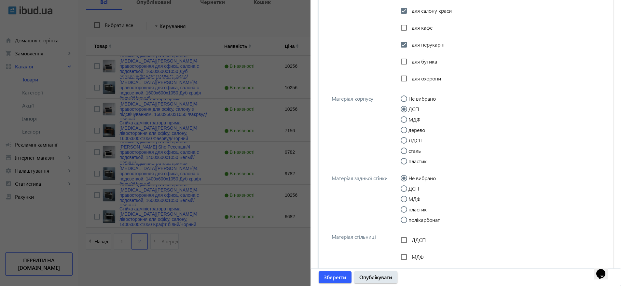
radio input "true"
click at [412, 187] on label "ДСП" at bounding box center [413, 188] width 12 height 5
click at [412, 187] on input "ДСП" at bounding box center [407, 191] width 13 height 13
radio input "true"
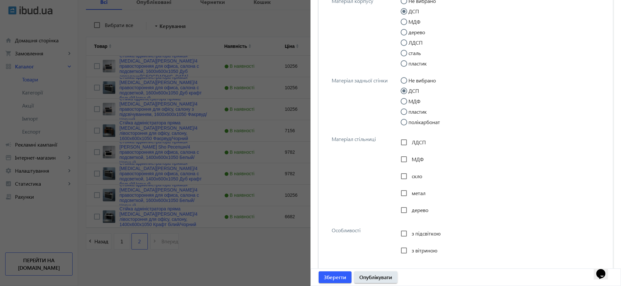
click at [417, 141] on span "ЛДСП" at bounding box center [419, 142] width 14 height 7
click at [410, 141] on input "ЛДСП" at bounding box center [403, 142] width 13 height 13
checkbox input "true"
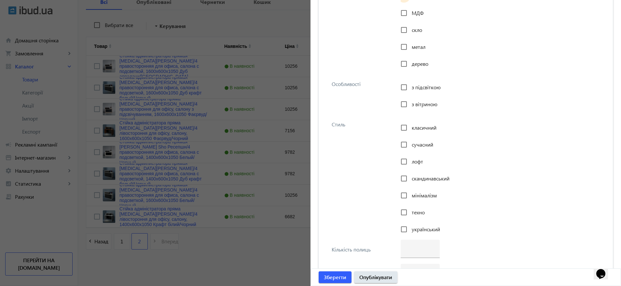
scroll to position [1109, 0]
click at [419, 85] on span "з підсвіткою" at bounding box center [426, 86] width 29 height 7
click at [410, 85] on input "з підсвіткою" at bounding box center [403, 86] width 13 height 13
checkbox input "true"
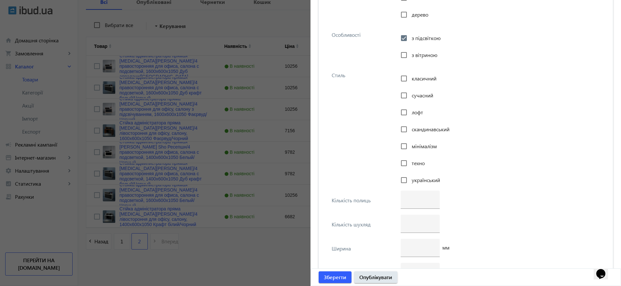
click at [418, 77] on span "класичний" at bounding box center [424, 78] width 25 height 7
click at [410, 77] on input "класичний" at bounding box center [403, 78] width 13 height 13
checkbox input "true"
click at [414, 95] on span "сучасний" at bounding box center [422, 95] width 21 height 7
click at [410, 95] on input "сучасний" at bounding box center [403, 95] width 13 height 13
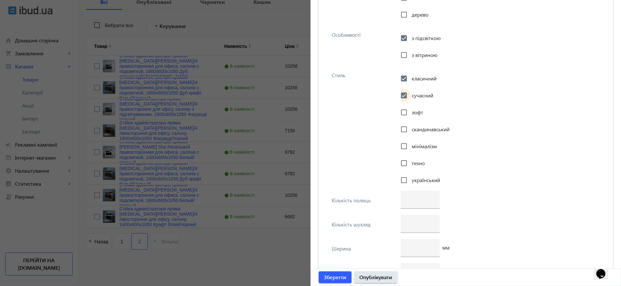
checkbox input "true"
click at [413, 110] on span "лофт" at bounding box center [417, 112] width 11 height 7
click at [410, 110] on input "лофт" at bounding box center [403, 112] width 13 height 13
checkbox input "true"
click at [412, 130] on span "скандинавський" at bounding box center [431, 129] width 38 height 7
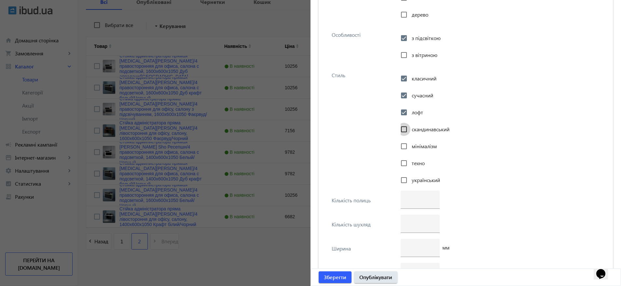
click at [410, 130] on input "скандинавський" at bounding box center [403, 129] width 13 height 13
checkbox input "true"
click at [412, 144] on span "мінімалізм" at bounding box center [424, 146] width 25 height 7
click at [410, 144] on input "мінімалізм" at bounding box center [403, 146] width 13 height 13
checkbox input "true"
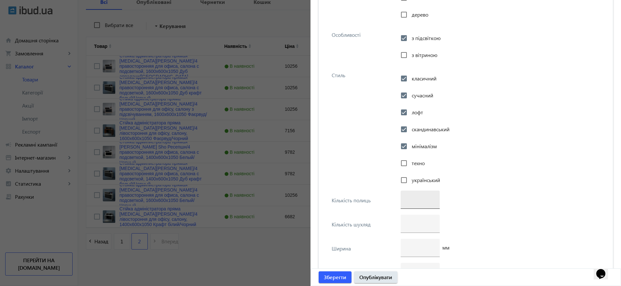
click at [410, 194] on div at bounding box center [420, 199] width 29 height 18
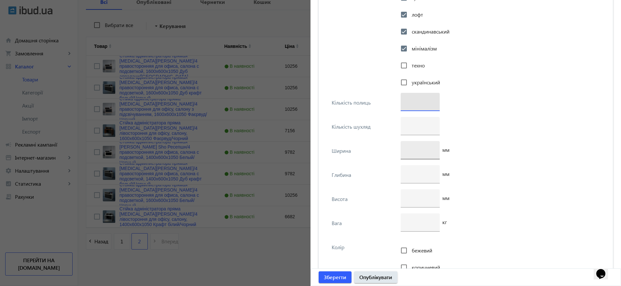
click at [414, 153] on div at bounding box center [420, 150] width 29 height 18
type input "1400"
click at [412, 172] on input "number" at bounding box center [420, 173] width 29 height 7
type input "600"
click at [412, 195] on input "number" at bounding box center [420, 197] width 29 height 7
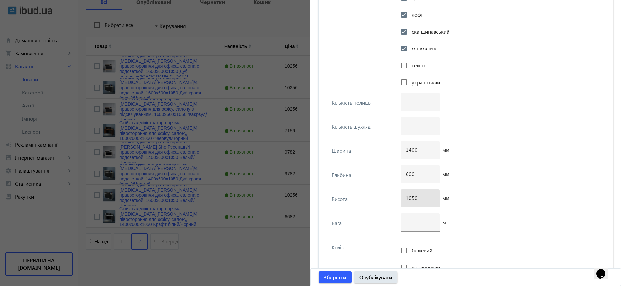
type input "1050"
click at [507, 199] on div "1050 мм" at bounding box center [502, 201] width 203 height 24
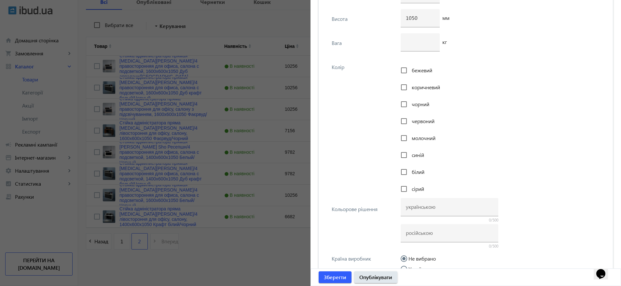
scroll to position [1451, 0]
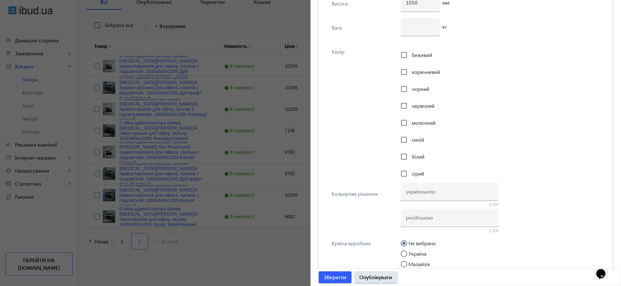
click at [421, 156] on span "білий" at bounding box center [418, 156] width 13 height 7
click at [410, 156] on input "білий" at bounding box center [403, 156] width 13 height 13
checkbox input "true"
click at [420, 87] on span "чорний" at bounding box center [421, 88] width 18 height 7
click at [410, 87] on input "чорний" at bounding box center [403, 88] width 13 height 13
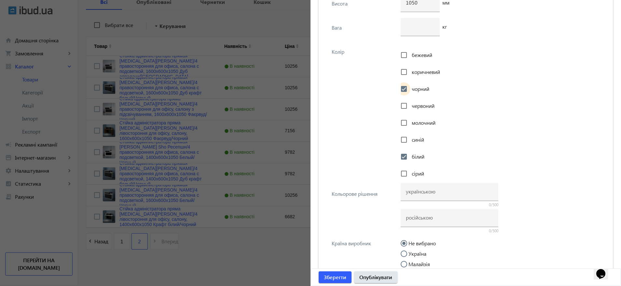
checkbox input "true"
click at [424, 218] on input at bounding box center [449, 217] width 87 height 7
paste input "Дуб крафт білий/Чорний"
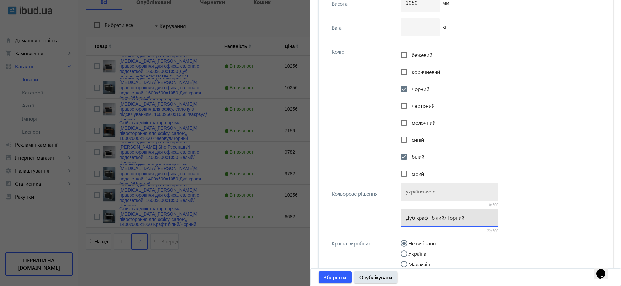
type input "Дуб крафт білий/Чорний"
click at [432, 191] on input at bounding box center [449, 191] width 87 height 7
paste input "Дуб крафт білий/Чорний"
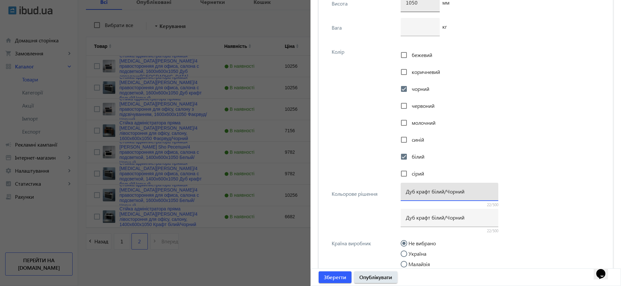
type input "Дуб крафт білий/Чорний"
click at [427, 216] on input "Дуб крафт білий/Чорний" at bounding box center [449, 217] width 87 height 7
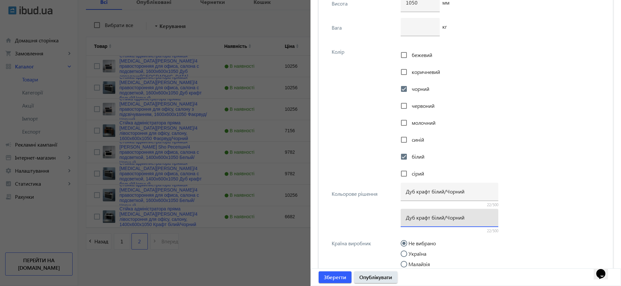
click at [427, 216] on input "Дуб крафт білий/Чорний" at bounding box center [449, 217] width 87 height 7
paste input "елый/Черны"
type input "Дуб крафт белый/Черный"
click at [554, 189] on div "Дуб крафт білий/Чорний 22/500 Дуб крафт белый/Черный 22/500" at bounding box center [502, 208] width 203 height 49
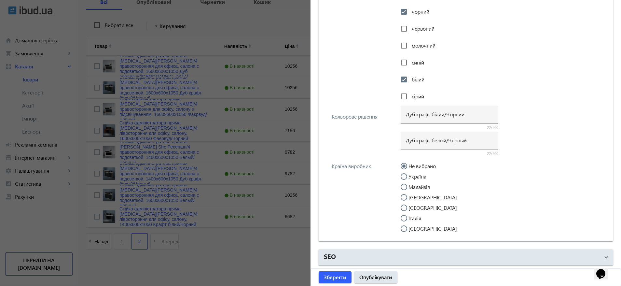
scroll to position [1528, 0]
click at [417, 175] on label "Україна" at bounding box center [416, 176] width 19 height 5
click at [414, 175] on input "Україна" at bounding box center [407, 179] width 13 height 13
radio input "true"
click at [375, 275] on span "Опублікувати" at bounding box center [375, 276] width 33 height 7
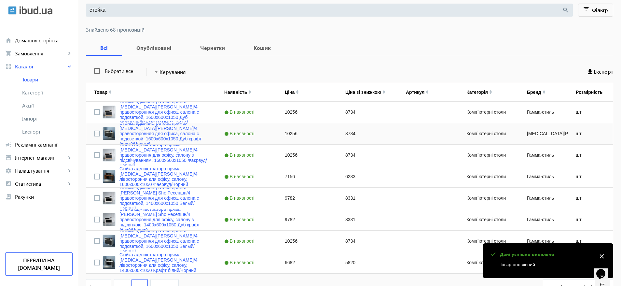
scroll to position [114, 0]
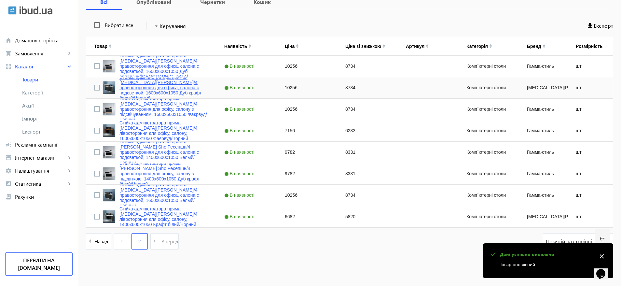
click at [178, 91] on link "Стойка администратора прямая Tobi Sho Ресепшн/4 правосторонняя для офиса, салон…" at bounding box center [163, 88] width 89 height 26
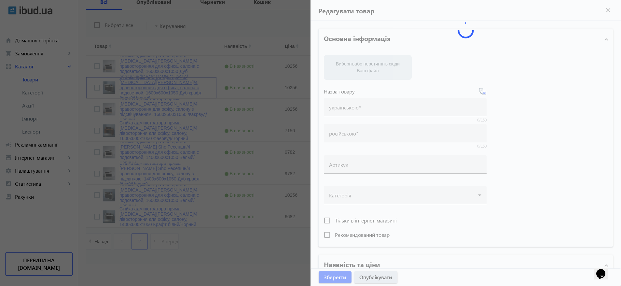
type input "Стойка администратора прямая Tobi Sho Ресепшн/4 правосторонняя для офиса, салон…"
type input "10256"
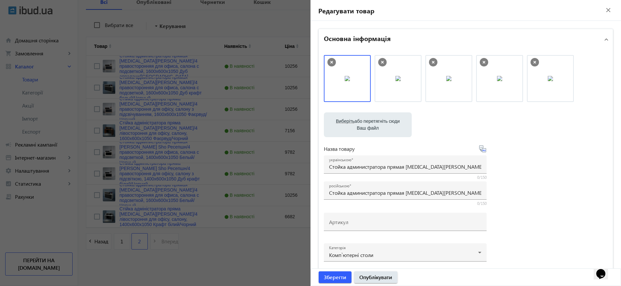
click at [170, 85] on div at bounding box center [310, 143] width 621 height 286
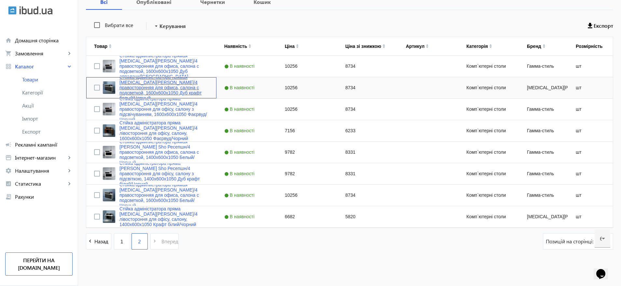
click at [160, 89] on link "Стойка администратора прямая Tobi Sho Ресепшн/4 правосторонняя для офиса, салон…" at bounding box center [163, 88] width 89 height 26
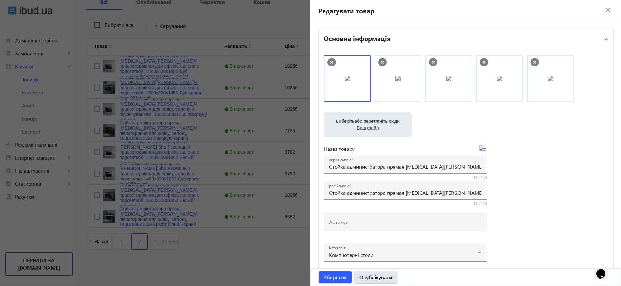
click at [160, 89] on div at bounding box center [310, 143] width 621 height 286
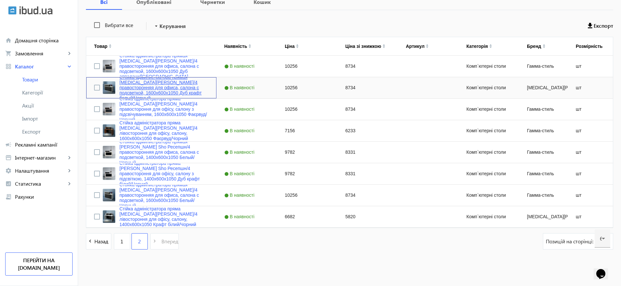
click at [160, 89] on link "Стойка администратора прямая Tobi Sho Ресепшн/4 правосторонняя для офиса, салон…" at bounding box center [163, 88] width 89 height 26
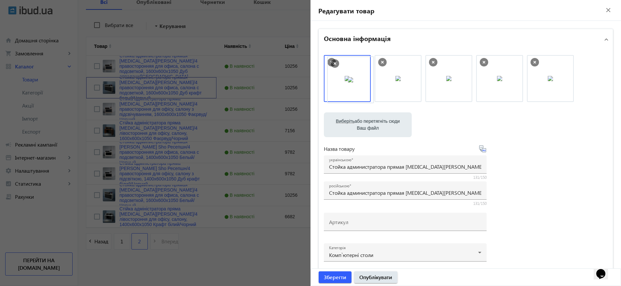
drag, startPoint x: 490, startPoint y: 75, endPoint x: 343, endPoint y: 76, distance: 147.1
drag, startPoint x: 541, startPoint y: 76, endPoint x: 463, endPoint y: 77, distance: 77.8
click at [426, 164] on input "Стойка администратора прямая Tobi Sho Ресепшн/4 правосторонняя для офиса, салон…" at bounding box center [405, 166] width 152 height 7
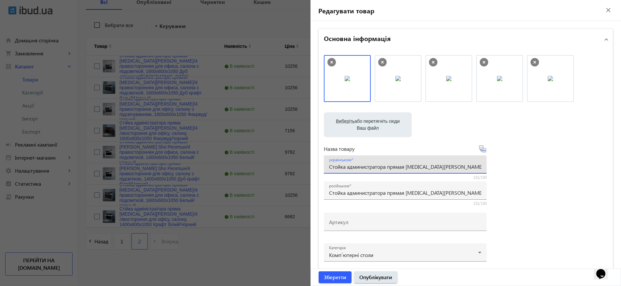
click at [426, 164] on input "Стойка администратора прямая Tobi Sho Ресепшн/4 правосторонняя для офиса, салон…" at bounding box center [405, 166] width 152 height 7
click at [418, 167] on input "Стойка администратора прямая Tobi Sho Ресепшн/4 правосторонняя для офиса, салон…" at bounding box center [405, 166] width 152 height 7
drag, startPoint x: 418, startPoint y: 167, endPoint x: 518, endPoint y: 172, distance: 100.4
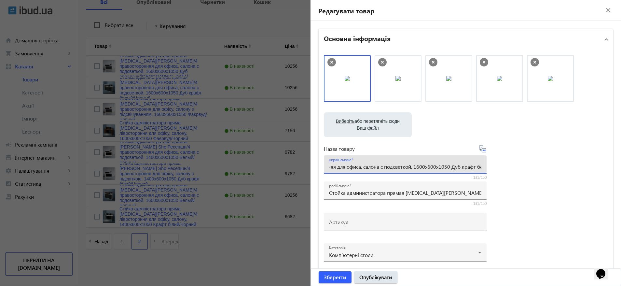
click at [518, 172] on div "Виберіть або перетягніть сюди Ваш файл 3019368bf7c67d30ad7480218055566-1b3e7a34…" at bounding box center [466, 176] width 284 height 243
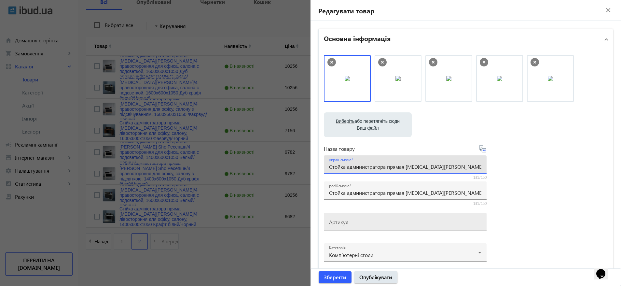
click at [381, 215] on div "Артикул" at bounding box center [405, 222] width 152 height 18
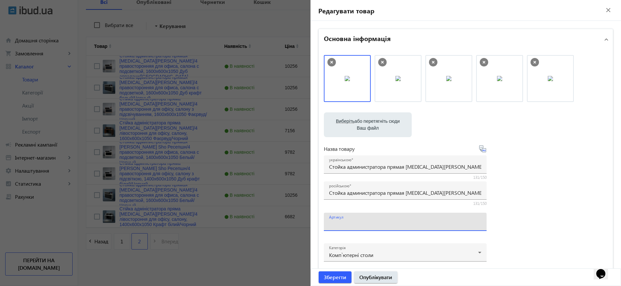
paste input "РЕЦ/4пп-160-Крафт"
type input "РЕЦ/4пп-160-Крафт"
click at [392, 167] on input "Стойка администратора прямая Tobi Sho Ресепшн/4 правосторонняя для офиса, салон…" at bounding box center [405, 166] width 152 height 7
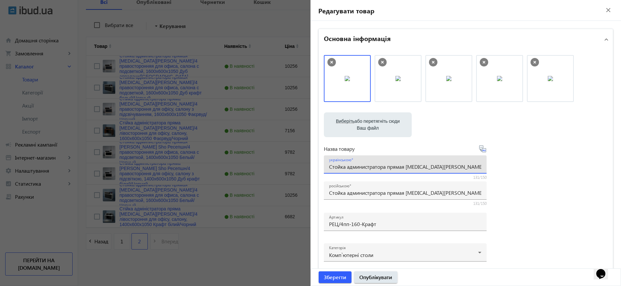
click at [392, 167] on input "Стойка администратора прямая Tobi Sho Ресепшн/4 правосторонняя для офиса, салон…" at bounding box center [405, 166] width 152 height 7
paste input "ійка адміністратора пряма Tobi Sho Ресепшн/4 правостороння для офісу, салону з …"
click at [398, 167] on input "Стійка адміністратора пряма [PERSON_NAME] Sho Ресепшн/4 правостороння для офісу…" at bounding box center [405, 166] width 152 height 7
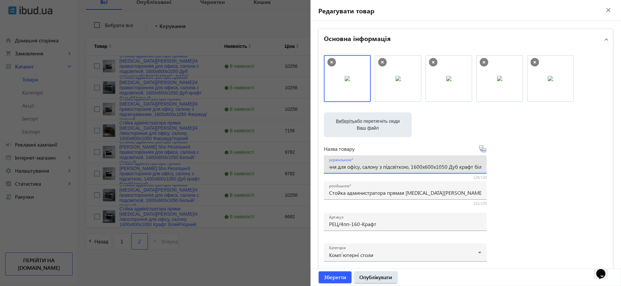
drag, startPoint x: 421, startPoint y: 166, endPoint x: 505, endPoint y: 166, distance: 84.0
click at [505, 166] on div "Виберіть або перетягніть сюди Ваш файл 3019368bf7c67d30ad7480218055566-1b3e7a34…" at bounding box center [466, 176] width 284 height 243
type input "Стійка адміністратора пряма [PERSON_NAME] Sho Ресепшн/4 правостороння для офісу…"
click at [520, 161] on div "Виберіть або перетягніть сюди Ваш файл 3019368bf7c67d30ad7480218055566-1b3e7a34…" at bounding box center [466, 176] width 284 height 243
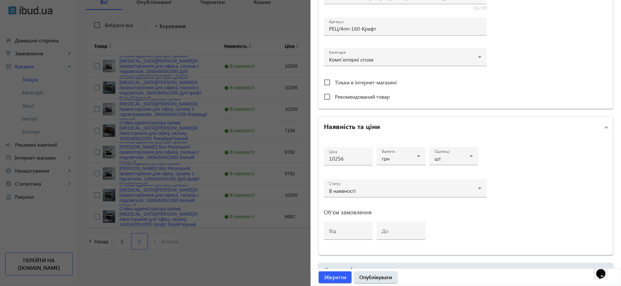
scroll to position [257, 0]
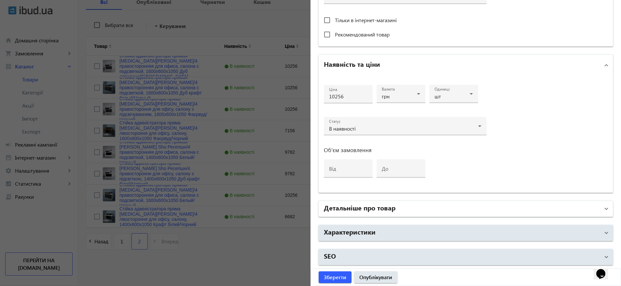
click at [383, 212] on mat-panel-title "Детальніше про товар" at bounding box center [462, 209] width 276 height 12
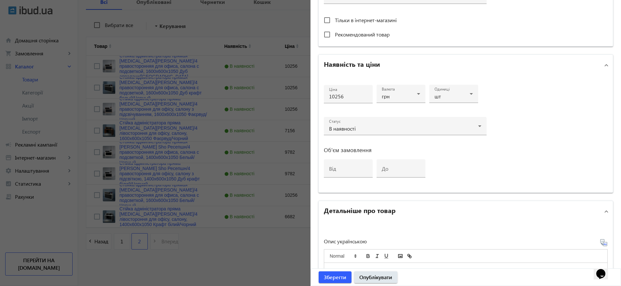
scroll to position [474, 0]
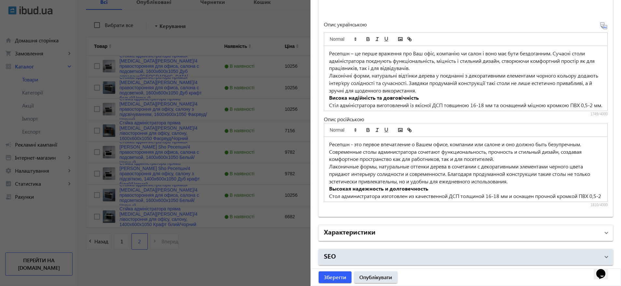
click at [366, 231] on h2 "Характеристики" at bounding box center [350, 231] width 52 height 9
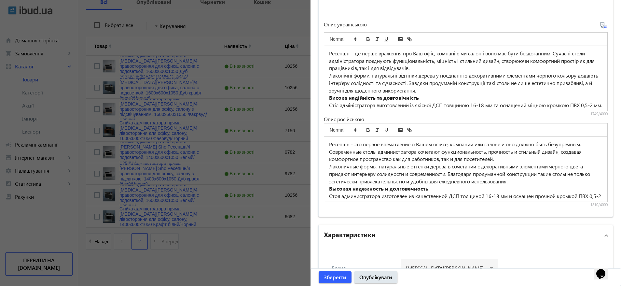
scroll to position [670, 0]
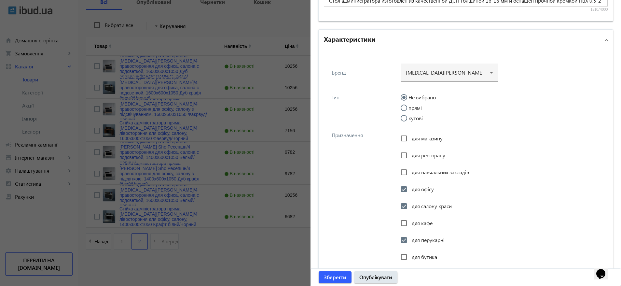
click at [420, 109] on label "прямі" at bounding box center [414, 107] width 15 height 5
click at [414, 109] on input "прямі" at bounding box center [407, 110] width 13 height 13
radio input "true"
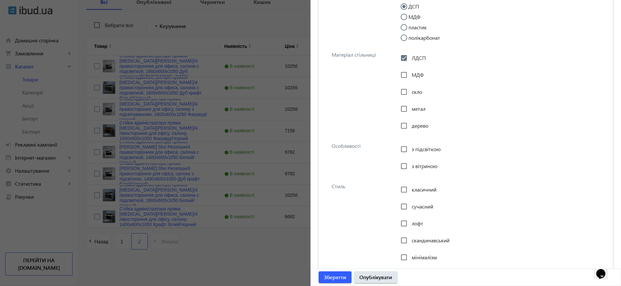
scroll to position [1060, 0]
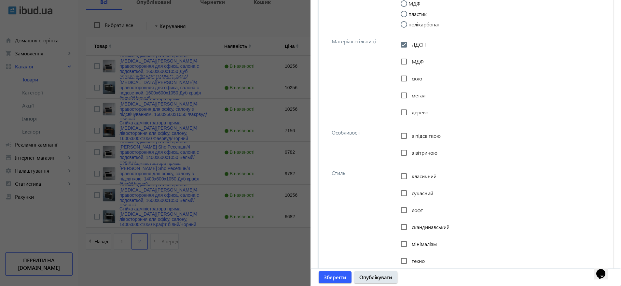
click at [426, 135] on span "з підсвіткою" at bounding box center [426, 135] width 29 height 7
click at [410, 135] on input "з підсвіткою" at bounding box center [403, 135] width 13 height 13
checkbox input "true"
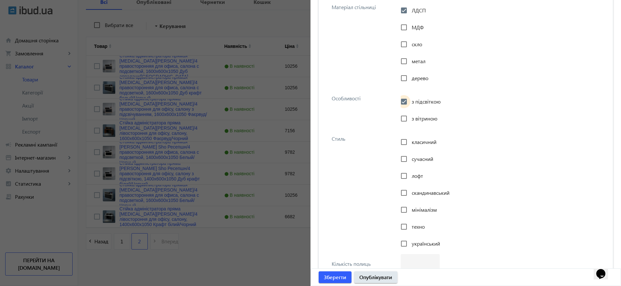
scroll to position [1109, 0]
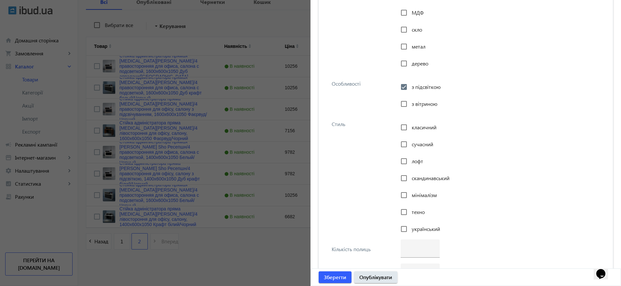
click at [424, 129] on span "класичний" at bounding box center [424, 127] width 25 height 7
click at [410, 129] on input "класичний" at bounding box center [403, 127] width 13 height 13
checkbox input "true"
drag, startPoint x: 423, startPoint y: 142, endPoint x: 418, endPoint y: 151, distance: 10.1
click at [423, 142] on span "сучасний" at bounding box center [422, 144] width 21 height 7
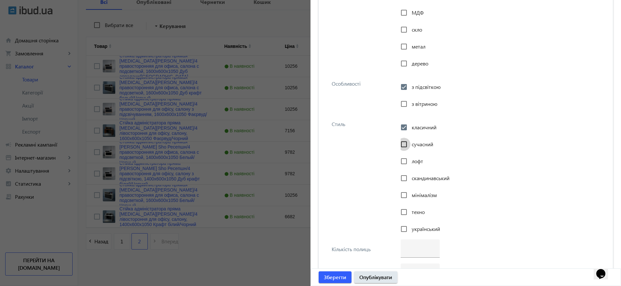
click at [410, 142] on input "сучасний" at bounding box center [403, 144] width 13 height 13
checkbox input "true"
click at [412, 159] on span "лофт" at bounding box center [417, 161] width 11 height 7
click at [410, 159] on input "лофт" at bounding box center [403, 161] width 13 height 13
checkbox input "true"
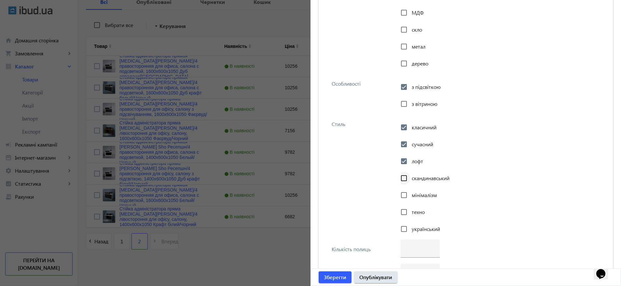
click at [409, 173] on div at bounding box center [404, 178] width 16 height 16
checkbox input "true"
click at [408, 190] on input "мінімалізм" at bounding box center [403, 194] width 13 height 13
checkbox input "true"
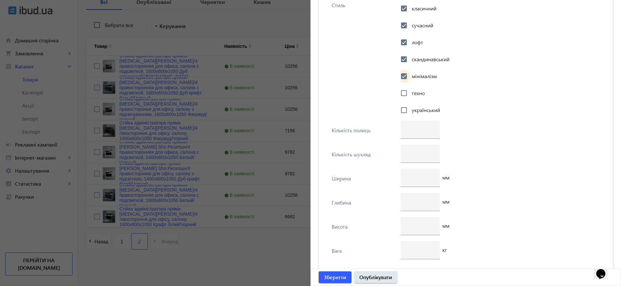
scroll to position [1256, 0]
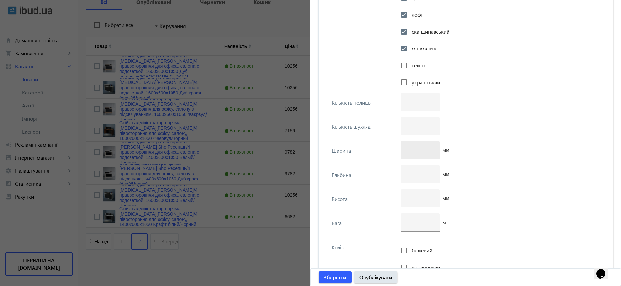
click at [409, 154] on div at bounding box center [420, 150] width 29 height 18
type input "1600"
click at [416, 175] on input "number" at bounding box center [420, 173] width 29 height 7
type input "600"
click at [420, 198] on input "number" at bounding box center [420, 197] width 29 height 7
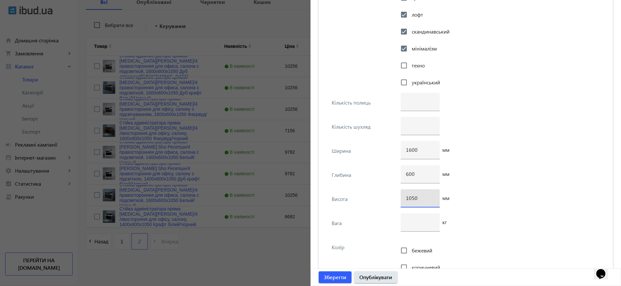
type input "1050"
click at [479, 193] on div "1050 мм" at bounding box center [502, 201] width 203 height 24
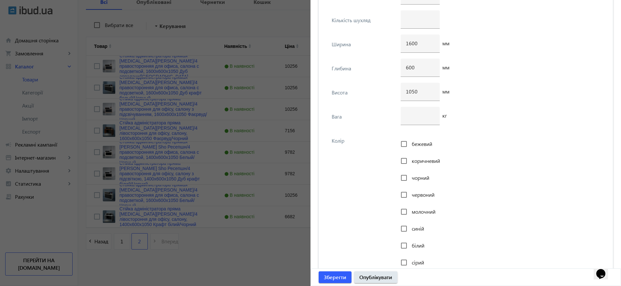
scroll to position [1402, 0]
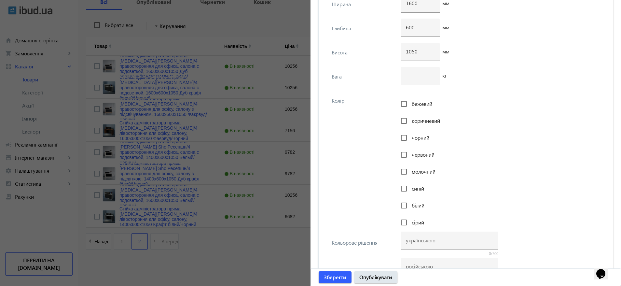
click at [421, 140] on span "чорний" at bounding box center [421, 137] width 18 height 7
click at [410, 140] on input "чорний" at bounding box center [403, 137] width 13 height 13
checkbox input "true"
click at [413, 206] on span "білий" at bounding box center [418, 205] width 13 height 7
click at [410, 206] on input "білий" at bounding box center [403, 205] width 13 height 13
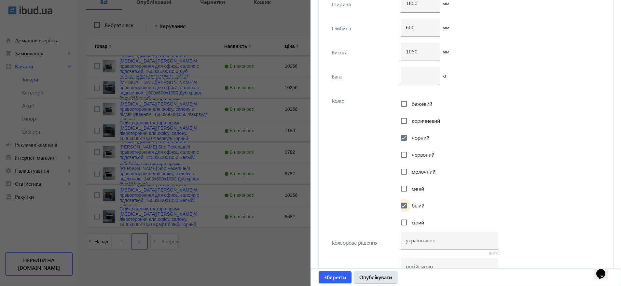
checkbox input "true"
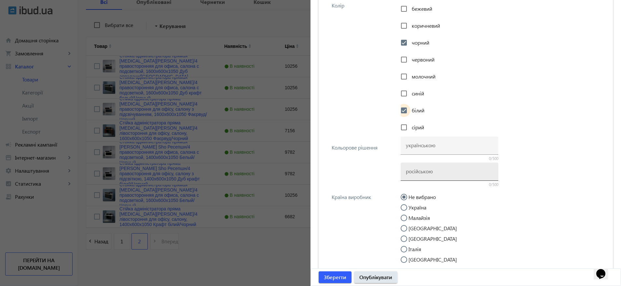
scroll to position [1500, 0]
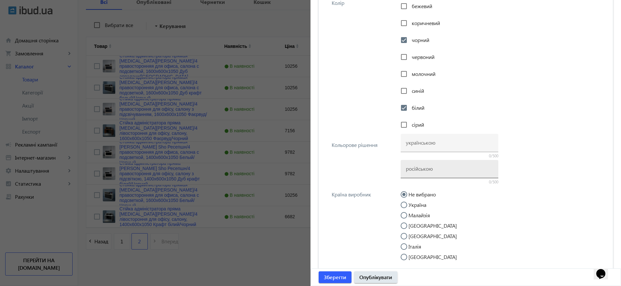
click at [439, 171] on input at bounding box center [449, 168] width 87 height 7
paste input "Дуб крафт білий/Чорний"
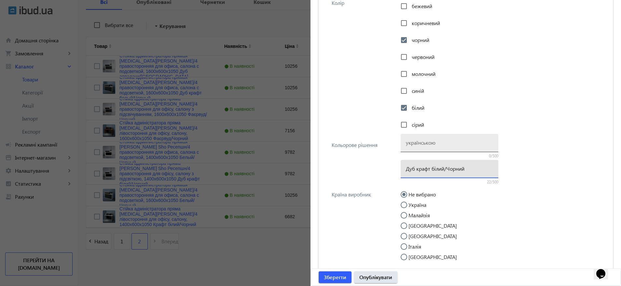
type input "Дуб крафт білий/Чорний"
click at [432, 143] on input at bounding box center [449, 142] width 87 height 7
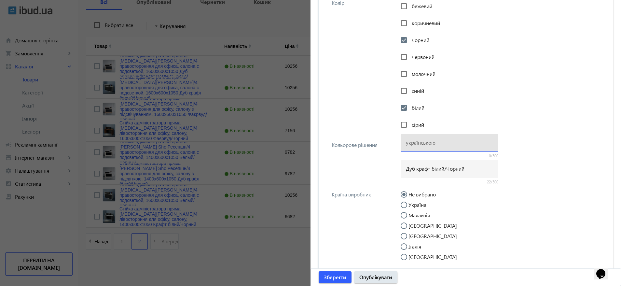
paste input "Дуб крафт білий/Чорний"
type input "Дуб крафт білий/Чорний"
click at [435, 172] on div "Дуб крафт білий/Чорний" at bounding box center [449, 169] width 87 height 18
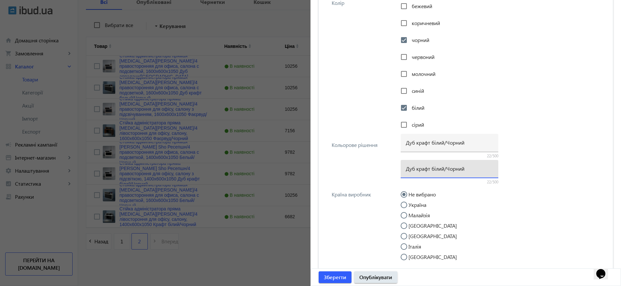
click at [435, 169] on input "Дуб крафт білий/Чорний" at bounding box center [449, 168] width 87 height 7
paste input "елый/Черны"
type input "Дуб крафт белый/Черный"
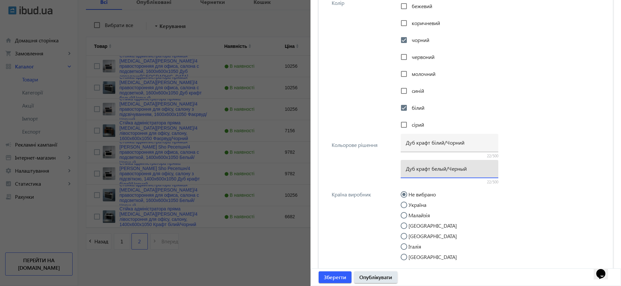
click at [412, 207] on label "Україна" at bounding box center [416, 204] width 19 height 5
click at [412, 207] on input "Україна" at bounding box center [407, 208] width 13 height 13
radio input "true"
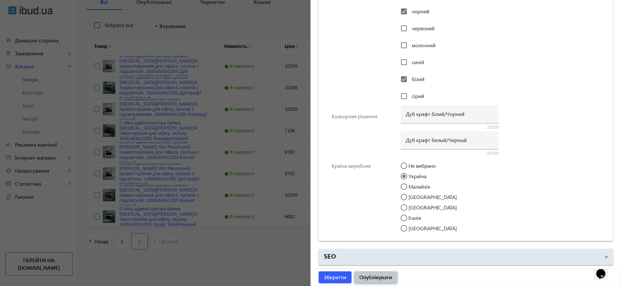
click at [378, 274] on span "Опублікувати" at bounding box center [375, 276] width 33 height 7
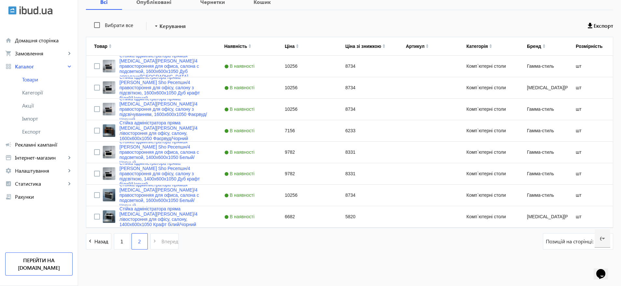
scroll to position [0, 0]
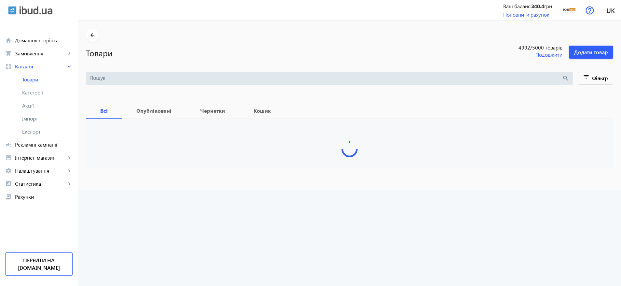
type input "стойка"
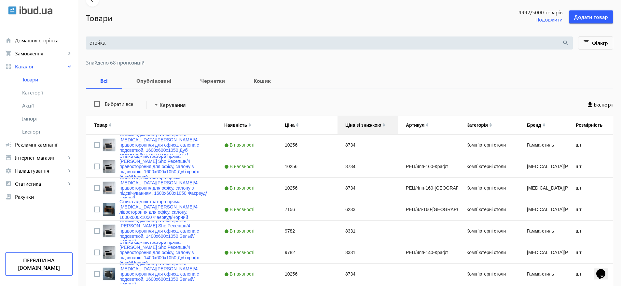
scroll to position [98, 0]
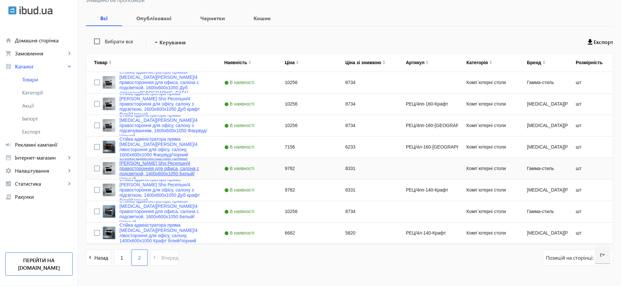
click at [177, 166] on link "Стойка администратора прямая [PERSON_NAME] Sho Ресепшн/4 правосторонняя для офи…" at bounding box center [163, 168] width 89 height 26
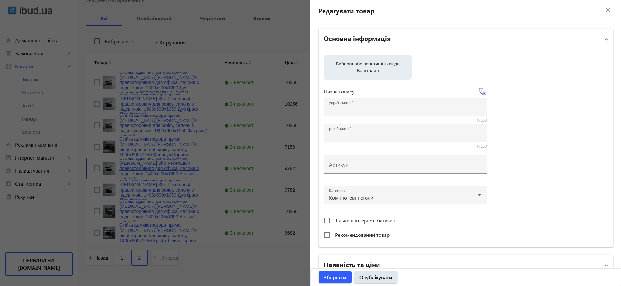
type input "Стойка администратора прямая [PERSON_NAME] Sho Ресепшн/4 правосторонняя для офи…"
type input "9782"
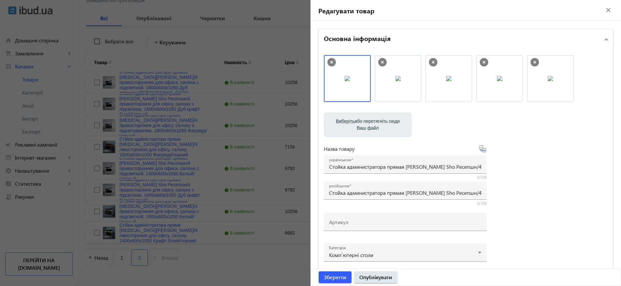
click at [142, 166] on div at bounding box center [310, 143] width 621 height 286
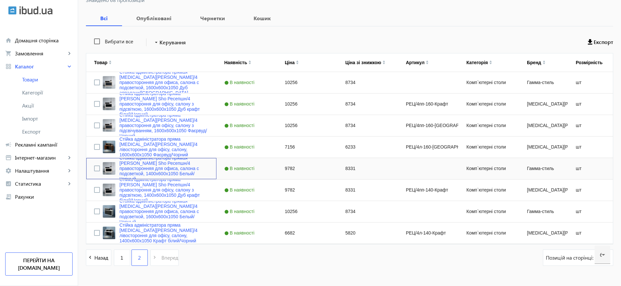
click at [142, 166] on link "Стойка администратора прямая [PERSON_NAME] Sho Ресепшн/4 правосторонняя для офи…" at bounding box center [163, 168] width 89 height 26
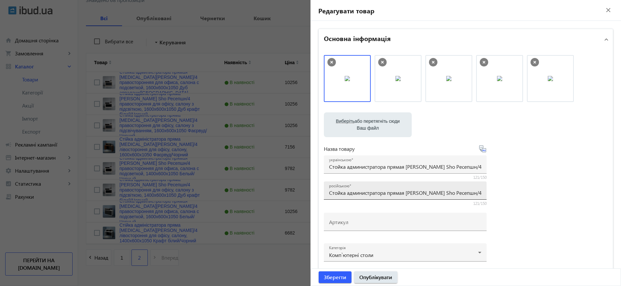
click at [422, 191] on input "Стойка администратора прямая [PERSON_NAME] Sho Ресепшн/4 правосторонняя для офи…" at bounding box center [405, 192] width 152 height 7
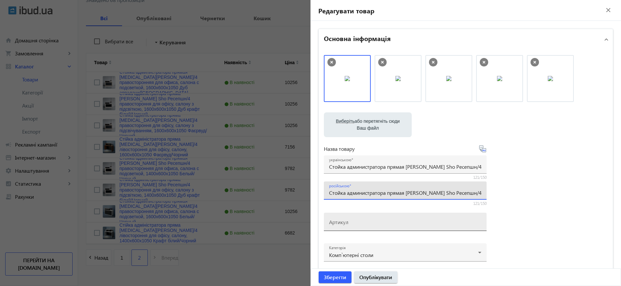
click at [366, 225] on input "Артикул" at bounding box center [405, 223] width 152 height 7
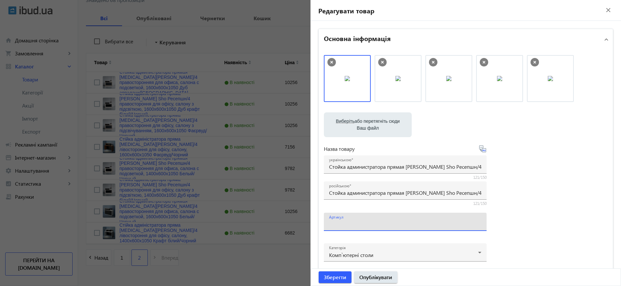
paste input "РЕЦ/4пп-140-Белый"
type input "РЕЦ/4пп-140-Белый"
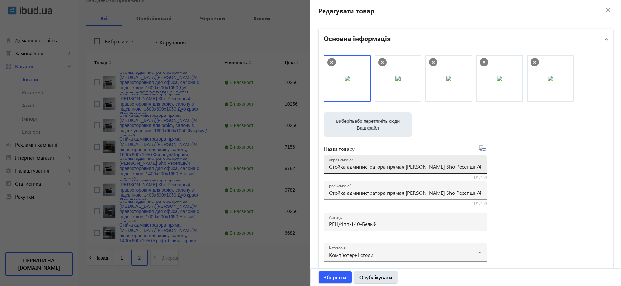
click at [416, 170] on div "українською Стойка администратора прямая [MEDICAL_DATA][PERSON_NAME]/4 правосто…" at bounding box center [405, 164] width 152 height 18
click at [359, 166] on input "Стойка администратора прямая [PERSON_NAME] Sho Ресепшн/4 правосторонняя для офи…" at bounding box center [405, 166] width 152 height 7
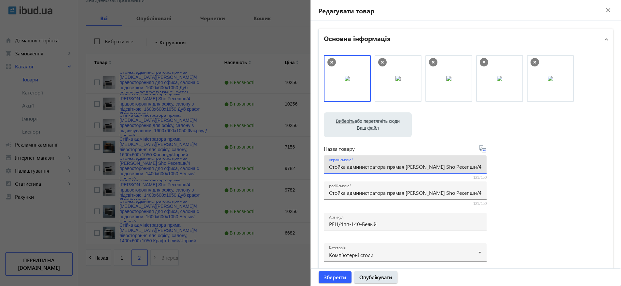
paste input "ійка адміністратора пряма [MEDICAL_DATA][PERSON_NAME]/4 правостороння для офісу…"
drag, startPoint x: 447, startPoint y: 167, endPoint x: 521, endPoint y: 166, distance: 74.5
click at [521, 166] on div "Виберіть або перетягніть сюди Ваш файл 34468bf7c666e9d64573498961213-1ac992bd4f…" at bounding box center [466, 176] width 284 height 243
type input "Стійка адміністратора пряма [MEDICAL_DATA][PERSON_NAME]/4 правостороння для офі…"
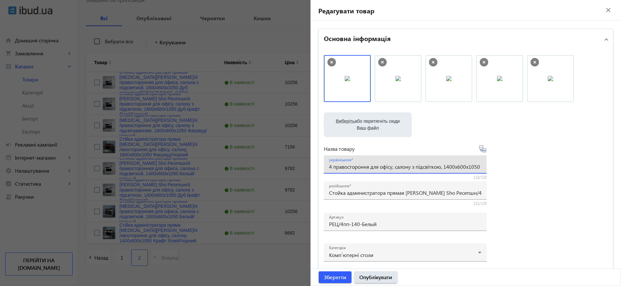
click at [524, 163] on div "Виберіть або перетягніть сюди Ваш файл 34468bf7c666e9d64573498961213-1ac992bd4f…" at bounding box center [466, 176] width 284 height 243
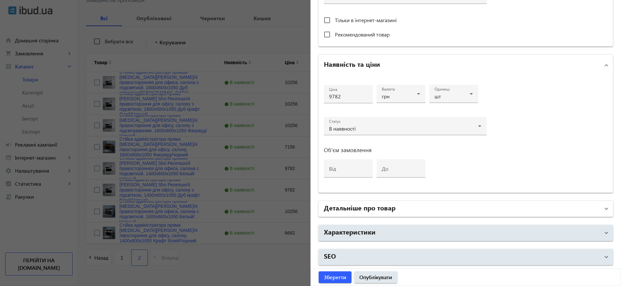
click at [405, 205] on mat-panel-title "Детальніше про товар" at bounding box center [462, 209] width 276 height 12
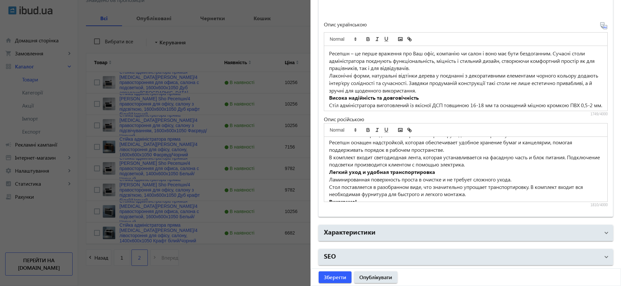
scroll to position [128, 0]
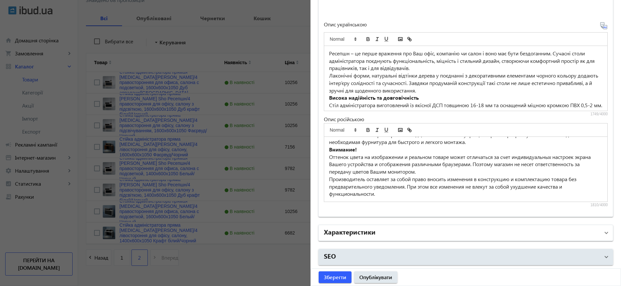
click at [382, 234] on mat-panel-title "Характеристики" at bounding box center [462, 233] width 276 height 12
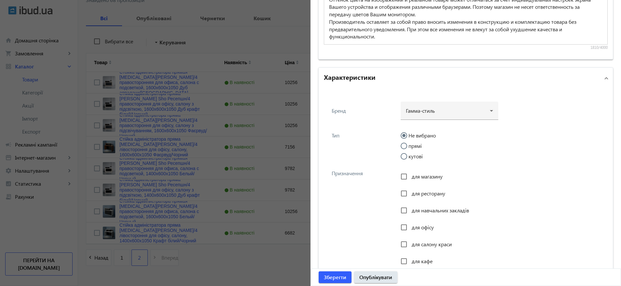
scroll to position [670, 0]
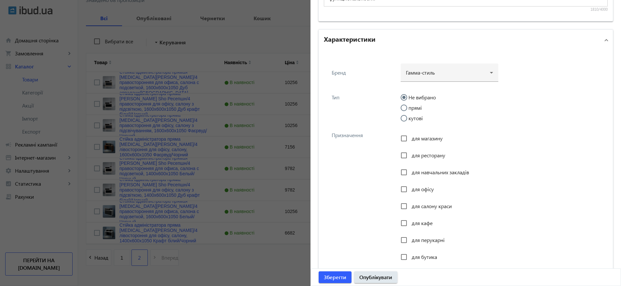
click at [416, 107] on label "прямі" at bounding box center [414, 107] width 15 height 5
click at [414, 107] on input "прямі" at bounding box center [407, 110] width 13 height 13
radio input "true"
click at [430, 68] on div at bounding box center [449, 69] width 87 height 23
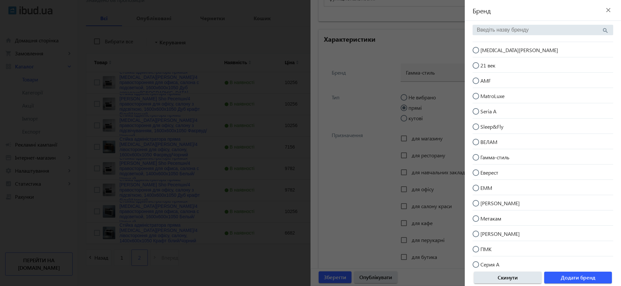
click at [510, 52] on mat-radio-button "[MEDICAL_DATA][PERSON_NAME]" at bounding box center [543, 49] width 141 height 12
radio input "true"
click at [591, 278] on span "Додати бренд" at bounding box center [578, 277] width 35 height 7
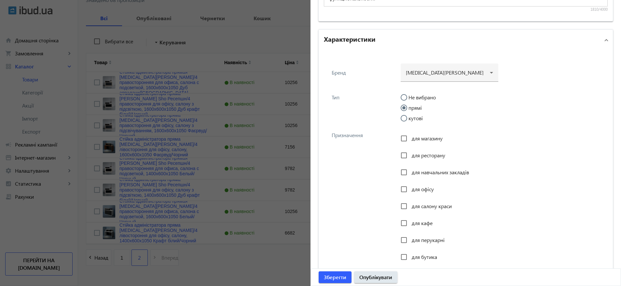
click at [417, 186] on span "для офісу" at bounding box center [423, 189] width 22 height 7
click at [410, 186] on input "для офісу" at bounding box center [403, 189] width 13 height 13
checkbox input "true"
drag, startPoint x: 414, startPoint y: 204, endPoint x: 414, endPoint y: 212, distance: 7.8
click at [414, 205] on span "для салону краси" at bounding box center [432, 205] width 40 height 7
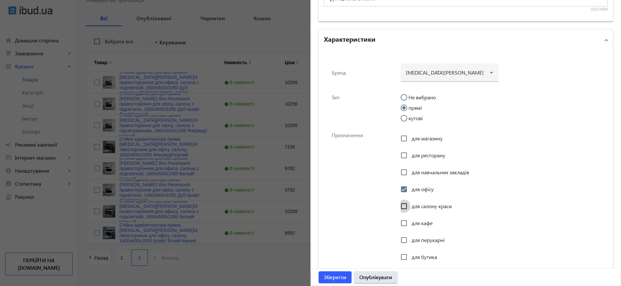
click at [410, 205] on input "для салону краси" at bounding box center [403, 206] width 13 height 13
checkbox input "true"
click at [412, 237] on span "для перукарні" at bounding box center [428, 239] width 33 height 7
click at [410, 237] on input "для перукарні" at bounding box center [403, 239] width 13 height 13
checkbox input "true"
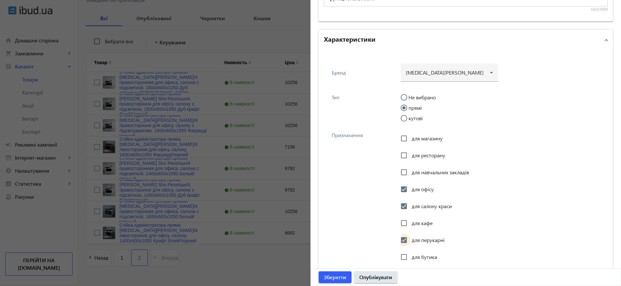
scroll to position [816, 0]
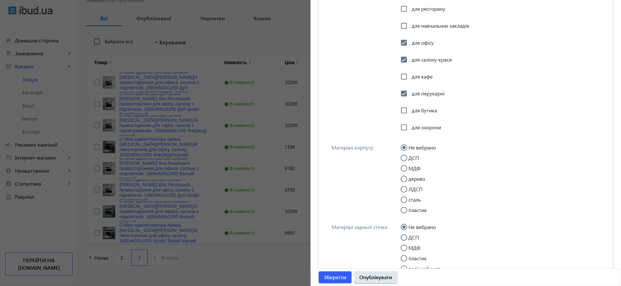
click at [409, 157] on input "ДСП" at bounding box center [407, 161] width 13 height 13
radio input "true"
click at [409, 235] on input "ДСП" at bounding box center [407, 240] width 13 height 13
radio input "true"
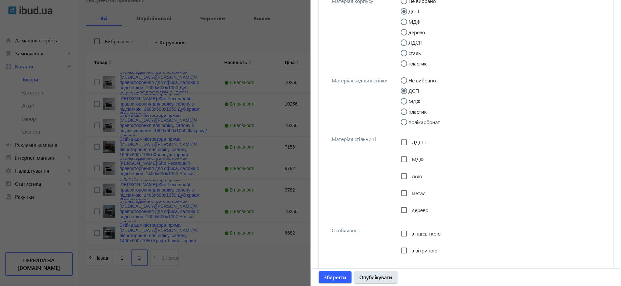
click at [415, 144] on span "ЛДСП" at bounding box center [419, 142] width 14 height 7
click at [410, 144] on input "ЛДСП" at bounding box center [403, 142] width 13 height 13
checkbox input "true"
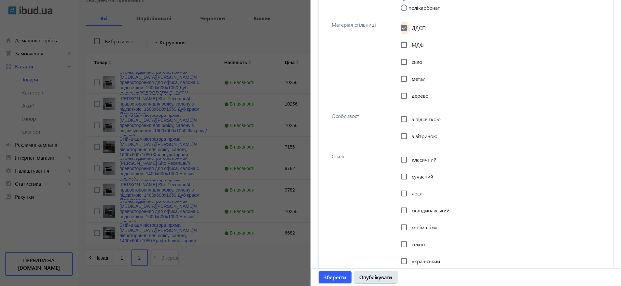
scroll to position [1109, 0]
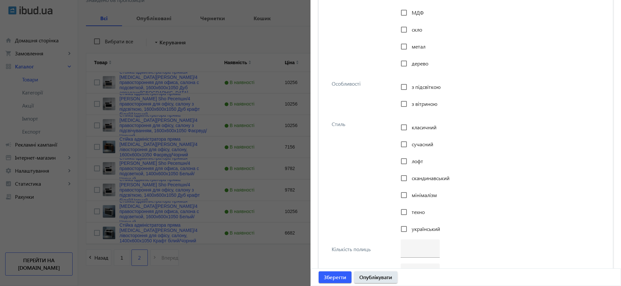
click at [428, 88] on span "з підсвіткою" at bounding box center [426, 86] width 29 height 7
click at [410, 88] on input "з підсвіткою" at bounding box center [403, 86] width 13 height 13
checkbox input "true"
click at [427, 126] on span "класичний" at bounding box center [424, 127] width 25 height 7
click at [410, 126] on input "класичний" at bounding box center [403, 127] width 13 height 13
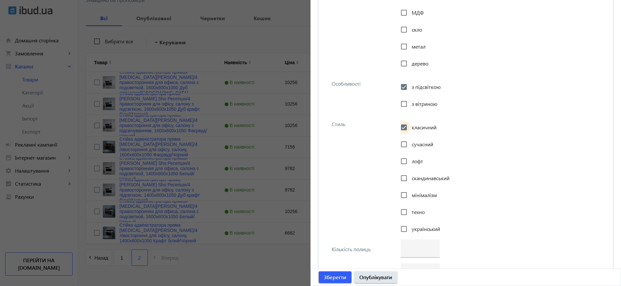
checkbox input "true"
click at [419, 150] on div "сучасний" at bounding box center [417, 144] width 33 height 13
click at [418, 147] on div "сучасний" at bounding box center [417, 144] width 33 height 13
click at [418, 138] on div "сучасний" at bounding box center [417, 144] width 33 height 13
click at [417, 142] on span "сучасний" at bounding box center [422, 144] width 21 height 7
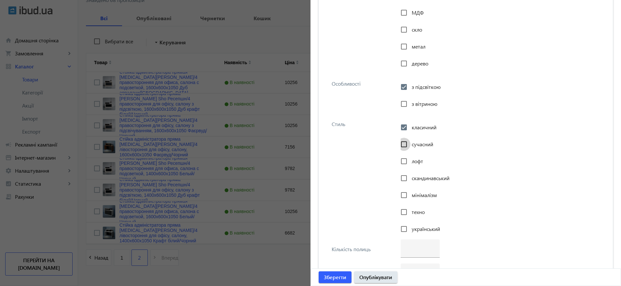
click at [410, 142] on input "сучасний" at bounding box center [403, 144] width 13 height 13
checkbox input "true"
click at [414, 156] on div "лофт" at bounding box center [412, 161] width 22 height 13
click at [413, 162] on span "лофт" at bounding box center [417, 161] width 11 height 7
click at [410, 162] on input "лофт" at bounding box center [403, 161] width 13 height 13
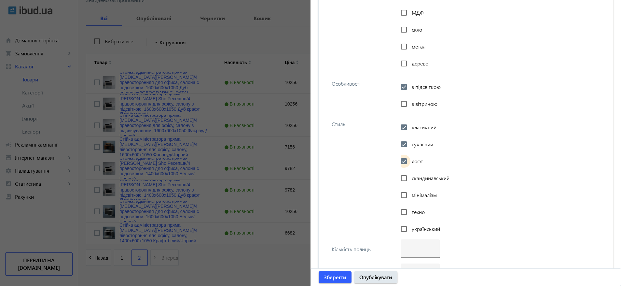
checkbox input "true"
click at [412, 181] on span "скандинавський" at bounding box center [431, 177] width 38 height 7
click at [410, 181] on input "скандинавський" at bounding box center [403, 178] width 13 height 13
checkbox input "true"
click at [412, 195] on span "мінімалізм" at bounding box center [424, 194] width 25 height 7
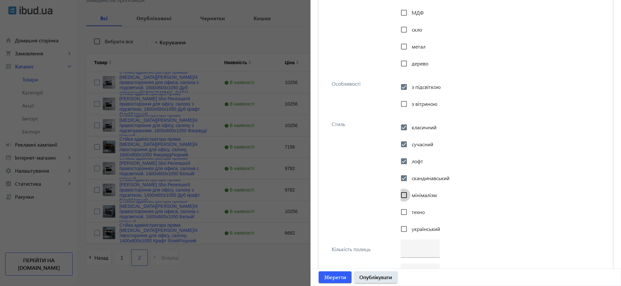
click at [410, 195] on input "мінімалізм" at bounding box center [403, 194] width 13 height 13
checkbox input "true"
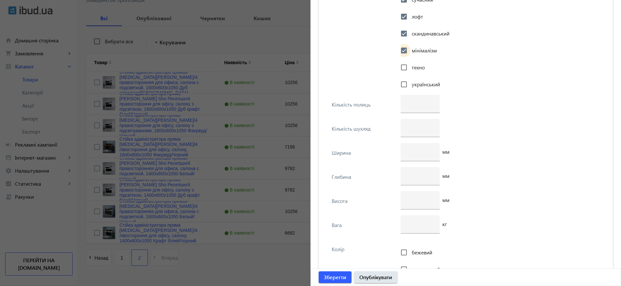
scroll to position [1256, 0]
click at [409, 153] on input "number" at bounding box center [420, 149] width 29 height 7
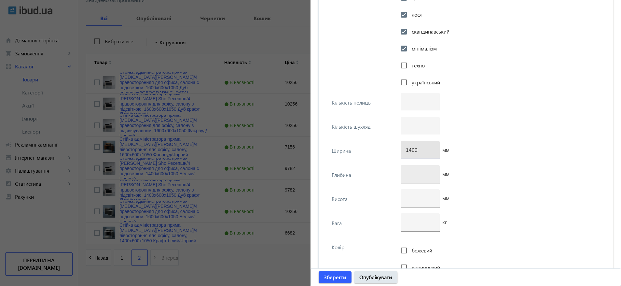
type input "1400"
click at [423, 178] on div at bounding box center [420, 174] width 29 height 18
type input "600"
click at [414, 203] on div at bounding box center [420, 198] width 29 height 18
type input "1050"
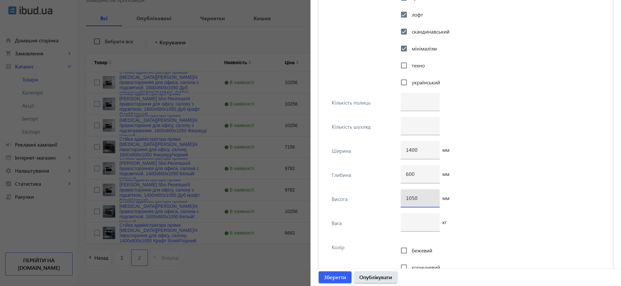
click at [480, 180] on div "600 мм" at bounding box center [502, 177] width 203 height 24
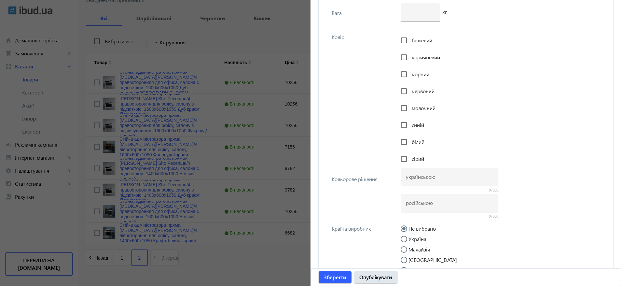
scroll to position [1528, 0]
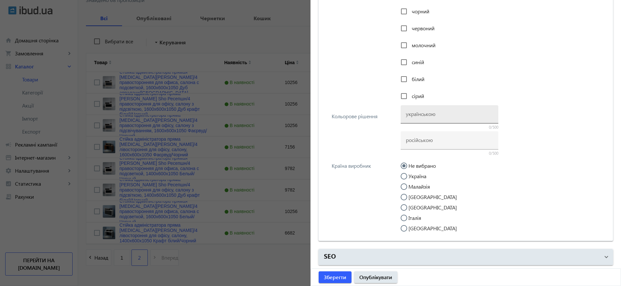
click at [442, 112] on input at bounding box center [449, 113] width 87 height 7
paste input "Білий/Чорний"
type input "Білий/Чорний"
click at [435, 143] on input at bounding box center [449, 139] width 87 height 7
click at [412, 80] on span "білий" at bounding box center [418, 79] width 13 height 7
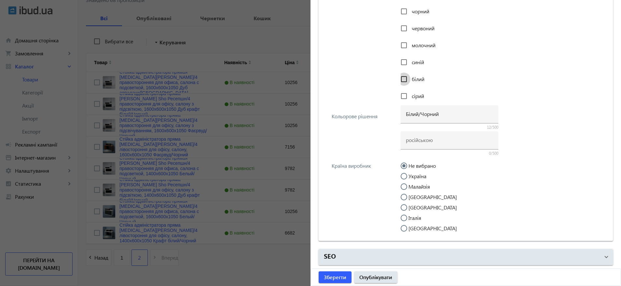
click at [410, 80] on input "білий" at bounding box center [403, 79] width 13 height 13
checkbox input "true"
click at [422, 13] on span "чорний" at bounding box center [421, 11] width 18 height 7
click at [410, 13] on input "чорний" at bounding box center [403, 11] width 13 height 13
checkbox input "true"
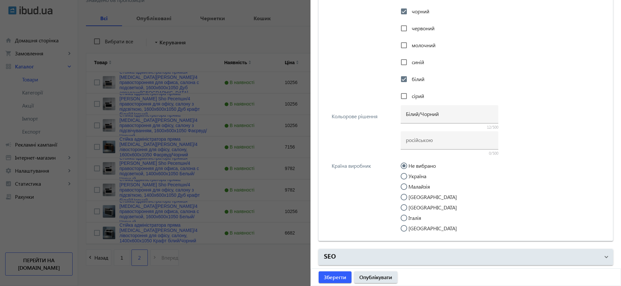
click at [410, 176] on input "Україна" at bounding box center [407, 179] width 13 height 13
radio input "true"
click at [441, 136] on input at bounding box center [449, 139] width 87 height 7
click at [431, 140] on input at bounding box center [449, 139] width 87 height 7
paste input "Белый/Черный"
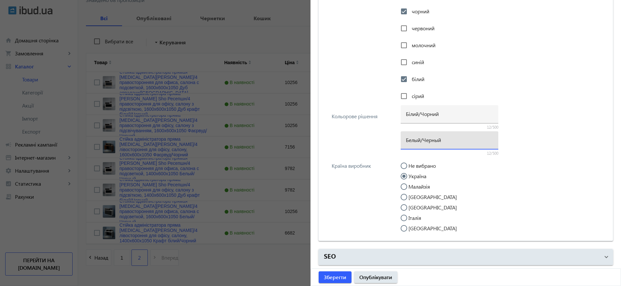
type input "Белый/Черный"
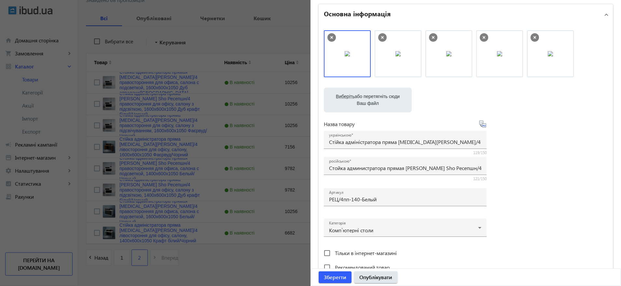
scroll to position [0, 0]
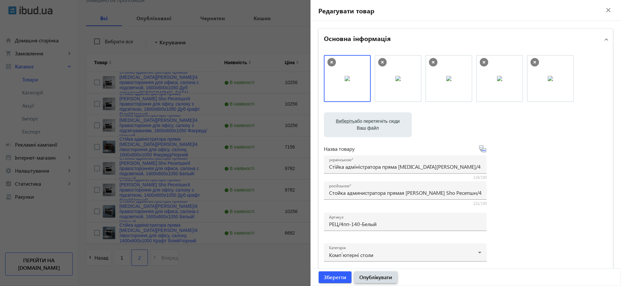
click at [375, 274] on span "Опублікувати" at bounding box center [375, 276] width 33 height 7
click at [384, 278] on div "Зберегти Опублікувати" at bounding box center [466, 277] width 310 height 17
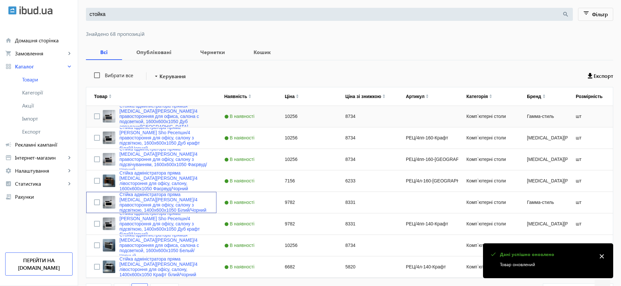
scroll to position [114, 0]
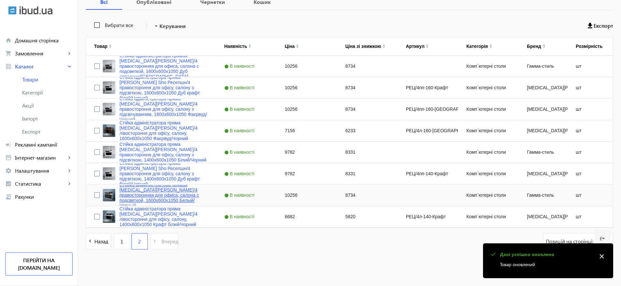
click at [158, 195] on link "Стойка администратора прямая [MEDICAL_DATA][PERSON_NAME]/4 правосторонняя для о…" at bounding box center [163, 195] width 89 height 26
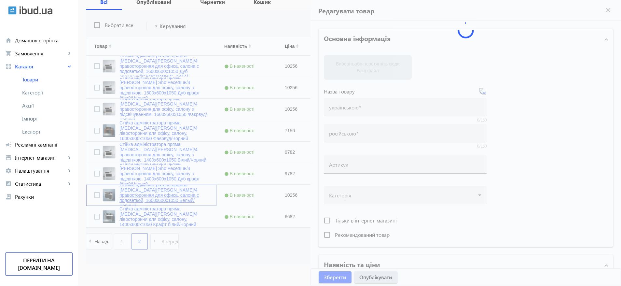
type input "Стойка администратора прямая [MEDICAL_DATA][PERSON_NAME]/4 правосторонняя для о…"
type input "10256"
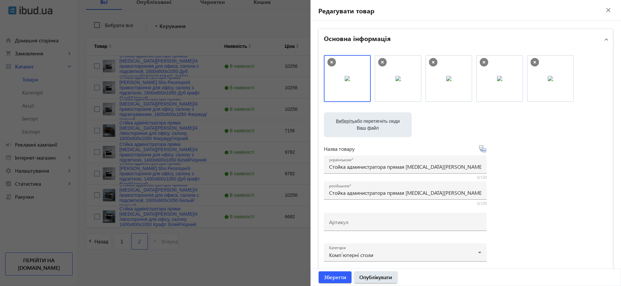
click at [175, 196] on div at bounding box center [310, 143] width 621 height 286
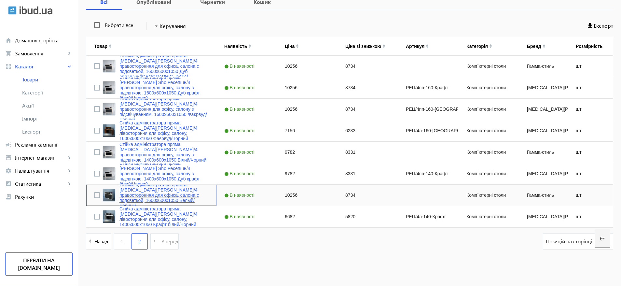
click at [150, 199] on link "Стойка администратора прямая [MEDICAL_DATA][PERSON_NAME]/4 правосторонняя для о…" at bounding box center [163, 195] width 89 height 26
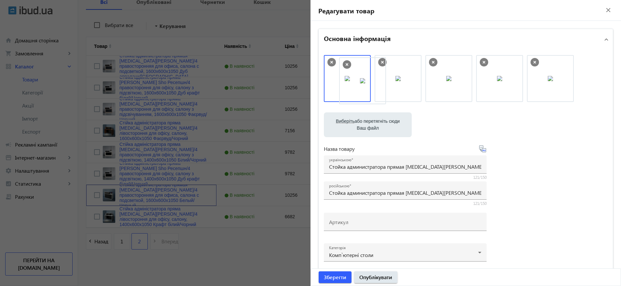
drag, startPoint x: 392, startPoint y: 66, endPoint x: 358, endPoint y: 68, distance: 33.6
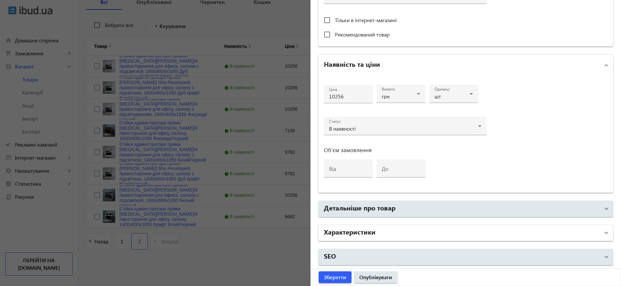
click at [442, 230] on mat-panel-title "Характеристики" at bounding box center [462, 233] width 276 height 12
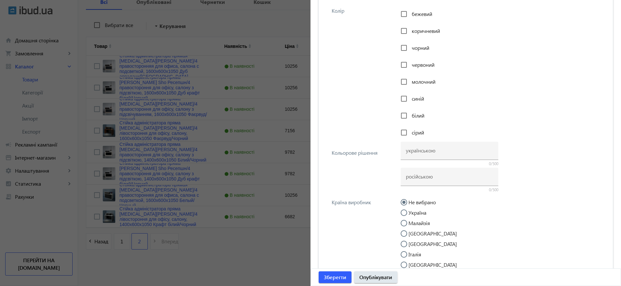
scroll to position [1312, 0]
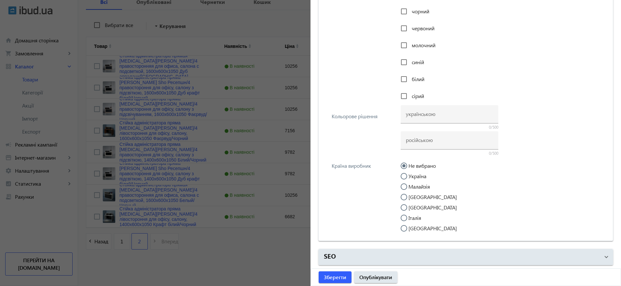
click at [415, 149] on div at bounding box center [450, 152] width 98 height 6
click at [419, 139] on input at bounding box center [449, 139] width 87 height 7
paste input "Белый/Черный"
type input "Белый/Черный"
click at [418, 174] on label "Україна" at bounding box center [416, 176] width 19 height 5
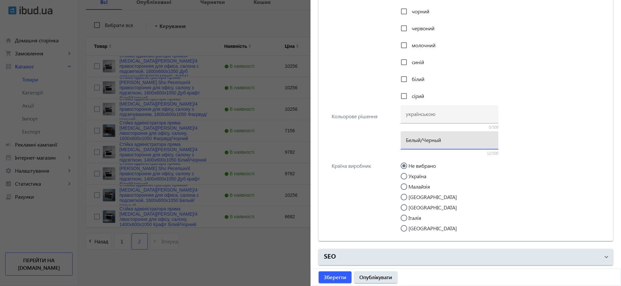
click at [414, 174] on input "Україна" at bounding box center [407, 179] width 13 height 13
radio input "true"
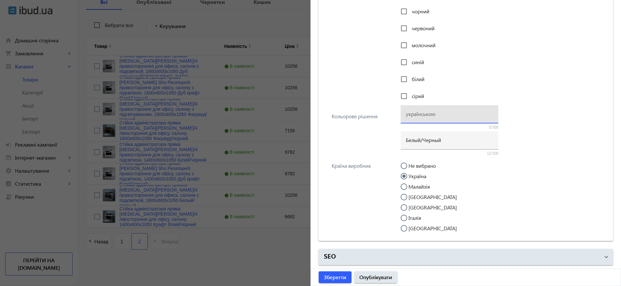
click at [421, 117] on input at bounding box center [449, 113] width 87 height 7
paste input "Білий/Чорний"
type input "Білий/Чорний"
click at [412, 76] on span "білий" at bounding box center [418, 79] width 13 height 7
click at [410, 75] on input "білий" at bounding box center [403, 79] width 13 height 13
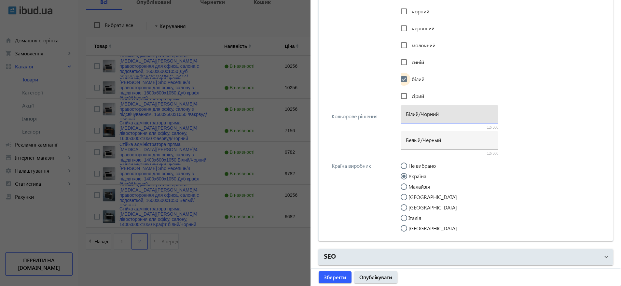
checkbox input "true"
click at [417, 21] on div "бежевий коричневий чорний червоний молочний синій білий сірий" at bounding box center [502, 38] width 203 height 135
click at [419, 9] on span "чорний" at bounding box center [421, 11] width 18 height 7
click at [410, 9] on input "чорний" at bounding box center [403, 11] width 13 height 13
checkbox input "true"
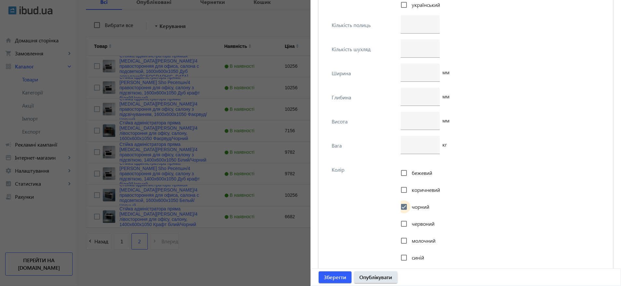
scroll to position [1067, 0]
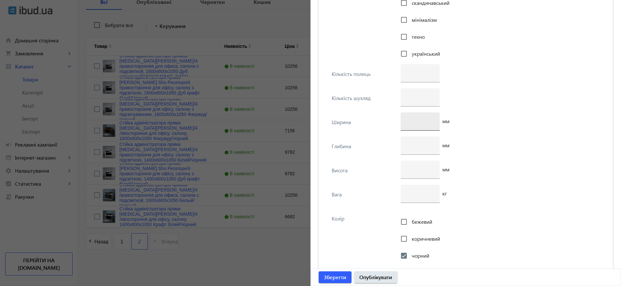
click at [413, 122] on input "number" at bounding box center [420, 121] width 29 height 7
type input "1600"
click at [421, 145] on input "number" at bounding box center [420, 145] width 29 height 7
type input "600"
click at [410, 171] on input "number" at bounding box center [420, 169] width 29 height 7
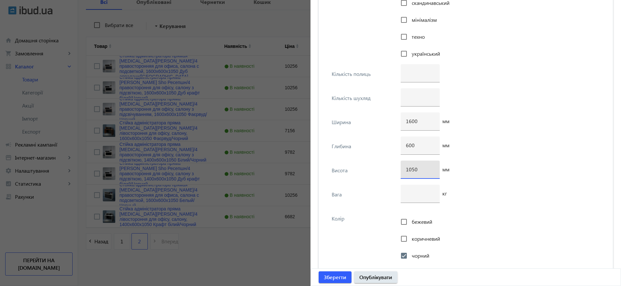
type input "1050"
click at [522, 129] on div "1600 мм" at bounding box center [502, 124] width 203 height 24
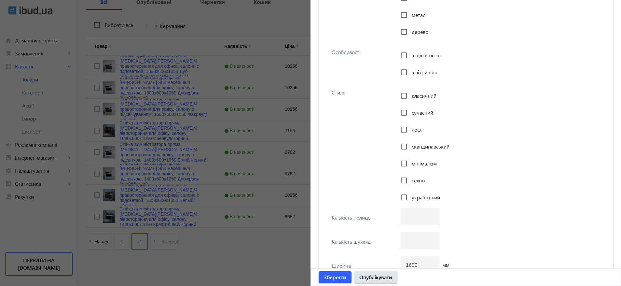
scroll to position [921, 0]
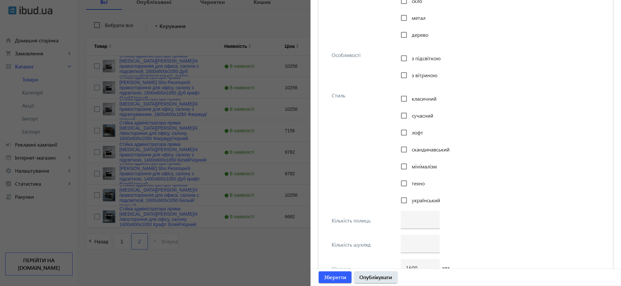
drag, startPoint x: 420, startPoint y: 163, endPoint x: 425, endPoint y: 152, distance: 12.2
click at [421, 161] on div "мінімалізм" at bounding box center [419, 166] width 36 height 13
click at [425, 151] on span "скандинавський" at bounding box center [431, 149] width 38 height 7
click at [410, 151] on input "скандинавський" at bounding box center [403, 149] width 13 height 13
checkbox input "true"
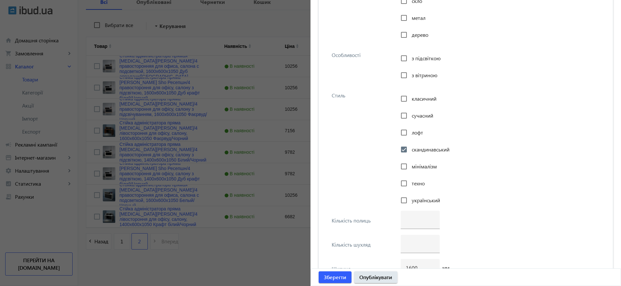
click at [422, 163] on span "мінімалізм" at bounding box center [424, 166] width 25 height 7
click at [410, 163] on input "мінімалізм" at bounding box center [403, 166] width 13 height 13
checkbox input "true"
click at [419, 133] on span "лофт" at bounding box center [417, 132] width 11 height 7
click at [410, 133] on input "лофт" at bounding box center [403, 132] width 13 height 13
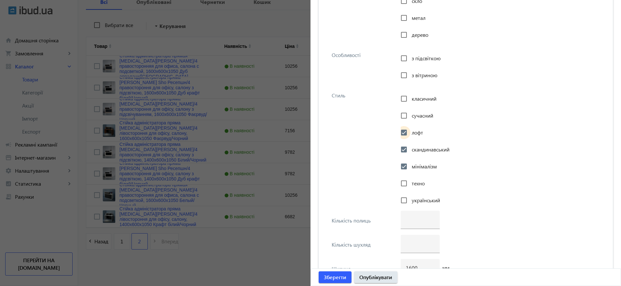
checkbox input "true"
click at [414, 111] on div "сучасний" at bounding box center [417, 115] width 33 height 13
click at [415, 95] on span "класичний" at bounding box center [424, 98] width 25 height 7
click at [410, 95] on input "класичний" at bounding box center [403, 98] width 13 height 13
checkbox input "true"
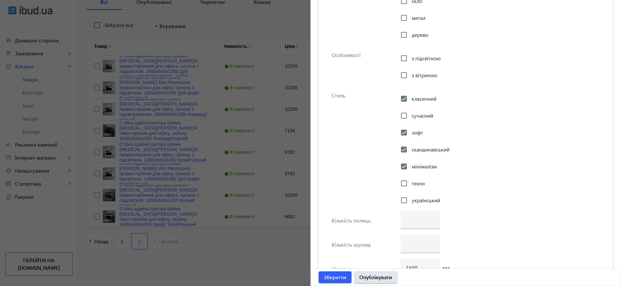
click at [412, 115] on span "сучасний" at bounding box center [422, 115] width 21 height 7
click at [410, 115] on input "сучасний" at bounding box center [403, 115] width 13 height 13
checkbox input "true"
click at [414, 51] on div "з підсвіткою з вітриною" at bounding box center [502, 65] width 203 height 40
click at [412, 57] on span "з підсвіткою" at bounding box center [426, 58] width 29 height 7
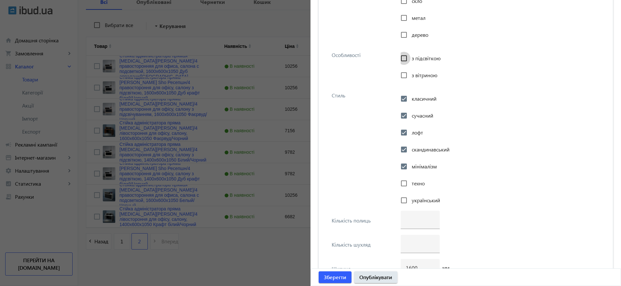
click at [410, 57] on input "з підсвіткою" at bounding box center [403, 58] width 13 height 13
checkbox input "true"
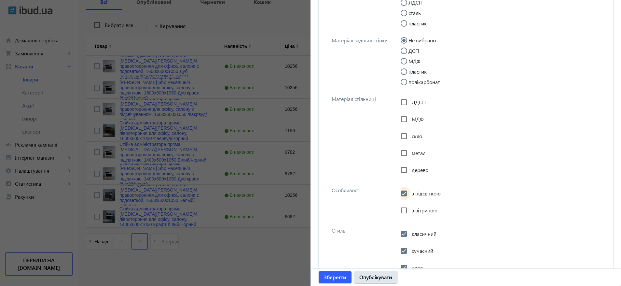
scroll to position [774, 0]
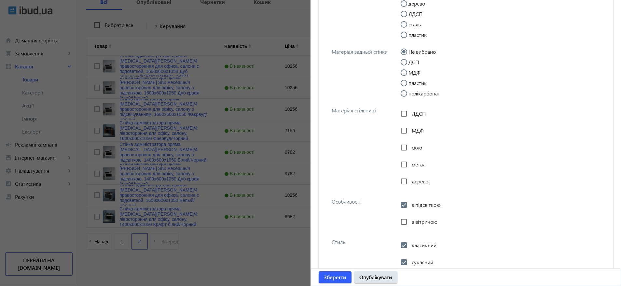
click at [417, 108] on div "ЛДСП" at bounding box center [413, 113] width 25 height 13
click at [416, 113] on span "ЛДСП" at bounding box center [419, 113] width 14 height 7
click at [410, 113] on input "ЛДСП" at bounding box center [403, 113] width 13 height 13
checkbox input "true"
click at [413, 61] on label "ДСП" at bounding box center [413, 62] width 12 height 5
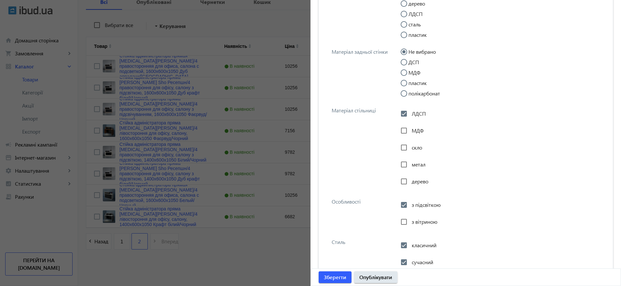
click at [413, 61] on input "ДСП" at bounding box center [407, 65] width 13 height 13
radio input "true"
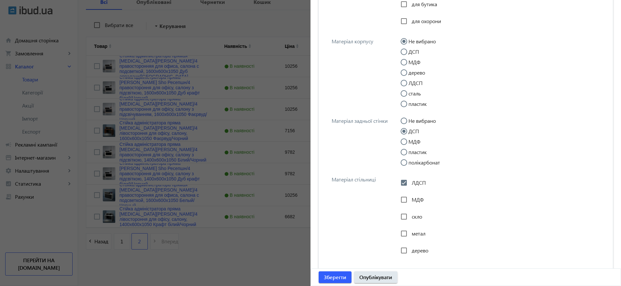
scroll to position [628, 0]
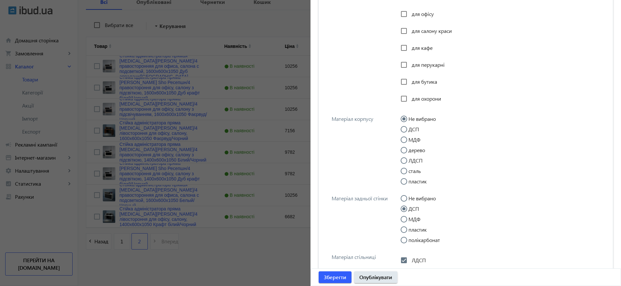
click at [412, 132] on label "ДСП" at bounding box center [413, 129] width 12 height 5
click at [412, 132] on input "ДСП" at bounding box center [407, 132] width 13 height 13
radio input "true"
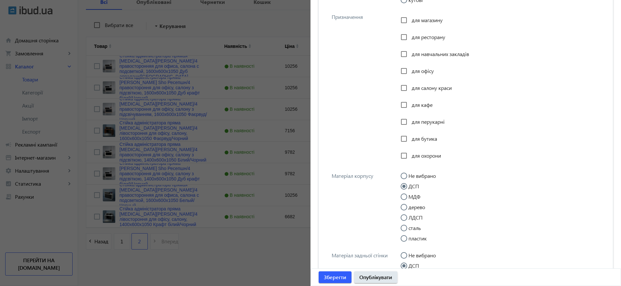
scroll to position [530, 0]
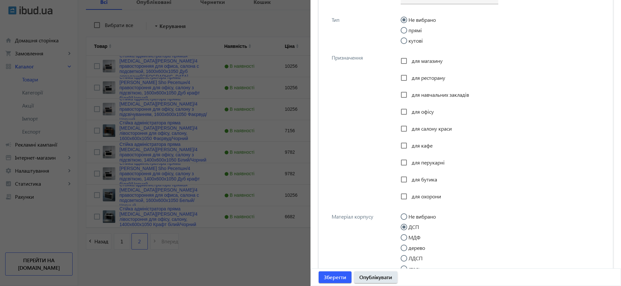
click at [429, 163] on span "для перукарні" at bounding box center [428, 162] width 33 height 7
click at [410, 163] on input "для перукарні" at bounding box center [403, 162] width 13 height 13
checkbox input "true"
click at [426, 128] on span "для салону краси" at bounding box center [432, 128] width 40 height 7
click at [410, 128] on input "для салону краси" at bounding box center [403, 128] width 13 height 13
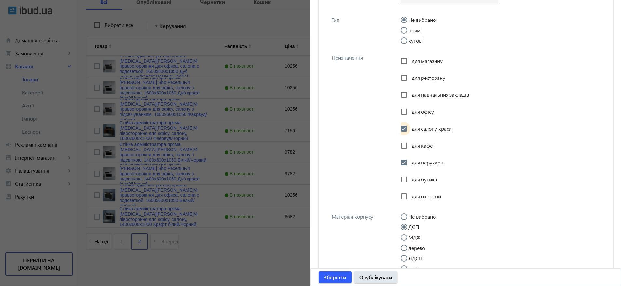
checkbox input "true"
click at [421, 112] on span "для офісу" at bounding box center [423, 111] width 22 height 7
click at [410, 112] on input "для офісу" at bounding box center [403, 111] width 13 height 13
checkbox input "true"
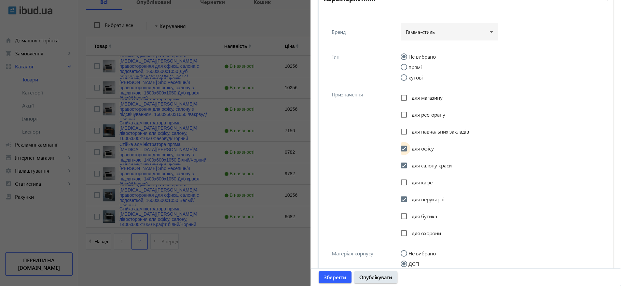
scroll to position [433, 0]
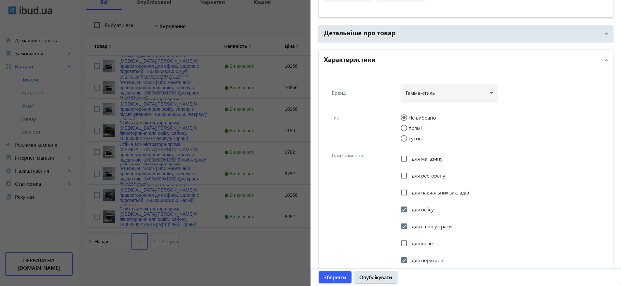
click at [415, 127] on label "прямі" at bounding box center [414, 127] width 15 height 5
click at [414, 127] on input "прямі" at bounding box center [407, 131] width 13 height 13
radio input "true"
click at [420, 95] on div at bounding box center [449, 89] width 87 height 23
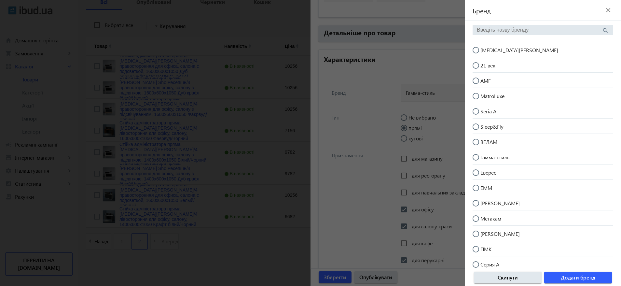
click at [497, 50] on span "[MEDICAL_DATA][PERSON_NAME]" at bounding box center [519, 50] width 78 height 7
click at [486, 50] on input "[MEDICAL_DATA][PERSON_NAME]" at bounding box center [479, 53] width 13 height 13
radio input "true"
click at [570, 274] on span "Додати бренд" at bounding box center [578, 277] width 35 height 7
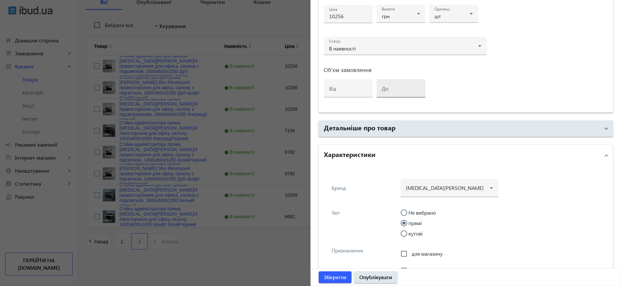
scroll to position [335, 0]
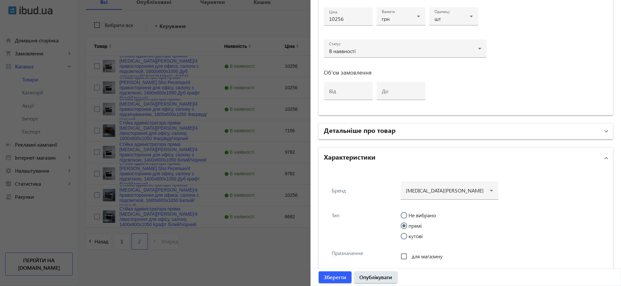
click at [415, 126] on mat-panel-title "Детальніше про товар" at bounding box center [462, 131] width 276 height 12
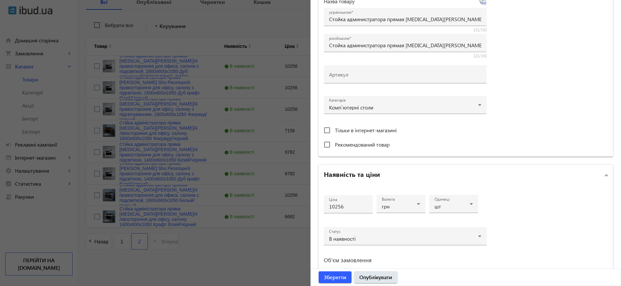
scroll to position [91, 0]
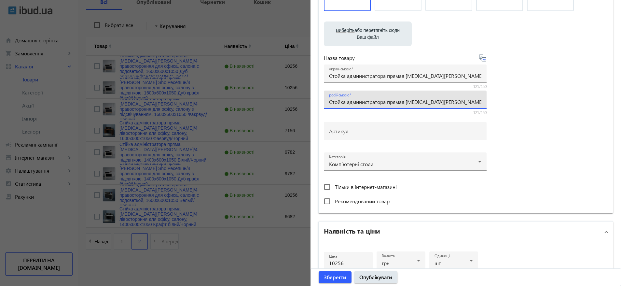
click at [398, 100] on input "Стойка администратора прямая [MEDICAL_DATA][PERSON_NAME]/4 правосторонняя для о…" at bounding box center [405, 101] width 152 height 7
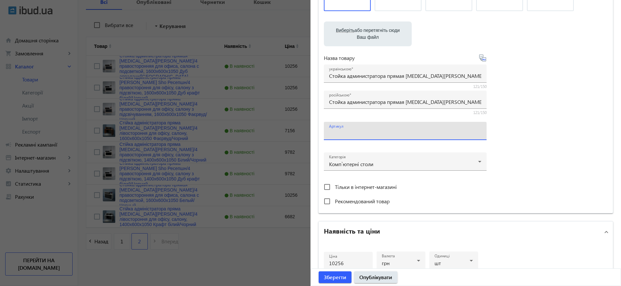
click at [389, 131] on input "Артикул" at bounding box center [405, 133] width 152 height 7
paste input "РЕЦ/4пп-160-Белый"
type input "РЕЦ/4пп-160-Белый"
click at [383, 77] on input "Стойка администратора прямая [MEDICAL_DATA][PERSON_NAME]/4 правосторонняя для о…" at bounding box center [405, 75] width 152 height 7
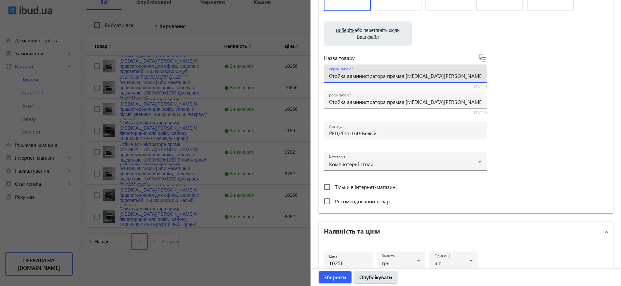
click at [383, 77] on input "Стойка администратора прямая [MEDICAL_DATA][PERSON_NAME]/4 правосторонняя для о…" at bounding box center [405, 75] width 152 height 7
paste input "ійка адміністратора пряма [MEDICAL_DATA][PERSON_NAME]/4 правостороння для офісу…"
type input "Стійка адміністратора пряма [MEDICAL_DATA][PERSON_NAME]/4 правостороння для офі…"
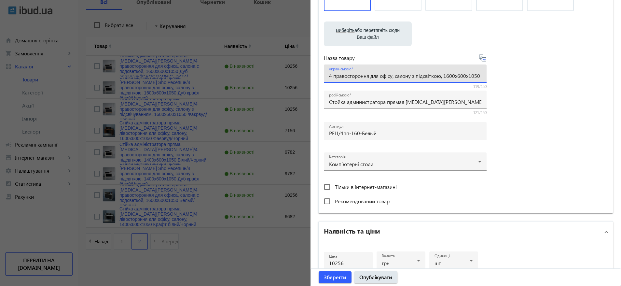
click at [553, 112] on div "Виберіть або перетягніть сюди Ваш файл 3019568bf7c6ade7474157914529507-76e0b3ae…" at bounding box center [466, 85] width 284 height 243
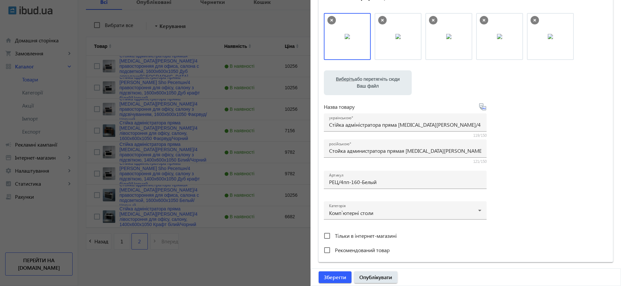
scroll to position [0, 0]
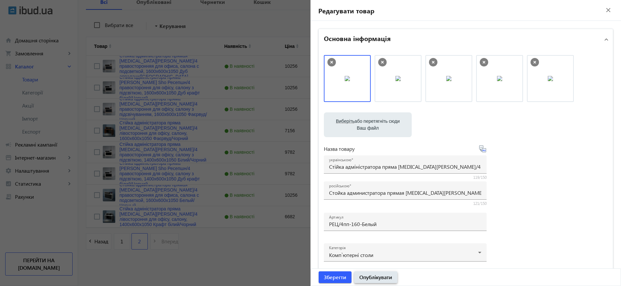
click at [376, 276] on span "Опублікувати" at bounding box center [375, 276] width 33 height 7
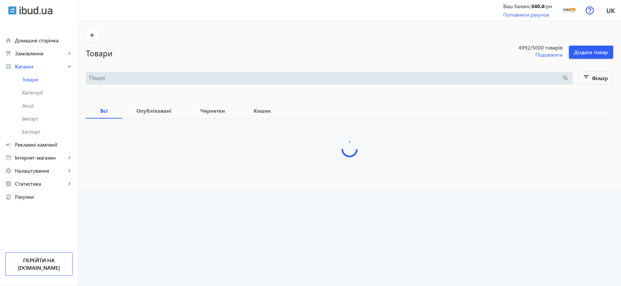
type input "стойка"
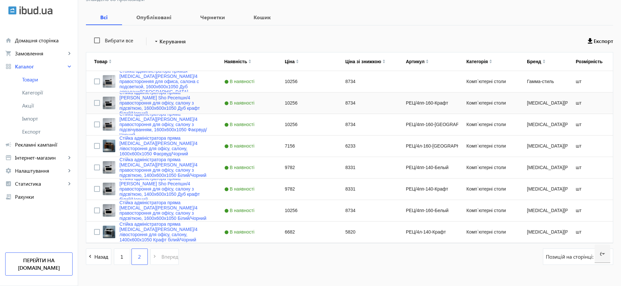
scroll to position [114, 0]
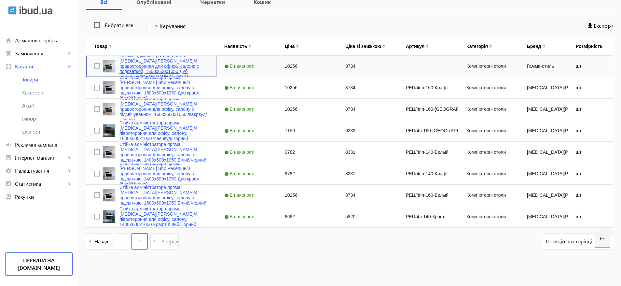
click at [156, 69] on link "Стойка администратора прямая [MEDICAL_DATA][PERSON_NAME]/4 правосторонняя для о…" at bounding box center [163, 66] width 89 height 26
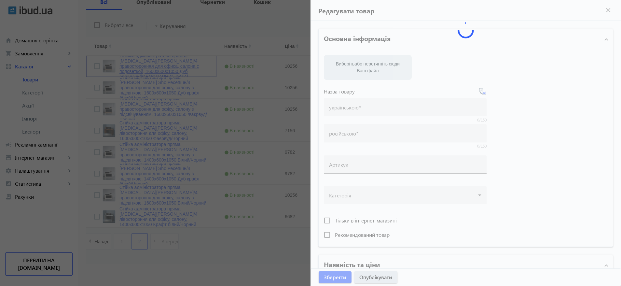
type input "Стойка администратора прямая [MEDICAL_DATA][PERSON_NAME]/4 правосторонняя для о…"
type input "10256"
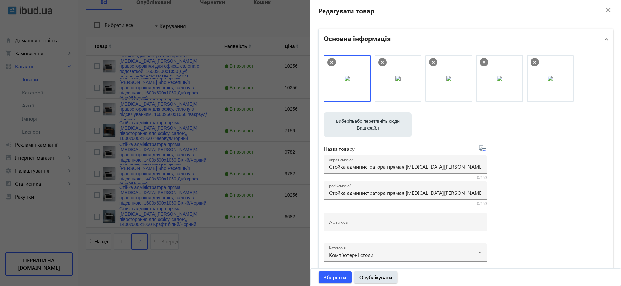
click at [164, 68] on div at bounding box center [310, 143] width 621 height 286
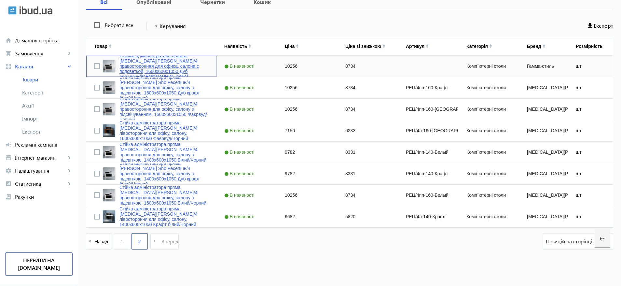
click at [164, 68] on link "Стойка администратора прямая [MEDICAL_DATA][PERSON_NAME]/4 правосторонняя для о…" at bounding box center [163, 66] width 89 height 26
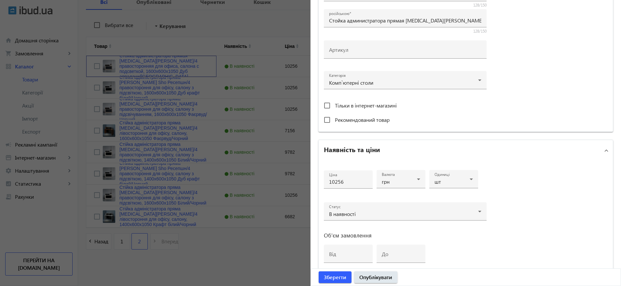
scroll to position [257, 0]
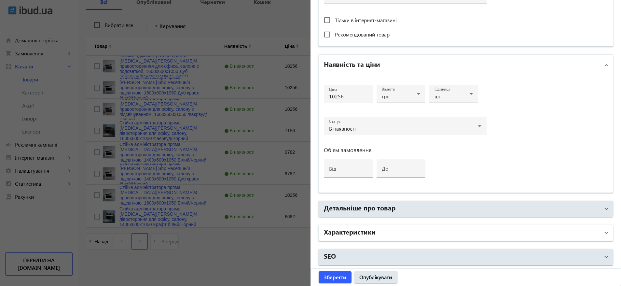
click at [455, 231] on mat-panel-title "Характеристики" at bounding box center [462, 233] width 276 height 12
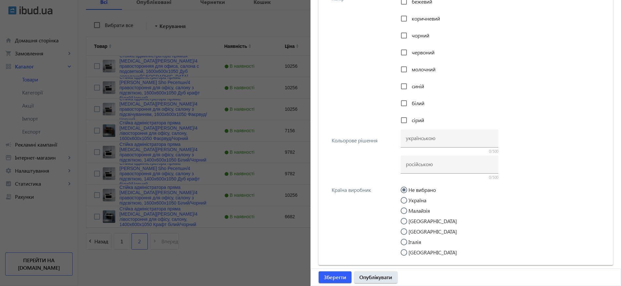
scroll to position [1312, 0]
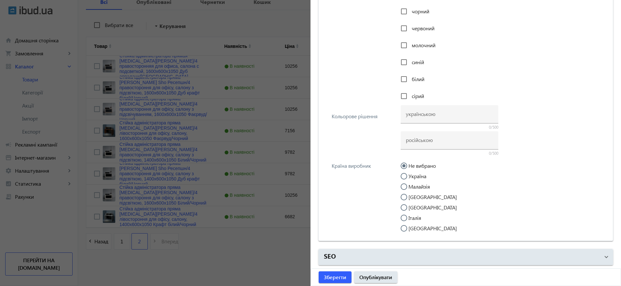
click at [416, 176] on label "Україна" at bounding box center [416, 176] width 19 height 5
click at [414, 176] on input "Україна" at bounding box center [407, 179] width 13 height 13
radio input "true"
click at [422, 137] on input at bounding box center [449, 139] width 87 height 7
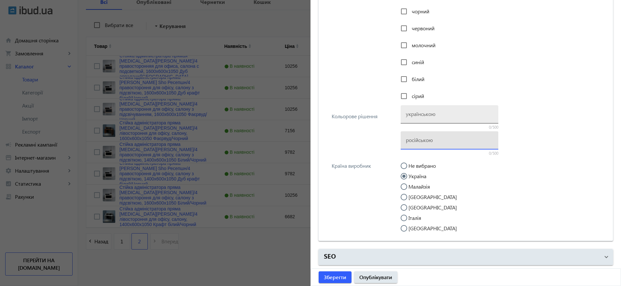
paste input "Дуб аппалачи/Черный"
type input "Дуб аппалачи/Черный"
click at [428, 113] on input at bounding box center [449, 113] width 87 height 7
paste input "Дуб аппалачі/Чорний"
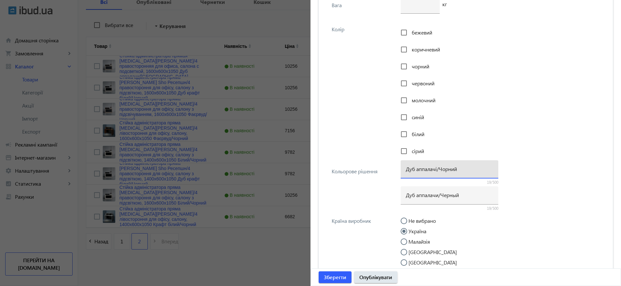
scroll to position [1214, 0]
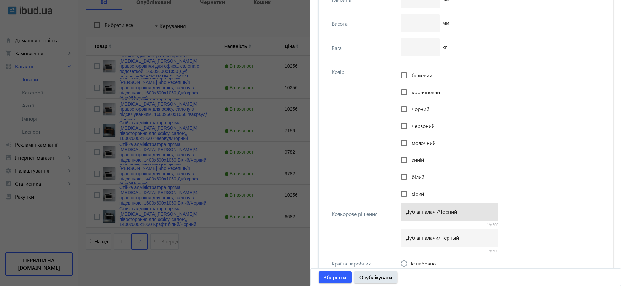
type input "Дуб аппалачі/Чорний"
click at [420, 107] on span "чорний" at bounding box center [421, 108] width 18 height 7
click at [410, 107] on input "чорний" at bounding box center [403, 109] width 13 height 13
checkbox input "true"
click at [418, 94] on span "коричневий" at bounding box center [426, 92] width 28 height 7
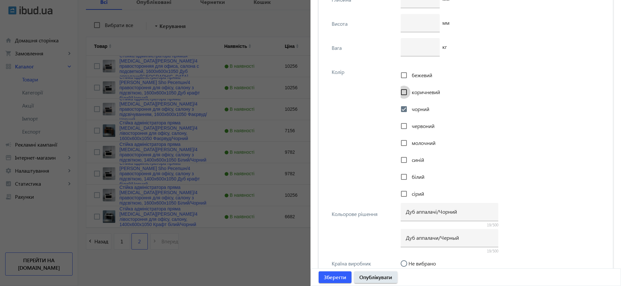
click at [410, 94] on input "коричневий" at bounding box center [403, 92] width 13 height 13
checkbox input "true"
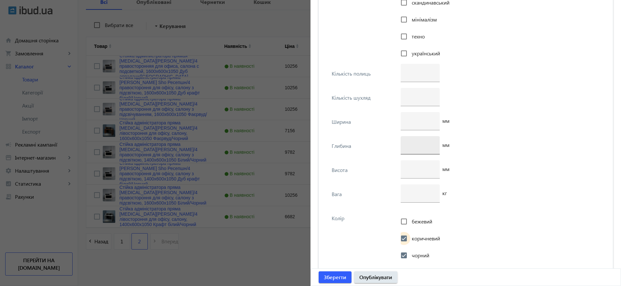
scroll to position [1067, 0]
click at [404, 170] on div at bounding box center [420, 169] width 39 height 18
type input "1050"
click at [414, 124] on div at bounding box center [420, 121] width 29 height 18
type input "1600"
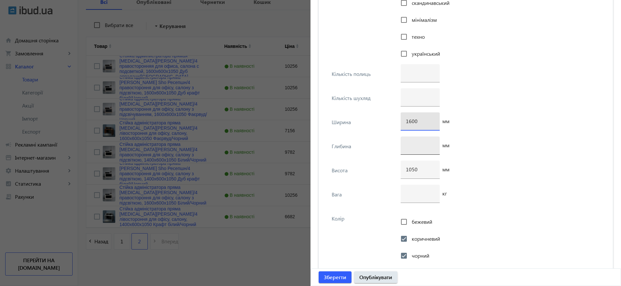
click at [419, 154] on div at bounding box center [420, 145] width 29 height 18
type input "600"
click at [500, 143] on div "600 мм" at bounding box center [502, 148] width 203 height 24
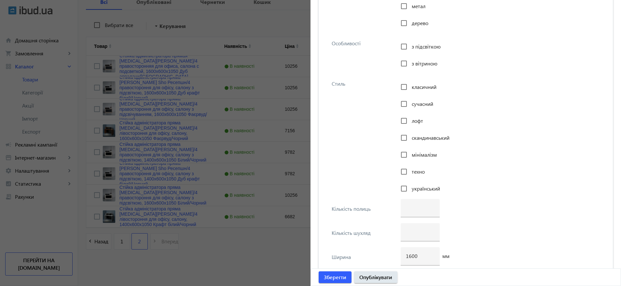
scroll to position [921, 0]
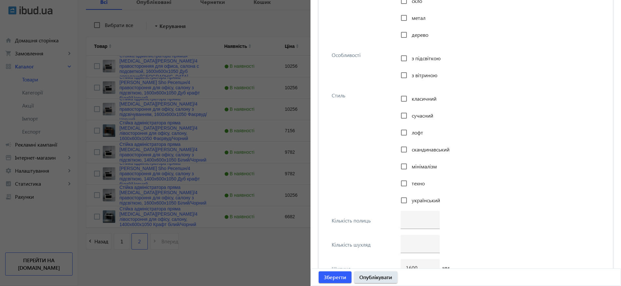
click at [418, 167] on span "мінімалізм" at bounding box center [424, 166] width 25 height 7
click at [410, 167] on input "мінімалізм" at bounding box center [403, 166] width 13 height 13
checkbox input "true"
click at [421, 151] on span "скандинавський" at bounding box center [431, 149] width 38 height 7
click at [410, 151] on input "скандинавський" at bounding box center [403, 149] width 13 height 13
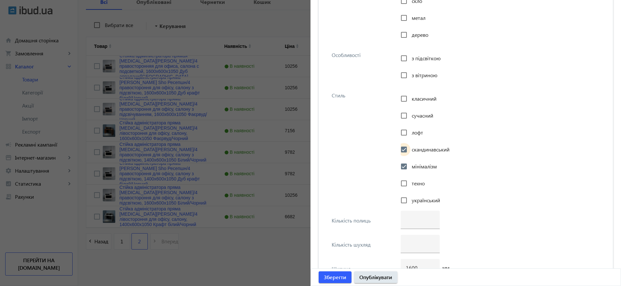
checkbox input "true"
click at [415, 130] on span "лофт" at bounding box center [417, 132] width 11 height 7
click at [410, 130] on input "лофт" at bounding box center [403, 132] width 13 height 13
checkbox input "true"
click at [414, 116] on span "сучасний" at bounding box center [422, 115] width 21 height 7
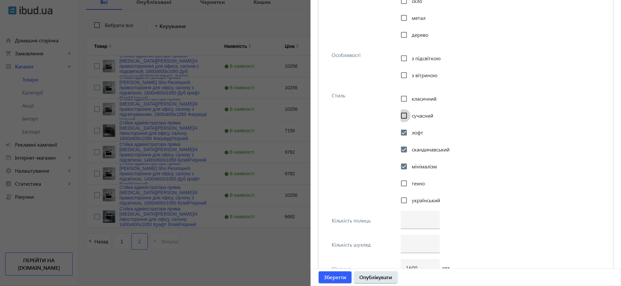
click at [410, 116] on input "сучасний" at bounding box center [403, 115] width 13 height 13
checkbox input "true"
click at [415, 97] on span "класичний" at bounding box center [424, 98] width 25 height 7
click at [410, 97] on input "класичний" at bounding box center [403, 98] width 13 height 13
checkbox input "true"
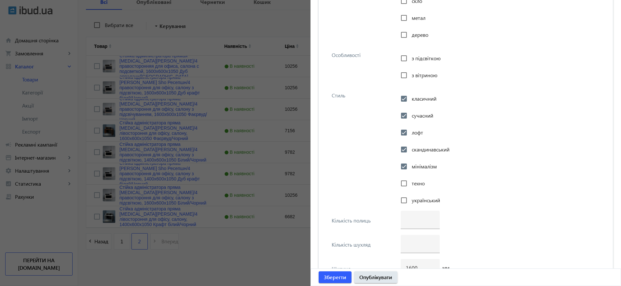
click at [417, 58] on span "з підсвіткою" at bounding box center [426, 58] width 29 height 7
click at [410, 58] on input "з підсвіткою" at bounding box center [403, 58] width 13 height 13
checkbox input "true"
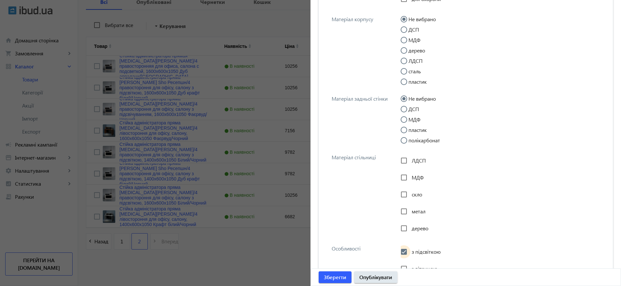
scroll to position [726, 0]
click at [413, 164] on span "ЛДСП" at bounding box center [419, 162] width 14 height 7
click at [410, 164] on input "ЛДСП" at bounding box center [403, 162] width 13 height 13
checkbox input "true"
click at [411, 109] on input "ДСП" at bounding box center [407, 114] width 13 height 13
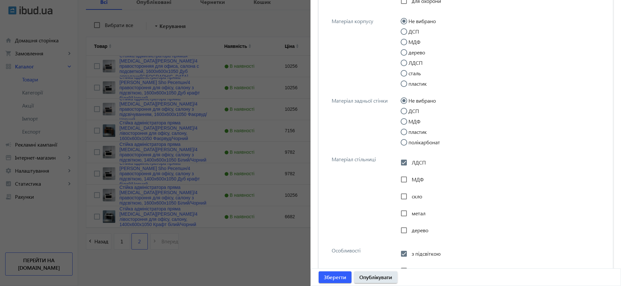
radio input "true"
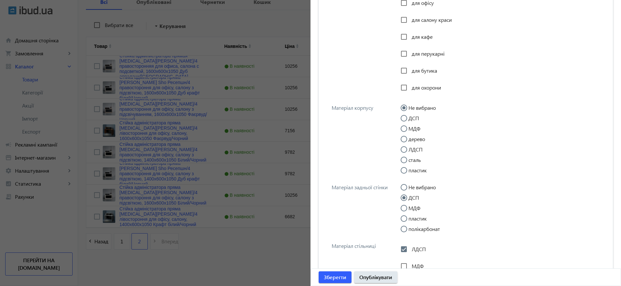
scroll to position [579, 0]
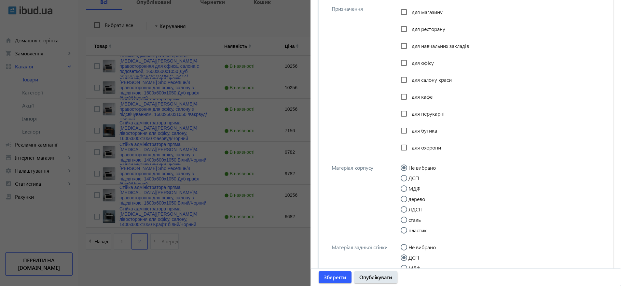
click at [414, 182] on mat-radio-group "Не вибрано ДСП МДФ дерево ЛДСП сталь пластик" at bounding box center [502, 200] width 203 height 73
click at [414, 180] on label "ДСП" at bounding box center [413, 177] width 12 height 5
click at [414, 180] on input "ДСП" at bounding box center [407, 181] width 13 height 13
radio input "true"
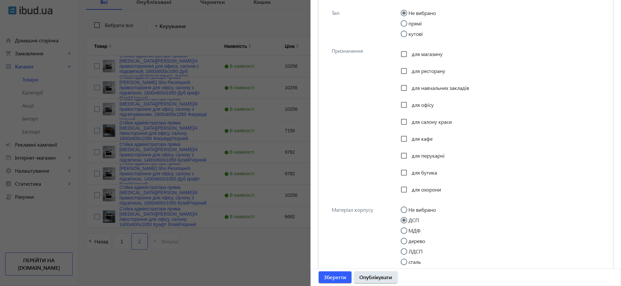
scroll to position [481, 0]
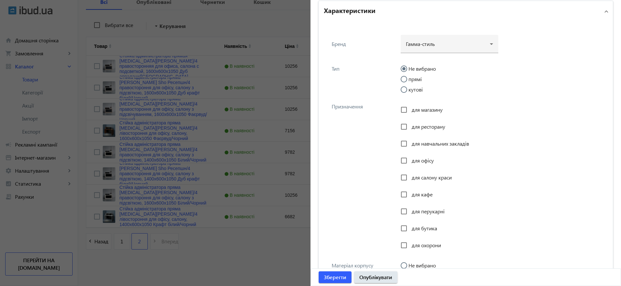
click at [425, 212] on span "для перукарні" at bounding box center [428, 211] width 33 height 7
click at [410, 212] on input "для перукарні" at bounding box center [403, 211] width 13 height 13
checkbox input "true"
click at [422, 177] on span "для салону краси" at bounding box center [432, 177] width 40 height 7
click at [410, 177] on input "для салону краси" at bounding box center [403, 177] width 13 height 13
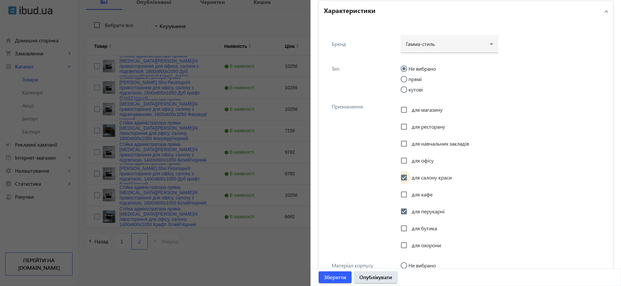
checkbox input "true"
click at [424, 160] on span "для офісу" at bounding box center [423, 160] width 22 height 7
click at [410, 160] on input "для офісу" at bounding box center [403, 160] width 13 height 13
checkbox input "true"
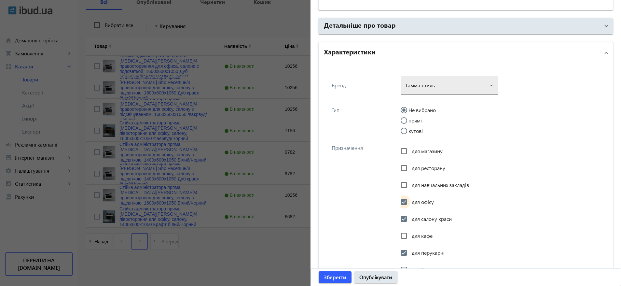
scroll to position [384, 0]
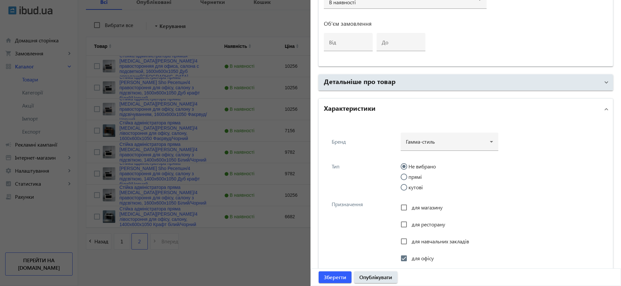
click at [408, 177] on input "прямі" at bounding box center [407, 180] width 13 height 13
radio input "true"
click at [427, 141] on div at bounding box center [449, 138] width 87 height 23
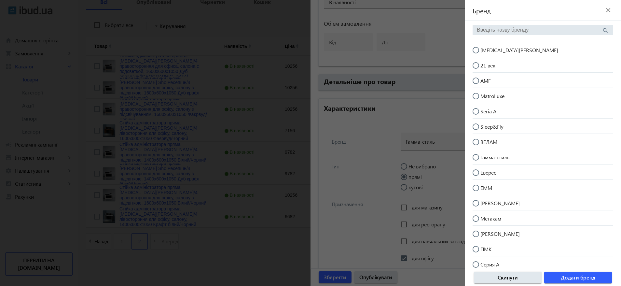
click at [496, 50] on span "[MEDICAL_DATA][PERSON_NAME]" at bounding box center [519, 50] width 78 height 7
click at [486, 50] on input "[MEDICAL_DATA][PERSON_NAME]" at bounding box center [479, 53] width 13 height 13
radio input "true"
click at [573, 275] on span "Додати бренд" at bounding box center [578, 277] width 35 height 7
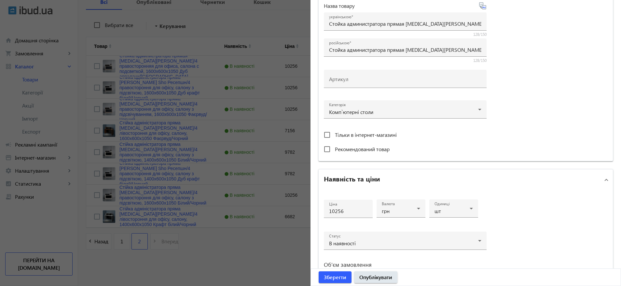
scroll to position [244, 0]
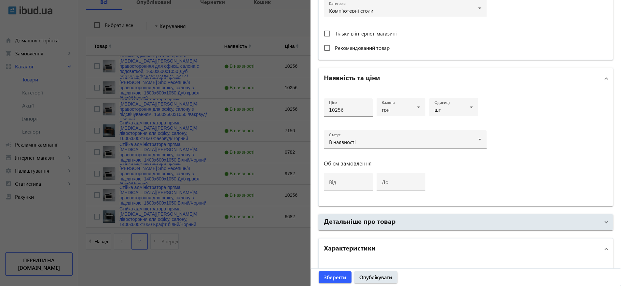
click at [404, 214] on mat-expansion-panel "Детальніше про товар Опис українською Ресепшн – це перше враження про Ваш офіс,…" at bounding box center [465, 222] width 295 height 16
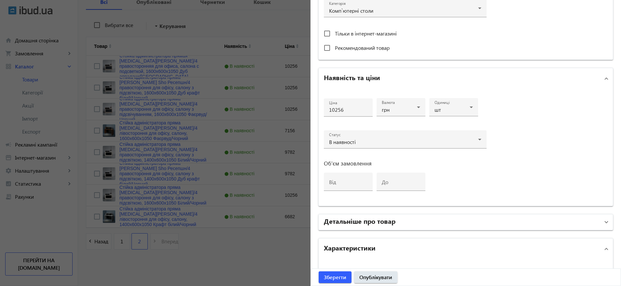
click at [404, 217] on mat-panel-title "Детальніше про товар" at bounding box center [462, 222] width 276 height 12
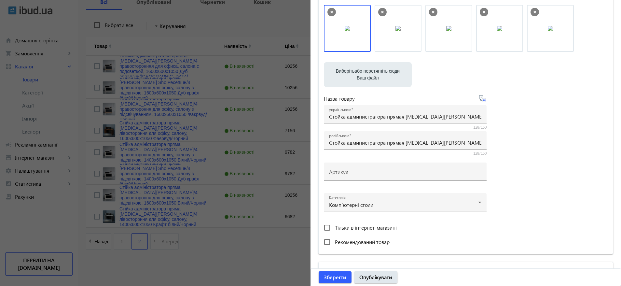
scroll to position [49, 0]
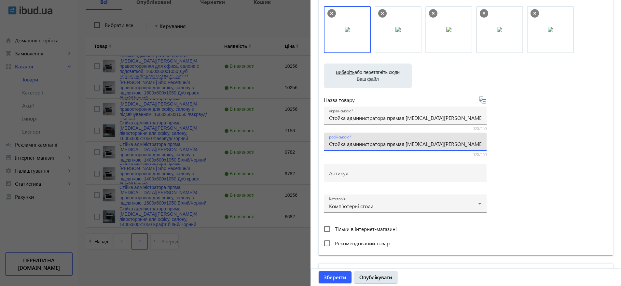
click at [405, 144] on input "Стойка администратора прямая [MEDICAL_DATA][PERSON_NAME]/4 правосторонняя для о…" at bounding box center [405, 143] width 152 height 7
click at [344, 175] on mat-label "Артикул" at bounding box center [338, 173] width 19 height 7
click at [344, 175] on input "Артикул" at bounding box center [405, 175] width 152 height 7
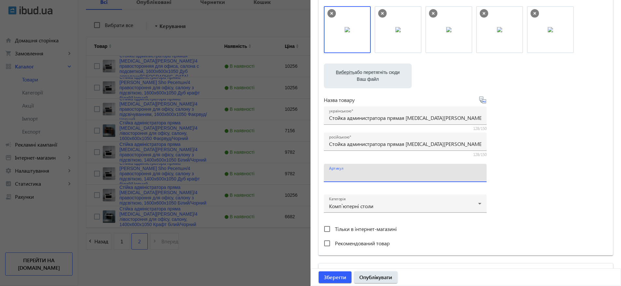
paste input "РЕЦ/4пп-160-[GEOGRAPHIC_DATA]"
type input "РЕЦ/4пп-160-[GEOGRAPHIC_DATA]"
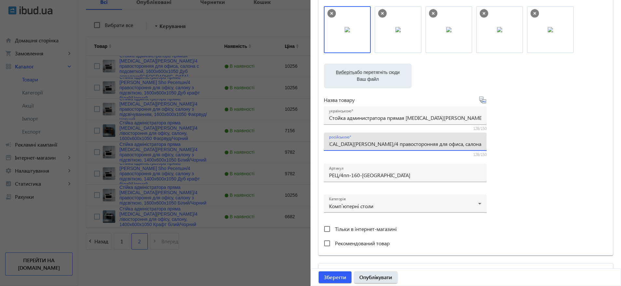
scroll to position [0, 184]
drag, startPoint x: 388, startPoint y: 143, endPoint x: 536, endPoint y: 155, distance: 148.6
click at [536, 155] on div "Виберіть або перетягніть сюди Ваш файл 1179268bf7c643c7db4846574449392-60d58357…" at bounding box center [466, 127] width 284 height 243
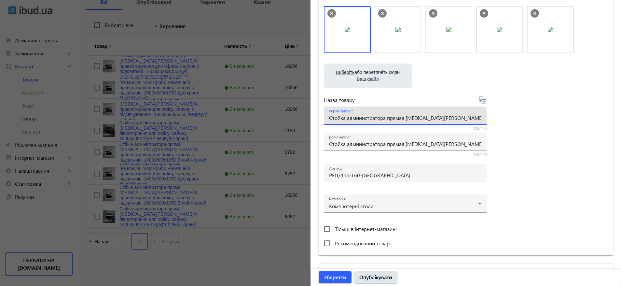
click at [370, 117] on input "Стойка администратора прямая [MEDICAL_DATA][PERSON_NAME]/4 правосторонняя для о…" at bounding box center [405, 117] width 152 height 7
paste input "ійка адміністратора пряма [MEDICAL_DATA][PERSON_NAME]/4 правостороння для офісу…"
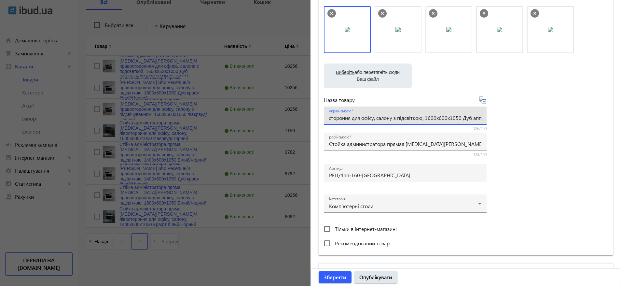
type input "Стійка адміністратора пряма [MEDICAL_DATA][PERSON_NAME]/4 правостороння для офі…"
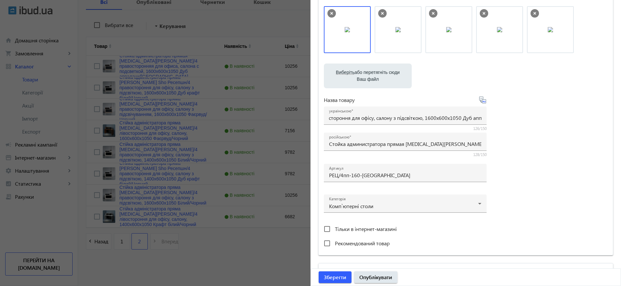
click at [545, 135] on div "Виберіть або перетягніть сюди Ваш файл 1179268bf7c643c7db4846574449392-60d58357…" at bounding box center [466, 127] width 284 height 243
drag, startPoint x: 531, startPoint y: 29, endPoint x: 492, endPoint y: 25, distance: 39.8
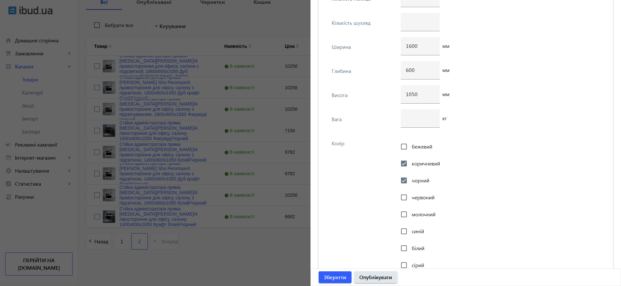
scroll to position [1528, 0]
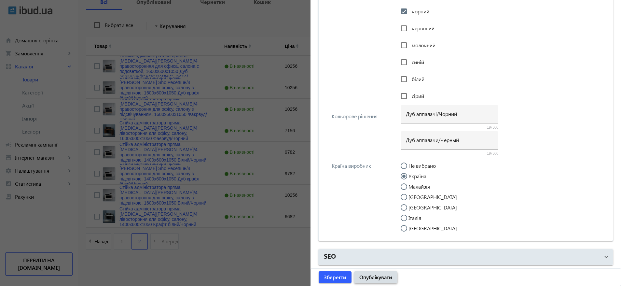
click at [384, 274] on span "Опублікувати" at bounding box center [375, 276] width 33 height 7
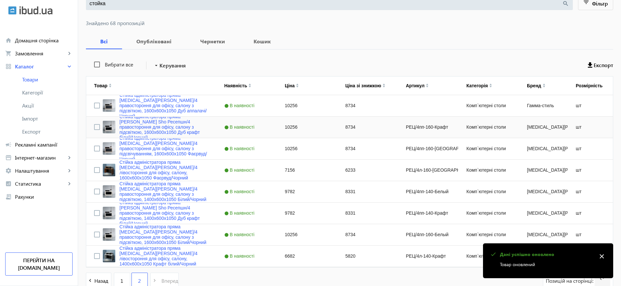
scroll to position [114, 0]
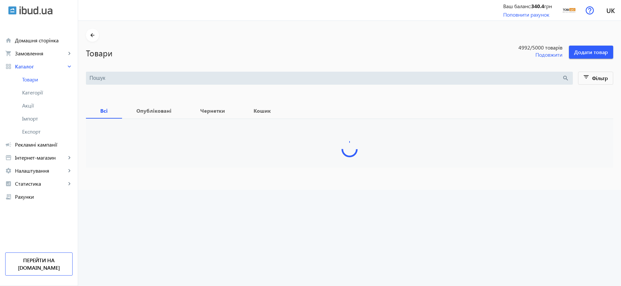
type input "стойка"
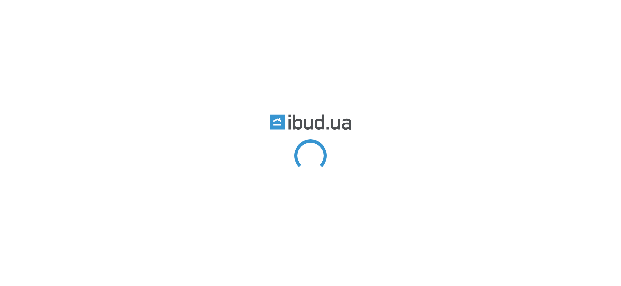
type input "Рецепція/4"
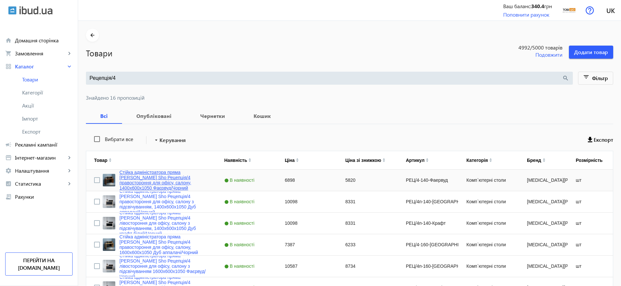
click at [155, 183] on link "Стійка адміністратора пряма [PERSON_NAME] Sho Рецепція/4 правостороння для офіс…" at bounding box center [163, 180] width 89 height 21
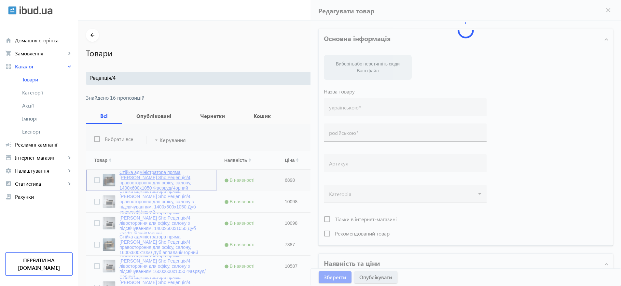
type input "Стійка адміністратора пряма [PERSON_NAME] Sho Рецепція/4 правостороння для офіс…"
type input "Стойка администратора прямая [MEDICAL_DATA][PERSON_NAME]/4 правосторонняя для о…"
type input "РЕЦ/4-140-Фаервуд"
type input "6898"
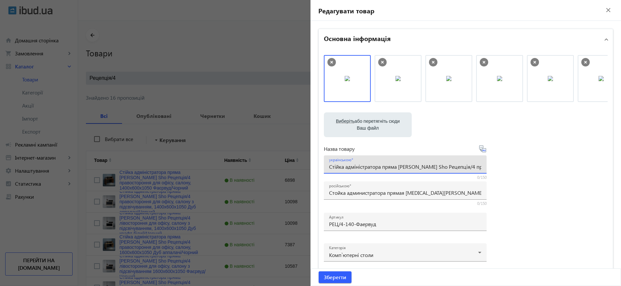
drag, startPoint x: 419, startPoint y: 166, endPoint x: 438, endPoint y: 166, distance: 18.9
click at [438, 166] on input "Стійка адміністратора пряма [PERSON_NAME] Sho Рецепція/4 правостороння для офіс…" at bounding box center [405, 166] width 152 height 7
paste input "епшн"
type input "Стійка адміністратора пряма [MEDICAL_DATA][PERSON_NAME]/4 правостороння для офі…"
click at [334, 276] on span "Зберегти" at bounding box center [335, 276] width 22 height 7
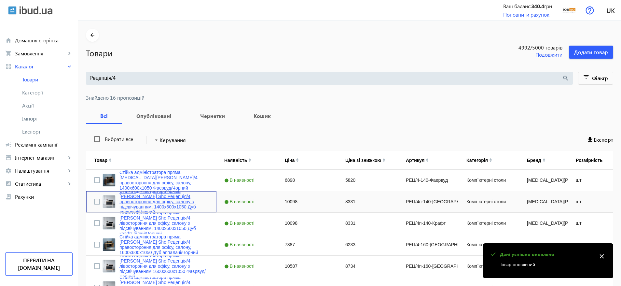
click at [153, 206] on link "Стійка адміністратора пряма [PERSON_NAME] Sho Рецепція/4 правостороння для офіс…" at bounding box center [163, 201] width 89 height 26
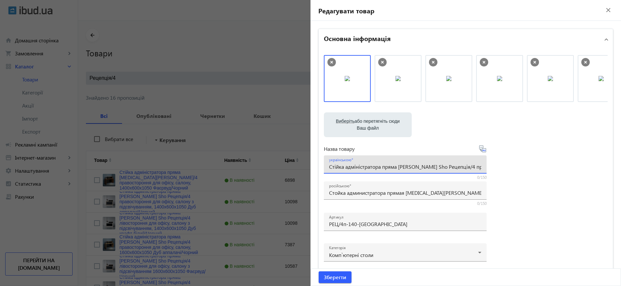
drag, startPoint x: 419, startPoint y: 166, endPoint x: 438, endPoint y: 166, distance: 18.9
click at [438, 166] on input "Стійка адміністратора пряма [PERSON_NAME] Sho Рецепція/4 правостороння для офіс…" at bounding box center [405, 166] width 152 height 7
drag, startPoint x: 439, startPoint y: 166, endPoint x: 424, endPoint y: 166, distance: 15.0
click at [424, 166] on input "Стійка адміністратора пряма [PERSON_NAME] Sho Рецепція/4 правостороння для офіс…" at bounding box center [405, 166] width 152 height 7
click at [162, 203] on div at bounding box center [310, 143] width 621 height 286
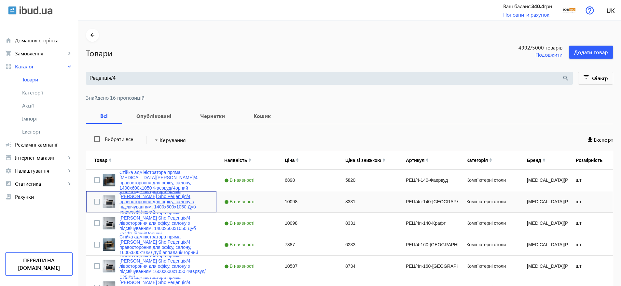
click at [153, 203] on link "Стійка адміністратора пряма [PERSON_NAME] Sho Рецепція/4 правостороння для офіс…" at bounding box center [163, 201] width 89 height 26
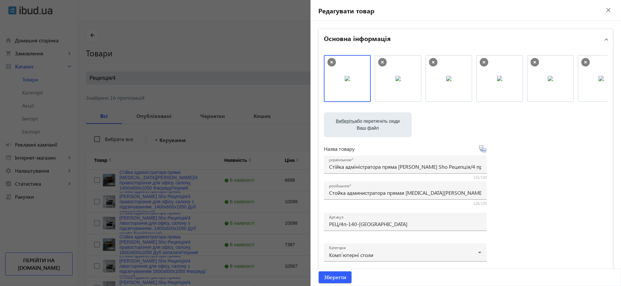
click at [483, 61] on icon at bounding box center [484, 62] width 3 height 3
click at [548, 76] on img at bounding box center [550, 78] width 5 height 5
click at [532, 60] on icon at bounding box center [535, 62] width 8 height 8
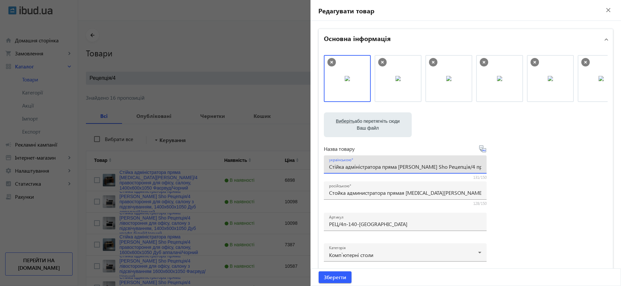
drag, startPoint x: 438, startPoint y: 165, endPoint x: 418, endPoint y: 165, distance: 19.9
click at [418, 165] on input "Стійка адміністратора пряма [PERSON_NAME] Sho Рецепція/4 правостороння для офіс…" at bounding box center [405, 166] width 152 height 7
paste input "епшн"
type input "Стійка адміністратора пряма [MEDICAL_DATA][PERSON_NAME]/4 правостороння для офі…"
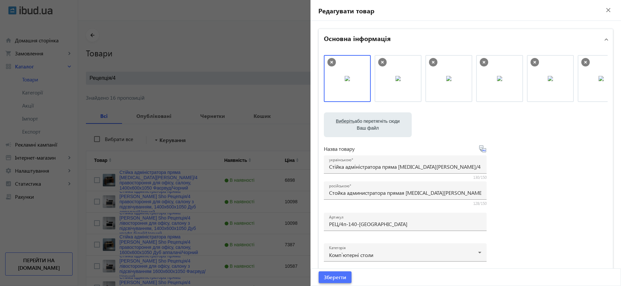
click at [332, 279] on span "Зберегти" at bounding box center [335, 276] width 22 height 7
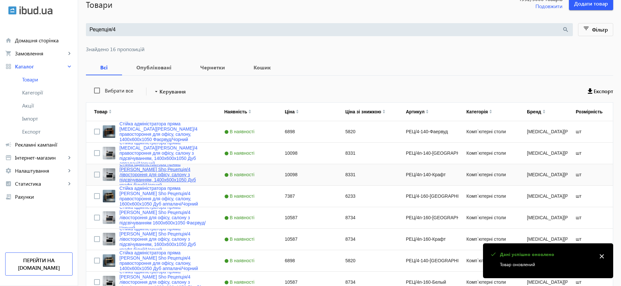
scroll to position [49, 0]
click at [160, 174] on link "Стійка адміністратора пряма [PERSON_NAME] Sho Рецепція/4 лівостороння для офісу…" at bounding box center [163, 174] width 89 height 26
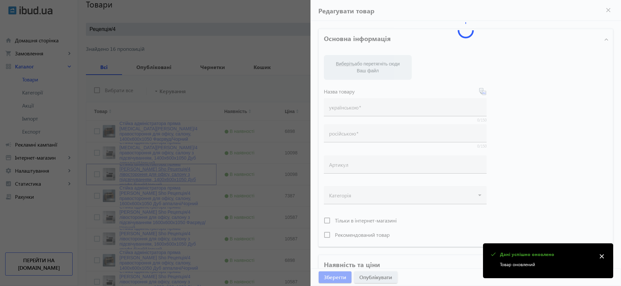
type input "Стійка адміністратора пряма [PERSON_NAME] Sho Рецепція/4 лівостороння для офісу…"
type input "Стойка администратора прямая [MEDICAL_DATA][PERSON_NAME]/4 левосторонняя для оф…"
type input "РЕЦ/4п-140-Крафт"
type input "10098"
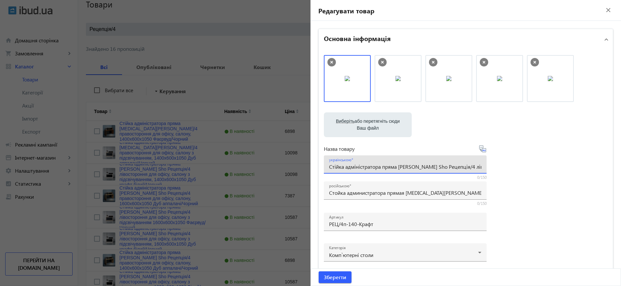
drag, startPoint x: 438, startPoint y: 165, endPoint x: 421, endPoint y: 166, distance: 16.7
click at [421, 166] on input "Стійка адміністратора пряма [PERSON_NAME] Sho Рецепція/4 лівостороння для офісу…" at bounding box center [405, 166] width 152 height 7
drag, startPoint x: 439, startPoint y: 167, endPoint x: 419, endPoint y: 167, distance: 19.5
click at [419, 167] on input "Стійка адміністратора пряма [PERSON_NAME] Sho Рецепція/4 лівостороння для офісу…" at bounding box center [405, 166] width 152 height 7
paste input "епшн"
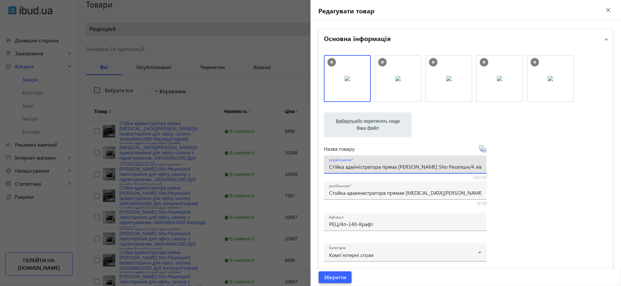
type input "Стійка адміністратора пряма [PERSON_NAME] Sho Ресепшн/4 лівостороння для офісу,…"
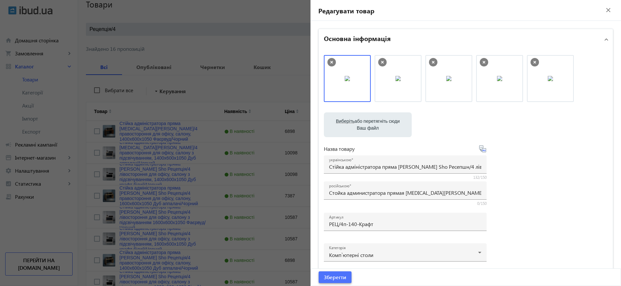
click at [336, 275] on span "Зберегти" at bounding box center [335, 276] width 22 height 7
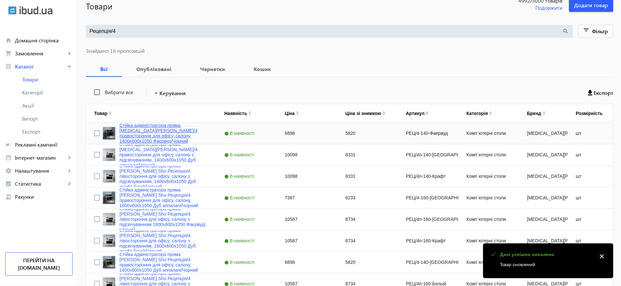
scroll to position [98, 0]
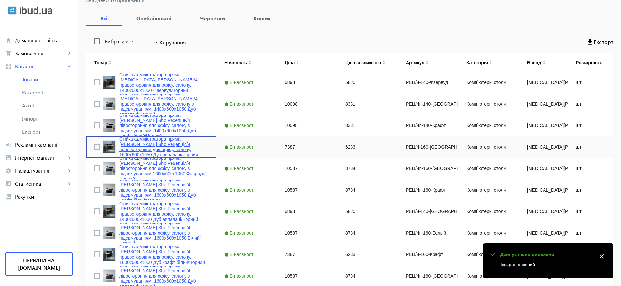
click at [149, 147] on link "Стійка адміністратора пряма [PERSON_NAME] Sho Рецепція/4 правостороння для офіс…" at bounding box center [163, 146] width 89 height 21
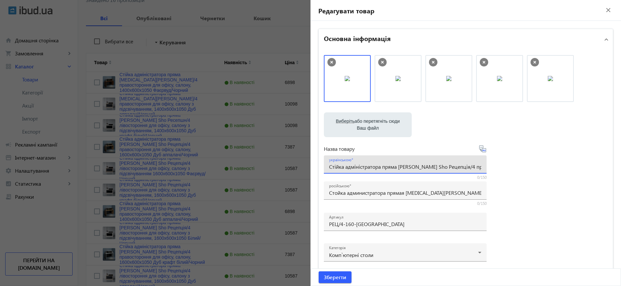
drag, startPoint x: 438, startPoint y: 165, endPoint x: 419, endPoint y: 167, distance: 19.4
click at [419, 167] on input "Стійка адміністратора пряма [PERSON_NAME] Sho Рецепція/4 правостороння для офіс…" at bounding box center [405, 166] width 152 height 7
paste input "епшн"
type input "Стійка адміністратора пряма [MEDICAL_DATA][PERSON_NAME]/4 правостороння для офі…"
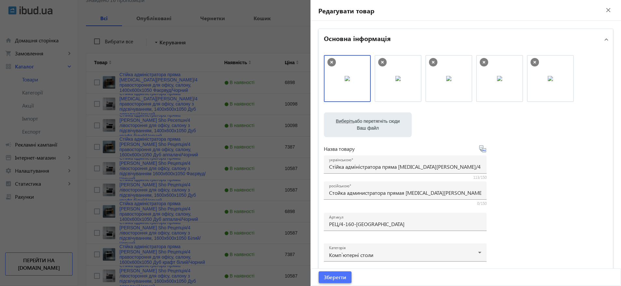
click at [342, 280] on span "Зберегти" at bounding box center [335, 276] width 22 height 7
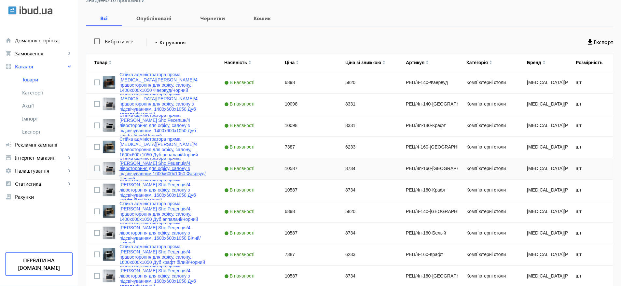
click at [168, 170] on link "Стійка адміністратора пряма [PERSON_NAME] Sho Рецепція/4 лівостороння для офісу…" at bounding box center [163, 168] width 89 height 26
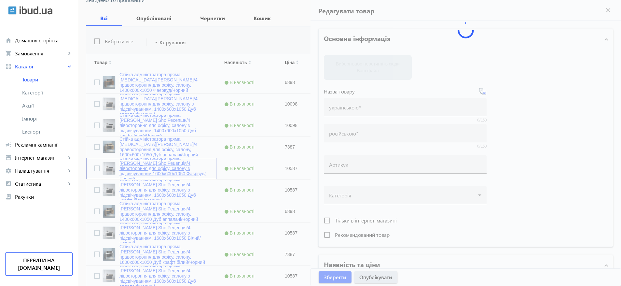
type input "Стійка адміністратора пряма [PERSON_NAME] Sho Рецепція/4 лівостороння для офісу…"
type input "Стойка администратора прямая [MEDICAL_DATA][PERSON_NAME]/4 левосторонняя для оф…"
type input "РЕЦ/4п-160-[GEOGRAPHIC_DATA]"
type input "10587"
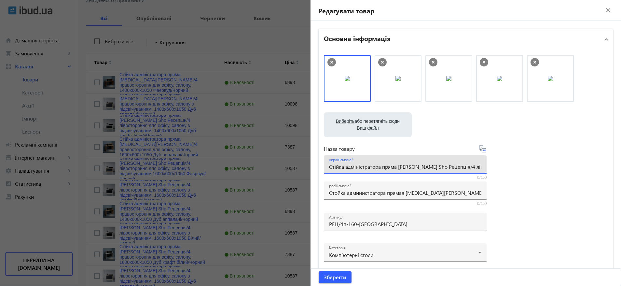
drag, startPoint x: 440, startPoint y: 164, endPoint x: 419, endPoint y: 164, distance: 21.2
click at [419, 164] on input "Стійка адміністратора пряма [PERSON_NAME] Sho Рецепція/4 лівостороння для офісу…" at bounding box center [405, 166] width 152 height 7
paste input "епшн"
type input "Стійка адміністратора пряма [MEDICAL_DATA][PERSON_NAME]/4 лівостороння для офіс…"
click at [321, 276] on span "submit" at bounding box center [335, 277] width 33 height 16
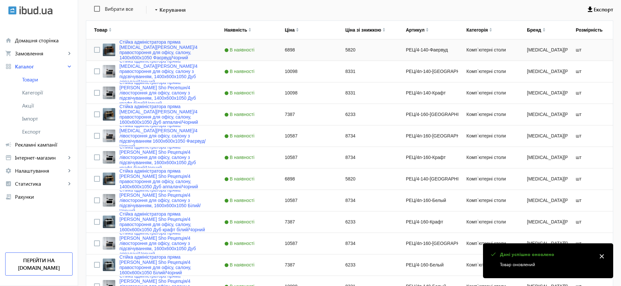
scroll to position [146, 0]
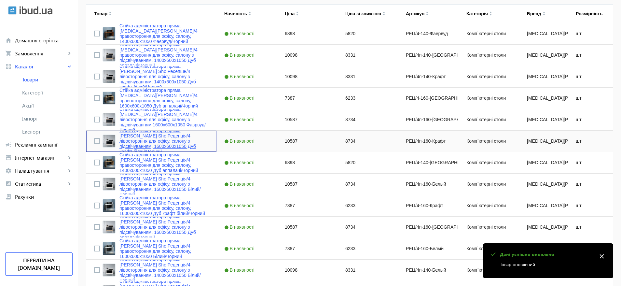
click at [157, 136] on link "Стійка адміністратора пряма [PERSON_NAME] Sho Рецепція/4 лівостороння для офісу…" at bounding box center [163, 141] width 89 height 26
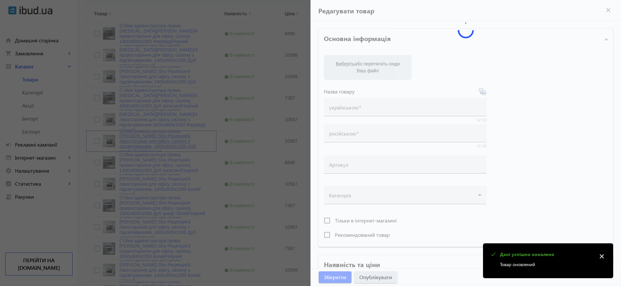
type input "Стійка адміністратора пряма [PERSON_NAME] Sho Рецепція/4 лівостороння для офісу…"
type input "Стойка администратора прямая [PERSON_NAME] Sho Ресепшн/4 левосторонняя для офис…"
type input "РЕЦ/4п-160-Крафт"
type input "10587"
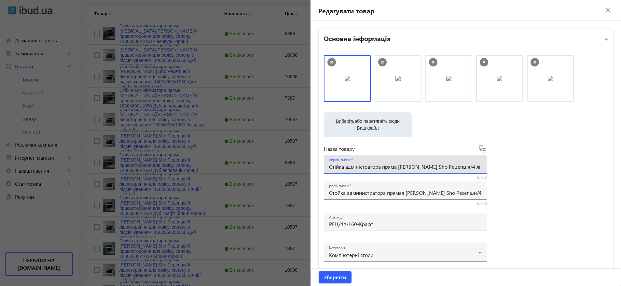
drag, startPoint x: 438, startPoint y: 164, endPoint x: 419, endPoint y: 166, distance: 19.0
click at [419, 166] on input "Стійка адміністратора пряма [PERSON_NAME] Sho Рецепція/4 лівостороння для офісу…" at bounding box center [405, 166] width 152 height 7
paste input "епшн"
type input "Стійка адміністратора пряма [PERSON_NAME] Sho Ресепшн/4 лівостороння для офісу,…"
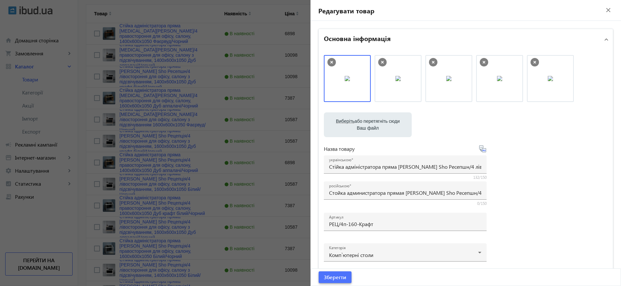
click at [336, 275] on span "Зберегти" at bounding box center [335, 276] width 22 height 7
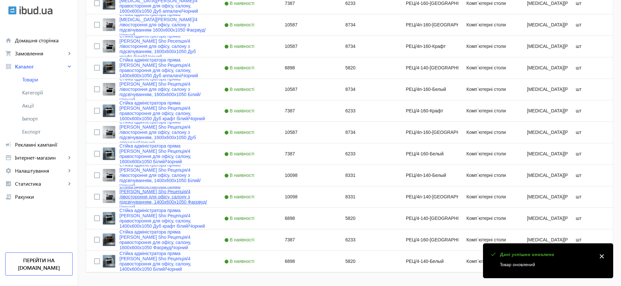
scroll to position [244, 0]
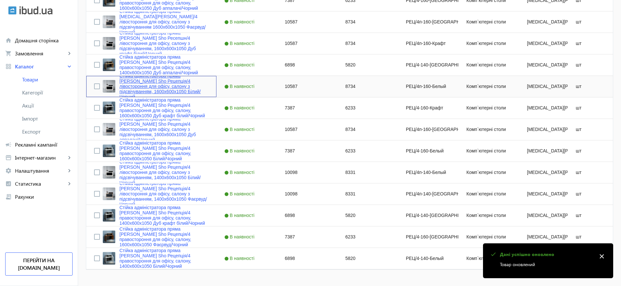
click at [166, 92] on link "Стійка адміністратора пряма [PERSON_NAME] Sho Рецепція/4 лівостороння для офісу…" at bounding box center [163, 86] width 89 height 26
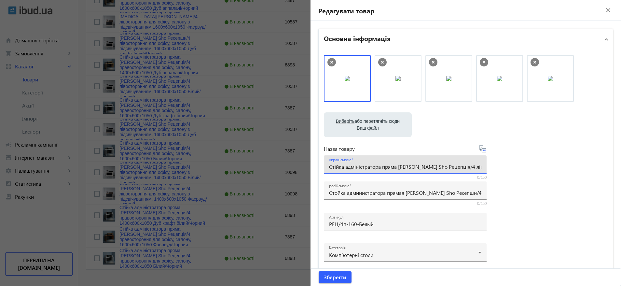
drag, startPoint x: 438, startPoint y: 165, endPoint x: 418, endPoint y: 166, distance: 20.5
click at [418, 166] on input "Стійка адміністратора пряма [PERSON_NAME] Sho Рецепція/4 лівостороння для офісу…" at bounding box center [405, 166] width 152 height 7
paste input "епшн"
type input "Стійка адміністратора пряма [MEDICAL_DATA][PERSON_NAME]/4 лівостороння для офіс…"
click at [333, 278] on span "Зберегти" at bounding box center [335, 276] width 22 height 7
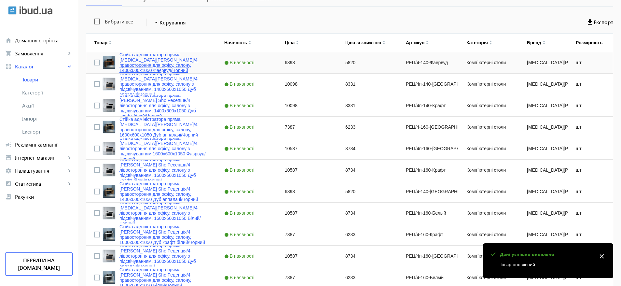
scroll to position [195, 0]
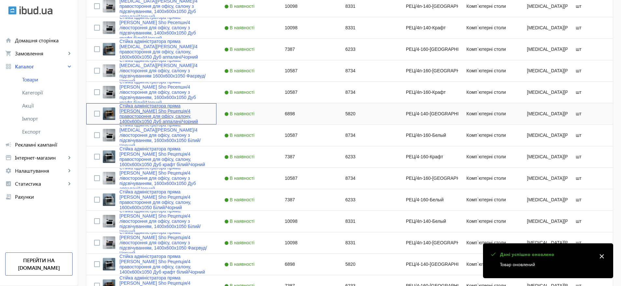
click at [136, 111] on link "Стійка адміністратора пряма Tobi Sho Рецепція/4 правостороння для офісу, салону…" at bounding box center [163, 113] width 89 height 21
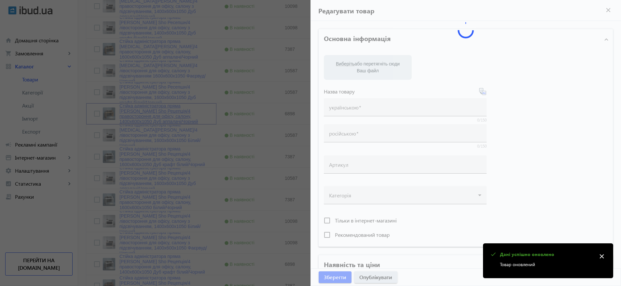
type input "Стійка адміністратора пряма Tobi Sho Рецепція/4 правостороння для офісу, салону…"
type input "Стойка администратора прямая Tobi Sho Ресепшн/4 правосторонняя для офиса, салон…"
type input "РЕЦ/4-140-[GEOGRAPHIC_DATA]"
type input "6898"
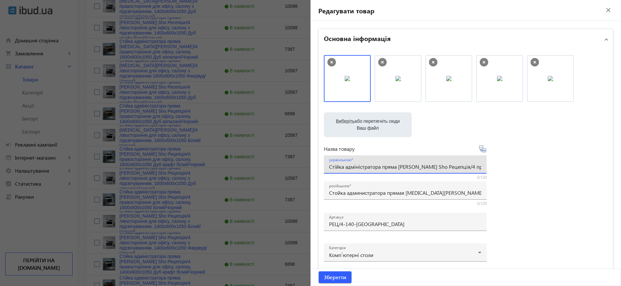
drag, startPoint x: 439, startPoint y: 166, endPoint x: 419, endPoint y: 168, distance: 20.4
click at [419, 168] on input "Стійка адміністратора пряма Tobi Sho Рецепція/4 правостороння для офісу, салону…" at bounding box center [405, 166] width 152 height 7
paste input "епшн"
type input "Стійка адміністратора пряма [MEDICAL_DATA][PERSON_NAME]/4 правостороння для офі…"
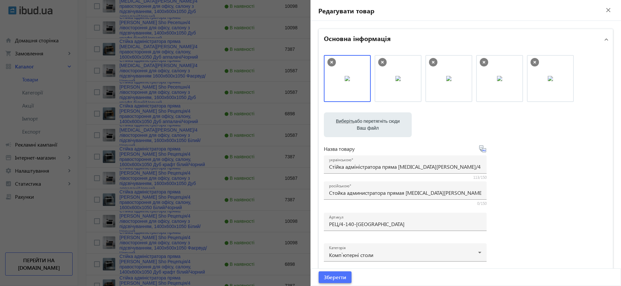
click at [330, 276] on span "Зберегти" at bounding box center [335, 276] width 22 height 7
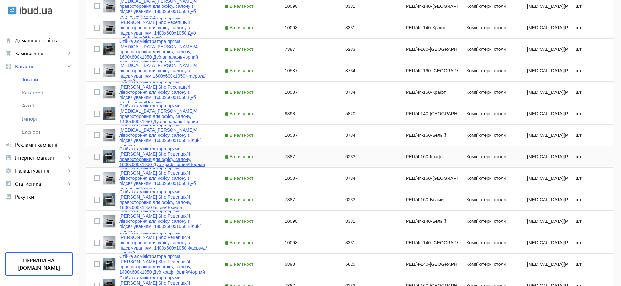
click at [151, 155] on link "Стійка адміністратора пряма Tobi Sho Рецепція/4 правостороння для офісу, салону…" at bounding box center [163, 156] width 89 height 21
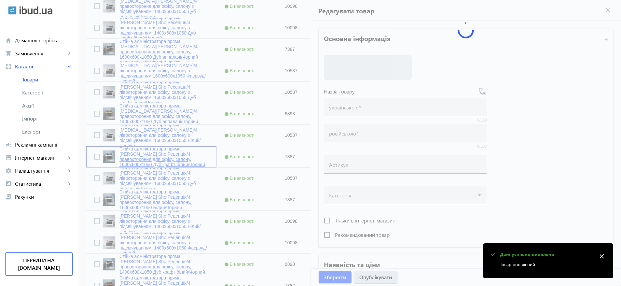
type input "Стійка адміністратора пряма Tobi Sho Рецепція/4 правостороння для офісу, салону…"
type input "Стойка администратора прямая Tobi Sho Ресепшн/4 правосторонняя для офиса, салон…"
type input "РЕЦ/4-160-Крафт"
type input "7387"
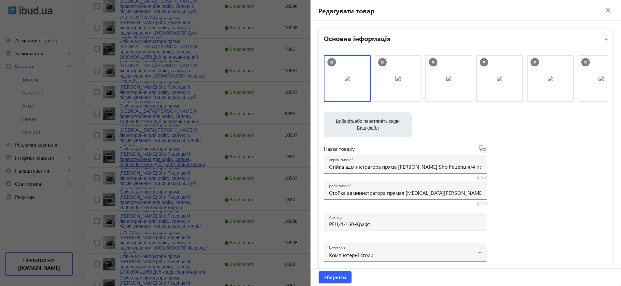
click at [151, 155] on div at bounding box center [310, 143] width 621 height 286
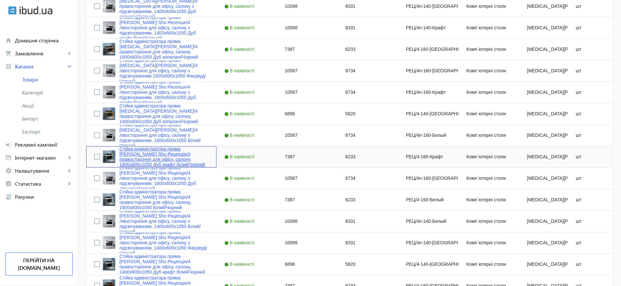
click at [151, 155] on link "Стійка адміністратора пряма Tobi Sho Рецепція/4 правостороння для офісу, салону…" at bounding box center [163, 156] width 89 height 21
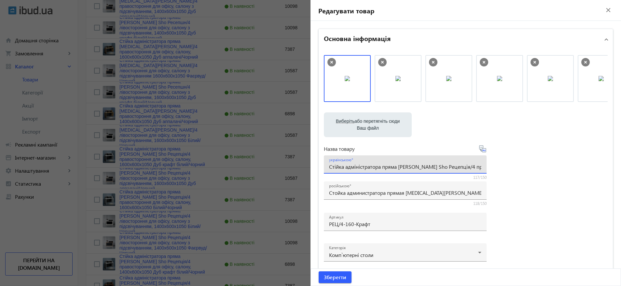
drag, startPoint x: 440, startPoint y: 165, endPoint x: 419, endPoint y: 169, distance: 21.2
click at [419, 169] on input "Стійка адміністратора пряма Tobi Sho Рецепція/4 правостороння для офісу, салону…" at bounding box center [405, 166] width 152 height 7
paste input "епшн"
type input "Стійка адміністратора пряма [PERSON_NAME] Sho Ресепшн/4 правостороння для офісу…"
click at [483, 60] on icon at bounding box center [484, 62] width 8 height 8
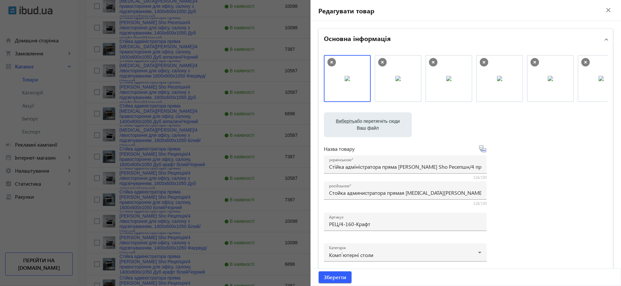
click at [401, 76] on img at bounding box center [398, 78] width 5 height 5
drag, startPoint x: 551, startPoint y: 67, endPoint x: 362, endPoint y: 72, distance: 189.2
click at [584, 62] on icon at bounding box center [585, 62] width 3 height 3
click at [337, 273] on span "Зберегти" at bounding box center [335, 276] width 22 height 7
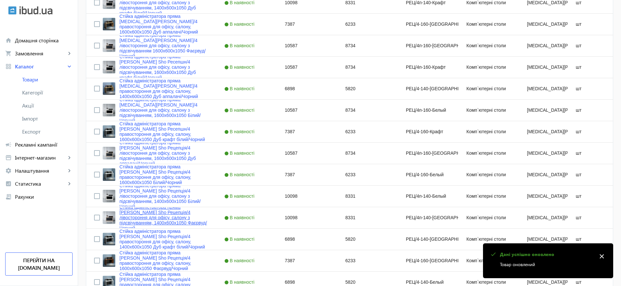
scroll to position [244, 0]
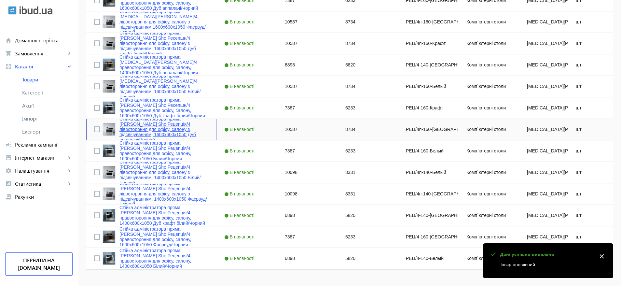
click at [155, 131] on link "Стійка адміністратора пряма Tobi Sho Рецепція/4 лівостороння для офісу, салону …" at bounding box center [163, 129] width 89 height 26
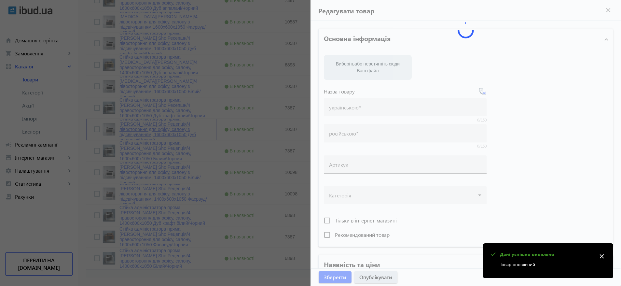
type input "Стійка адміністратора пряма Tobi Sho Рецепція/4 лівостороння для офісу, салону …"
type input "Стойка администратора прямая Tobi Sho Ресепшн/4 левосторонняя для офиса, салона…"
type input "РЕЦ/4п-160-[GEOGRAPHIC_DATA]"
type input "10587"
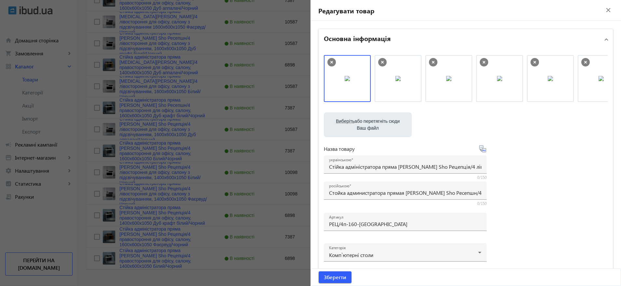
click at [145, 134] on div at bounding box center [310, 143] width 621 height 286
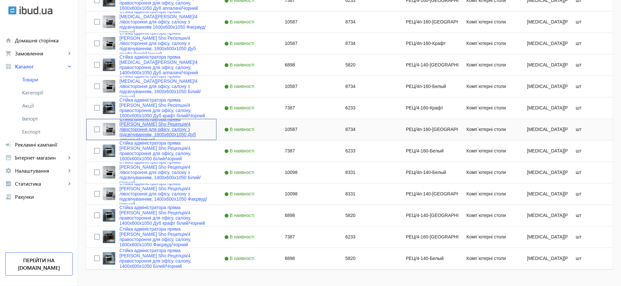
click at [146, 132] on link "Стійка адміністратора пряма Tobi Sho Рецепція/4 лівостороння для офісу, салону …" at bounding box center [163, 129] width 89 height 26
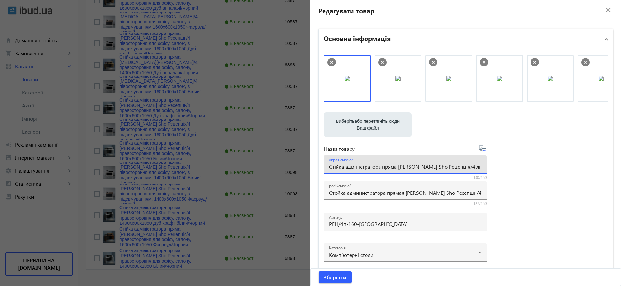
drag, startPoint x: 438, startPoint y: 166, endPoint x: 419, endPoint y: 166, distance: 19.2
click at [419, 166] on input "Стійка адміністратора пряма Tobi Sho Рецепція/4 лівостороння для офісу, салону …" at bounding box center [405, 166] width 152 height 7
paste input "епшн"
type input "Стійка адміністратора пряма [PERSON_NAME] Sho Ресепшн/4 лівостороння для офісу,…"
click at [335, 281] on span "submit" at bounding box center [335, 277] width 33 height 16
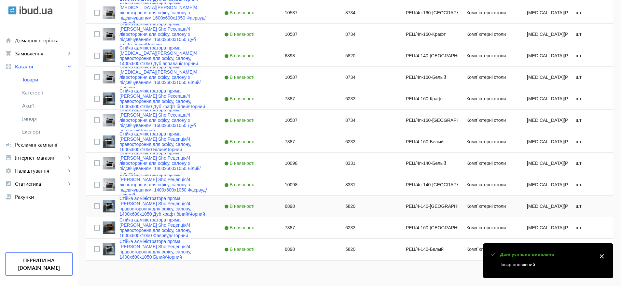
scroll to position [258, 0]
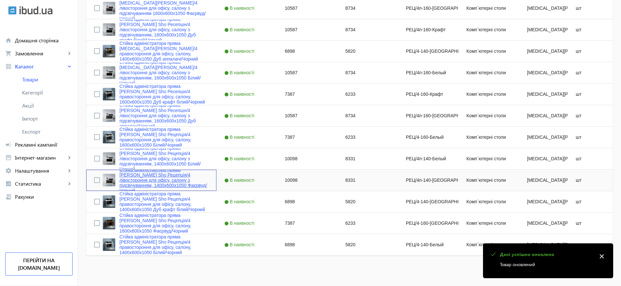
click at [159, 182] on link "Стійка адміністратора пряма Tobi Sho Рецепція/4 лівостороння для офісу, салону …" at bounding box center [163, 180] width 89 height 26
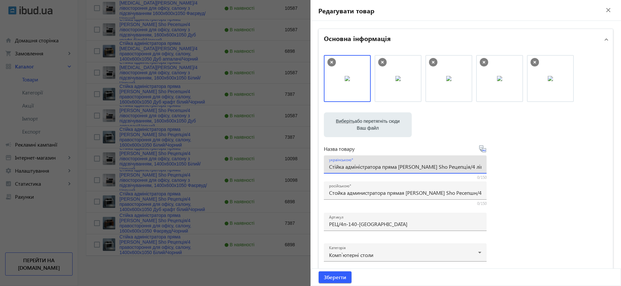
drag, startPoint x: 439, startPoint y: 167, endPoint x: 419, endPoint y: 165, distance: 20.6
click at [419, 165] on input "Стійка адміністратора пряма Tobi Sho Рецепція/4 лівостороння для офісу, салону …" at bounding box center [405, 166] width 152 height 7
paste input "епшн"
type input "Стійка адміністратора пряма [MEDICAL_DATA][PERSON_NAME]/4 лівостороння для офіс…"
click at [336, 276] on span "Зберегти" at bounding box center [335, 276] width 22 height 7
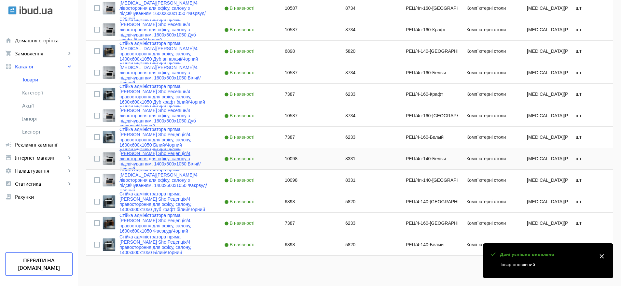
click at [158, 160] on link "Стійка адміністратора пряма Tobi Sho Рецепція/4 лівостороння для офісу, салону …" at bounding box center [163, 159] width 89 height 26
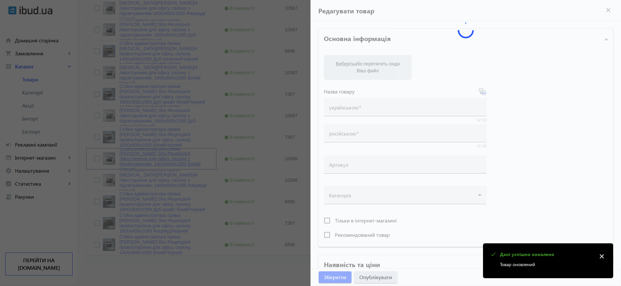
type input "Стійка адміністратора пряма Tobi Sho Рецепція/4 лівостороння для офісу, салону …"
type input "Стойка администратора прямая Tobi Sho Ресепшн/4 левосторонняя для офиса, салона…"
type input "РЕЦ/4п-140-Белый"
type input "10098"
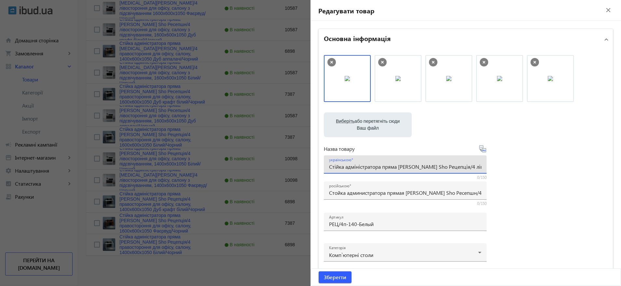
drag, startPoint x: 439, startPoint y: 165, endPoint x: 419, endPoint y: 165, distance: 20.2
click at [419, 165] on input "Стійка адміністратора пряма Tobi Sho Рецепція/4 лівостороння для офісу, салону …" at bounding box center [405, 166] width 152 height 7
paste input "епшн"
type input "Стійка адміністратора пряма [MEDICAL_DATA][PERSON_NAME]/4 лівостороння для офіс…"
click at [336, 278] on span "Зберегти" at bounding box center [335, 276] width 22 height 7
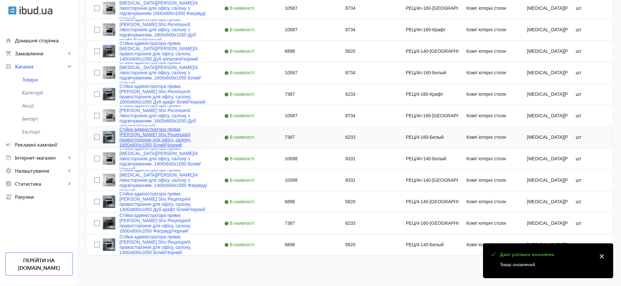
click at [155, 141] on link "Стійка адміністратора пряма Tobi Sho Рецепція/4 правостороння для офісу, салону…" at bounding box center [163, 137] width 89 height 21
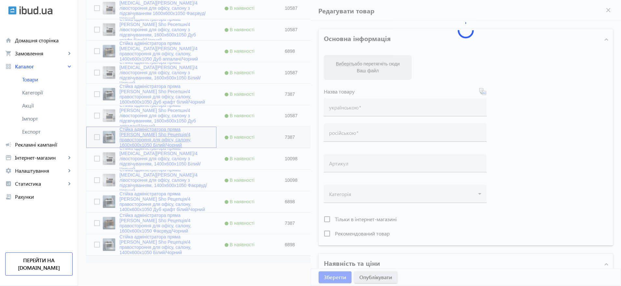
type input "Стійка адміністратора пряма Tobi Sho Рецепція/4 правостороння для офісу, салону…"
type input "Стойка администратора прямая Tobi Sho Ресепшн/4 правосторонняя для офиса, салон…"
type input "РЕЦ/4-160-Белый"
type input "7387"
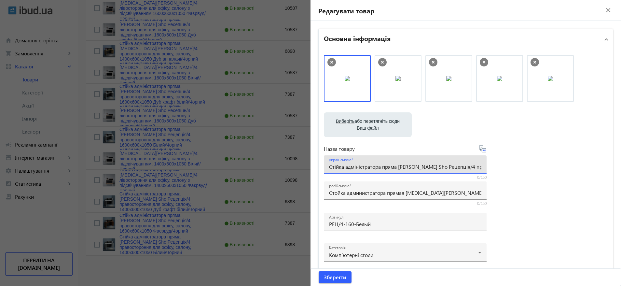
drag, startPoint x: 439, startPoint y: 165, endPoint x: 418, endPoint y: 163, distance: 21.2
click at [418, 163] on input "Стійка адміністратора пряма Tobi Sho Рецепція/4 правостороння для офісу, салону…" at bounding box center [405, 166] width 152 height 7
paste input "епшн"
type input "Стійка адміністратора пряма [MEDICAL_DATA][PERSON_NAME]/4 правостороння для офі…"
click at [338, 276] on span "Зберегти" at bounding box center [335, 276] width 22 height 7
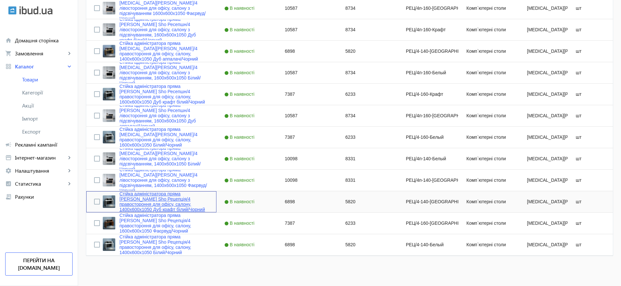
click at [132, 202] on link "Стійка адміністратора пряма Tobi Sho Рецепція/4 правостороння для офісу, салону…" at bounding box center [163, 201] width 89 height 21
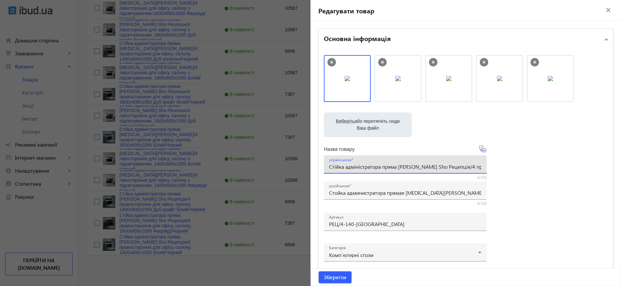
drag, startPoint x: 438, startPoint y: 164, endPoint x: 419, endPoint y: 166, distance: 19.6
click at [419, 166] on input "Стійка адміністратора пряма Tobi Sho Рецепція/4 правостороння для офісу, салону…" at bounding box center [405, 166] width 152 height 7
paste input "епшн"
type input "Стійка адміністратора пряма [PERSON_NAME] Sho Ресепшн/4 правостороння для офісу…"
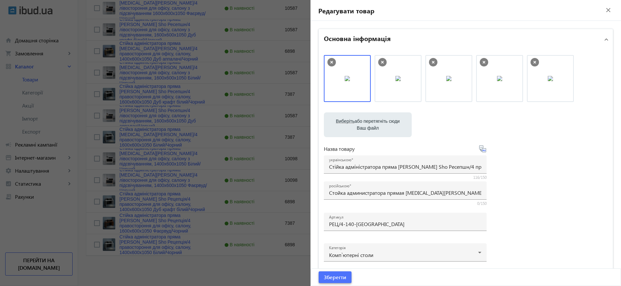
click at [335, 276] on span "Зберегти" at bounding box center [335, 276] width 22 height 7
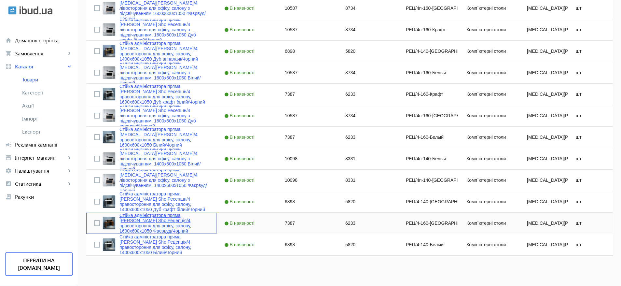
click at [148, 224] on link "Стійка адміністратора пряма Tobi Sho Рецепція/4 правостороння для офісу, салону…" at bounding box center [163, 223] width 89 height 21
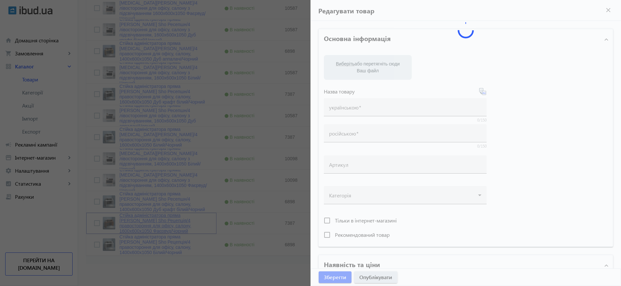
type input "Стійка адміністратора пряма Tobi Sho Рецепція/4 правостороння для офісу, салону…"
type input "Стойка администратора прямая Tobi Sho Ресепшн/4 правосторонняя для офиса, салон…"
type input "РЕЦ/4-160-[GEOGRAPHIC_DATA]"
type input "7387"
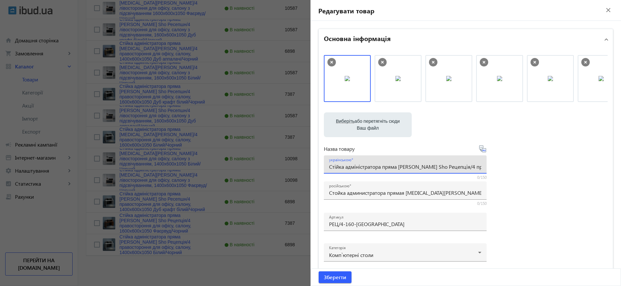
drag, startPoint x: 439, startPoint y: 163, endPoint x: 419, endPoint y: 168, distance: 20.4
click at [419, 168] on input "Стійка адміністратора пряма Tobi Sho Рецепція/4 правостороння для офісу, салону…" at bounding box center [405, 166] width 152 height 7
paste input "епшн"
type input "Стійка адміністратора пряма [MEDICAL_DATA][PERSON_NAME]/4 правостороння для офі…"
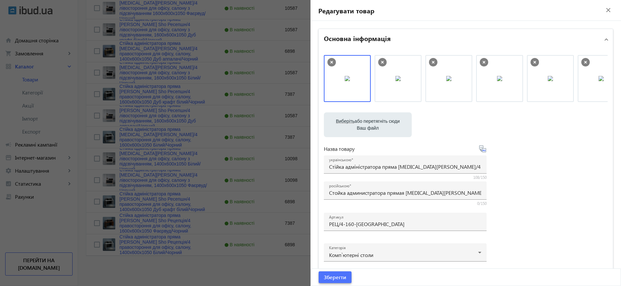
click at [333, 277] on span "Зберегти" at bounding box center [335, 276] width 22 height 7
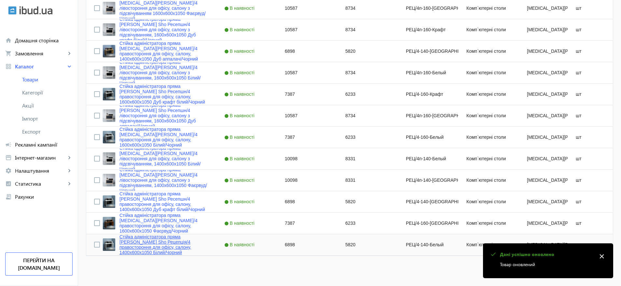
click at [144, 247] on link "Стійка адміністратора пряма Tobi Sho Рецепція/4 правостороння для офісу, салону…" at bounding box center [163, 244] width 89 height 21
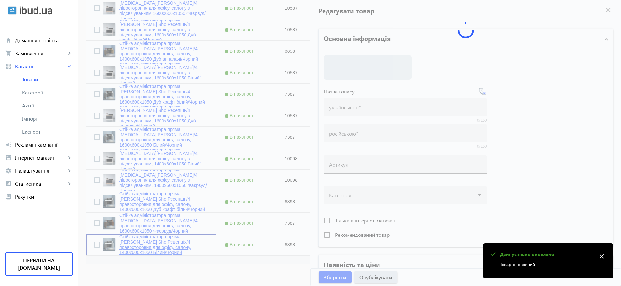
type input "Стійка адміністратора пряма Tobi Sho Рецепція/4 правостороння для офісу, салону…"
type input "Стойка администратора прямая Tobi Sho Ресепшн/4 правосторонняя для офиса, салон…"
type input "РЕЦ/4-140-Белый"
type input "6898"
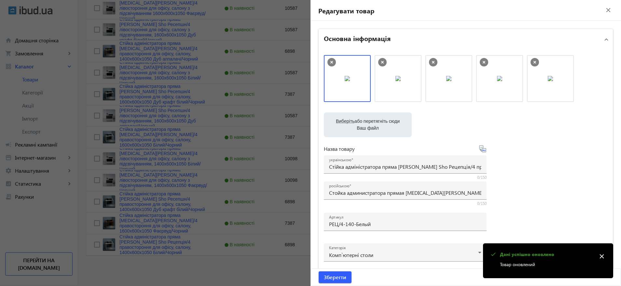
click at [153, 247] on div at bounding box center [310, 143] width 621 height 286
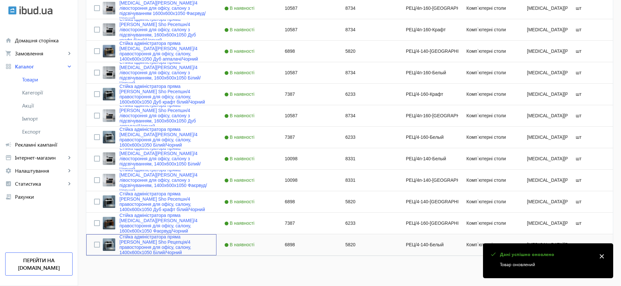
click at [155, 244] on link "Стійка адміністратора пряма Tobi Sho Рецепція/4 правостороння для офісу, салону…" at bounding box center [163, 244] width 89 height 21
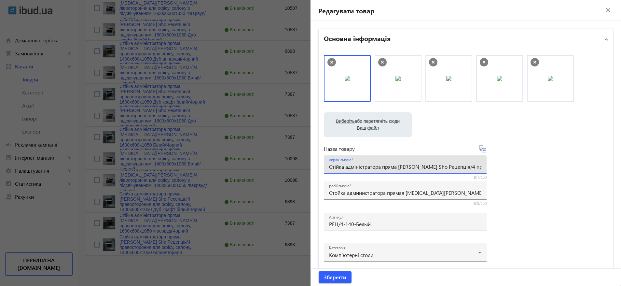
drag, startPoint x: 440, startPoint y: 166, endPoint x: 419, endPoint y: 169, distance: 20.8
click at [419, 169] on input "Стійка адміністратора пряма Tobi Sho Рецепція/4 правостороння для офісу, салону…" at bounding box center [405, 166] width 152 height 7
paste input "епшн"
type input "Стійка адміністратора пряма [MEDICAL_DATA][PERSON_NAME]/4 правостороння для офі…"
click at [329, 275] on span "Зберегти" at bounding box center [335, 276] width 22 height 7
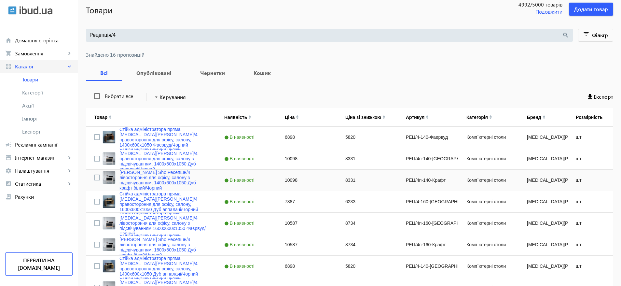
scroll to position [0, 0]
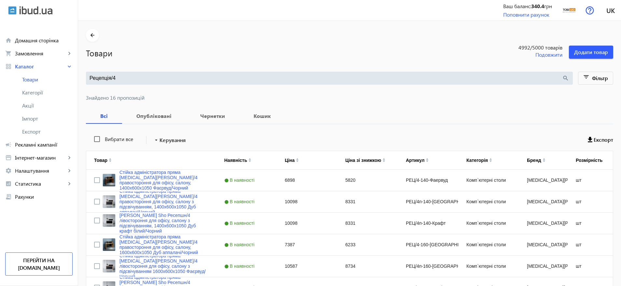
click at [107, 74] on div "Рецепція/4 search" at bounding box center [329, 78] width 487 height 13
drag, startPoint x: 107, startPoint y: 76, endPoint x: 49, endPoint y: 71, distance: 58.5
click at [49, 71] on div "arrow_back home Домашня сторінка shopping_cart Замовлення keyboard_arrow_right …" at bounding box center [310, 272] width 621 height 544
paste input "епшн"
type input "Ресепшн/4"
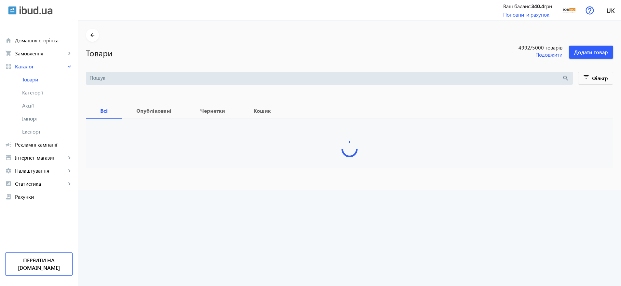
type input "Ресепшн/4"
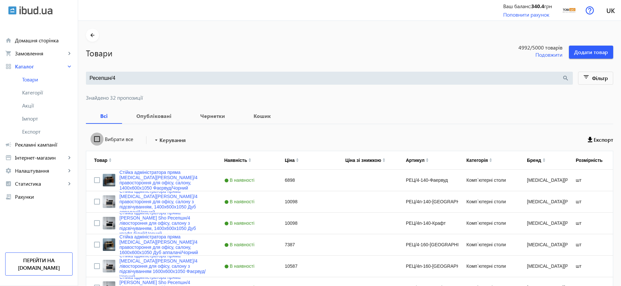
click at [94, 136] on input "Вибрати все" at bounding box center [96, 138] width 13 height 13
checkbox input "true"
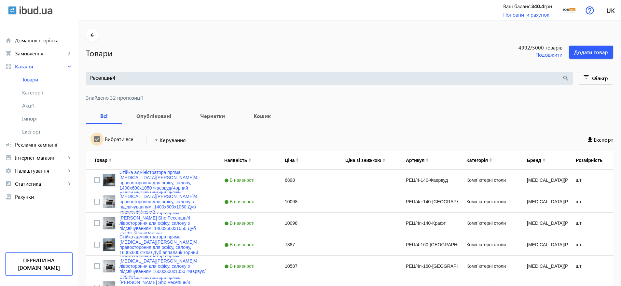
checkbox input "true"
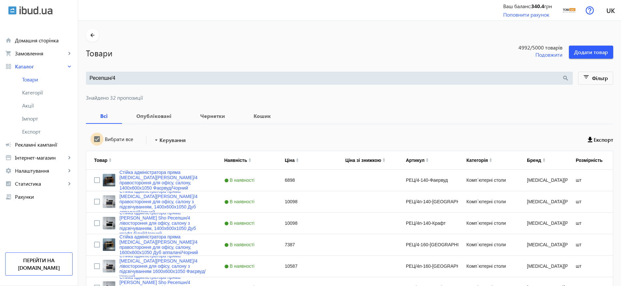
checkbox input "true"
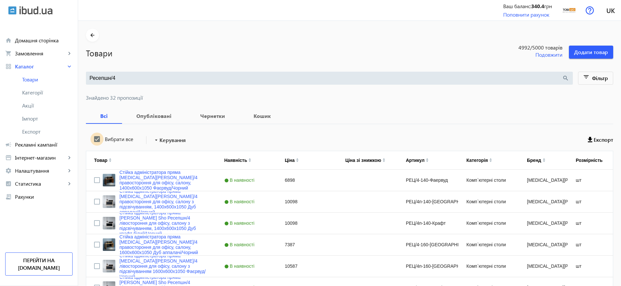
checkbox input "true"
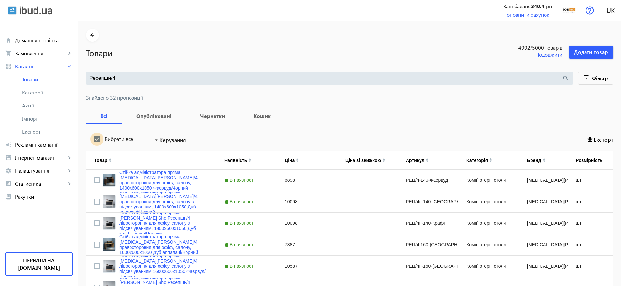
checkbox input "true"
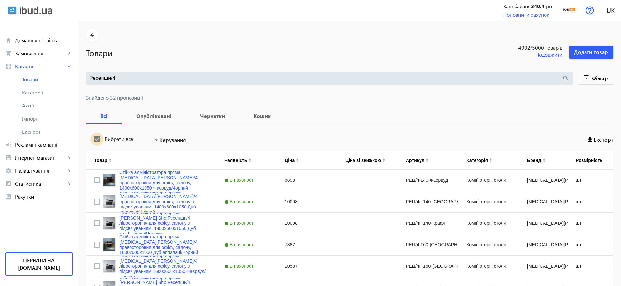
checkbox input "true"
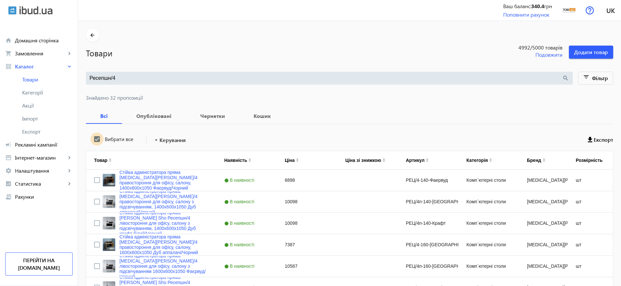
checkbox input "true"
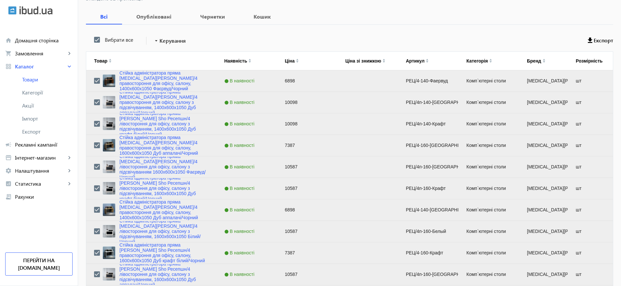
scroll to position [98, 0]
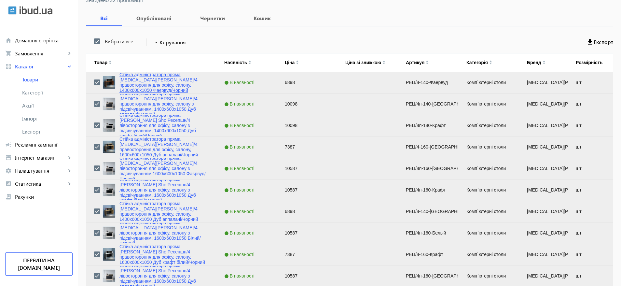
click at [164, 88] on link "Стійка адміністратора пряма [MEDICAL_DATA][PERSON_NAME]/4 правостороння для офі…" at bounding box center [163, 82] width 89 height 21
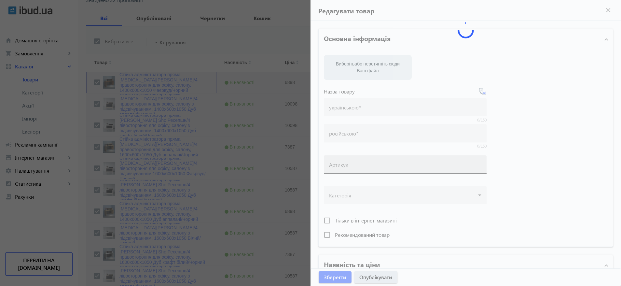
type input "Стійка адміністратора пряма [MEDICAL_DATA][PERSON_NAME]/4 правостороння для офі…"
type input "Стойка администратора прямая [MEDICAL_DATA][PERSON_NAME]/4 правосторонняя для о…"
type input "РЕЦ/4-140-Фаервуд"
type input "6898"
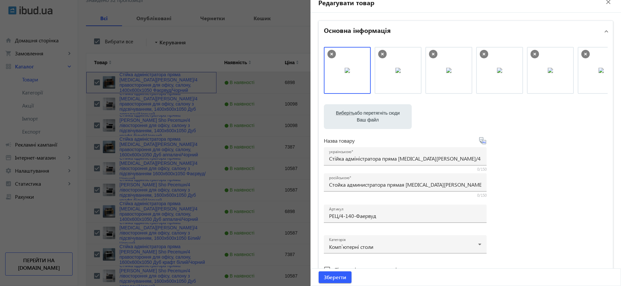
scroll to position [0, 0]
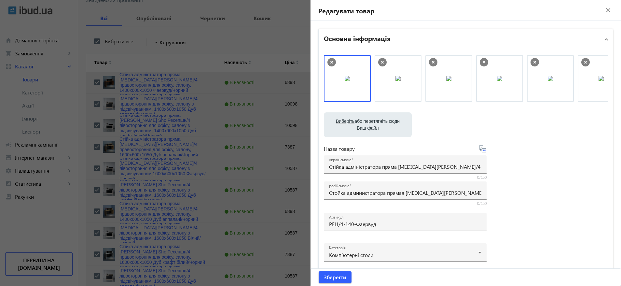
click at [229, 40] on div at bounding box center [310, 143] width 621 height 286
